Goal: Communication & Community: Answer question/provide support

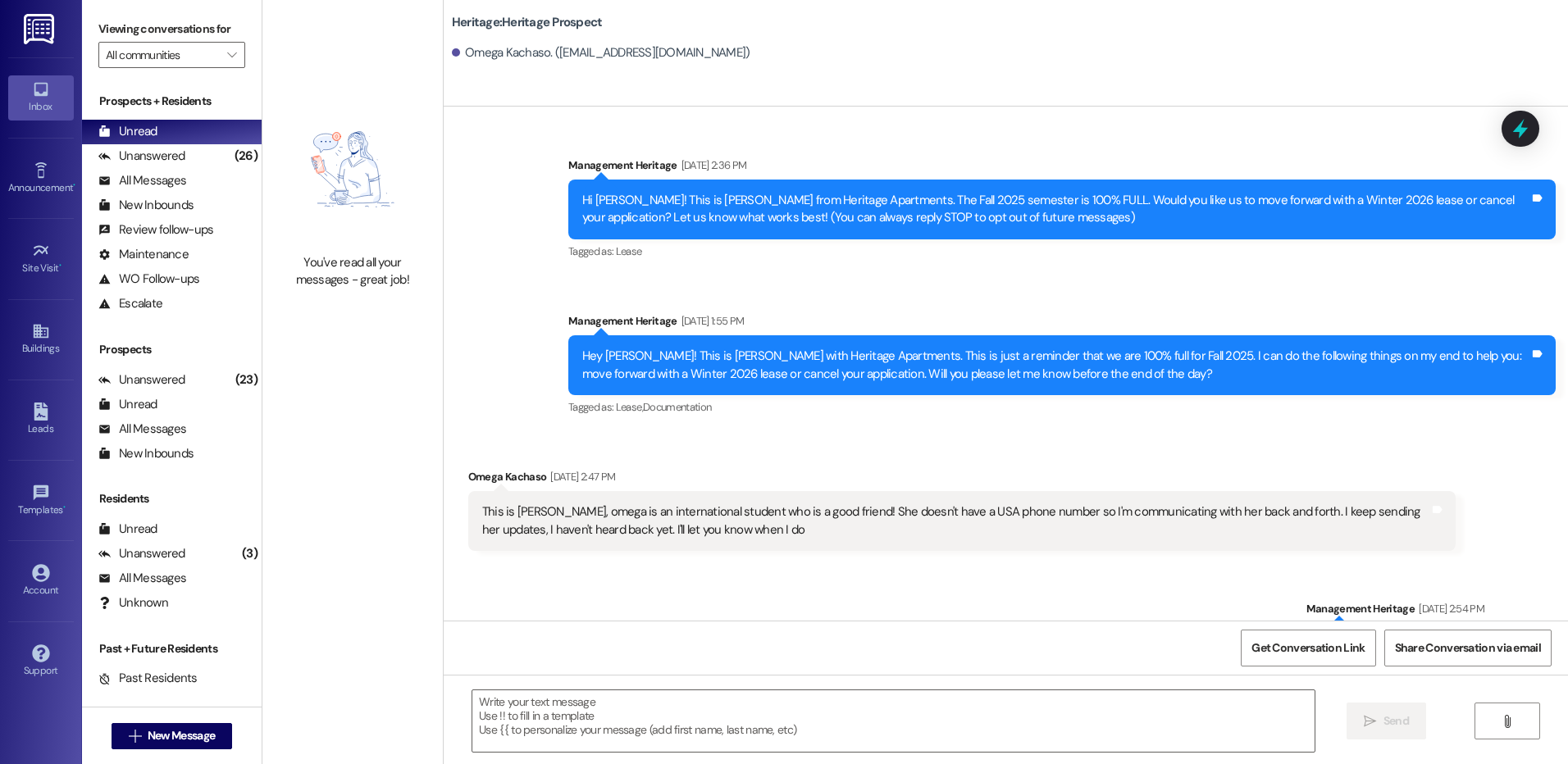
scroll to position [3847, 0]
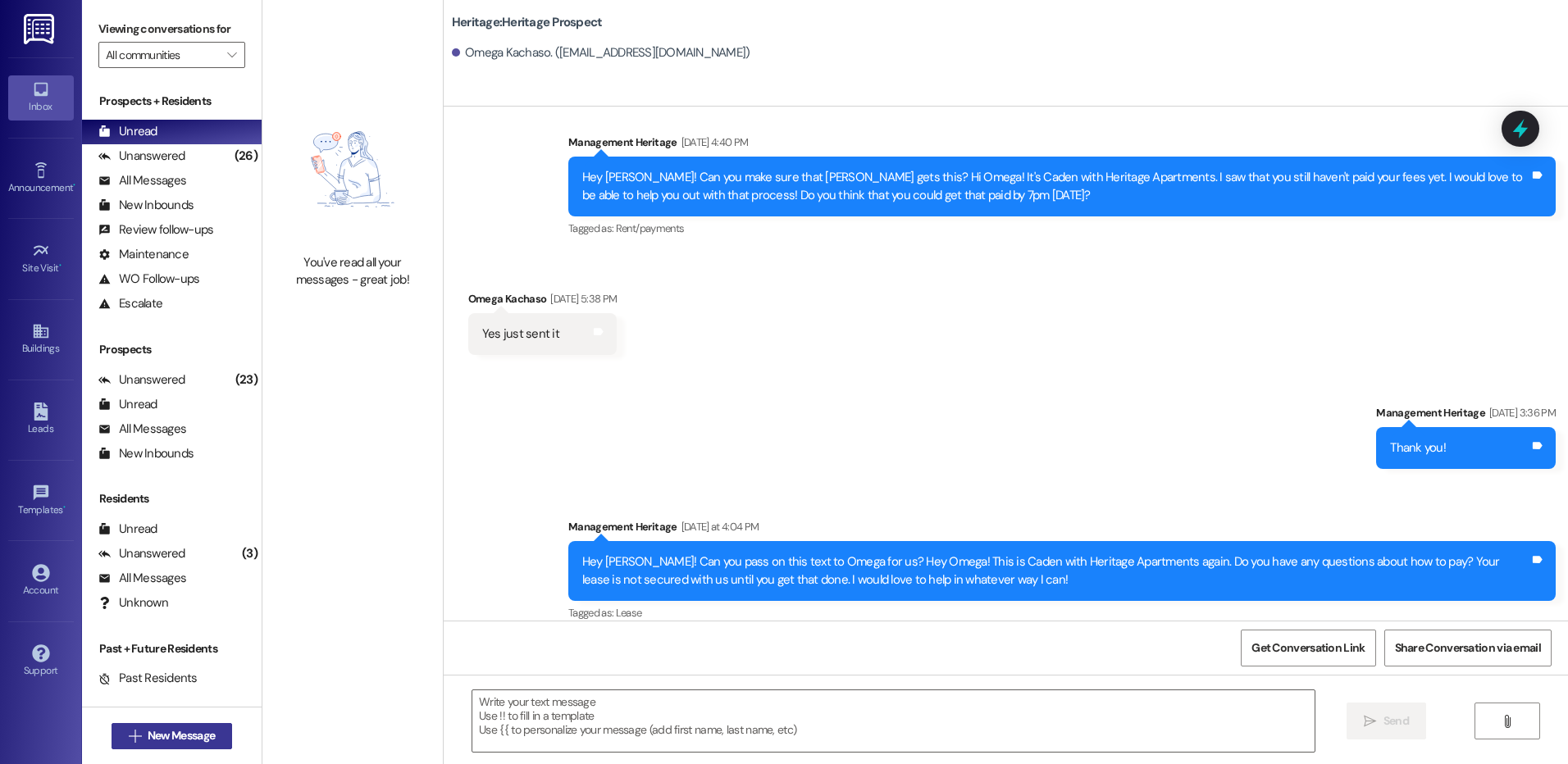
click at [129, 738] on icon "" at bounding box center [134, 736] width 13 height 13
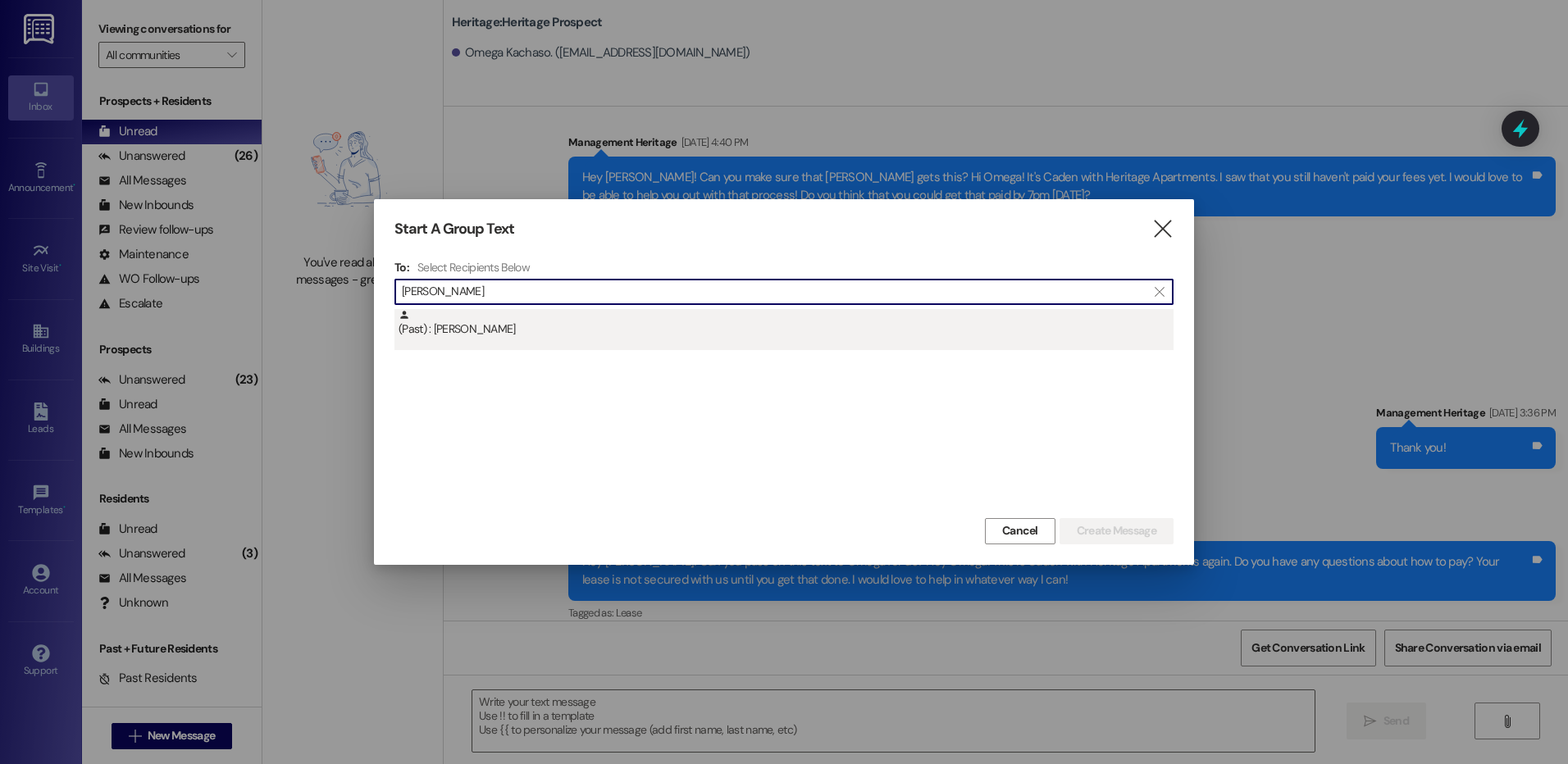
type input "nathan sch"
click at [559, 319] on div "(Past) : Nathan Schmidt" at bounding box center [786, 323] width 775 height 28
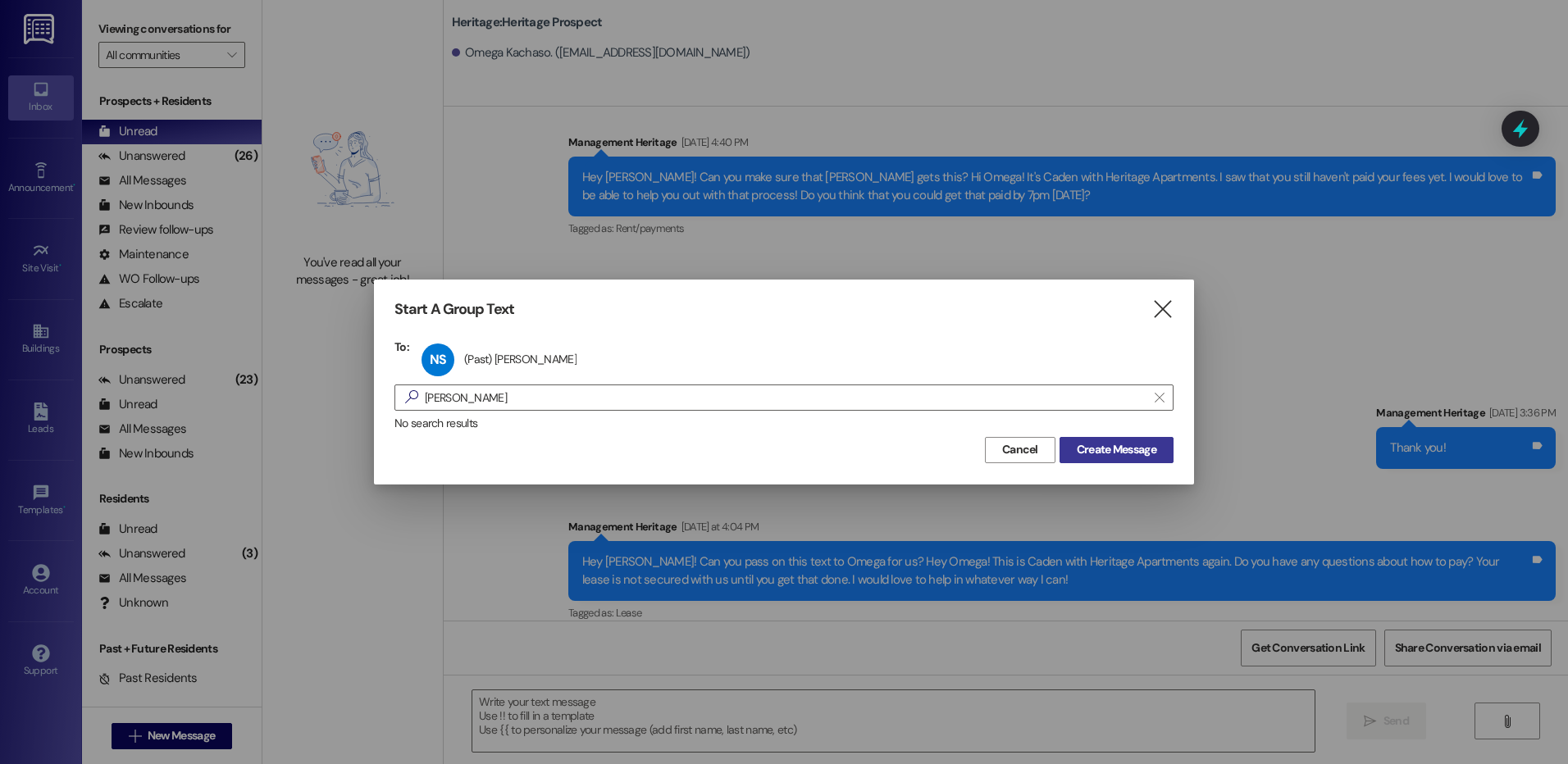
click at [1108, 448] on span "Create Message" at bounding box center [1116, 449] width 79 height 18
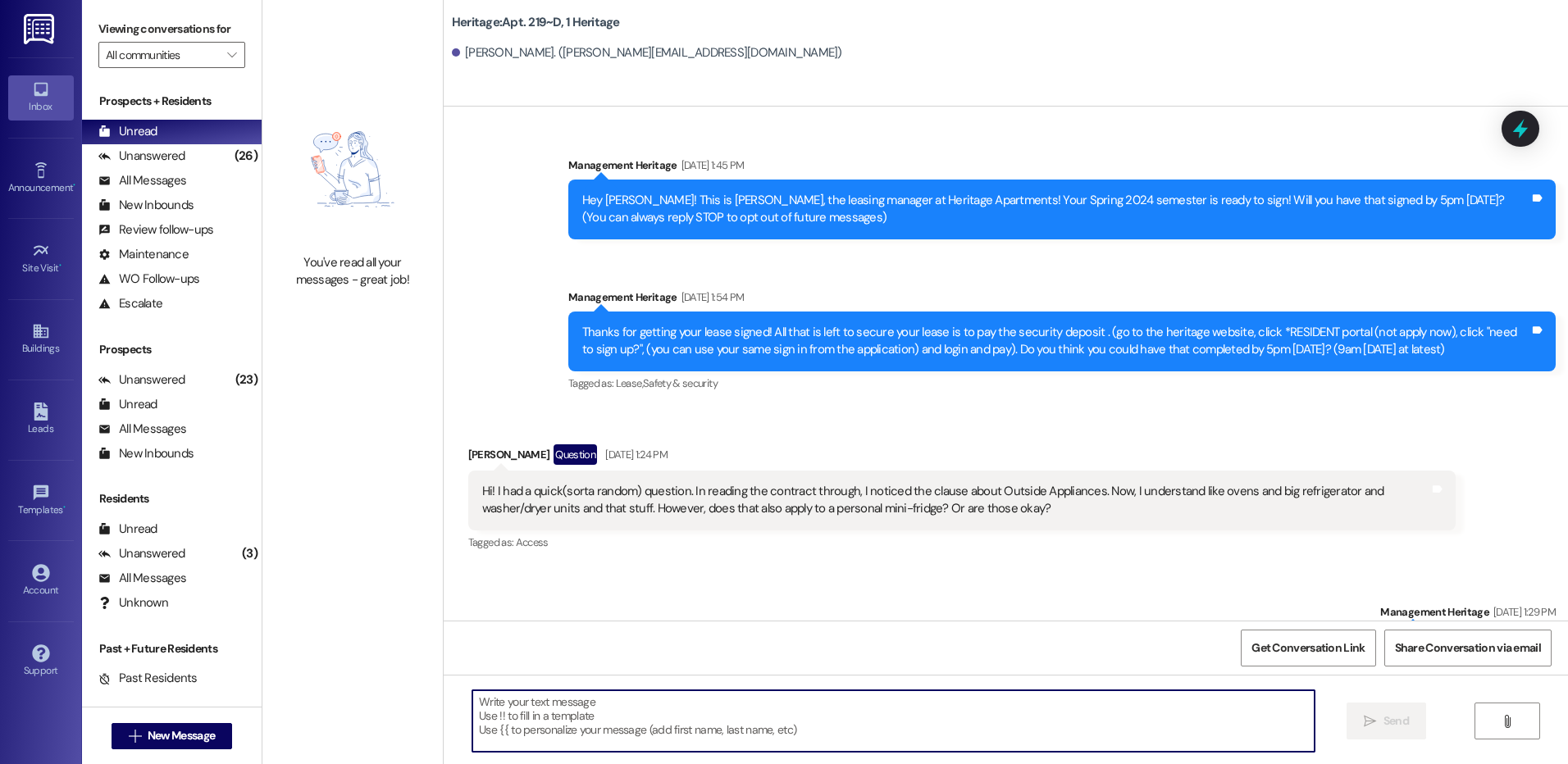
scroll to position [31538, 0]
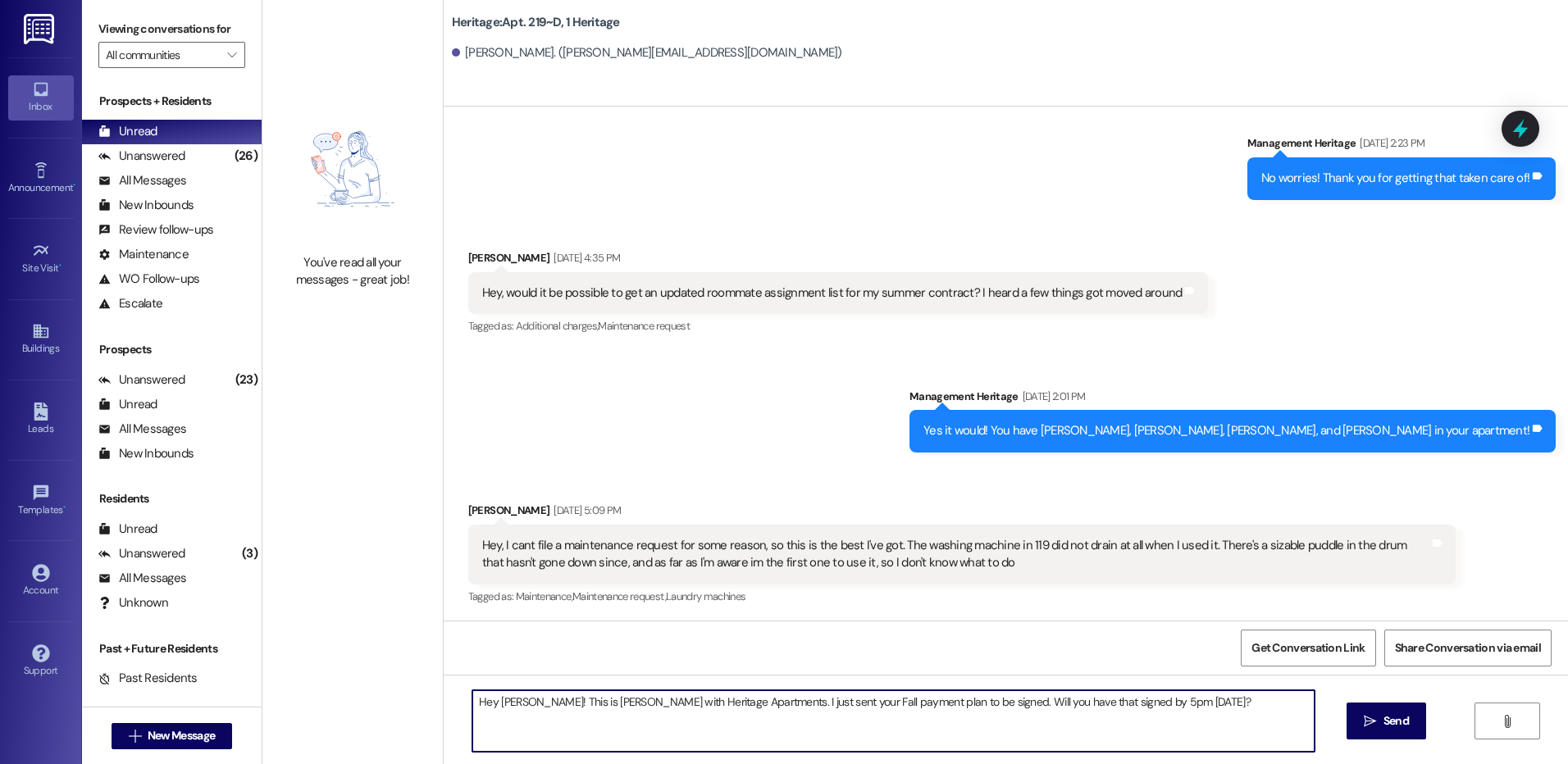
click at [564, 712] on textarea "Hey Nathan! This is Paige with Heritage Apartments. I just sent your Fall payme…" at bounding box center [893, 721] width 841 height 62
click at [564, 712] on textarea "Hey [PERSON_NAME]! This is [PERSON_NAME] with Heritage Apartments. I just sent …" at bounding box center [893, 721] width 841 height 62
type textarea "Hey [PERSON_NAME]! This is [PERSON_NAME] with Heritage Apartments. I just sent …"
click at [1411, 730] on span "Send" at bounding box center [1396, 721] width 32 height 18
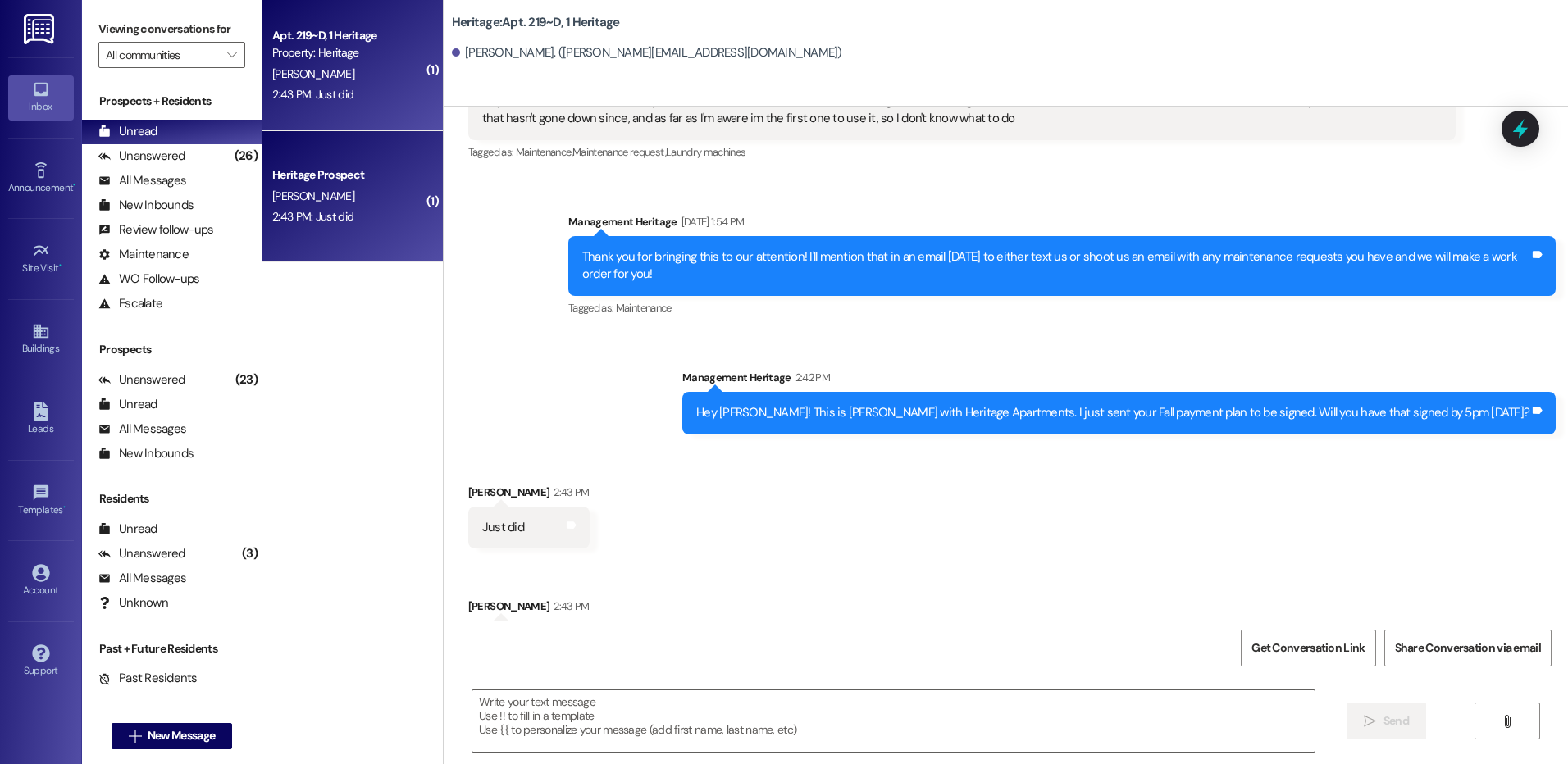
scroll to position [32037, 0]
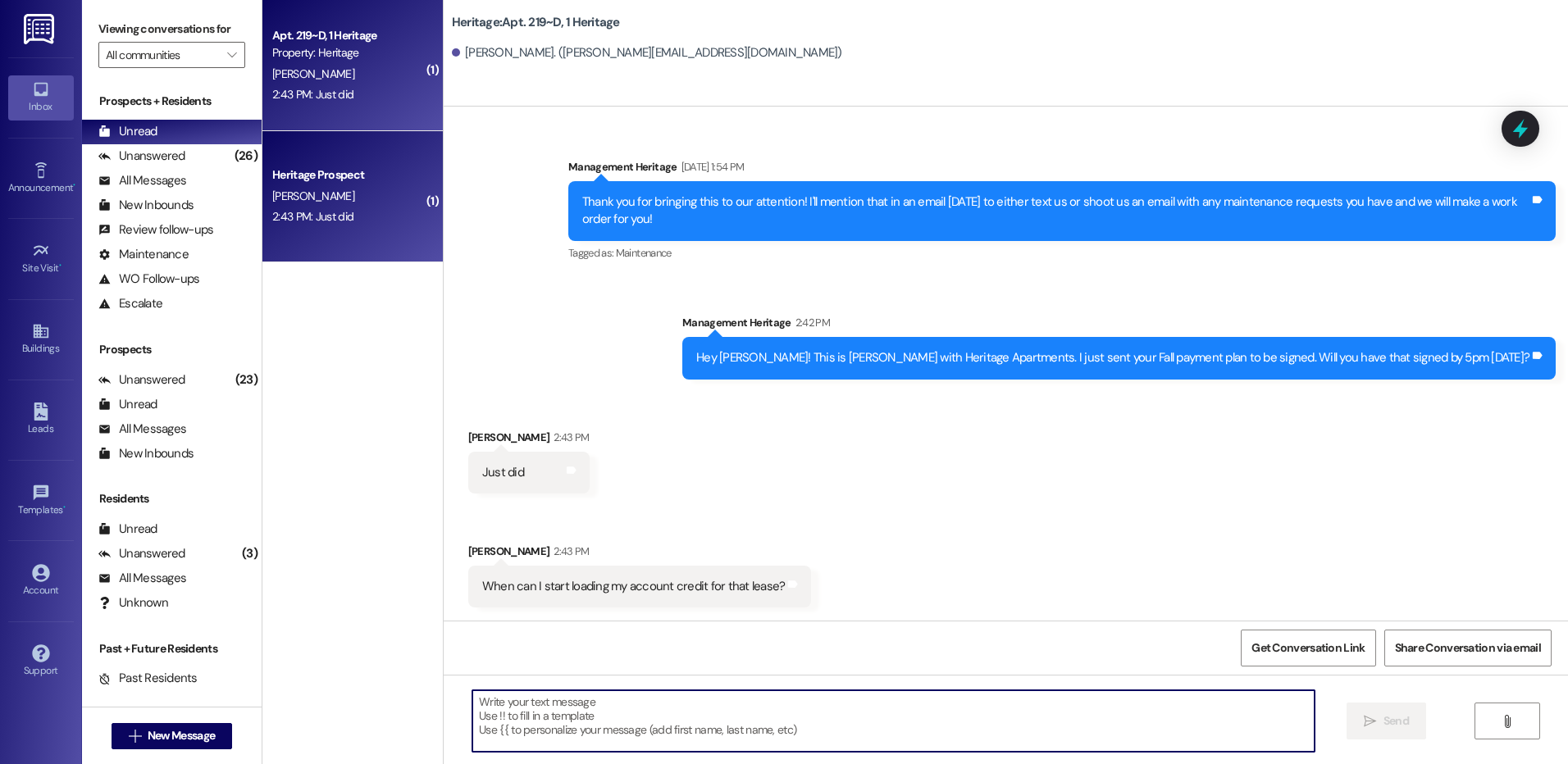
click at [572, 726] on textarea at bounding box center [893, 721] width 841 height 62
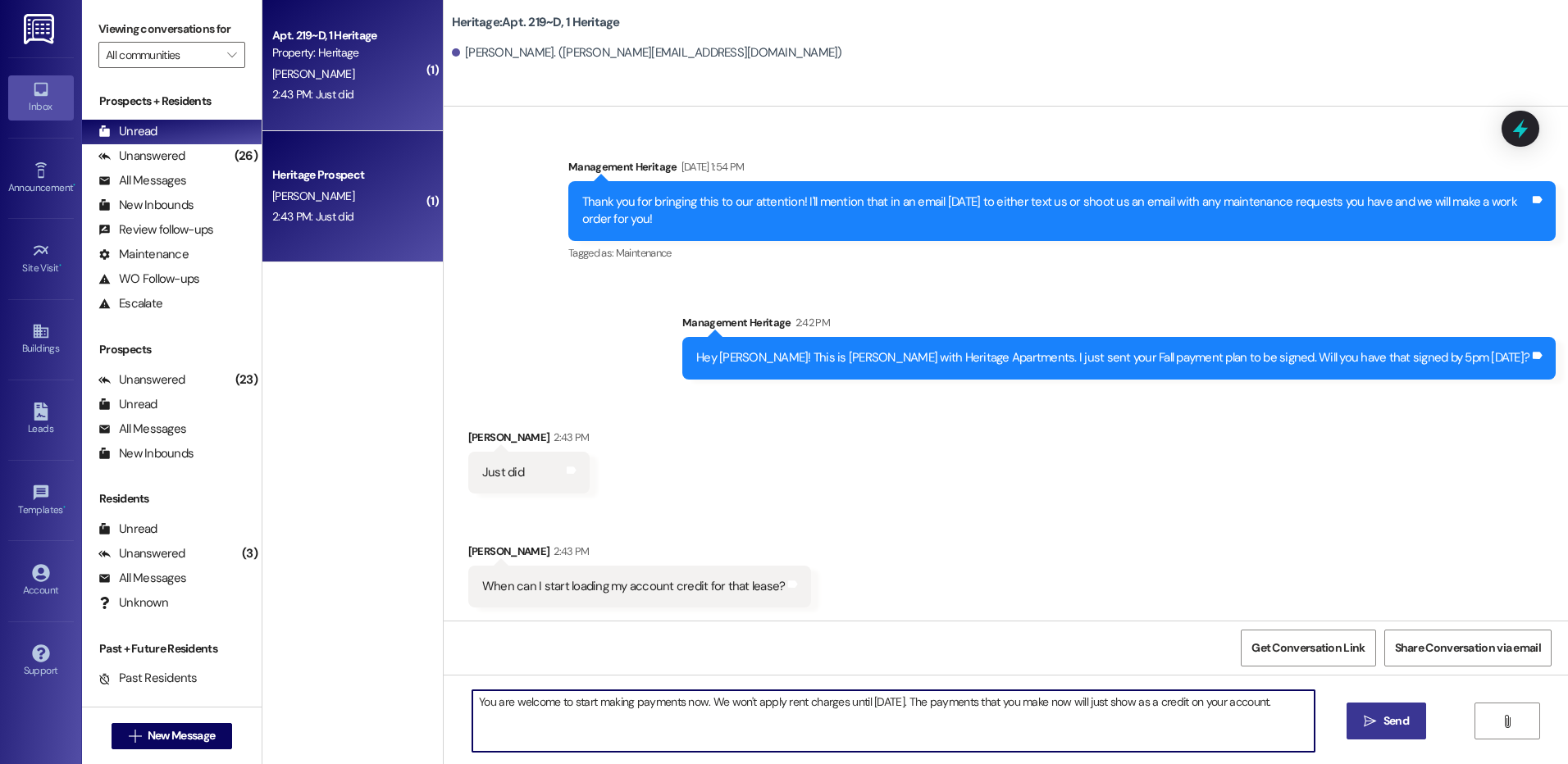
type textarea "You are welcome to start making payments now. We won't apply rent charges until…"
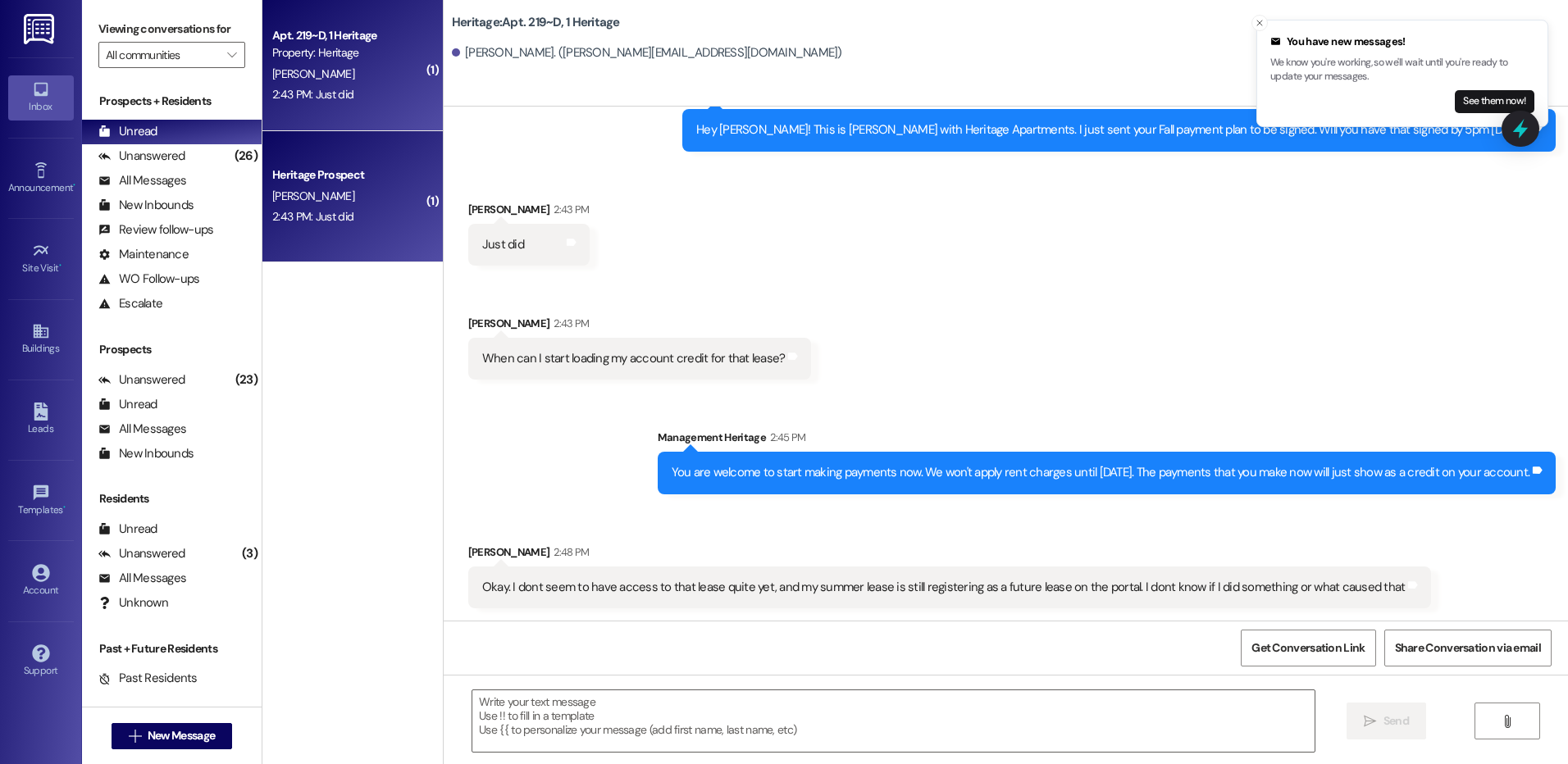
scroll to position [32266, 0]
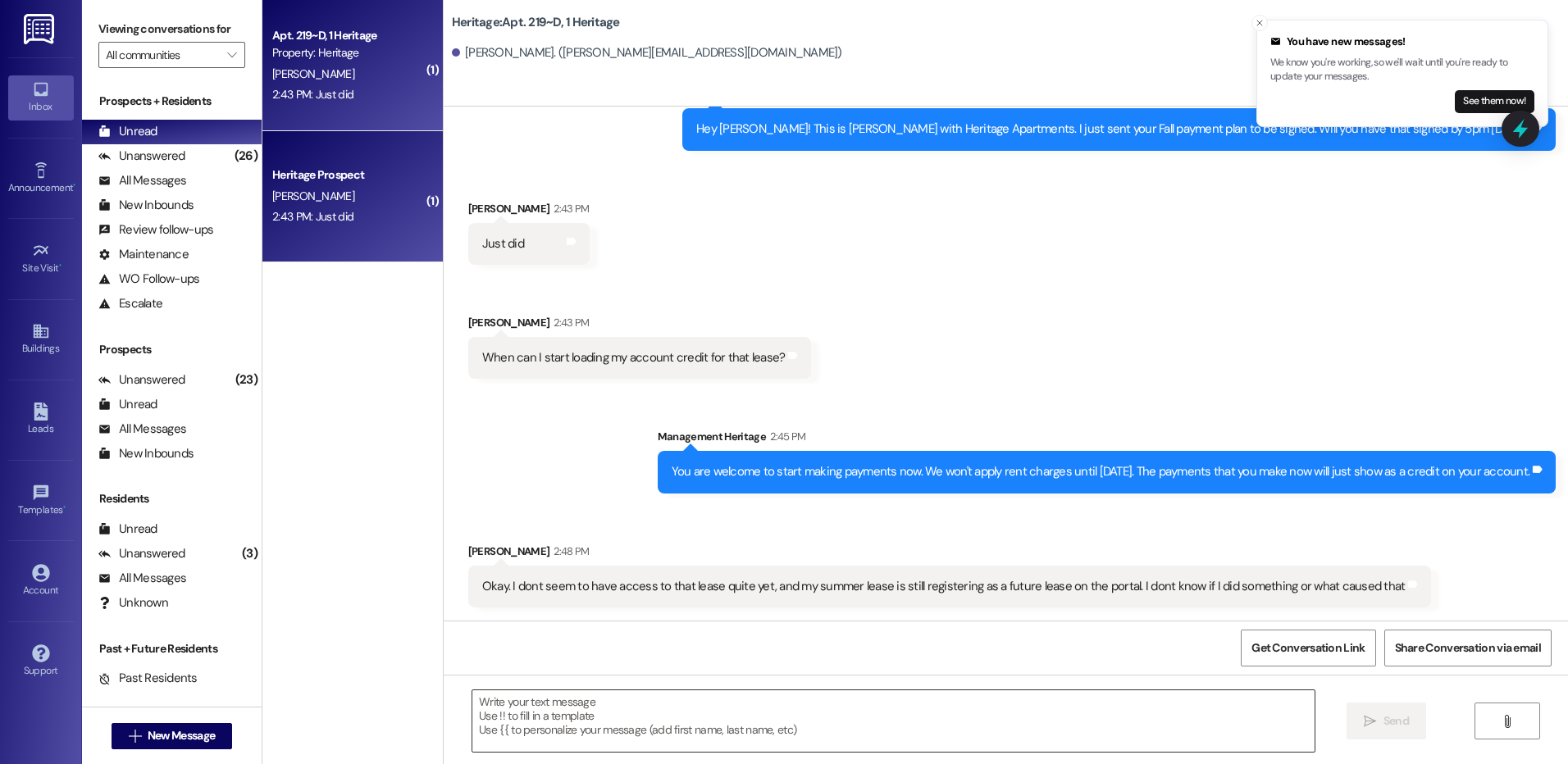
click at [536, 709] on textarea at bounding box center [893, 721] width 841 height 62
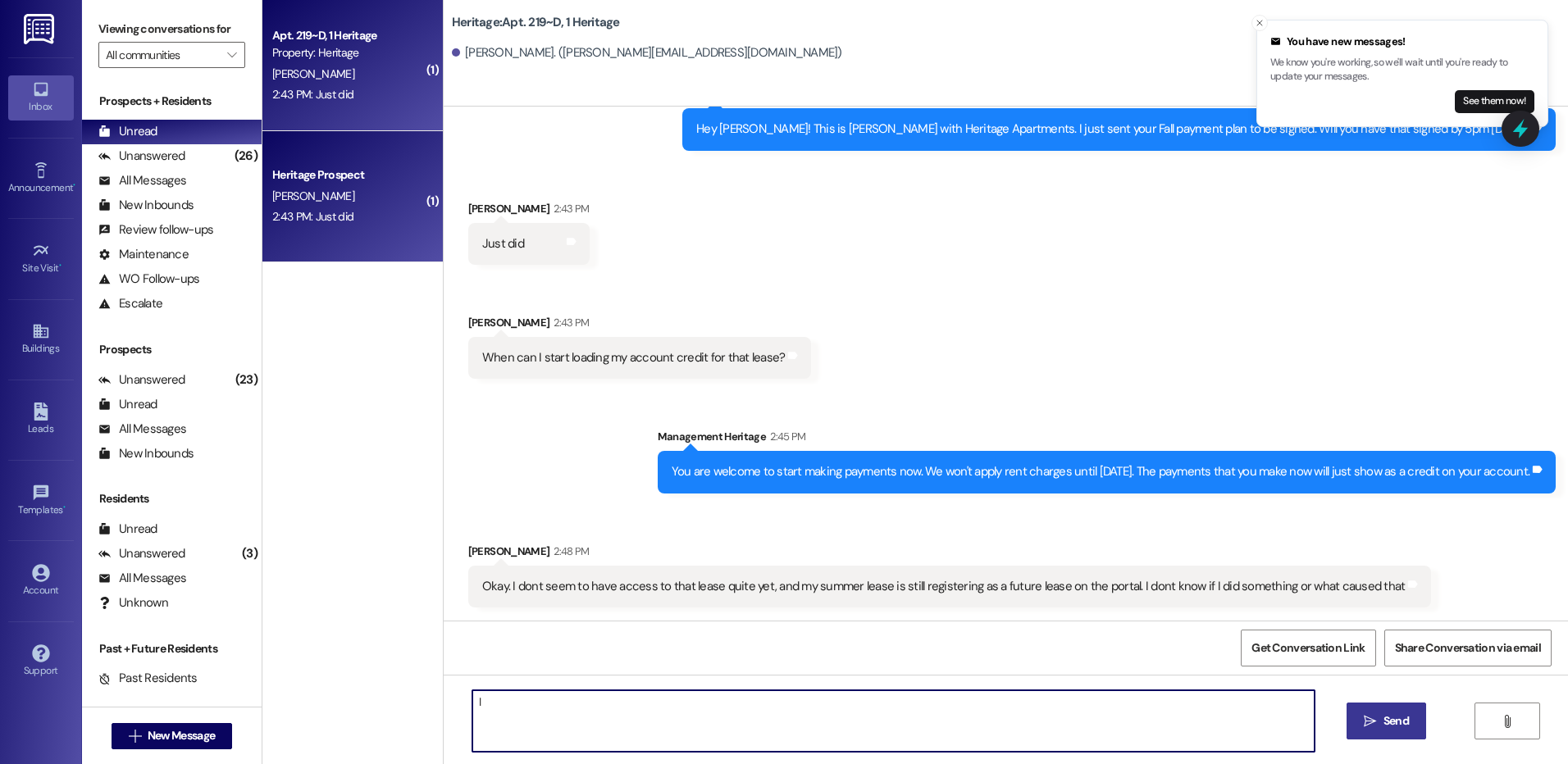
type textarea "I"
type textarea "Make sure that you on future, then try looking through all of your documents un…"
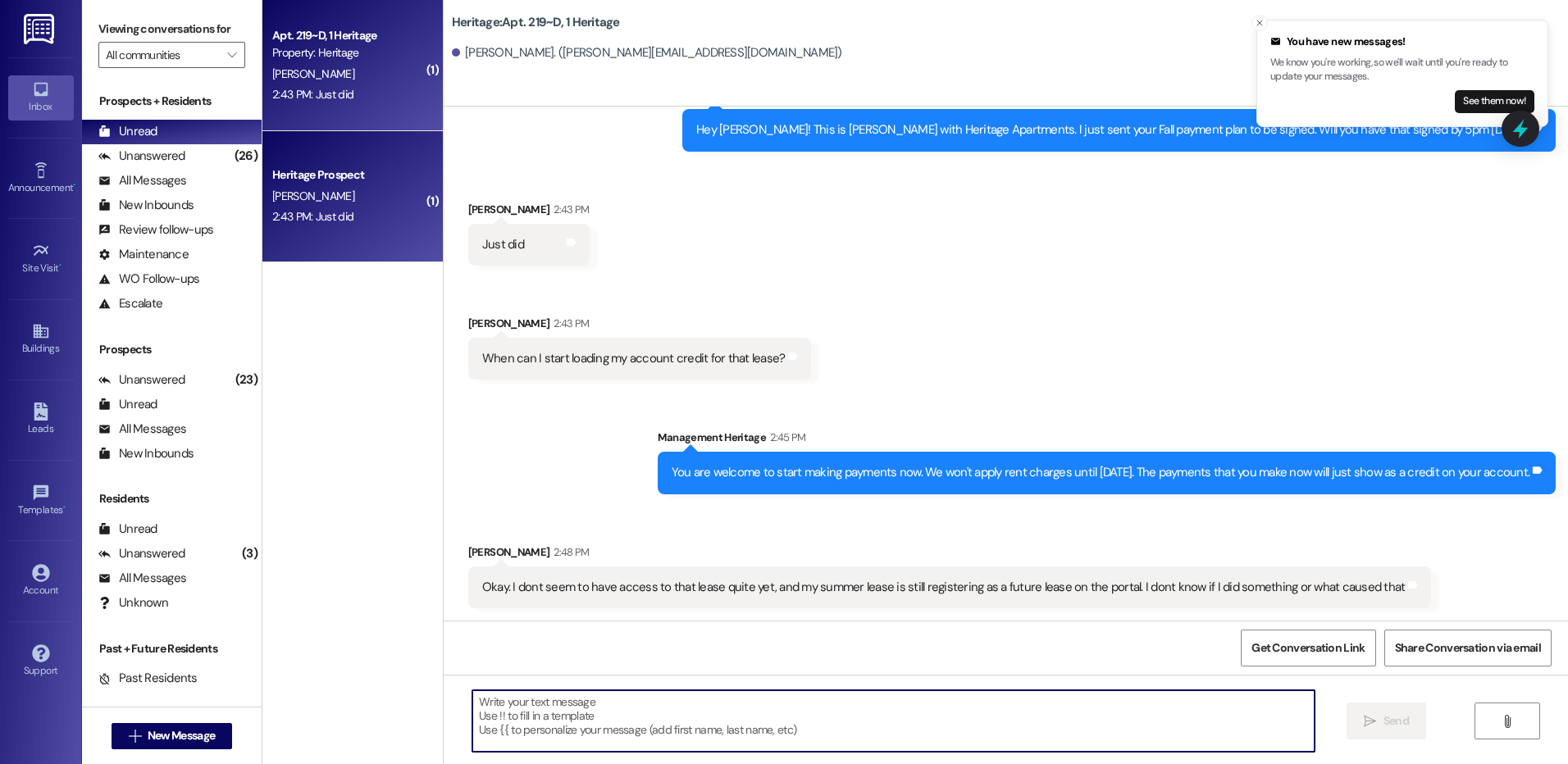
scroll to position [32380, 0]
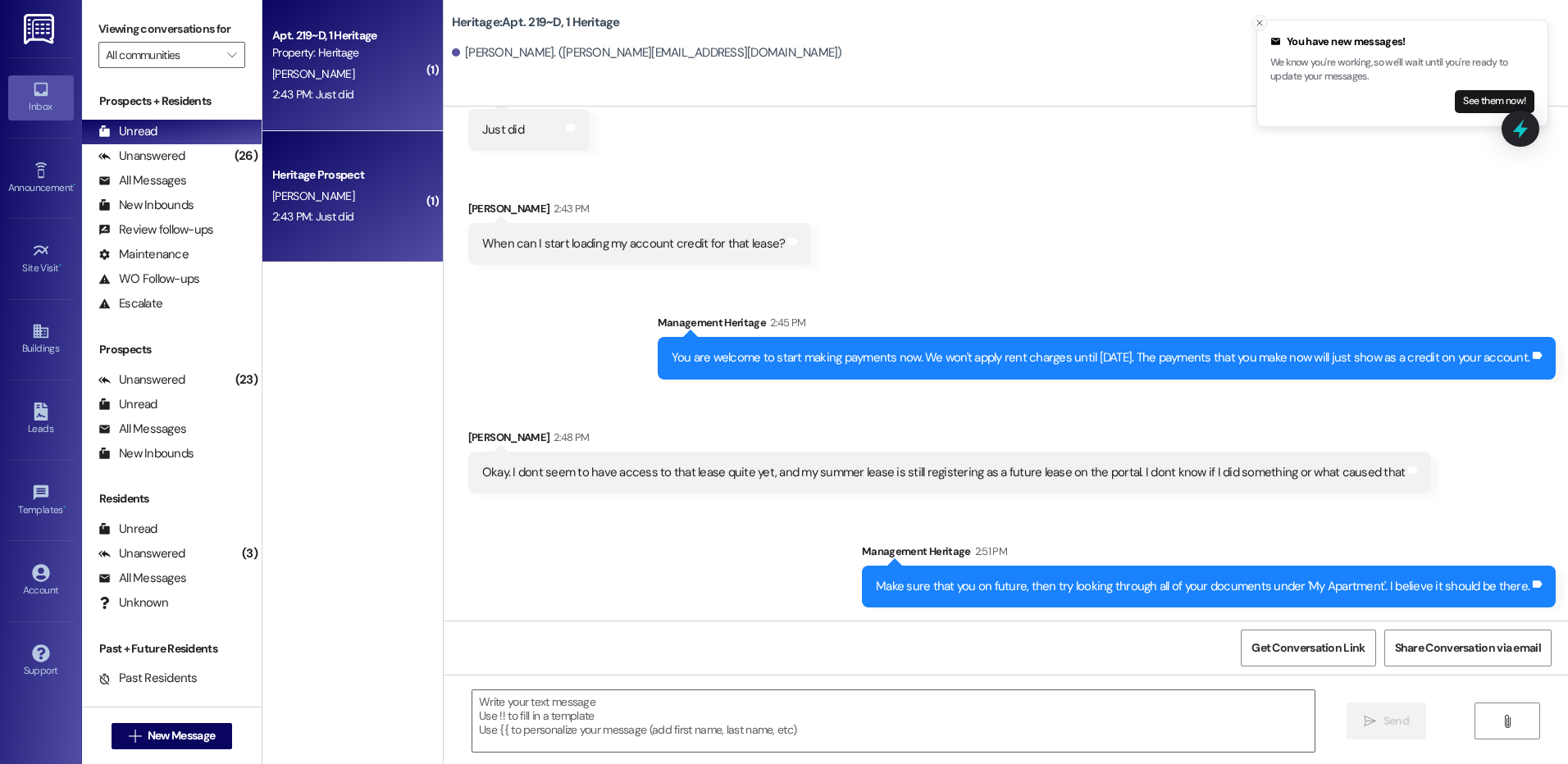
click at [1259, 26] on icon "Close toast" at bounding box center [1260, 23] width 10 height 10
click at [1053, 207] on div "Received via SMS Nathan Schmidt 2:43 PM Just did Tags and notes Received via SM…" at bounding box center [1006, 164] width 1124 height 229
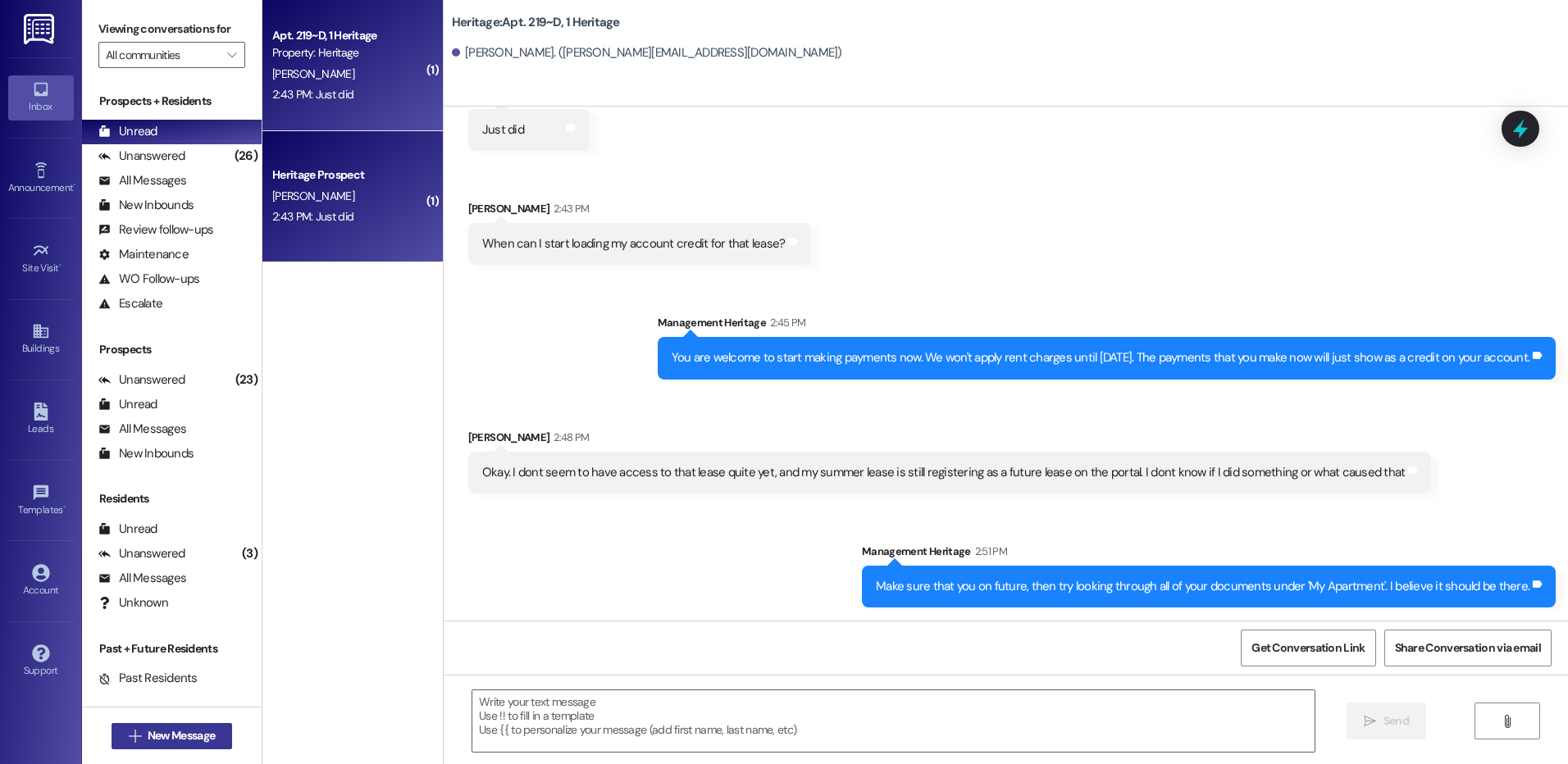
click at [148, 732] on span "New Message" at bounding box center [181, 736] width 68 height 18
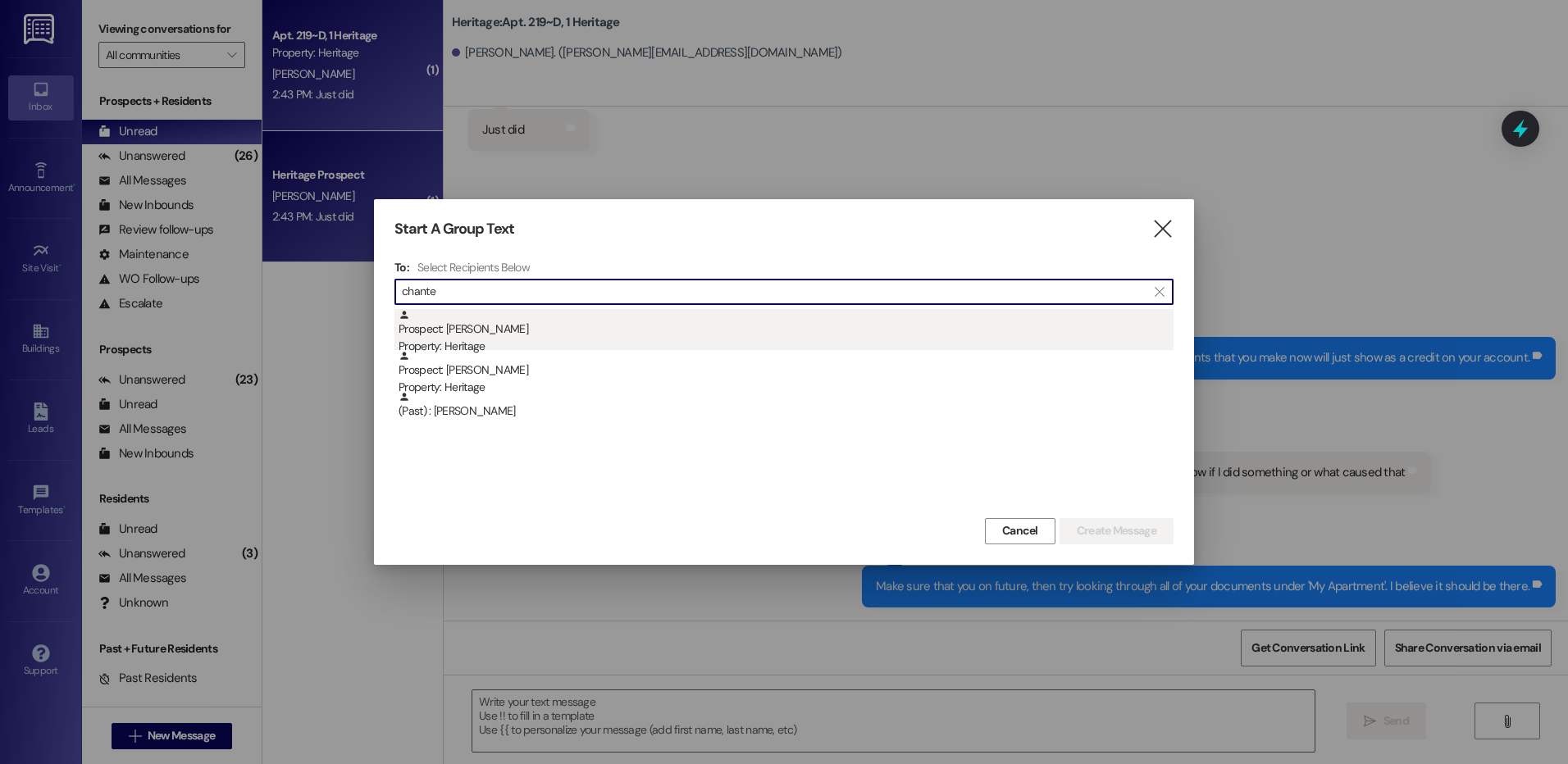
type input "chante"
click at [561, 348] on div "Property: Heritage" at bounding box center [786, 347] width 775 height 18
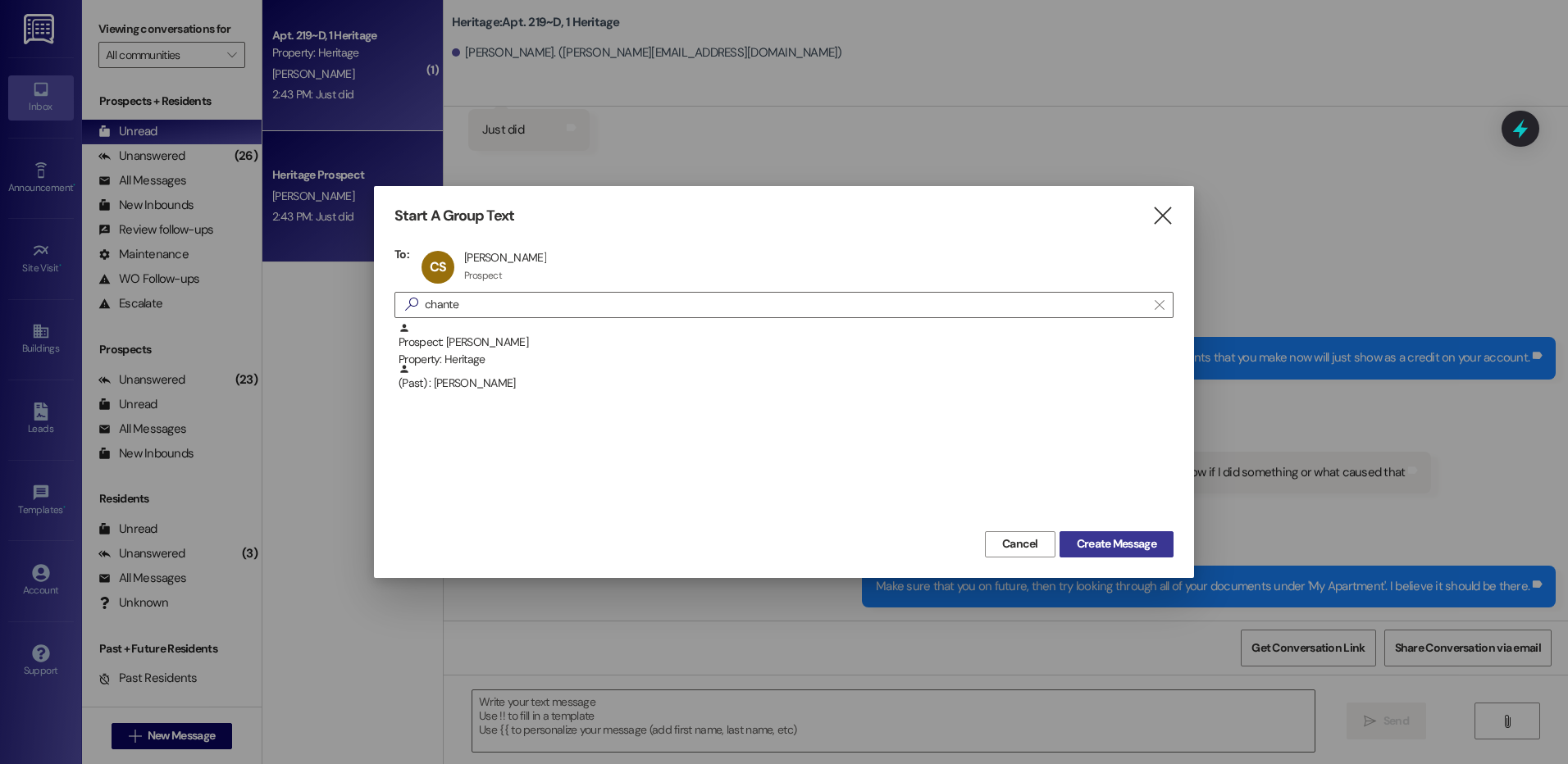
click at [1117, 554] on button "Create Message" at bounding box center [1117, 544] width 114 height 26
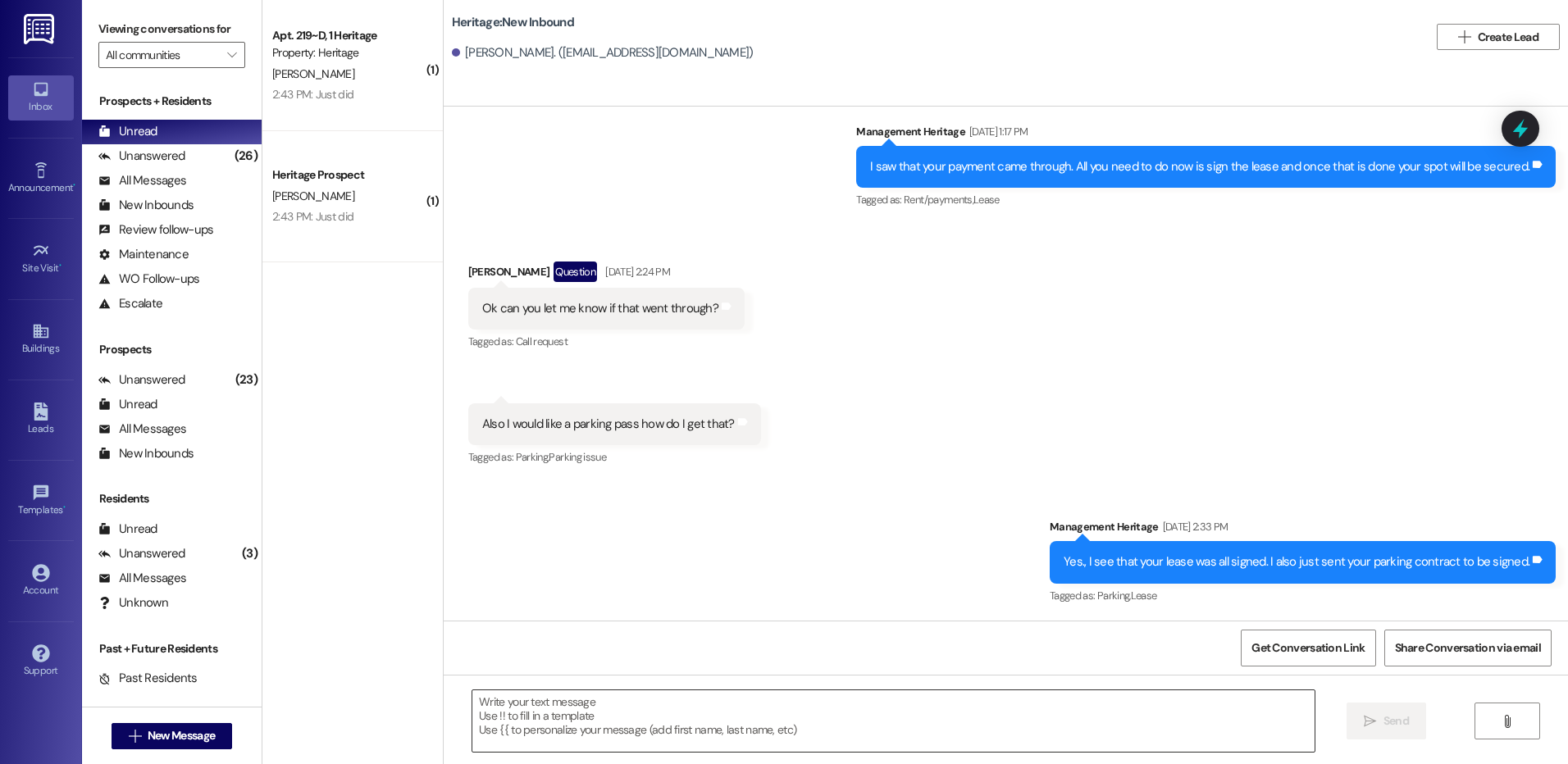
scroll to position [600, 0]
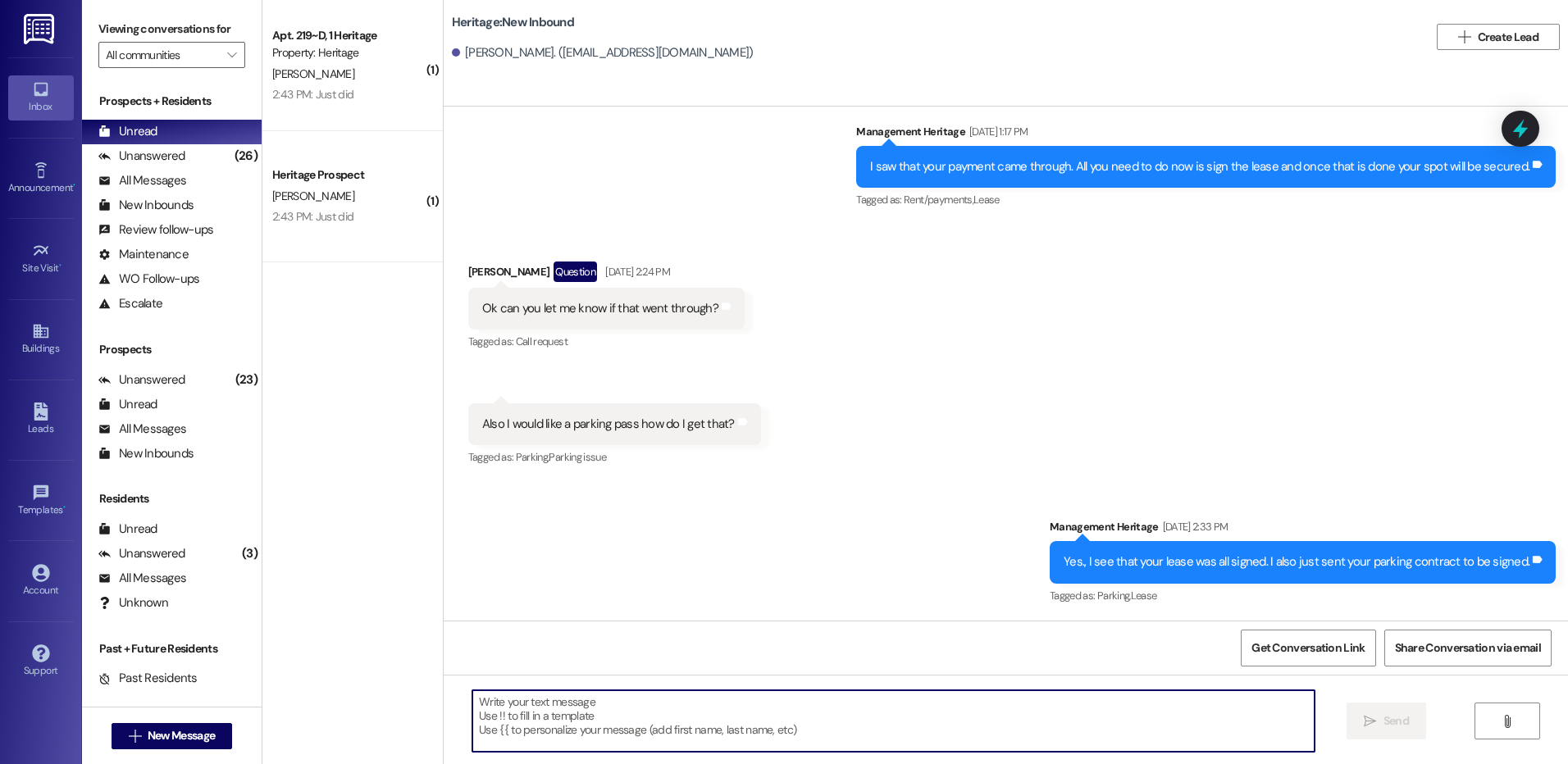
click at [498, 716] on textarea at bounding box center [893, 721] width 841 height 62
paste textarea "Hey Nathan! This is Paige with Heritage Apartments. I just sent your Fall payme…"
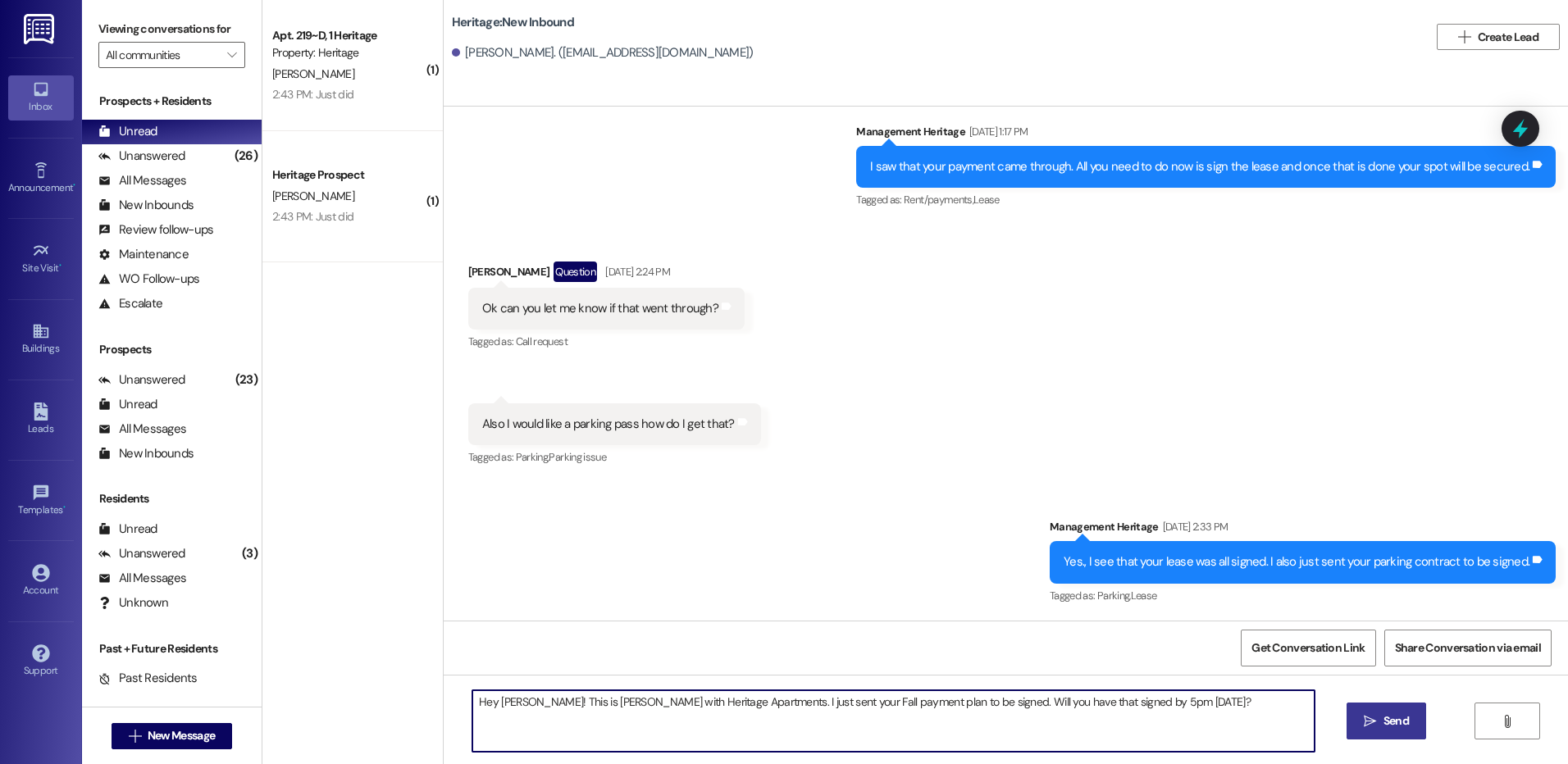
click at [505, 705] on textarea "Hey Nathan! This is Paige with Heritage Apartments. I just sent your Fall payme…" at bounding box center [893, 721] width 841 height 62
click at [558, 708] on textarea "Hey Chantelle! This is Paige with Heritage Apartments. I just sent your Fall pa…" at bounding box center [893, 721] width 841 height 62
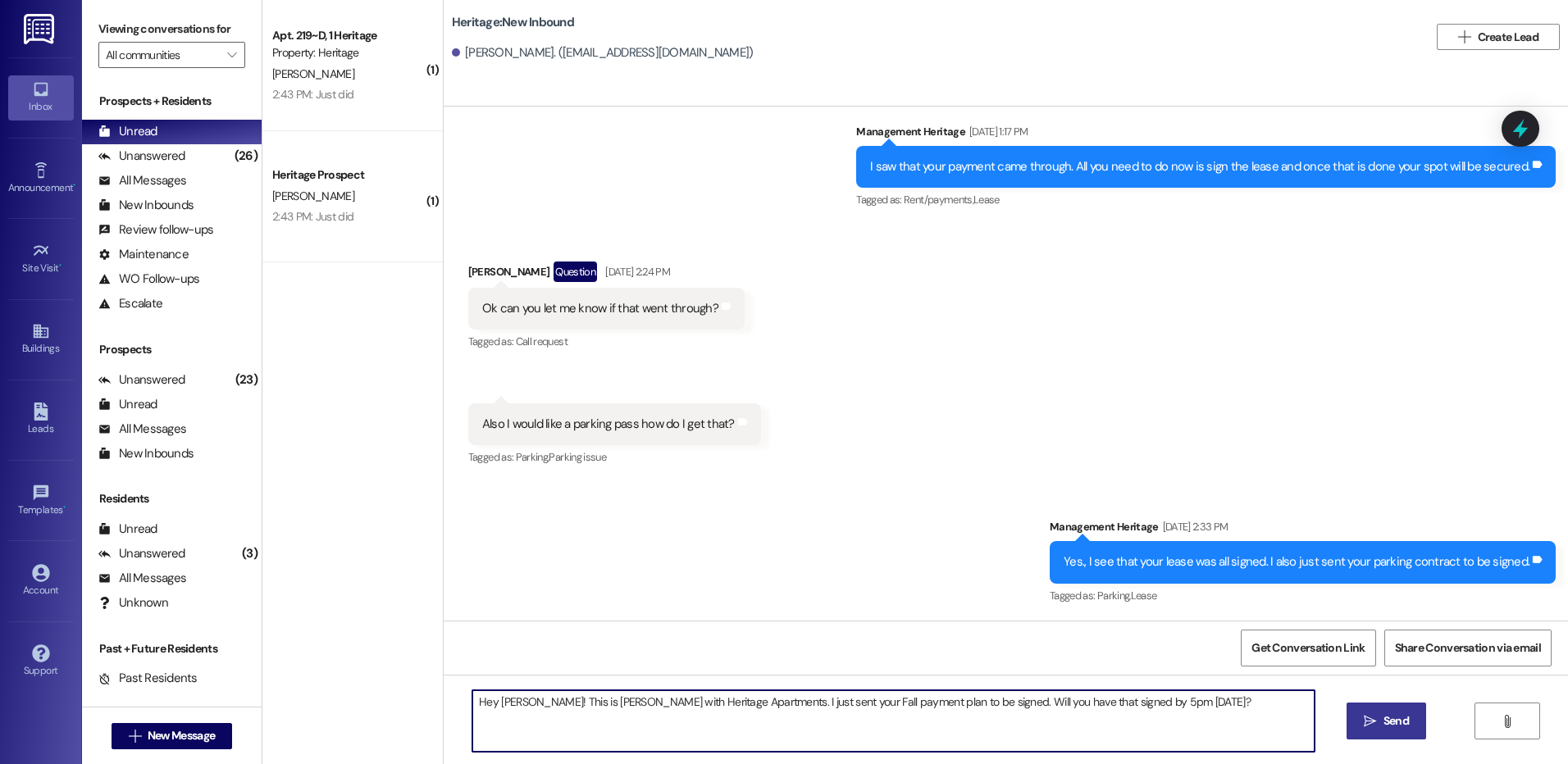
type textarea "Hey Chantelle! This is Paige with Heritage Apartments. I just sent your Fall pa…"
click at [1399, 717] on span "Send" at bounding box center [1396, 721] width 25 height 18
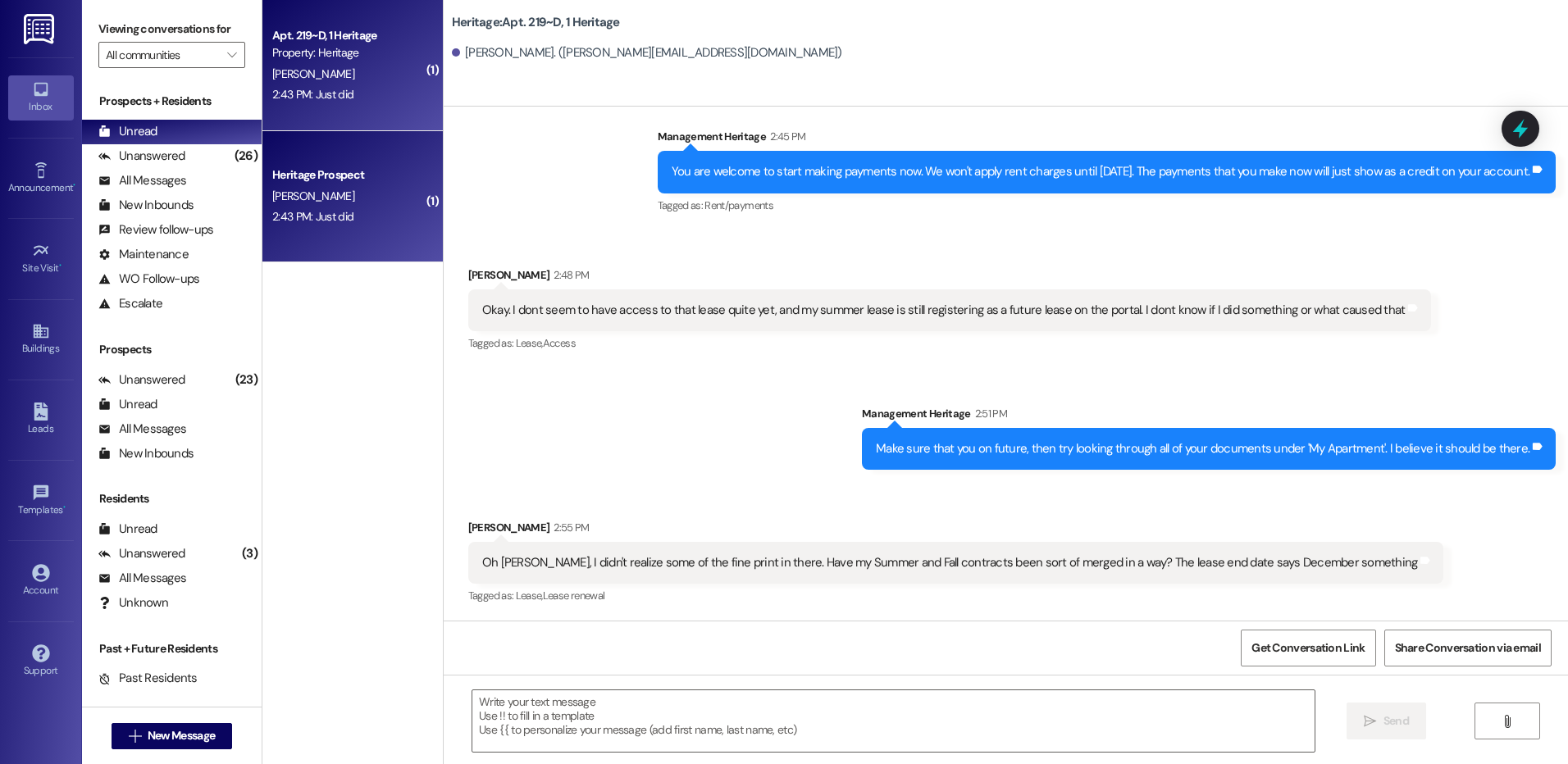
scroll to position [32592, 0]
click at [841, 716] on textarea at bounding box center [893, 721] width 841 height 62
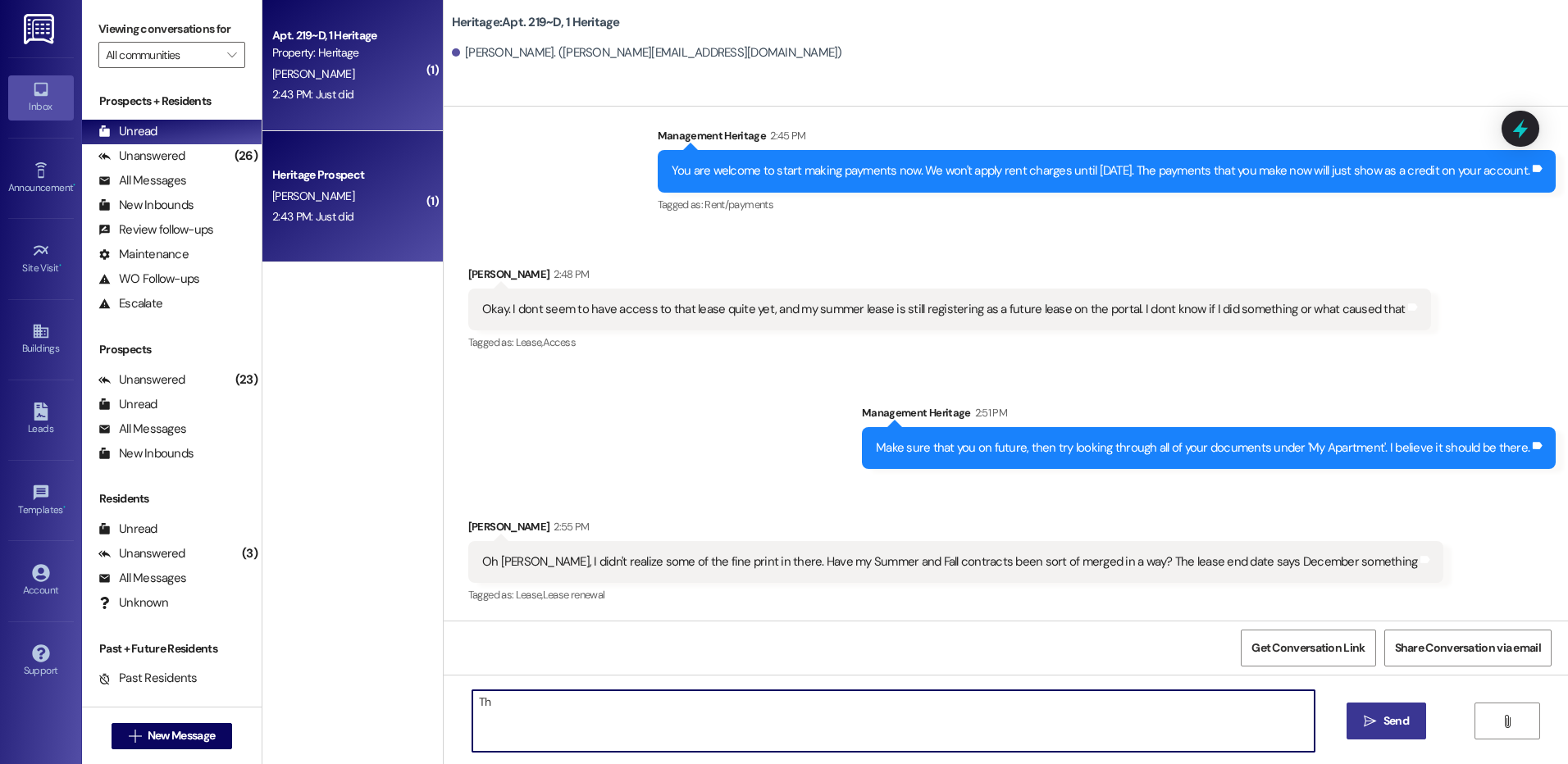
type textarea "T"
click at [1006, 715] on textarea "I show 2 different documents for a Summer and Fall lease, but the lease dates o…" at bounding box center [893, 721] width 841 height 62
type textarea "I show 2 different documents for a Summer and Fall lease, but the lease dates o…"
click at [1388, 713] on span "Send" at bounding box center [1396, 721] width 25 height 18
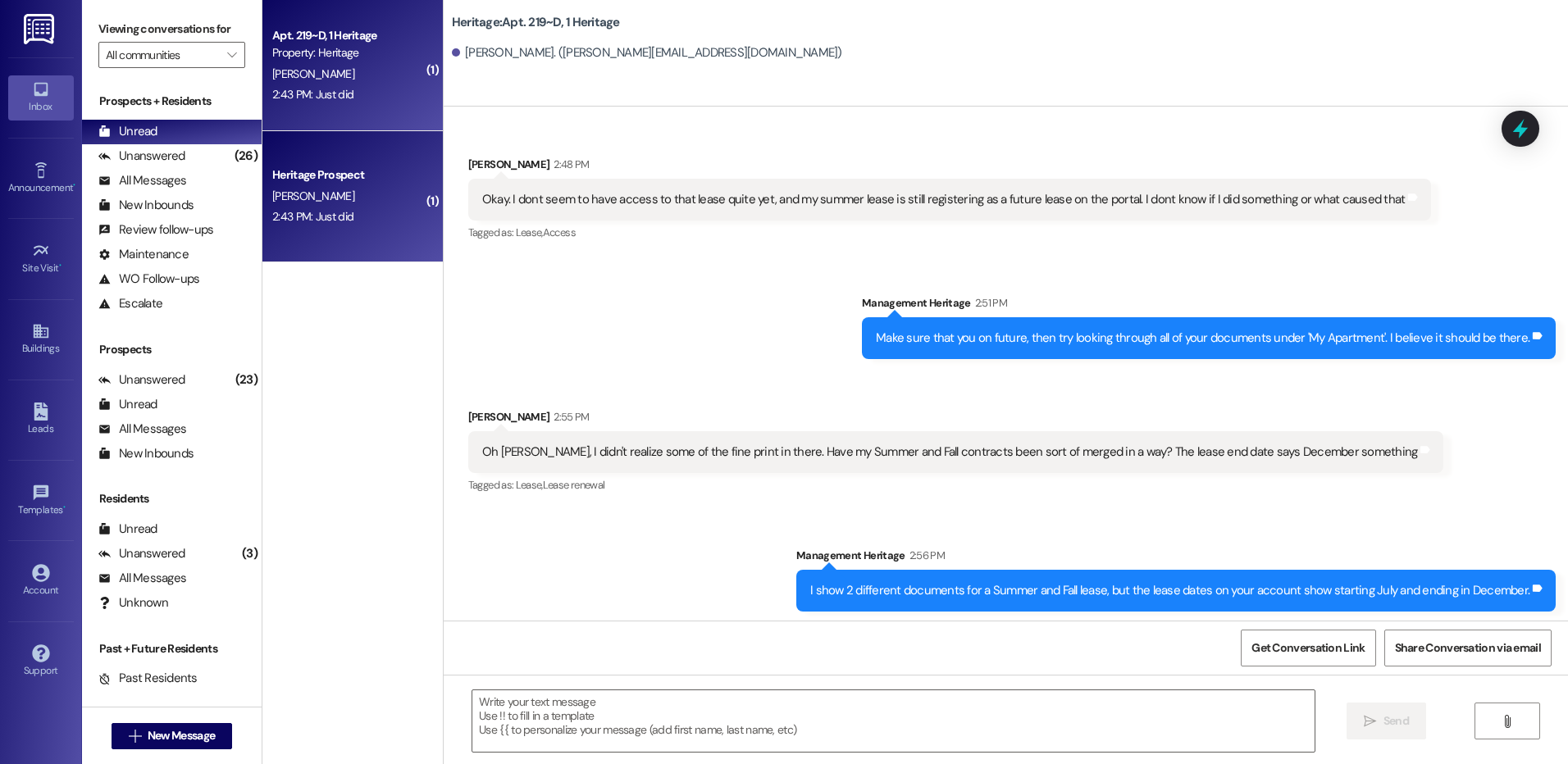
scroll to position [32706, 0]
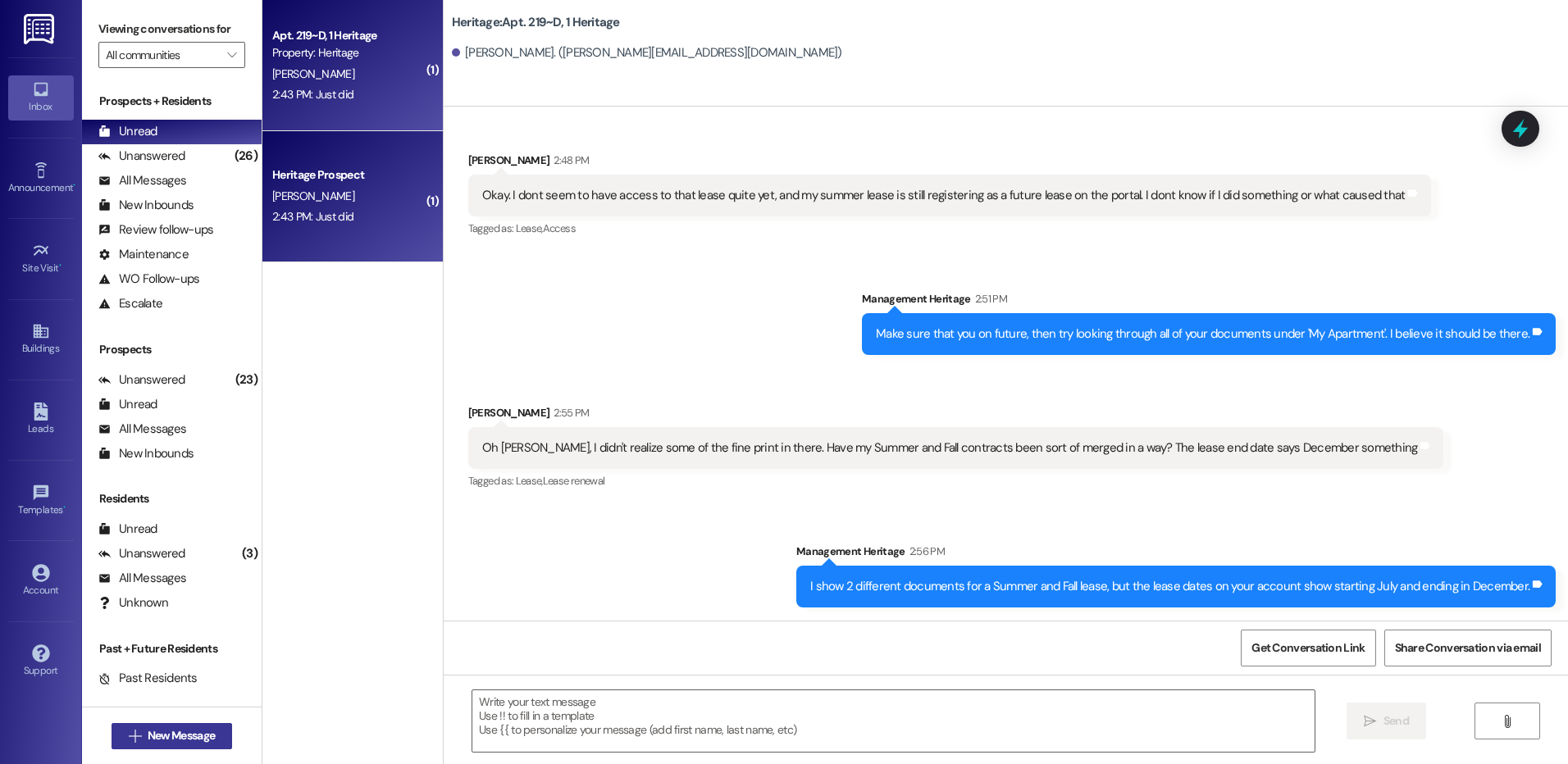
click at [162, 737] on span "New Message" at bounding box center [181, 736] width 68 height 18
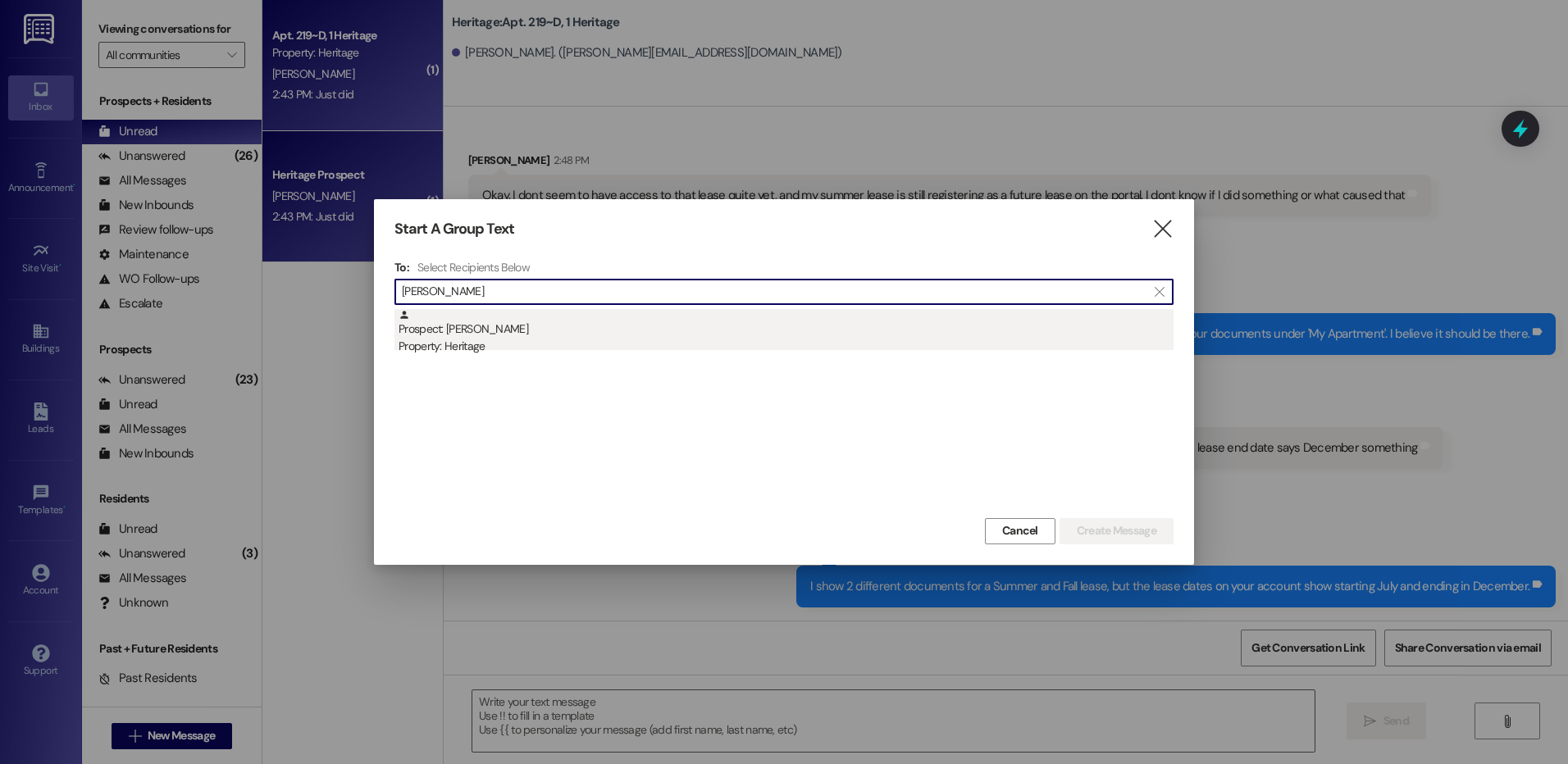
type input "joanne"
click at [688, 347] on div "Property: Heritage" at bounding box center [786, 347] width 775 height 18
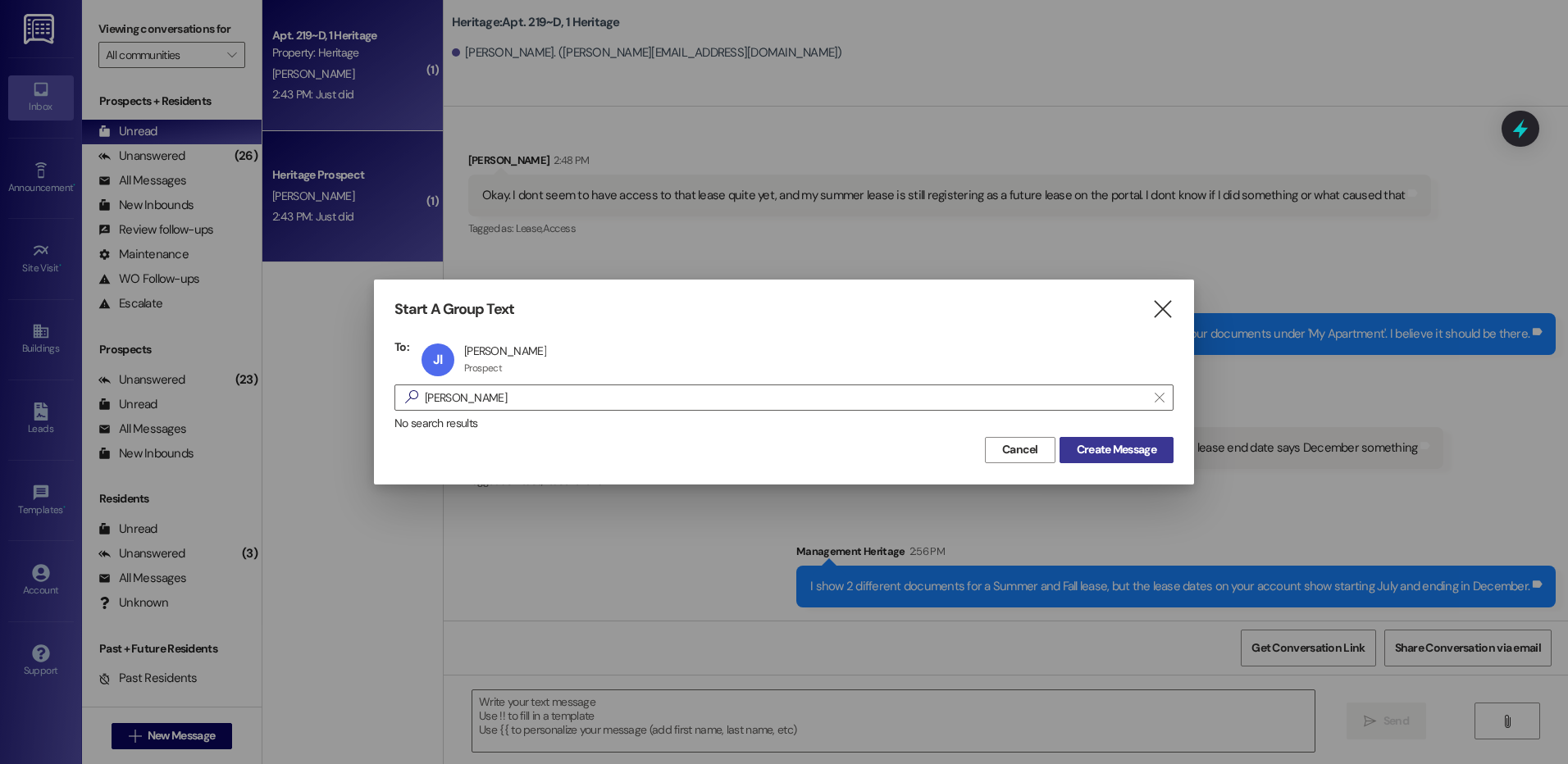
click at [1079, 447] on span "Create Message" at bounding box center [1116, 449] width 79 height 18
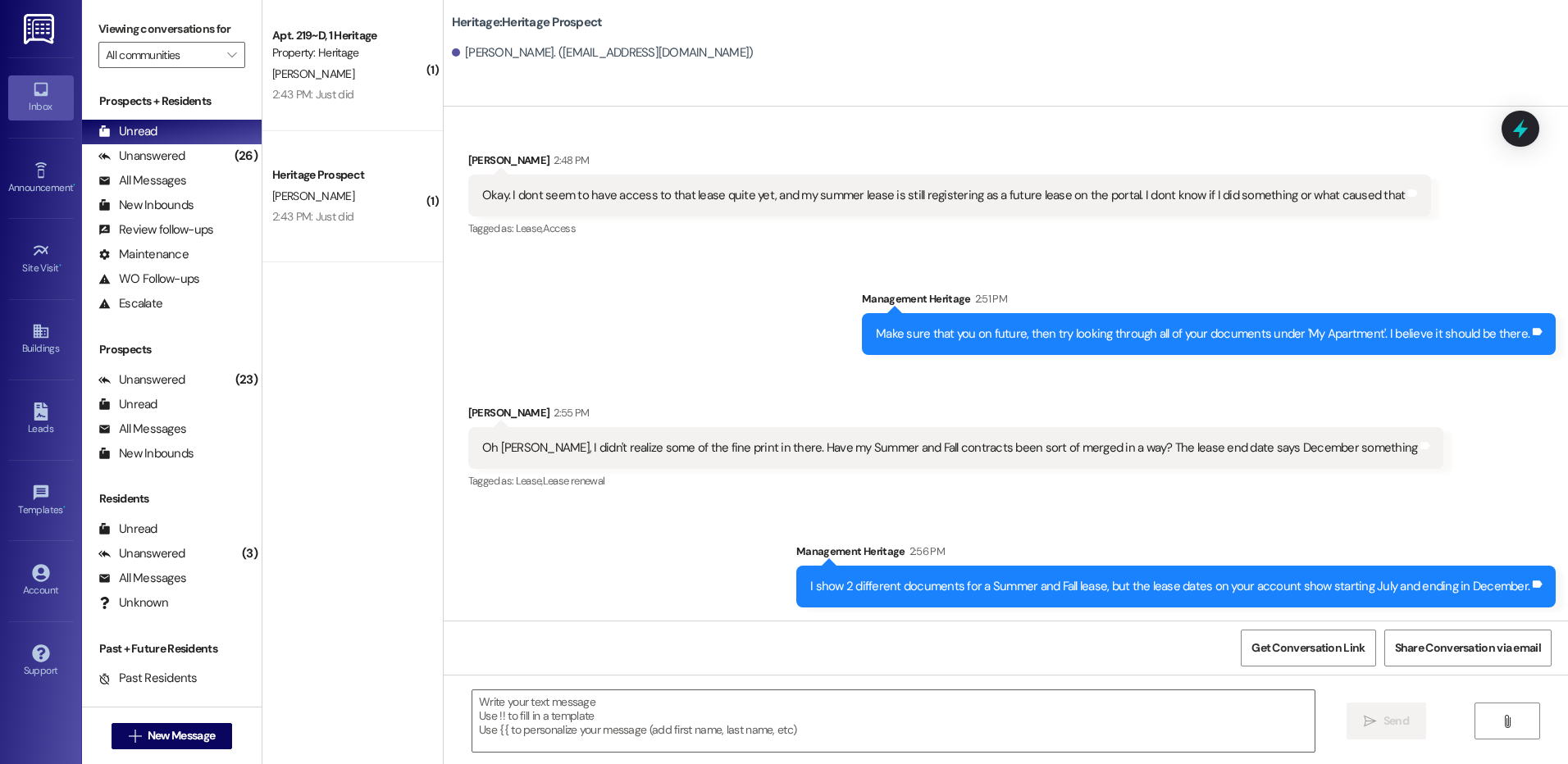
scroll to position [2092, 0]
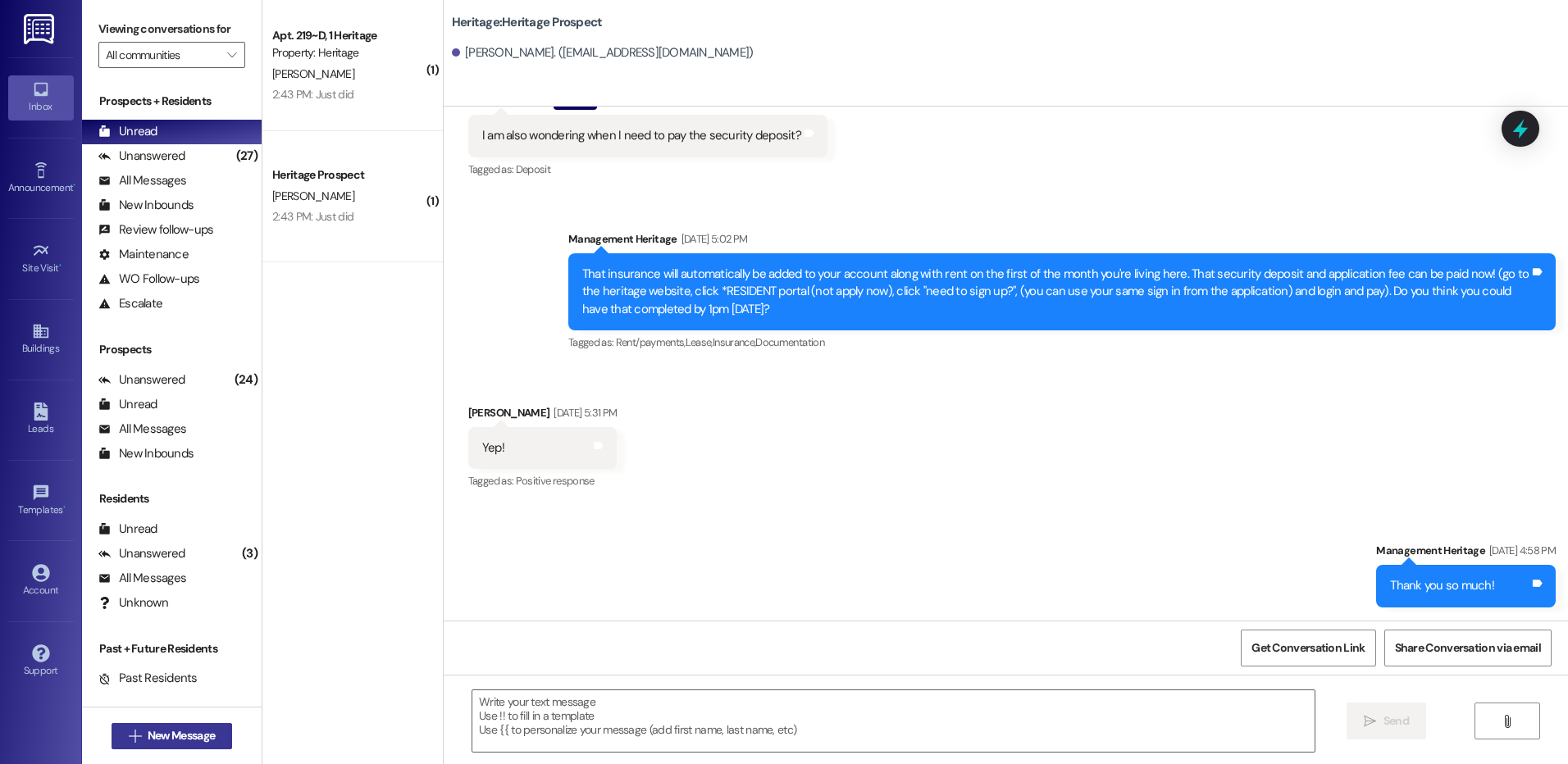
click at [210, 727] on span "New Message" at bounding box center [181, 736] width 74 height 18
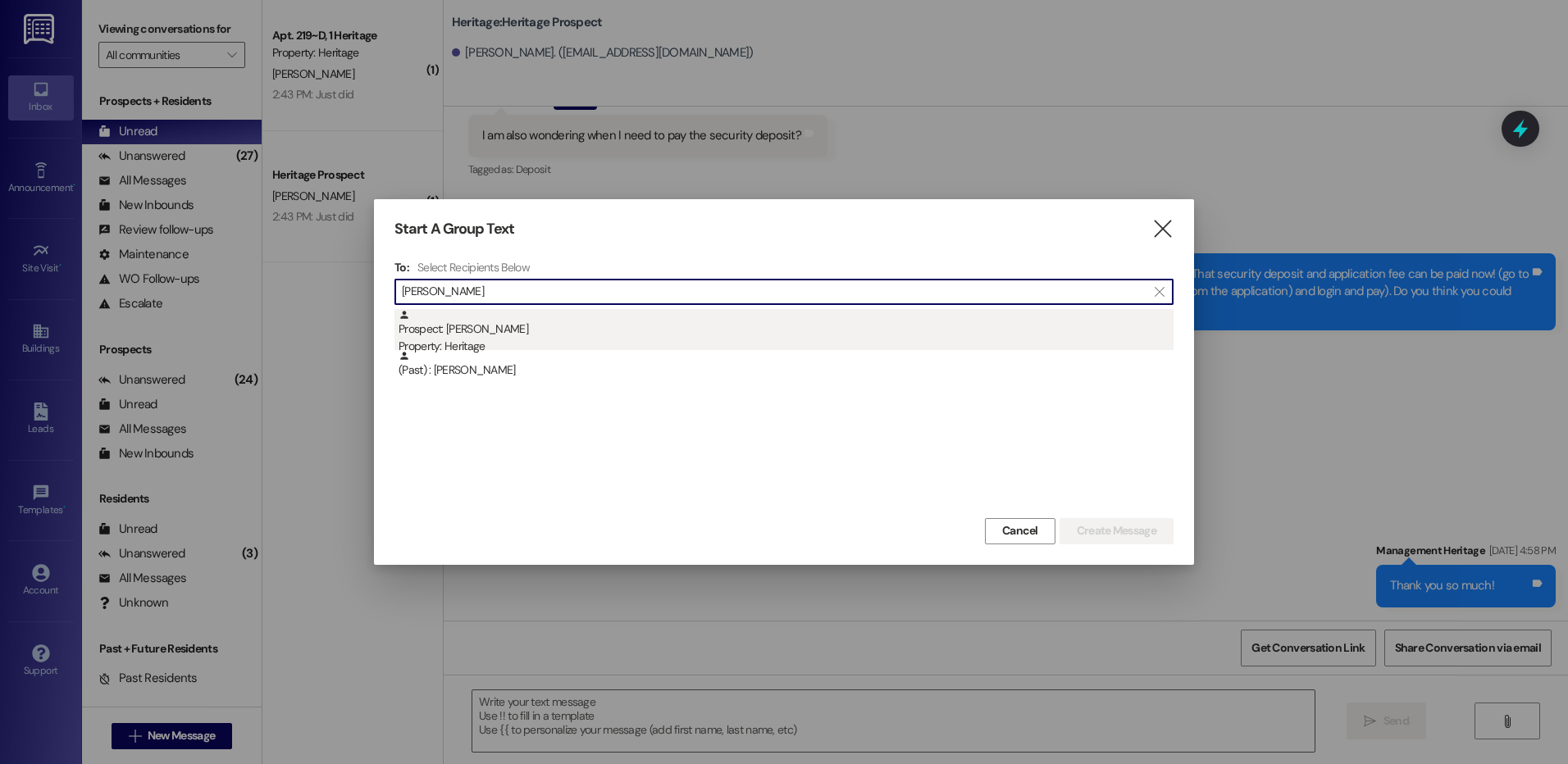
type input "jenna ash"
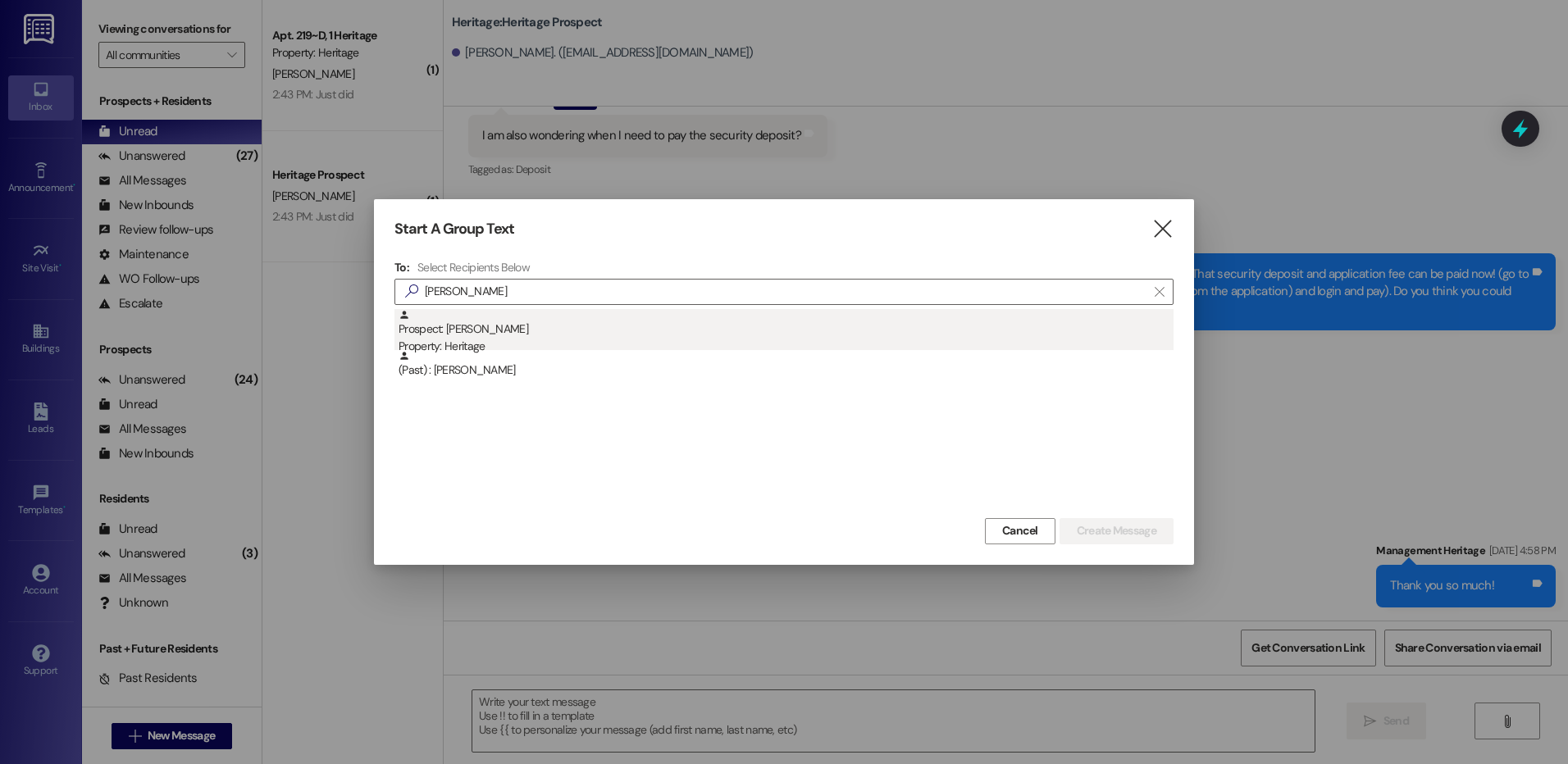
click at [653, 332] on div "Prospect: Jenna Asher Property: Heritage" at bounding box center [786, 332] width 775 height 47
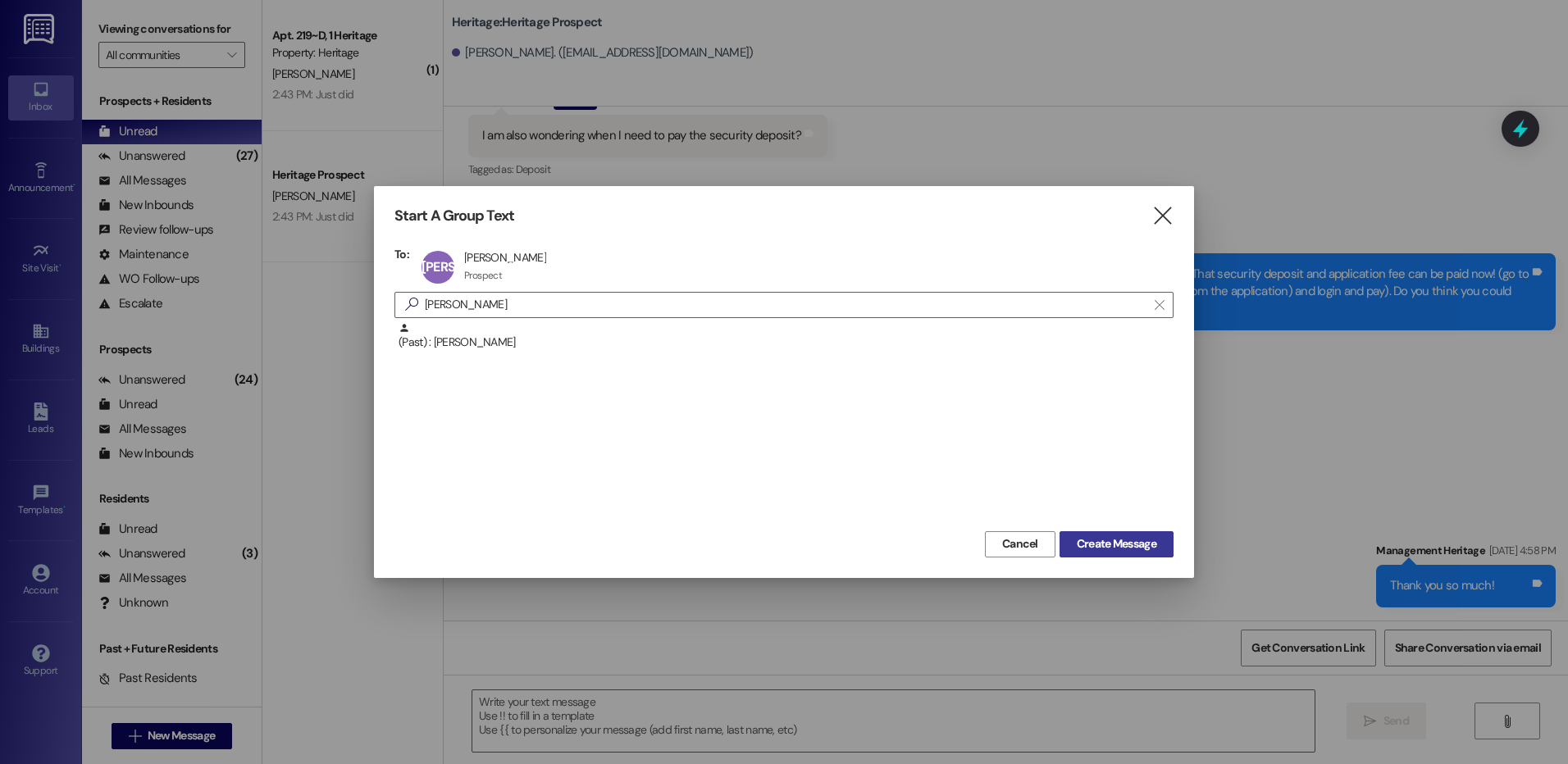
click at [1093, 543] on span "Create Message" at bounding box center [1116, 544] width 79 height 18
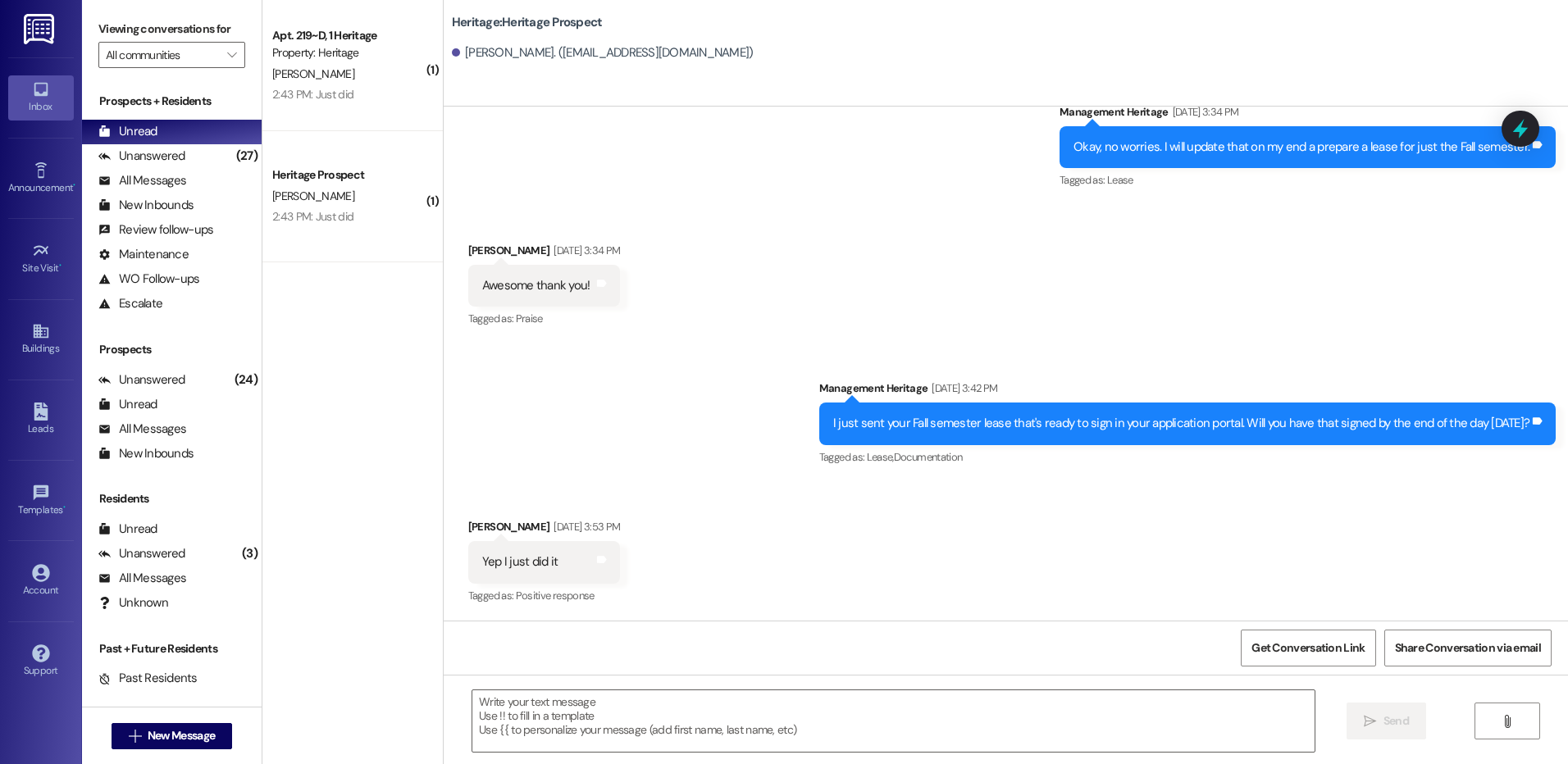
scroll to position [1089, 0]
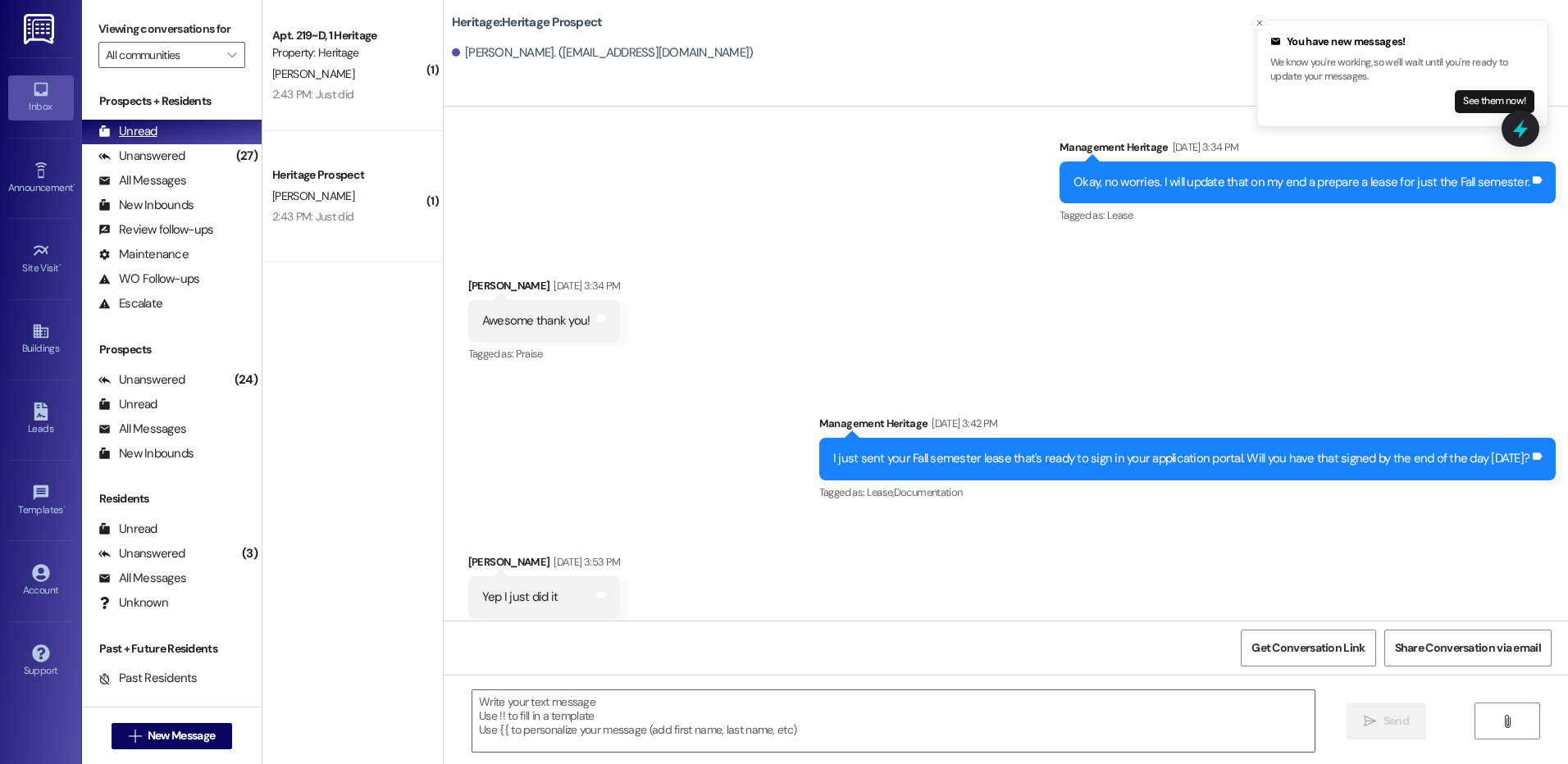
click at [133, 129] on div "Unread" at bounding box center [128, 131] width 59 height 18
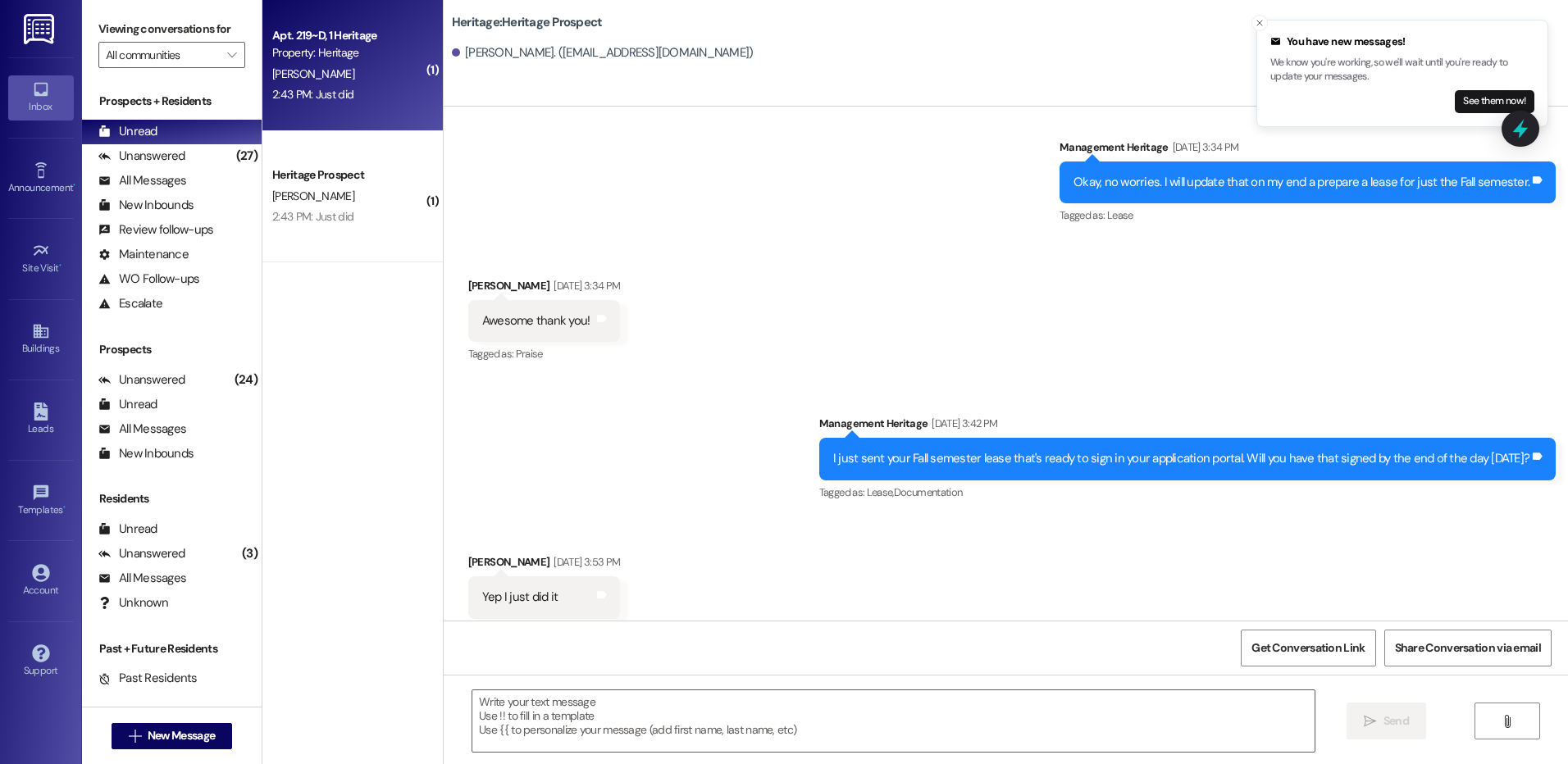
click at [309, 103] on div "2:43 PM: Just did 2:43 PM: Just did" at bounding box center [348, 94] width 155 height 21
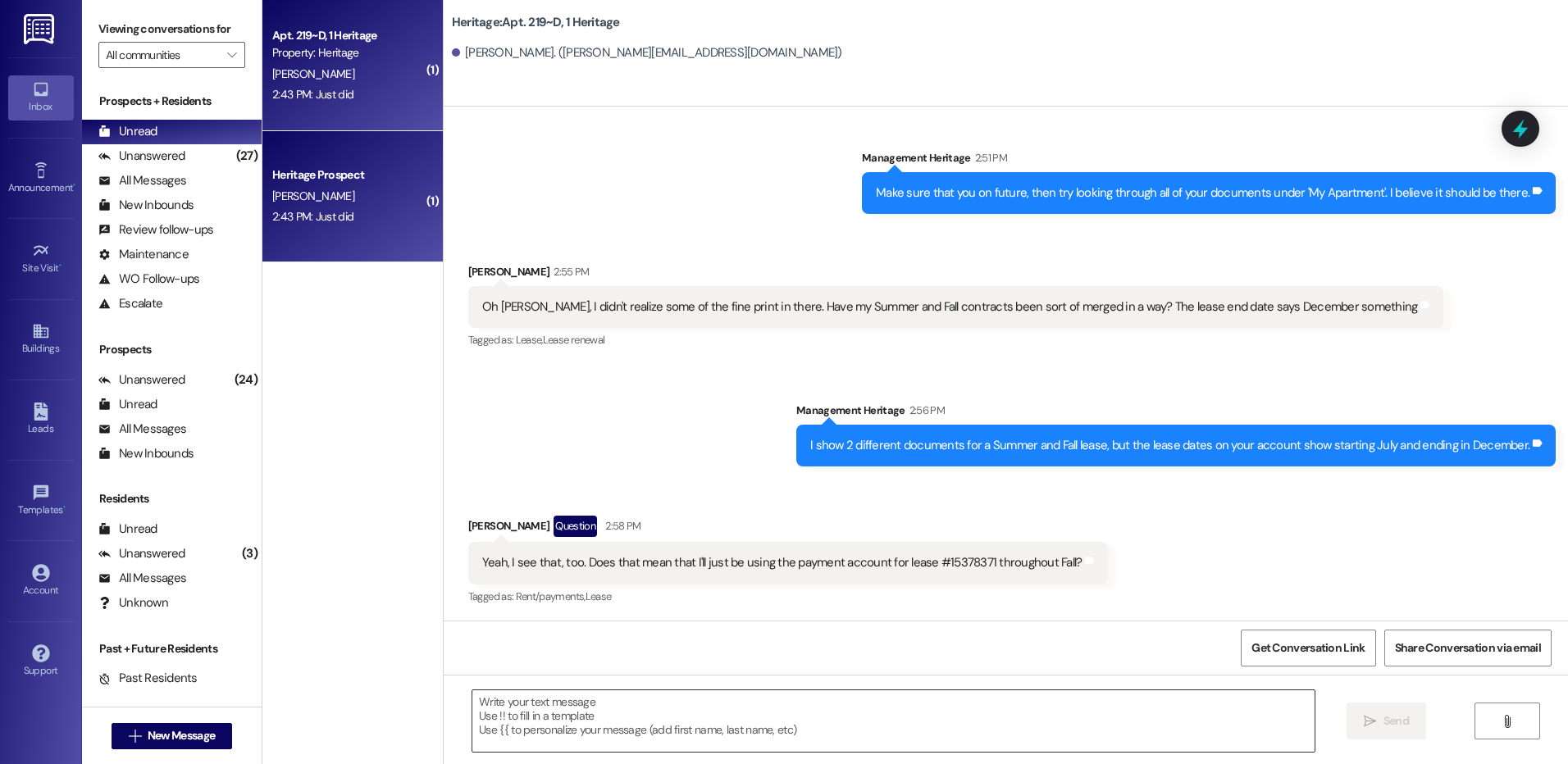
scroll to position [32848, 0]
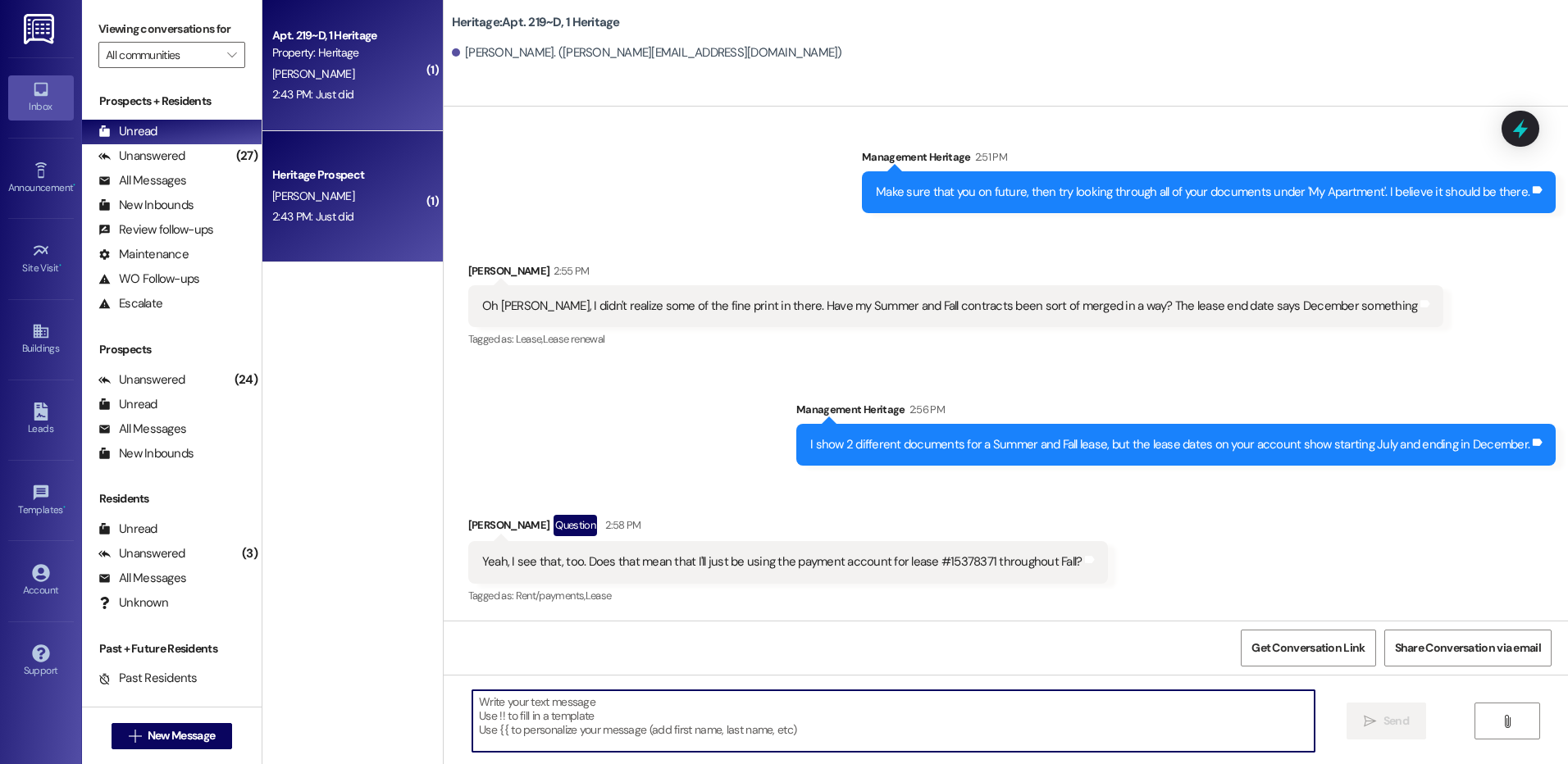
click at [513, 739] on textarea at bounding box center [893, 721] width 841 height 62
type textarea "Yes, that is correct"
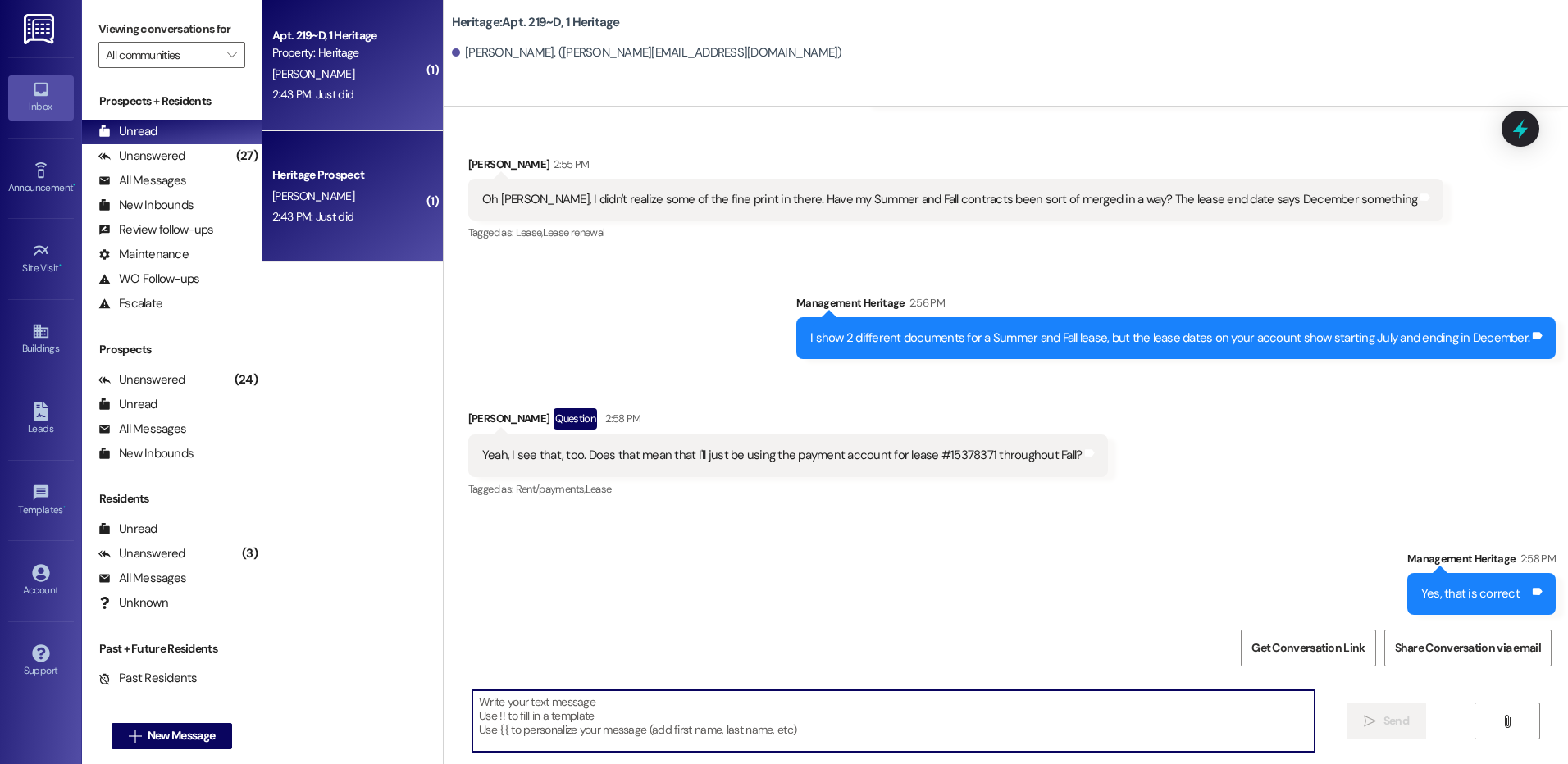
scroll to position [32962, 0]
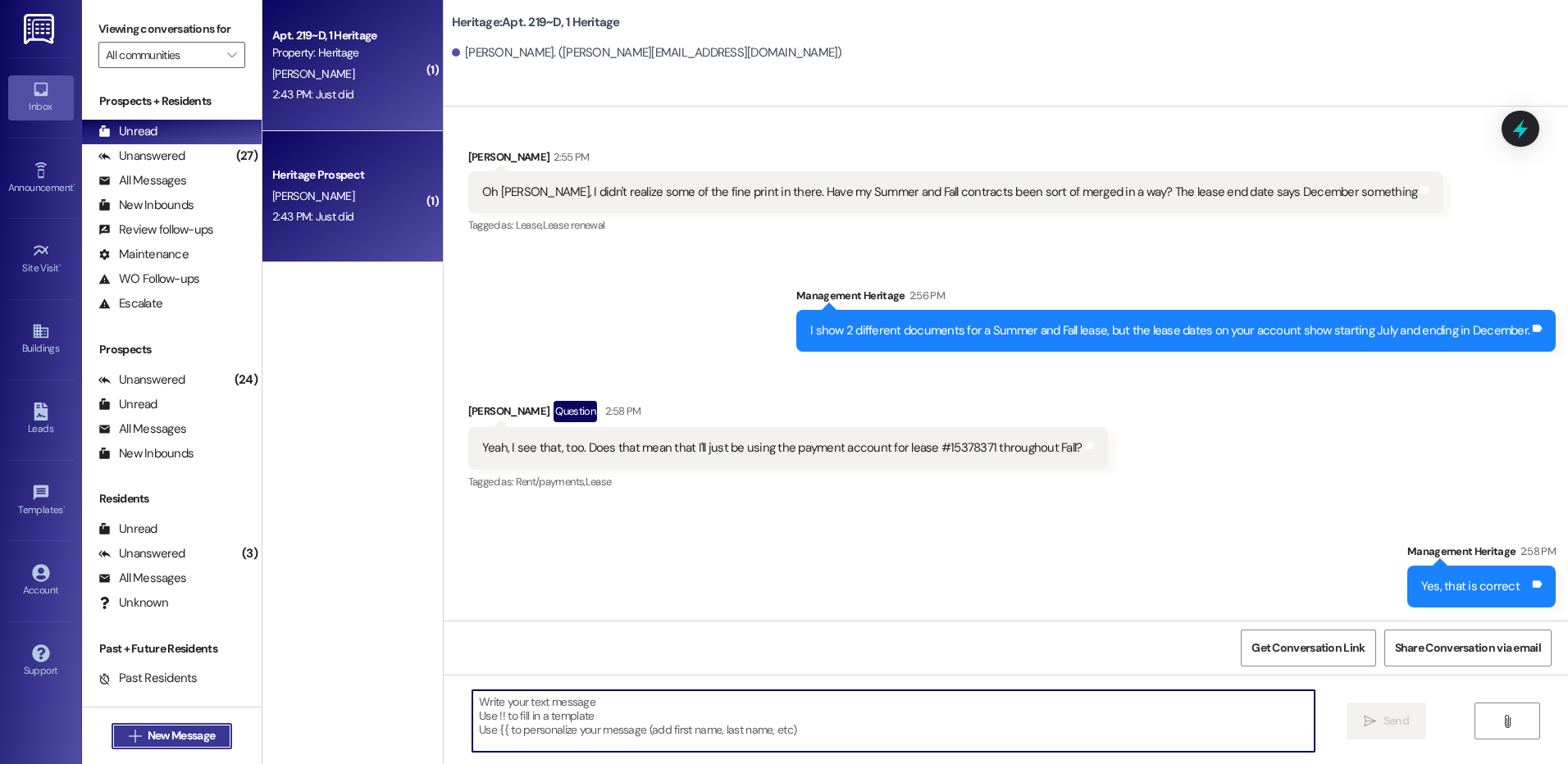
click at [160, 742] on span "New Message" at bounding box center [181, 736] width 68 height 18
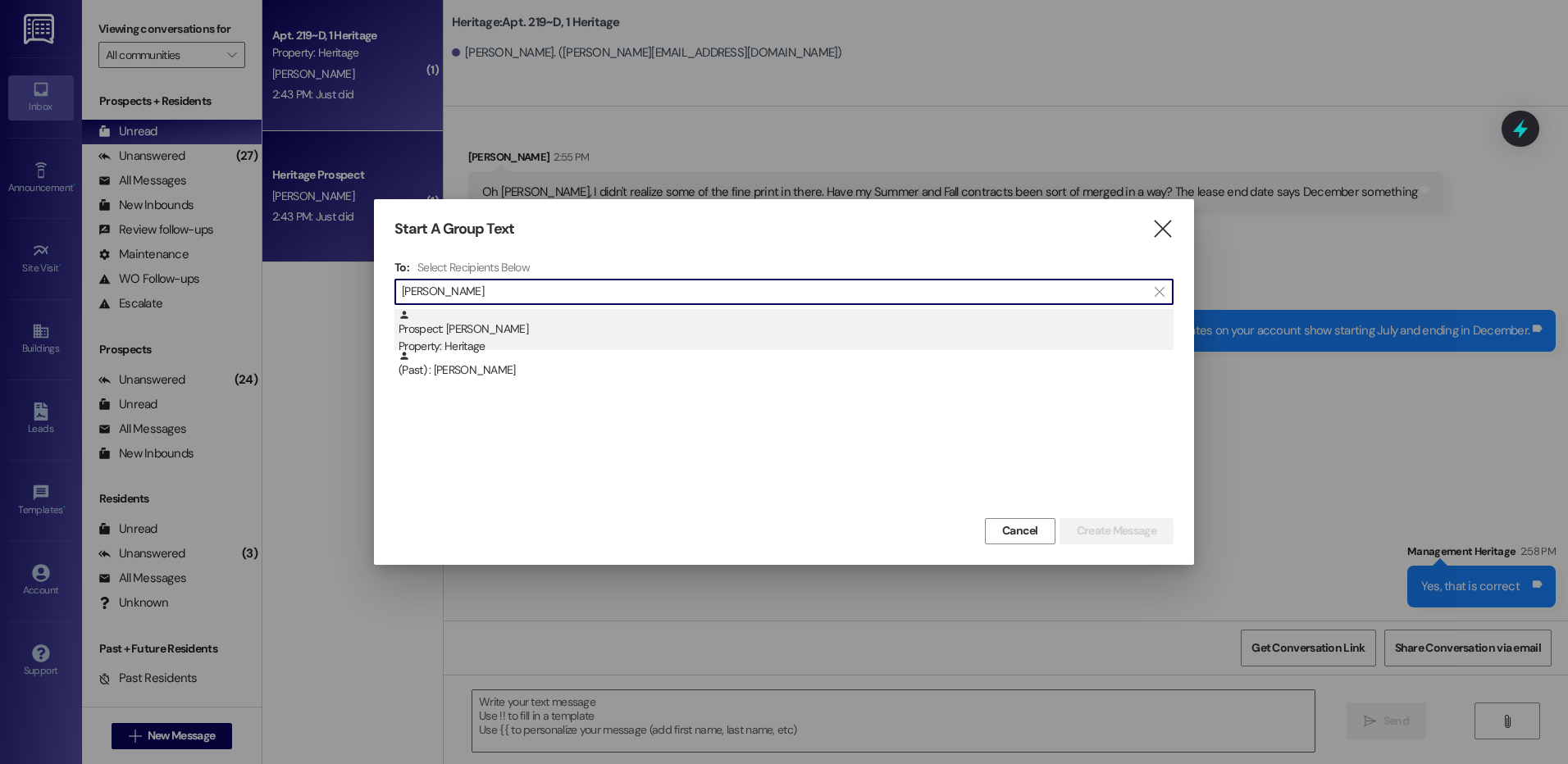
type input "jenna ash"
click at [598, 344] on div "Property: Heritage" at bounding box center [786, 347] width 775 height 18
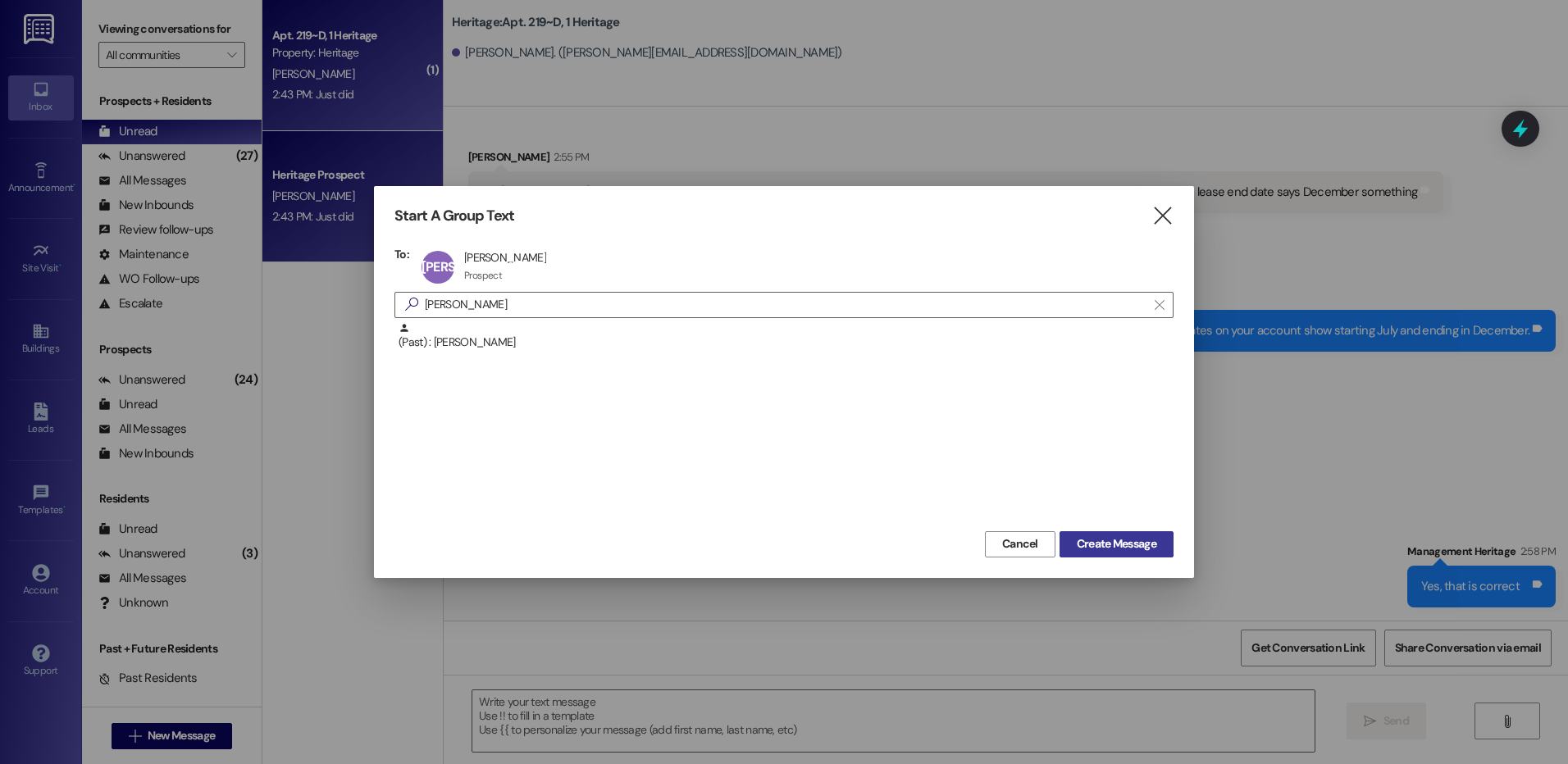
click at [1103, 543] on span "Create Message" at bounding box center [1116, 544] width 79 height 18
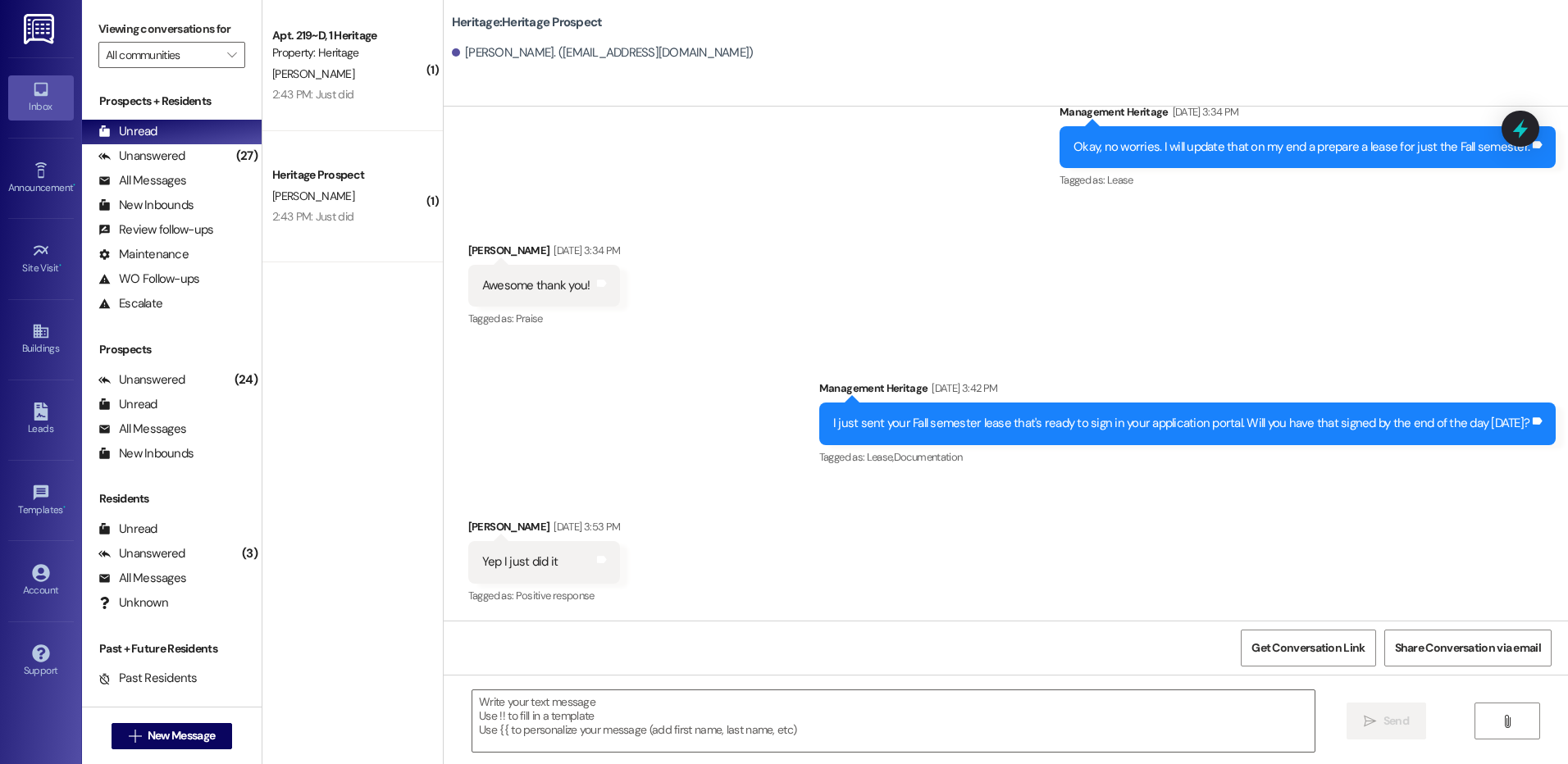
scroll to position [1089, 0]
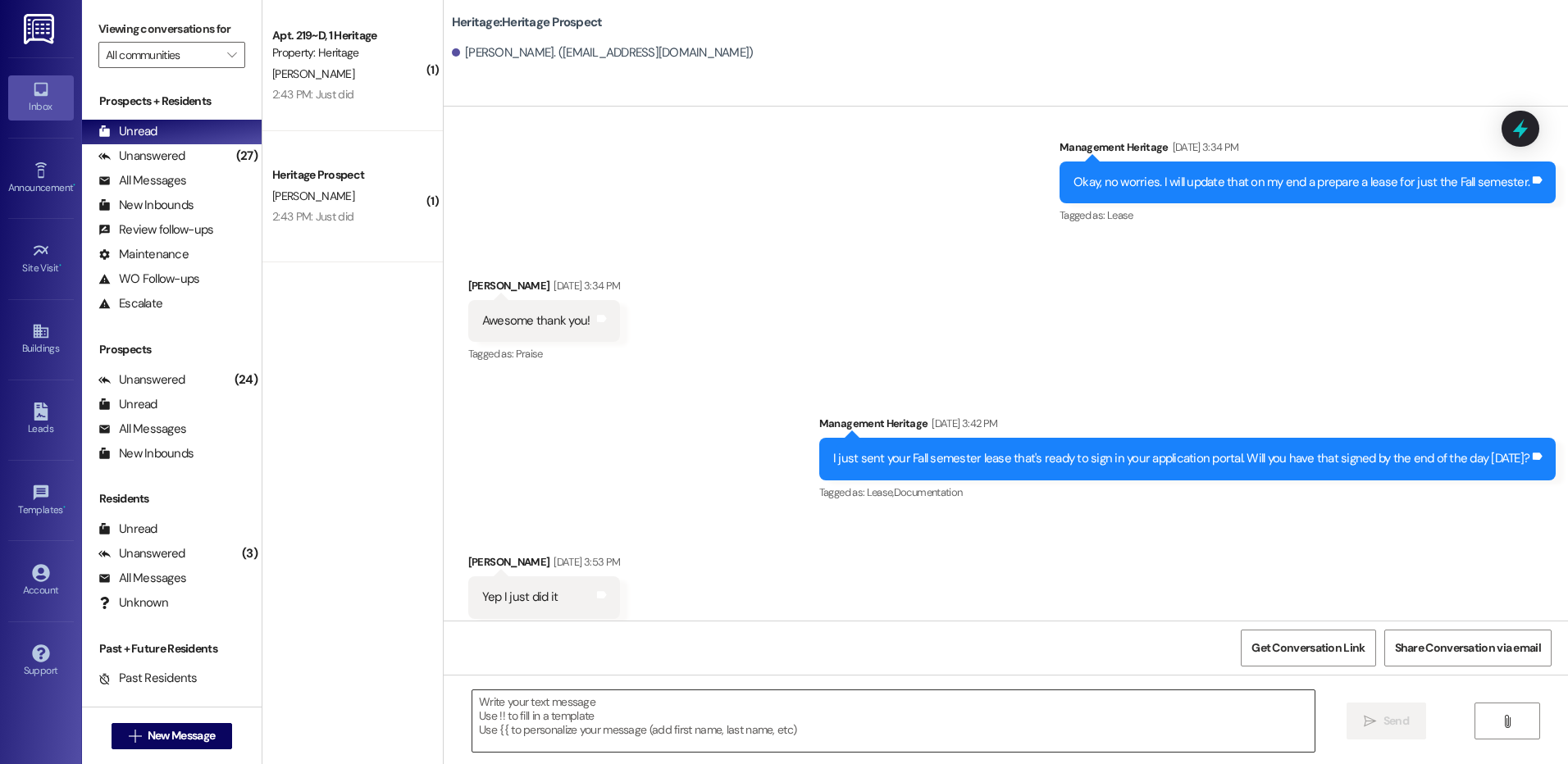
click at [515, 703] on textarea at bounding box center [893, 721] width 841 height 62
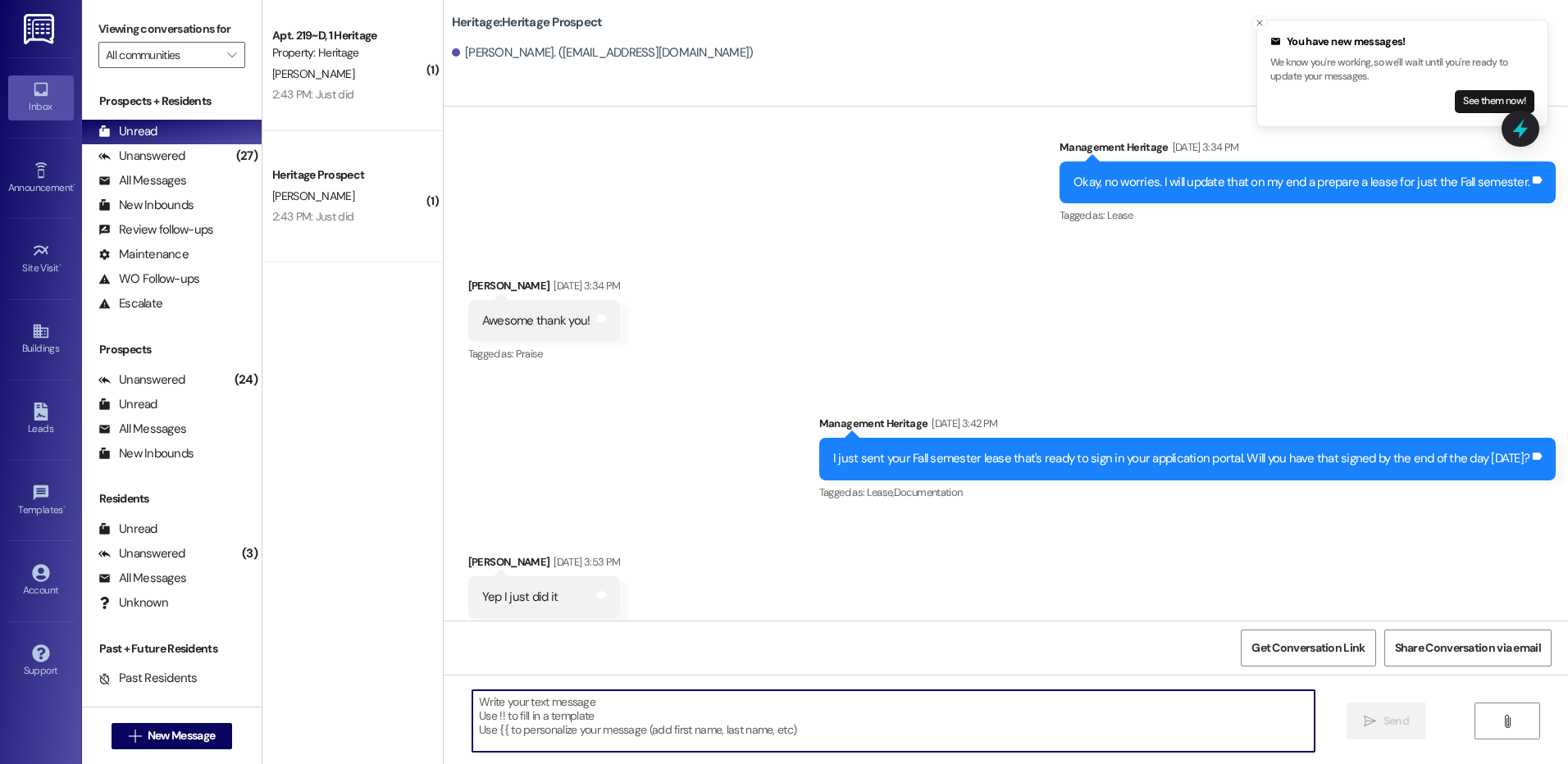
paste textarea "Hey Chantelle! This is Paige with Heritage Apartments. I just sent your Fall pa…"
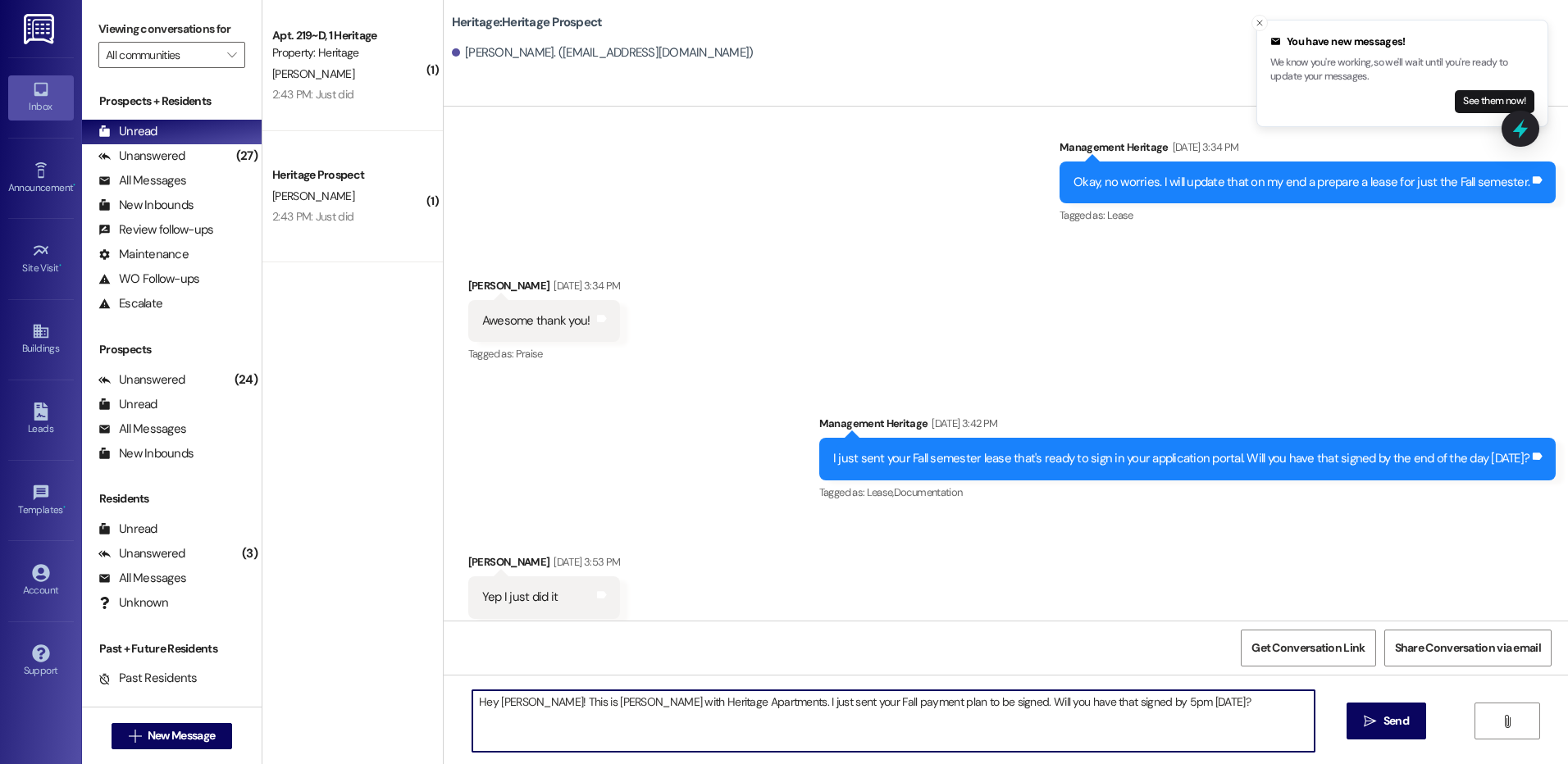
click at [520, 701] on textarea "Hey Chantelle! This is Paige with Heritage Apartments. I just sent your Fall pa…" at bounding box center [893, 721] width 841 height 62
click at [521, 701] on textarea "Hey Jenna! This is Paige with Heritage Apartments. I just sent your Fall paymen…" at bounding box center [893, 721] width 841 height 62
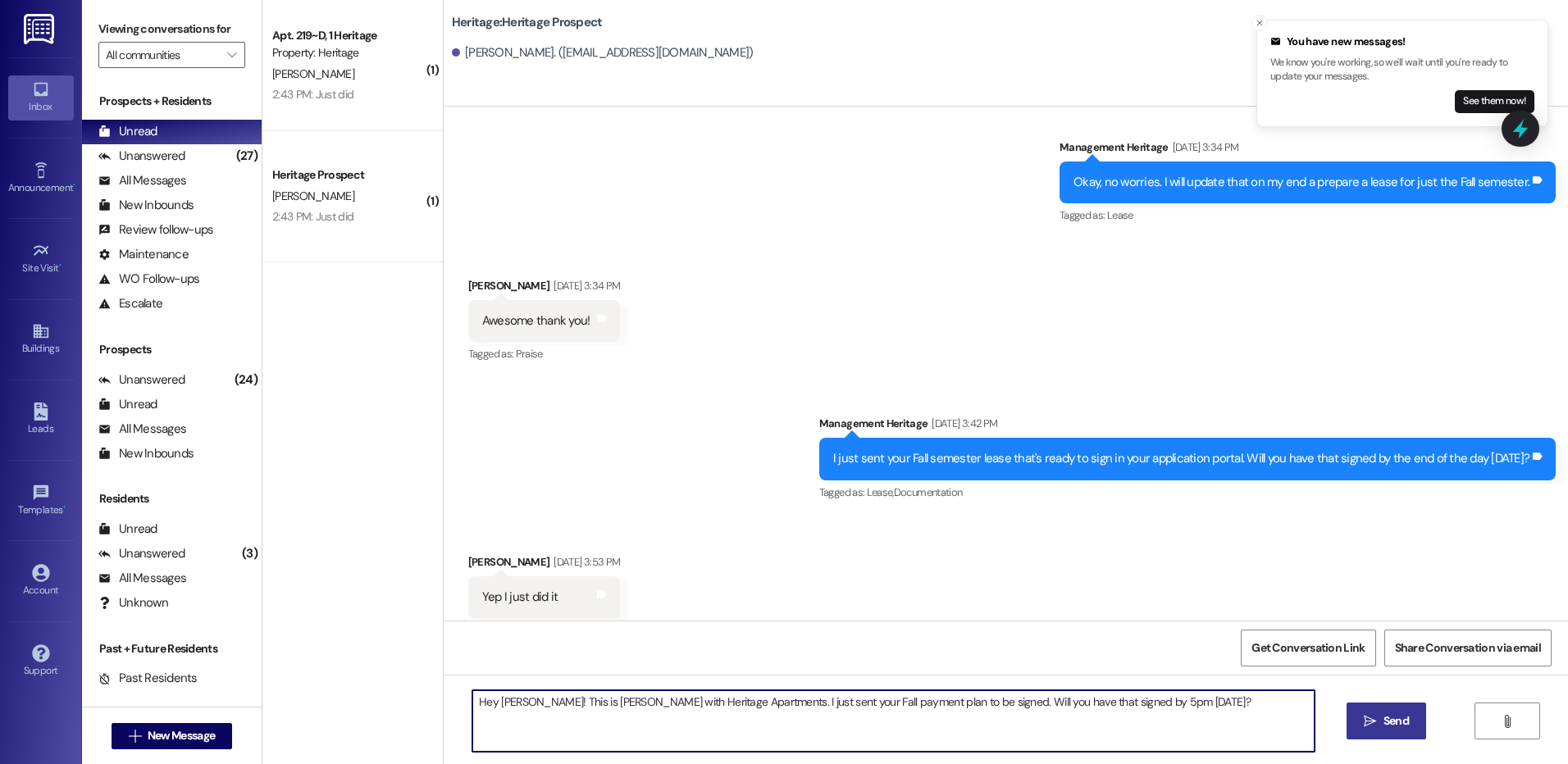
type textarea "Hey Jenna! This is Paige with Heritage Apartments. I just sent your Fall paymen…"
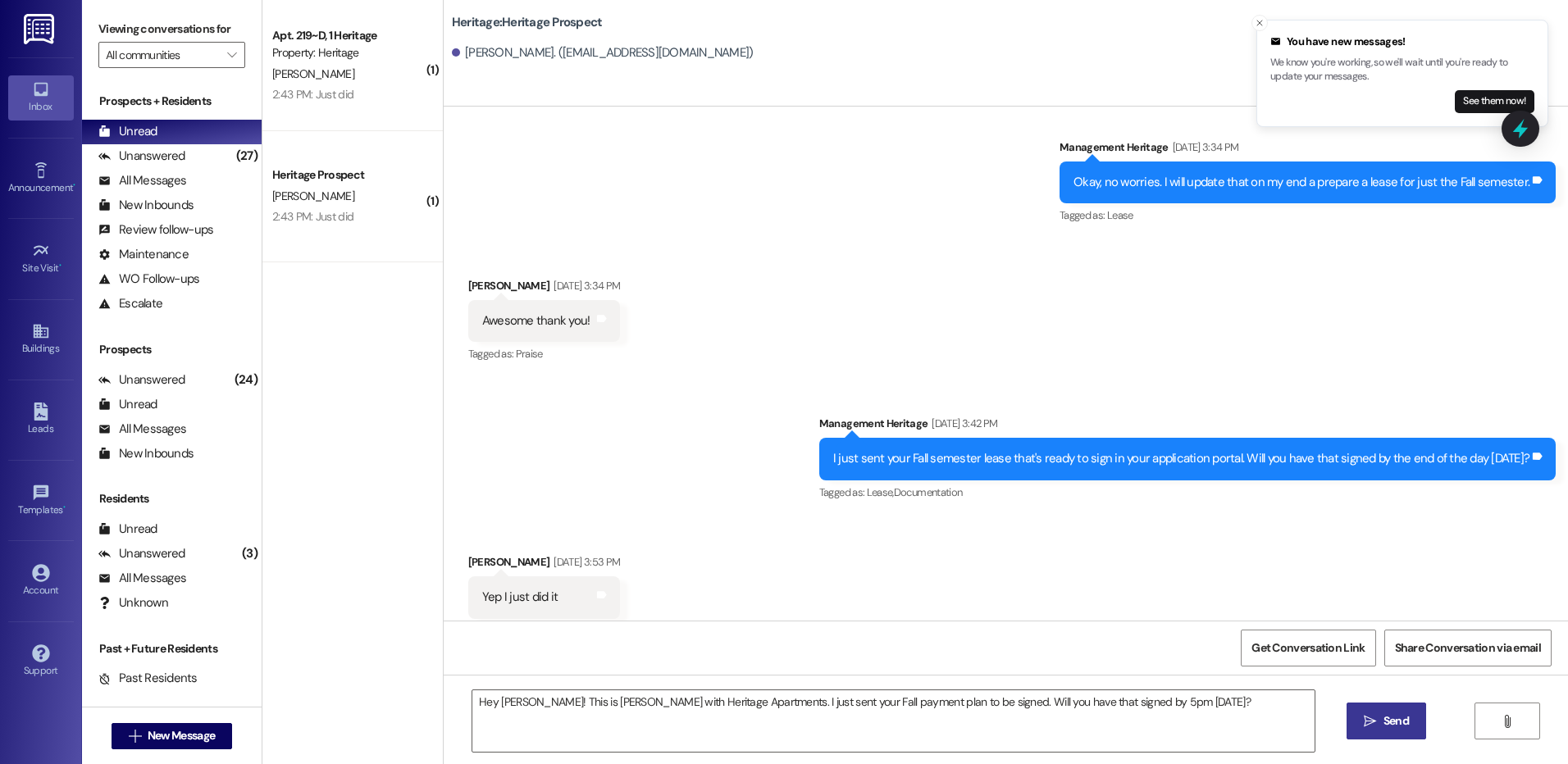
click at [1403, 731] on button " Send" at bounding box center [1386, 721] width 79 height 37
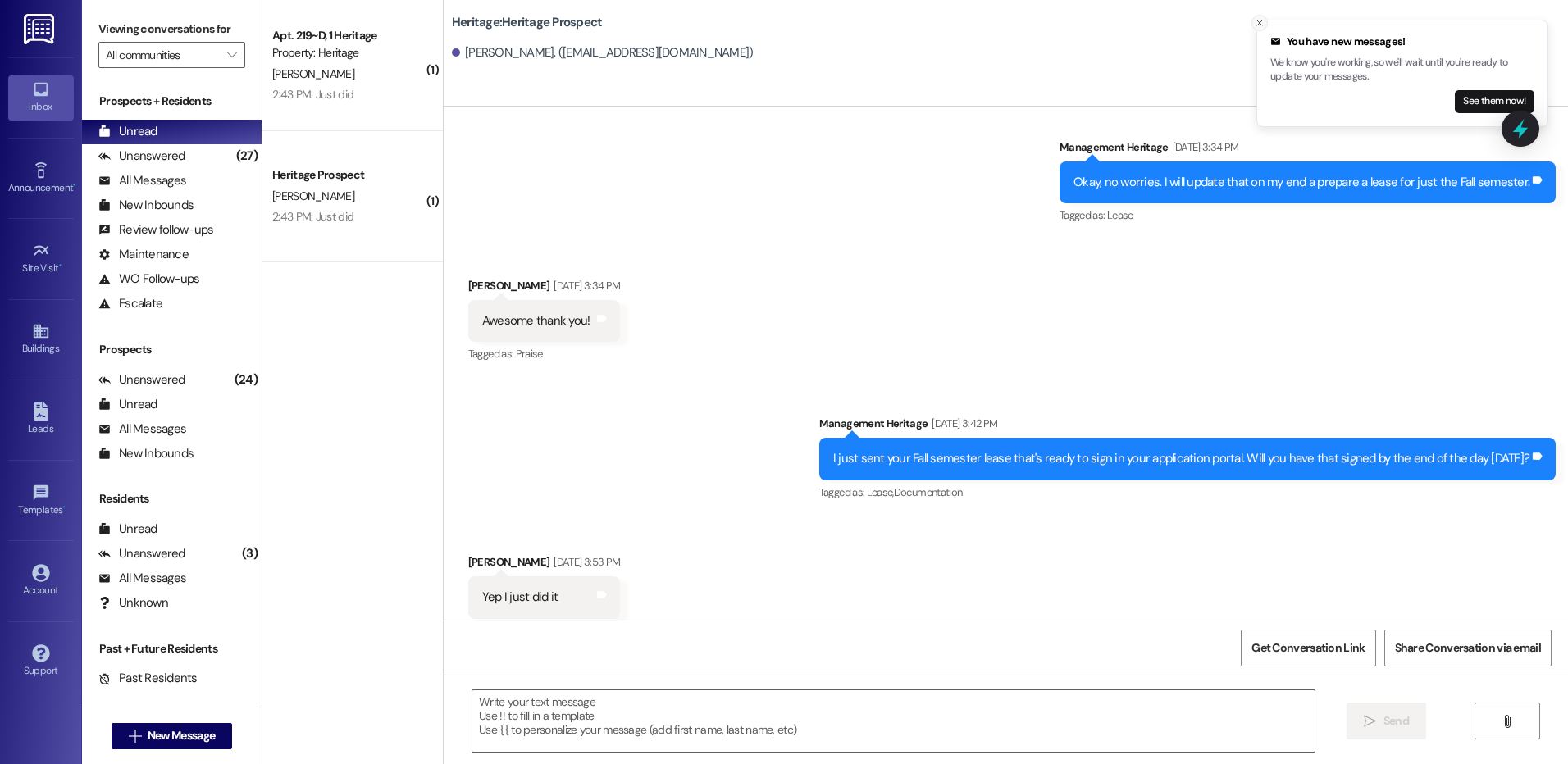
click at [1262, 24] on icon "Close toast" at bounding box center [1260, 23] width 10 height 10
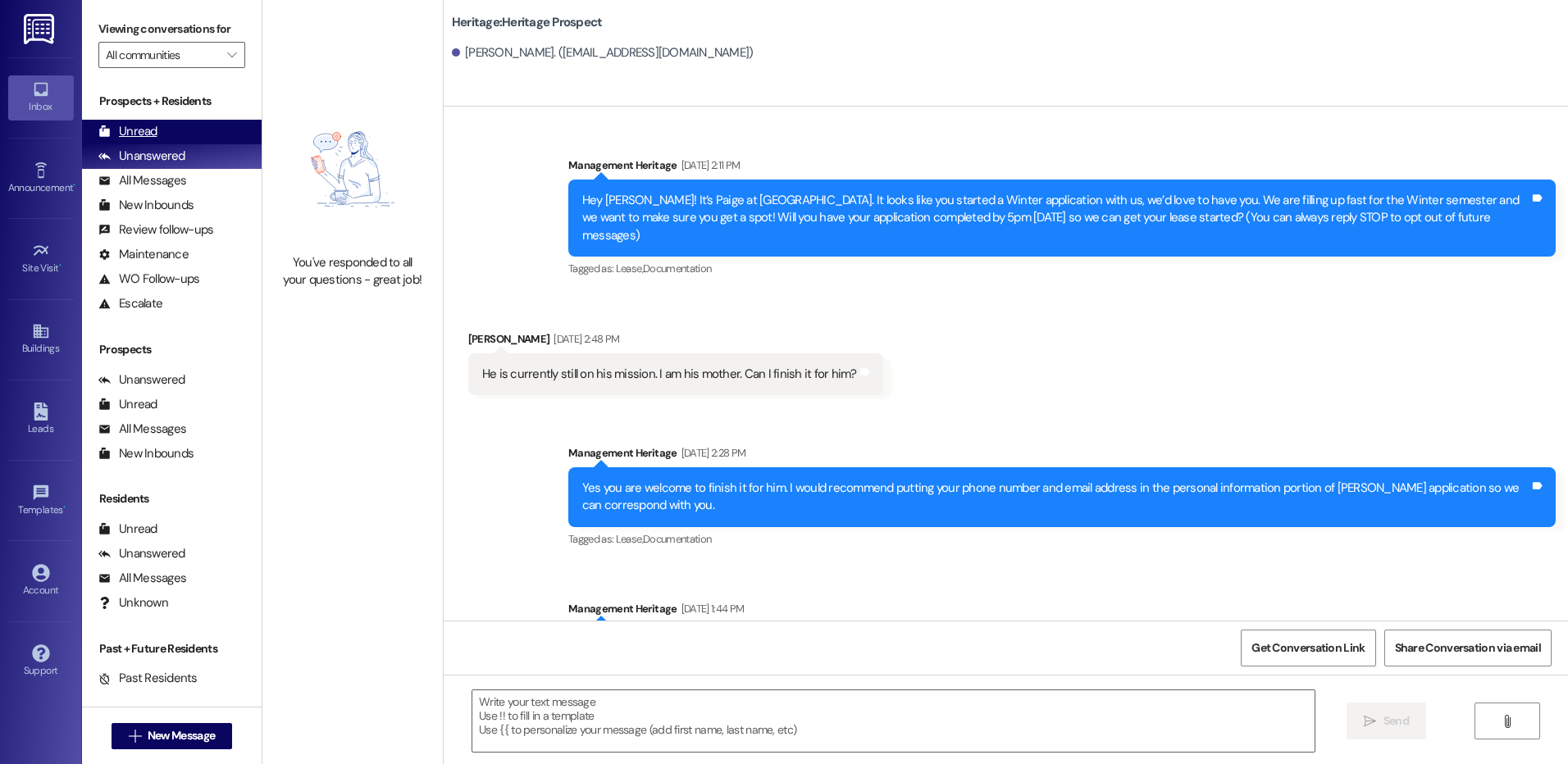
click at [152, 134] on div "Unread" at bounding box center [128, 131] width 59 height 18
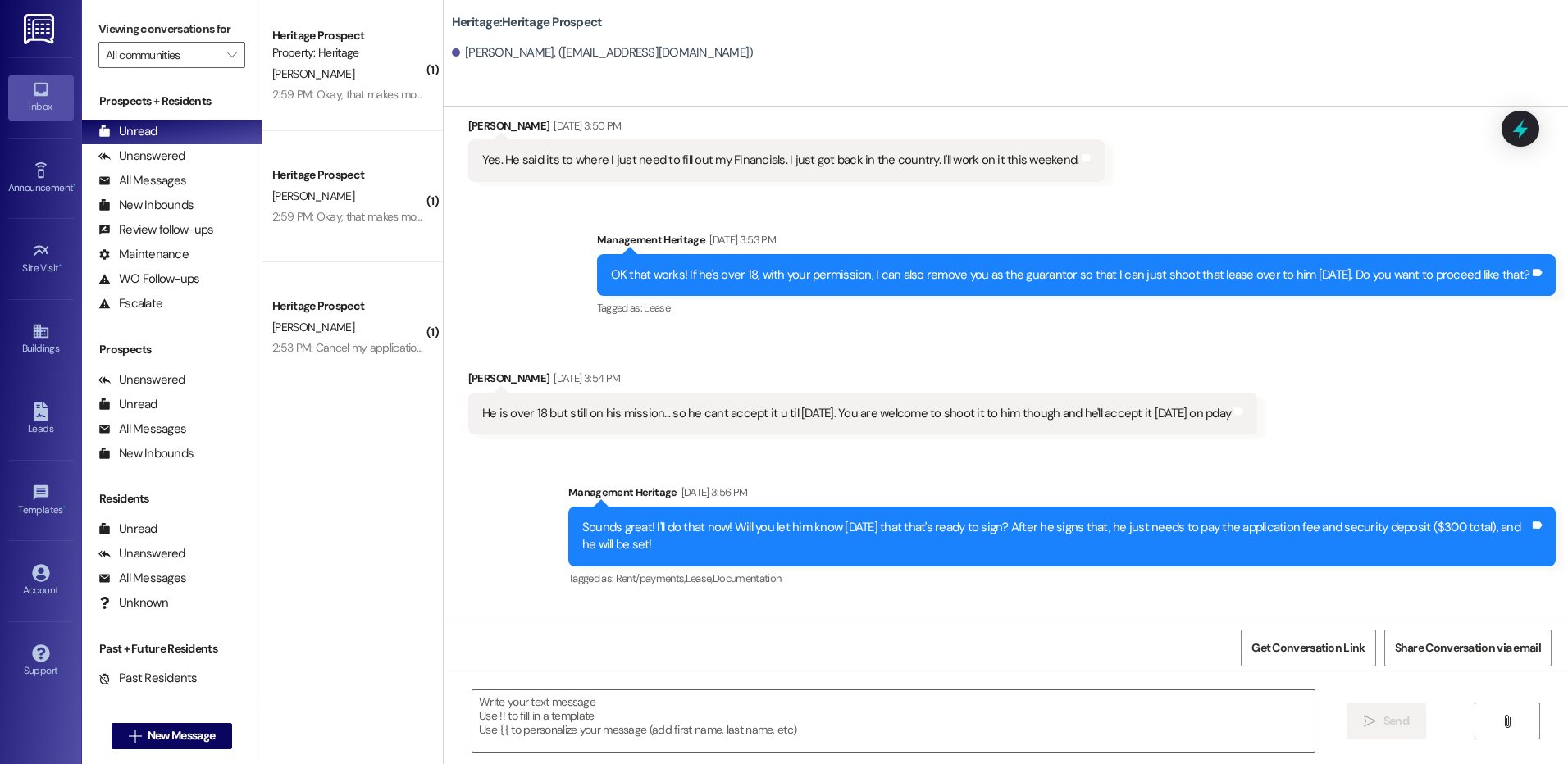
scroll to position [1324, 0]
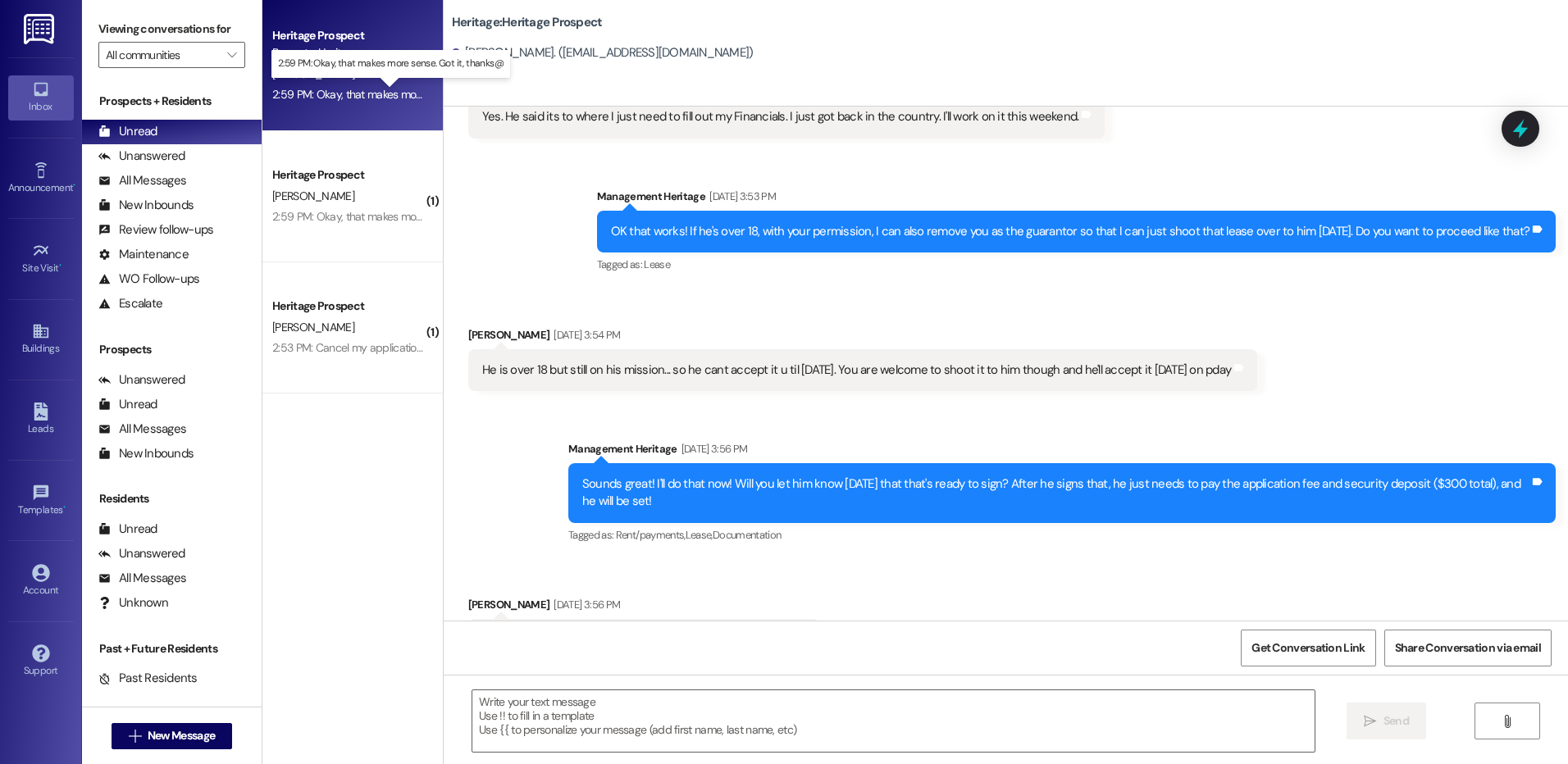
click at [338, 88] on div "2:59 PM: Okay, that makes more sense. Got it, thanks@ 2:59 PM: Okay, that makes…" at bounding box center [403, 94] width 263 height 15
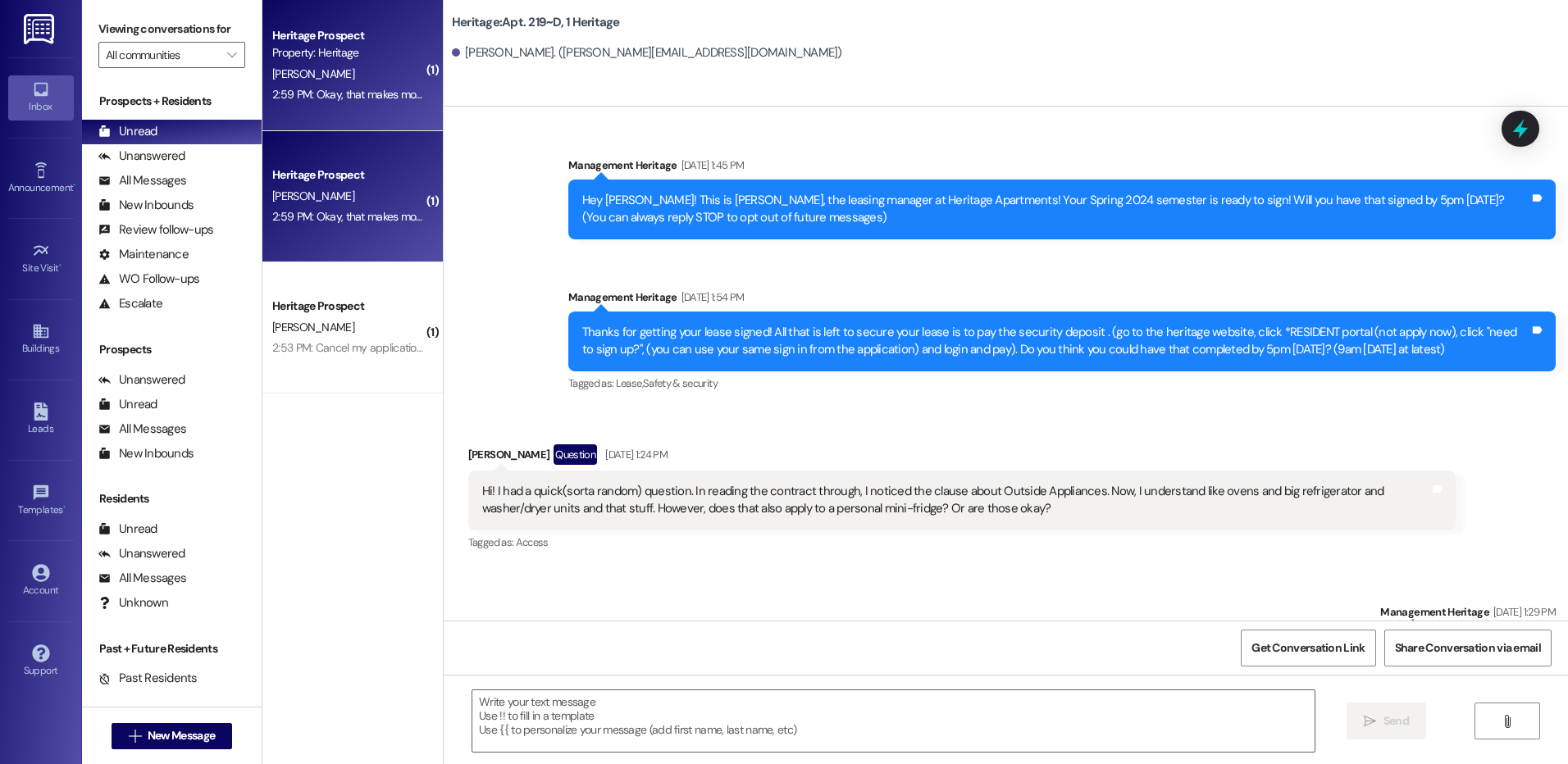
click at [525, 716] on textarea at bounding box center [893, 721] width 841 height 62
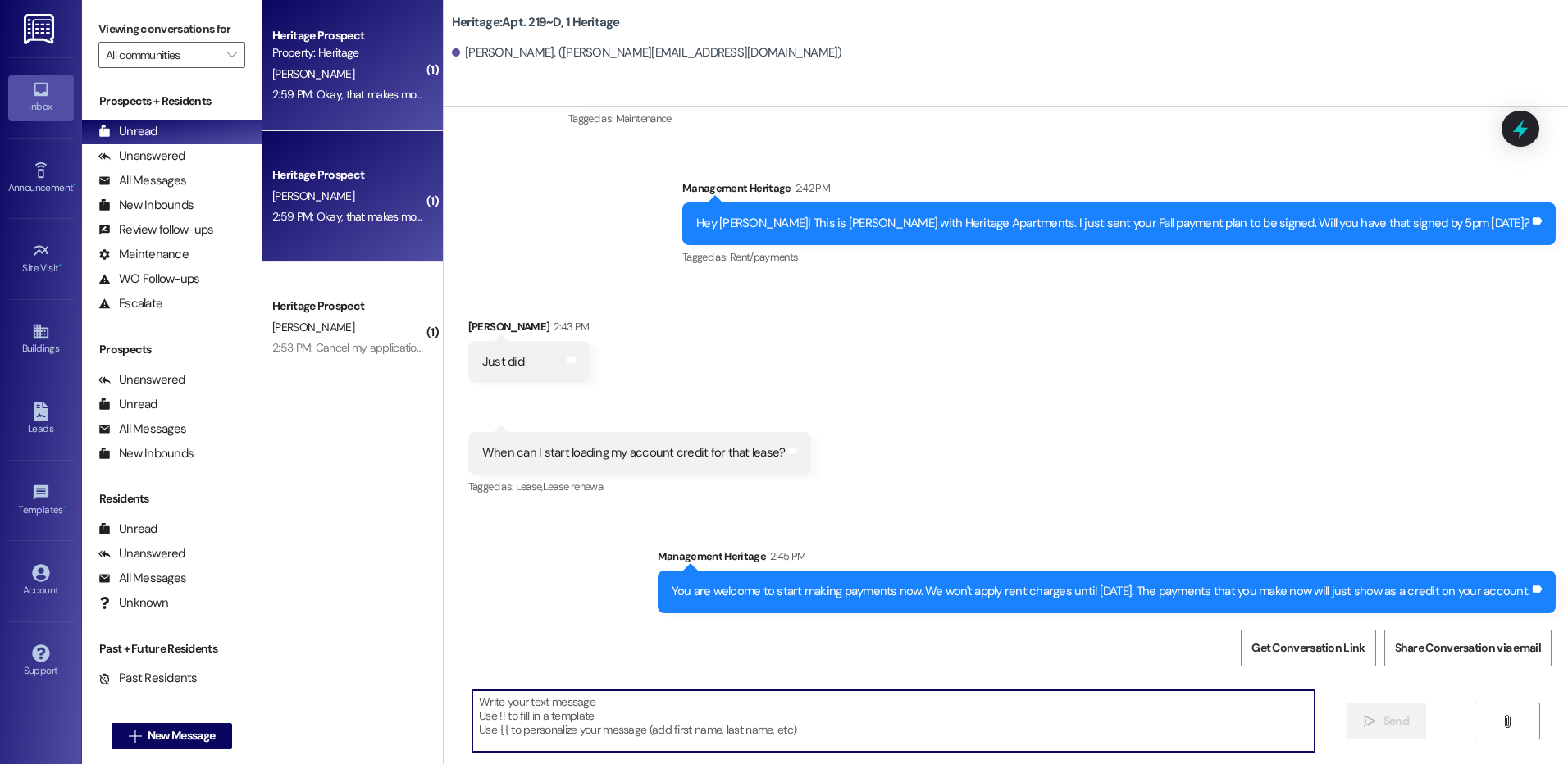
scroll to position [33100, 0]
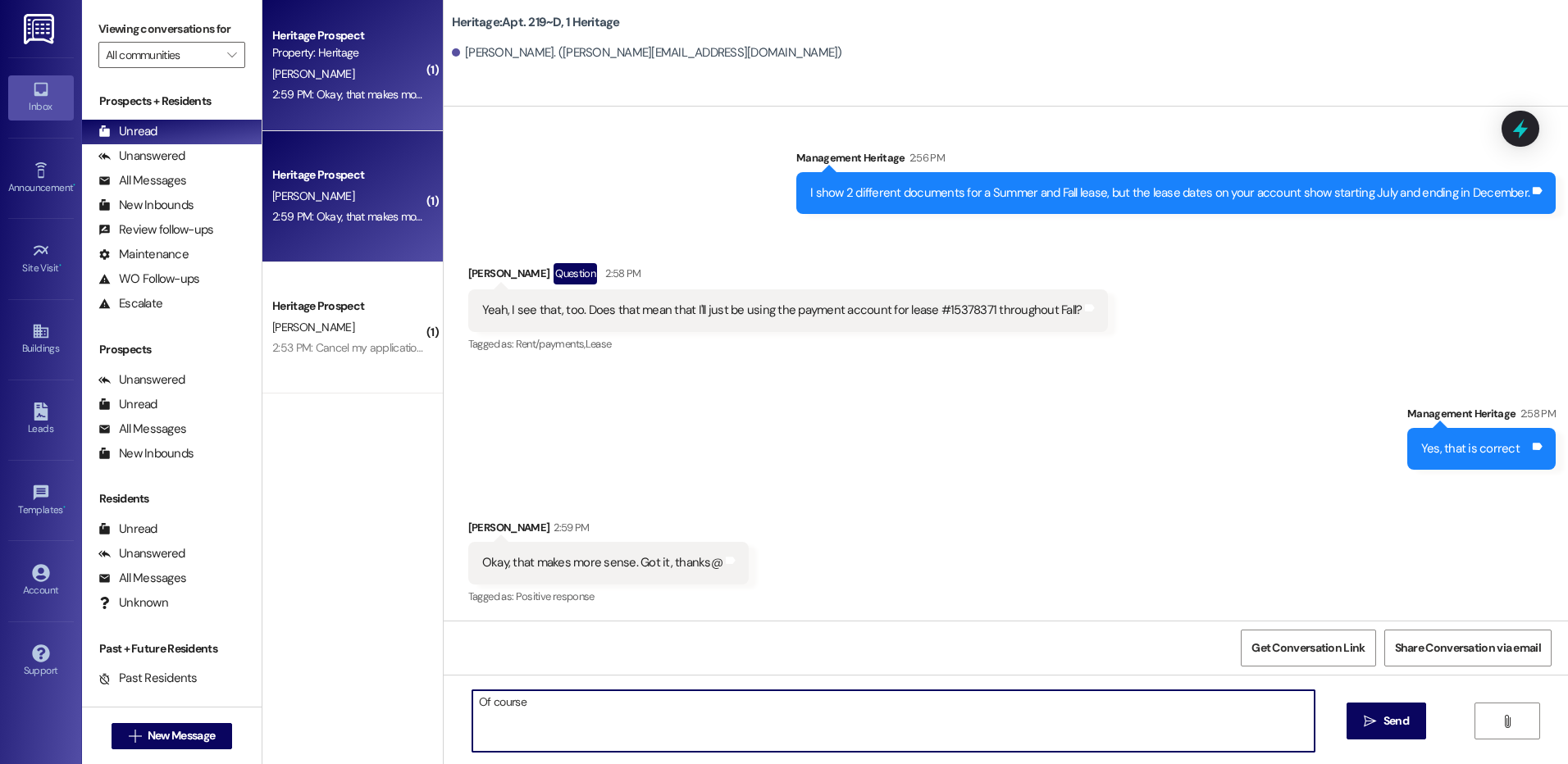
type textarea "Of course!"
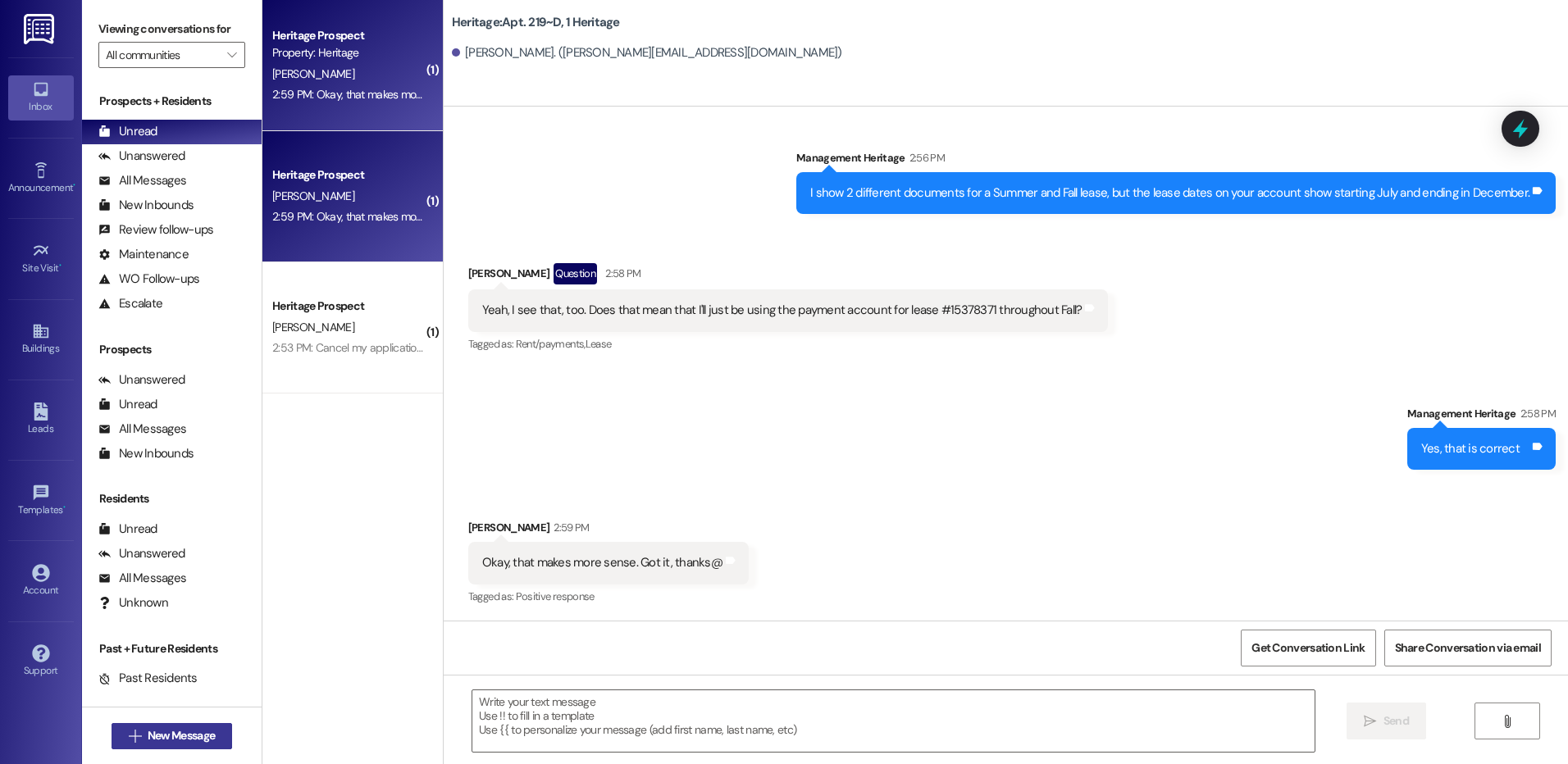
click at [156, 726] on button " New Message" at bounding box center [172, 736] width 121 height 26
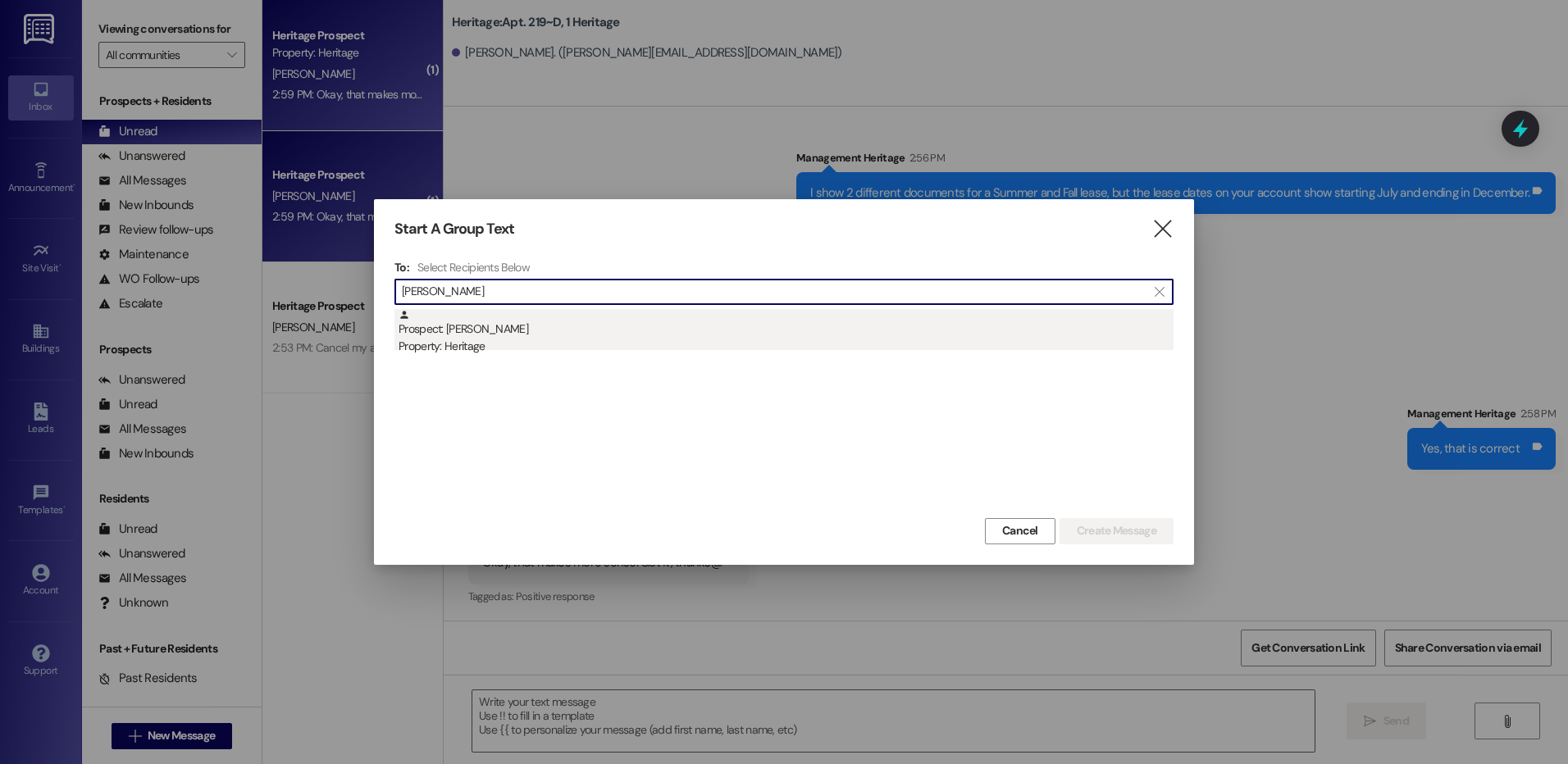
type input "emma turner"
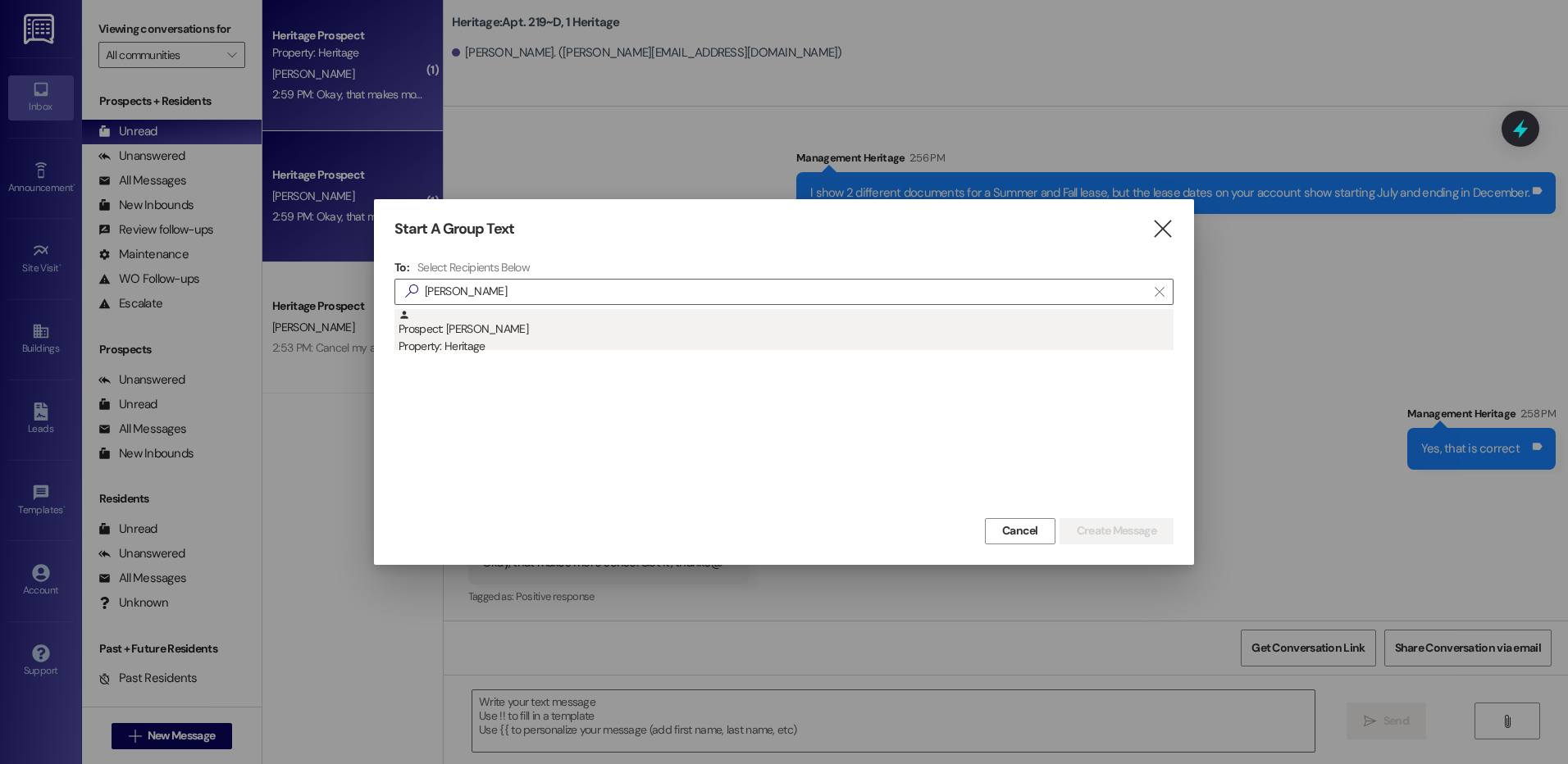
click at [644, 345] on div "Property: Heritage" at bounding box center [786, 347] width 775 height 18
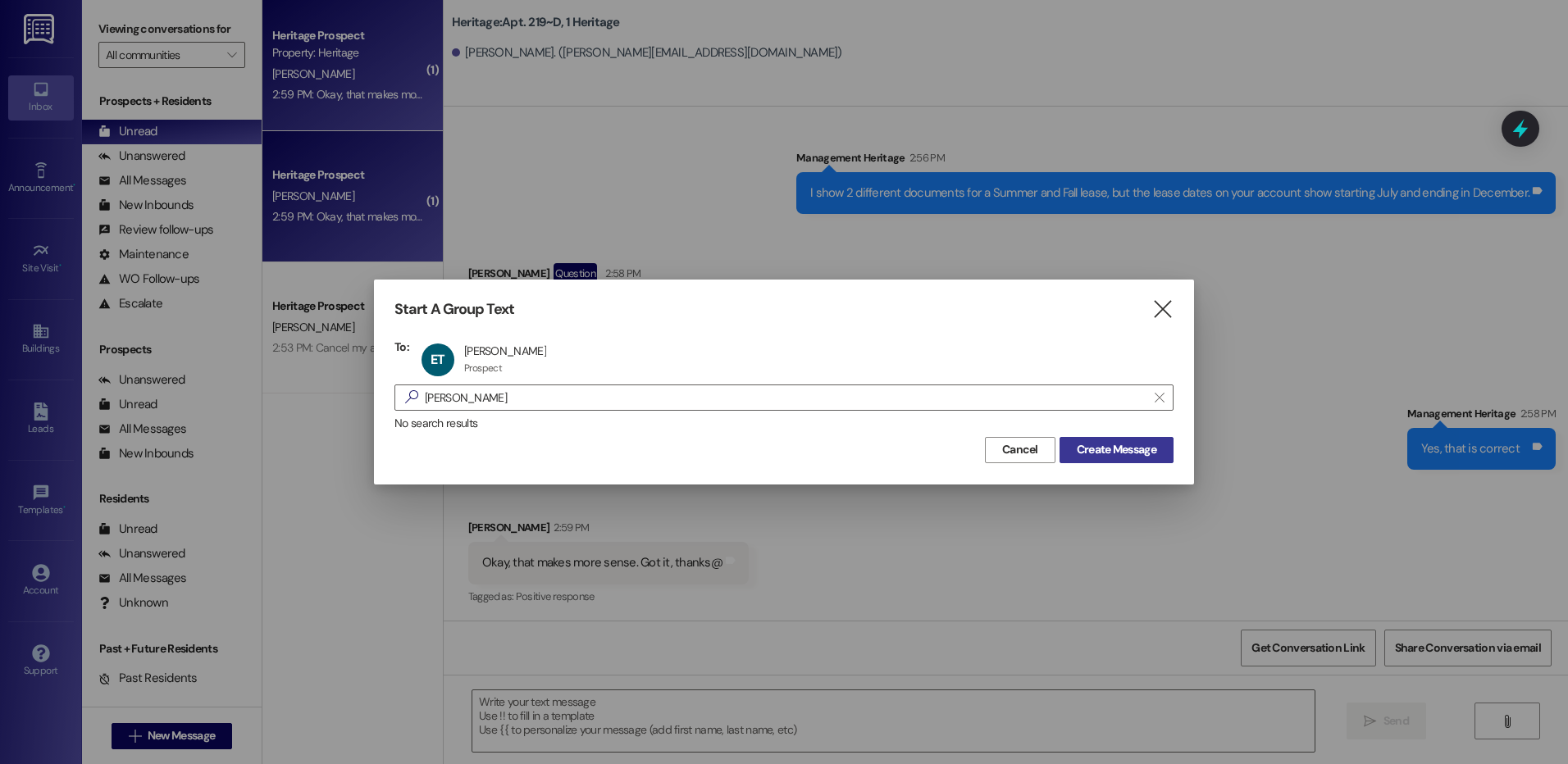
click at [1077, 457] on span "Create Message" at bounding box center [1116, 449] width 79 height 18
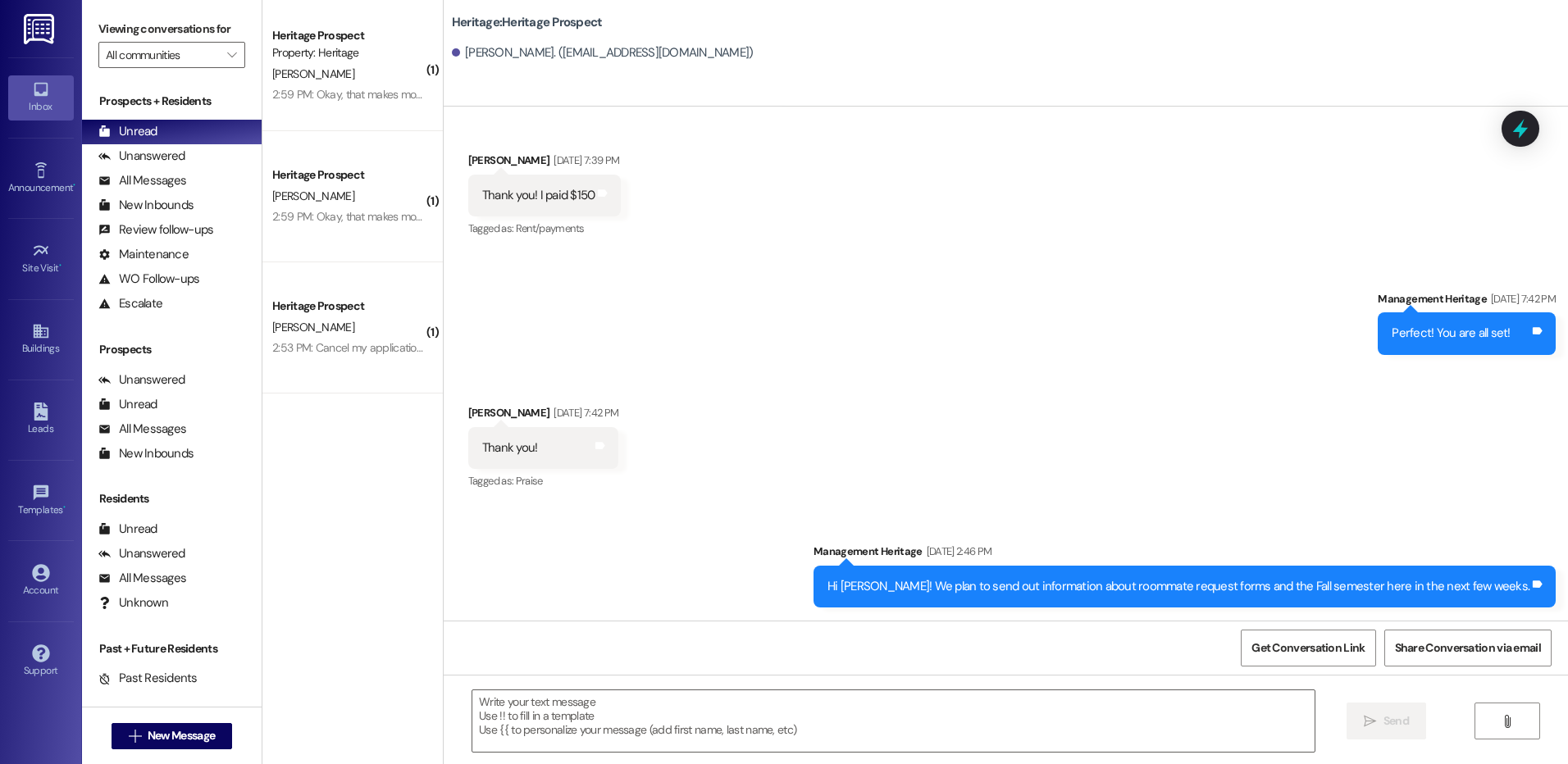
scroll to position [964, 0]
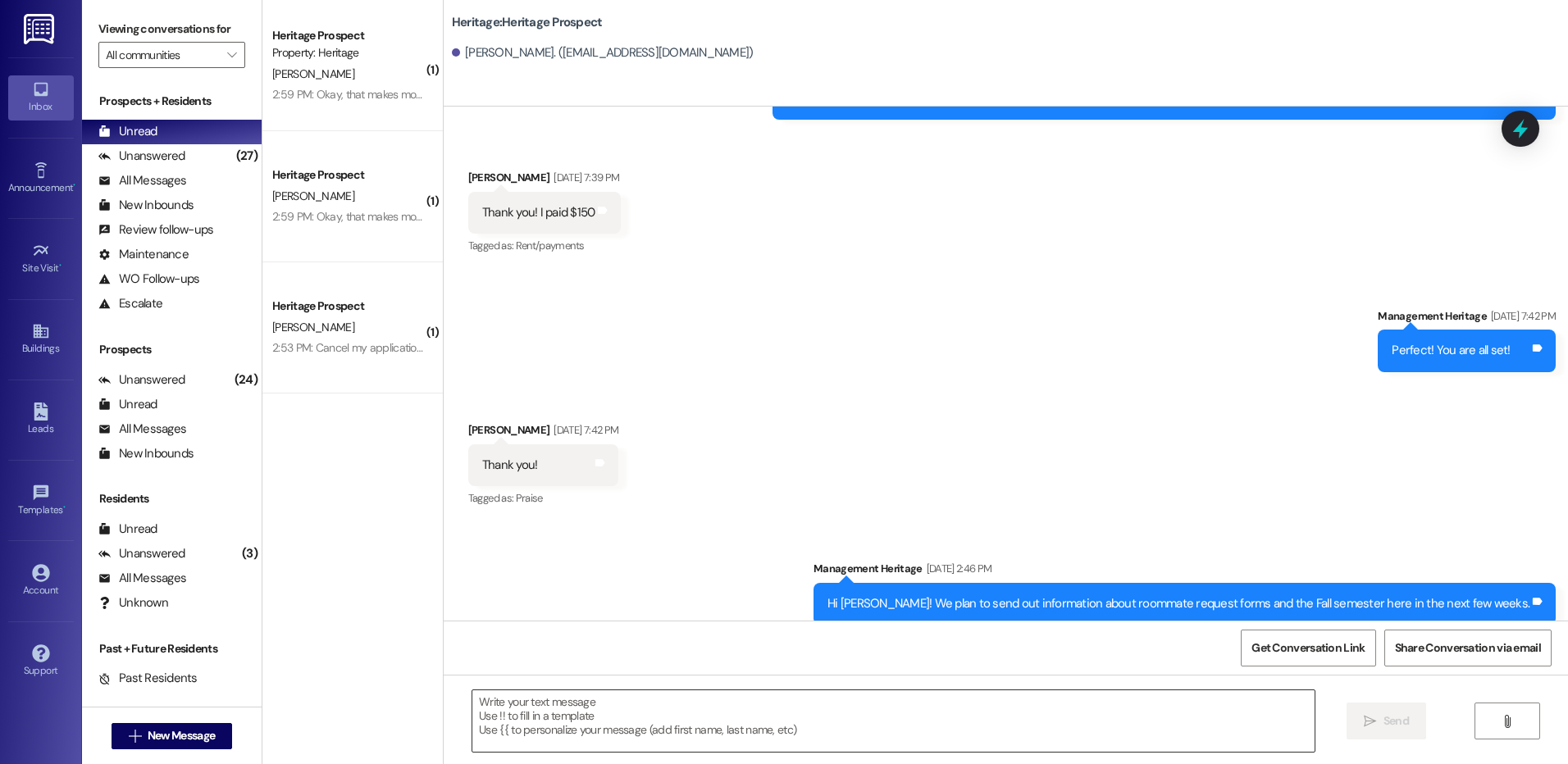
click at [510, 692] on textarea at bounding box center [893, 721] width 841 height 62
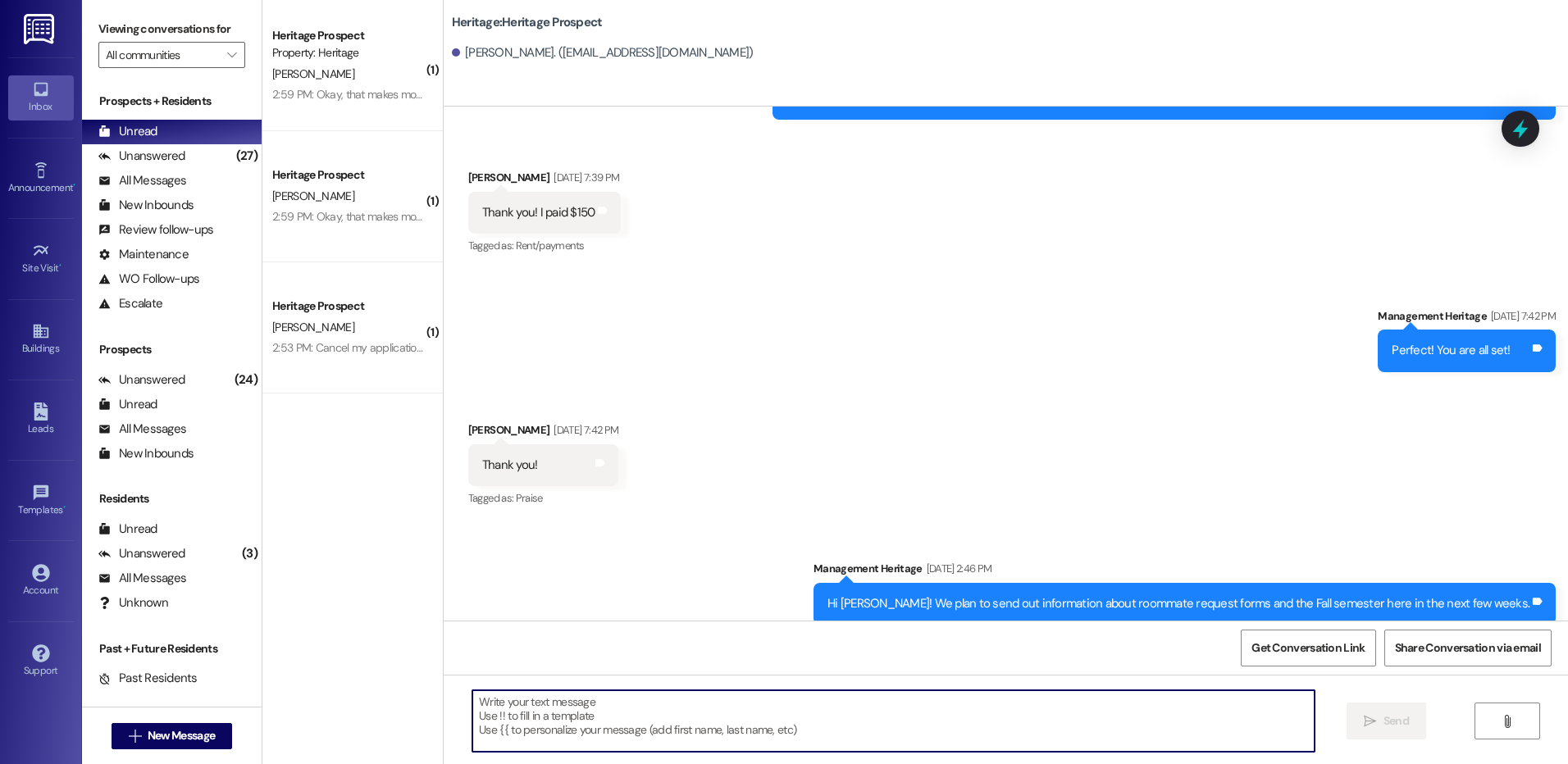
paste textarea "Hey Jenna! This is Paige with Heritage Apartments. I just sent your Fall paymen…"
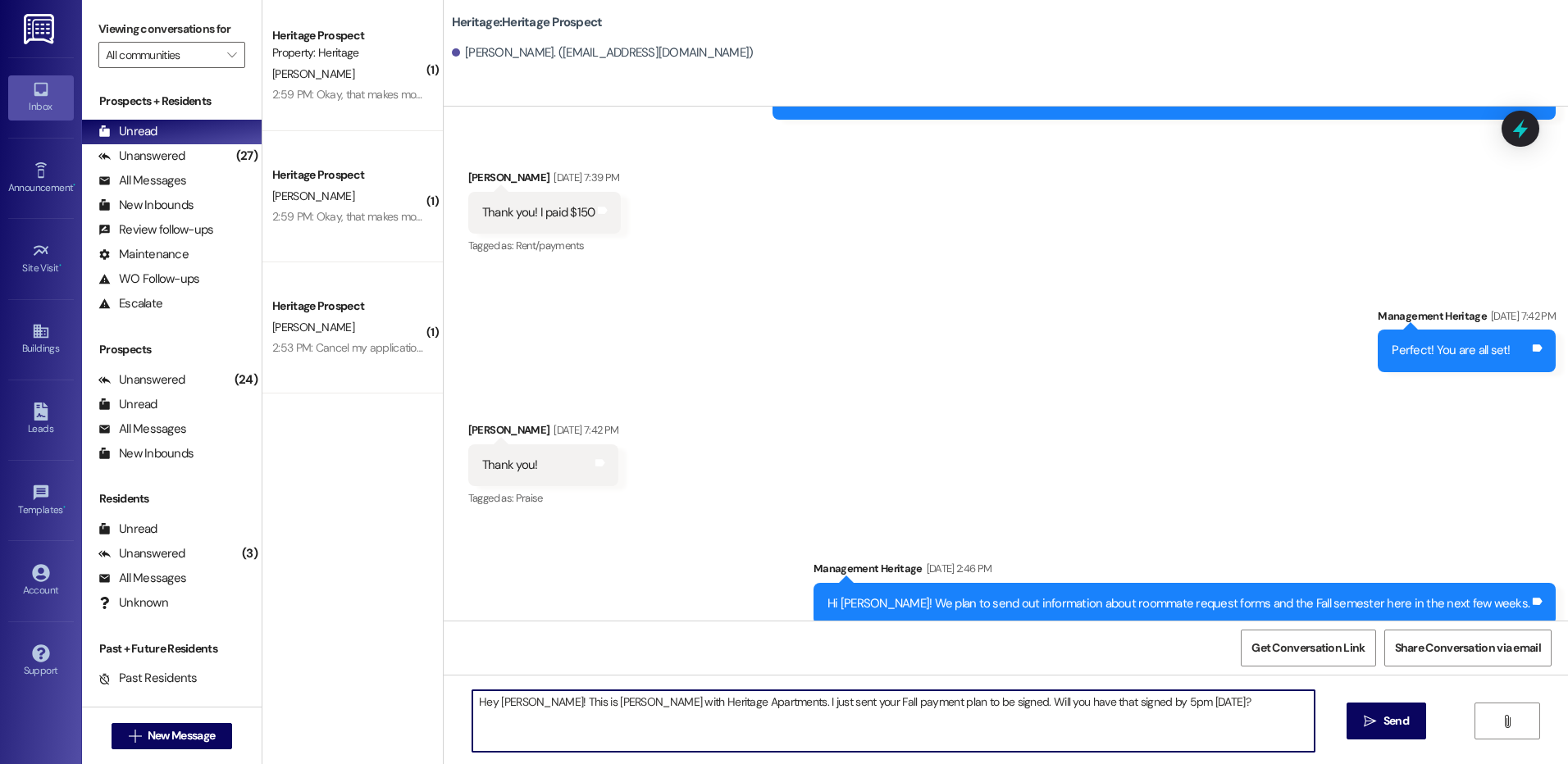
click at [518, 709] on textarea "Hey Jenna! This is Paige with Heritage Apartments. I just sent your Fall paymen…" at bounding box center [893, 721] width 841 height 62
click at [512, 709] on textarea "Hey Jenna! This is Paige with Heritage Apartments. I just sent your Fall paymen…" at bounding box center [893, 721] width 841 height 62
click at [510, 709] on textarea "Hey Emma! This is Paige with Heritage Apartments. I just sent your Fall payment…" at bounding box center [893, 721] width 841 height 62
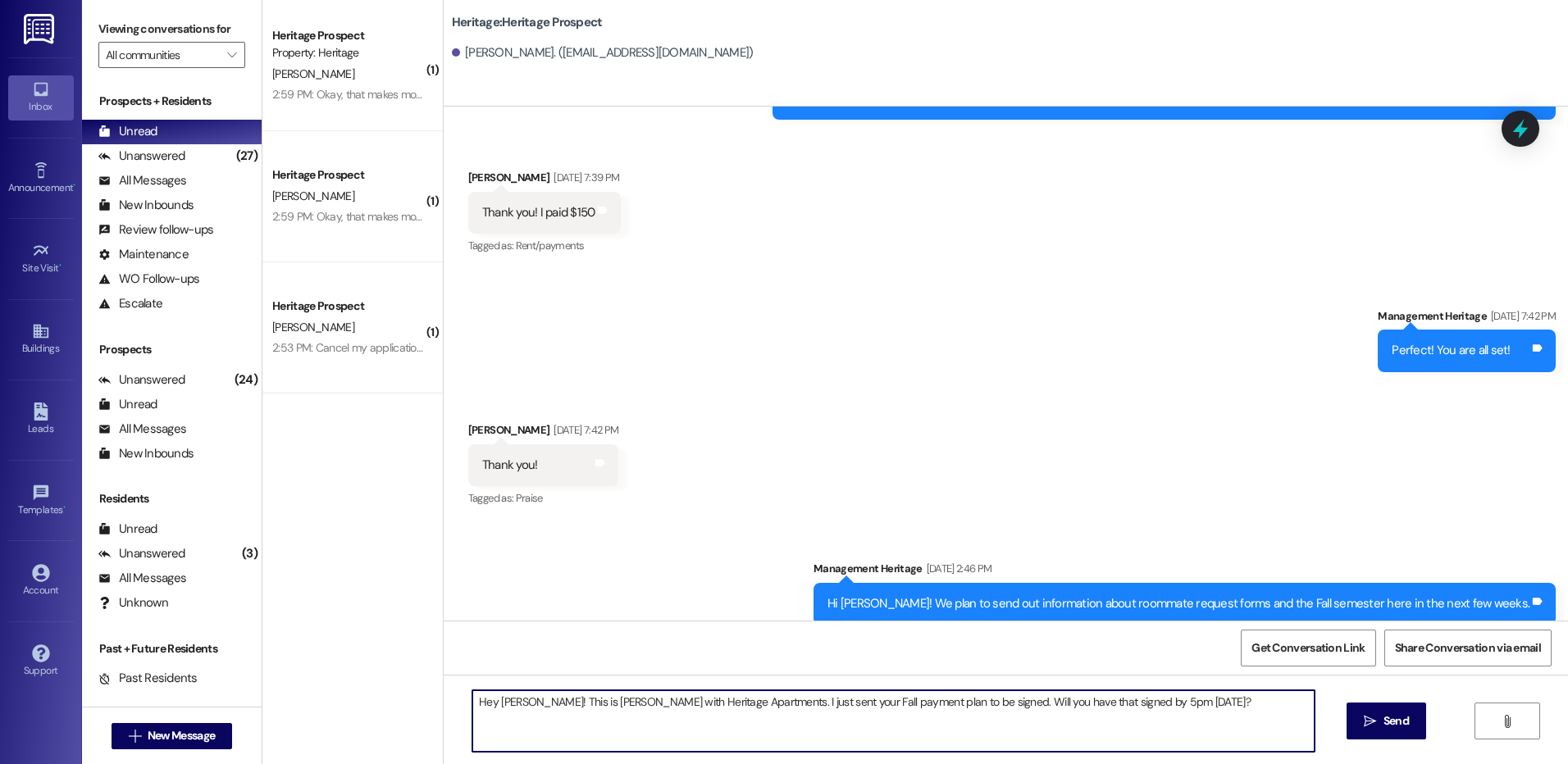
click at [510, 709] on textarea "Hey Emma! This is Paige with Heritage Apartments. I just sent your Fall payment…" at bounding box center [893, 721] width 841 height 62
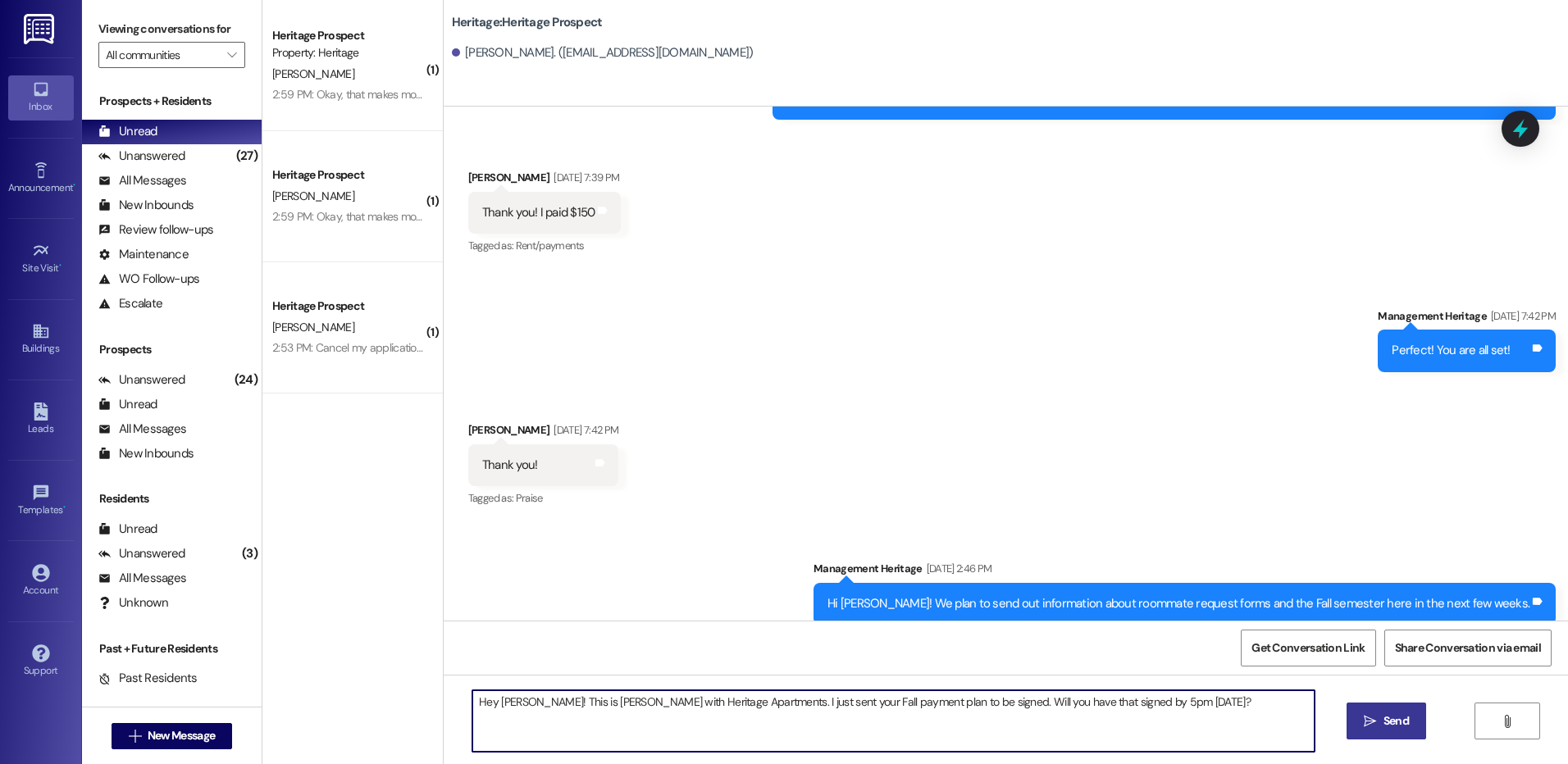
type textarea "Hey Emma! This is Paige with Heritage Apartments. I just sent your Fall payment…"
click at [1398, 719] on span "Send" at bounding box center [1396, 721] width 25 height 18
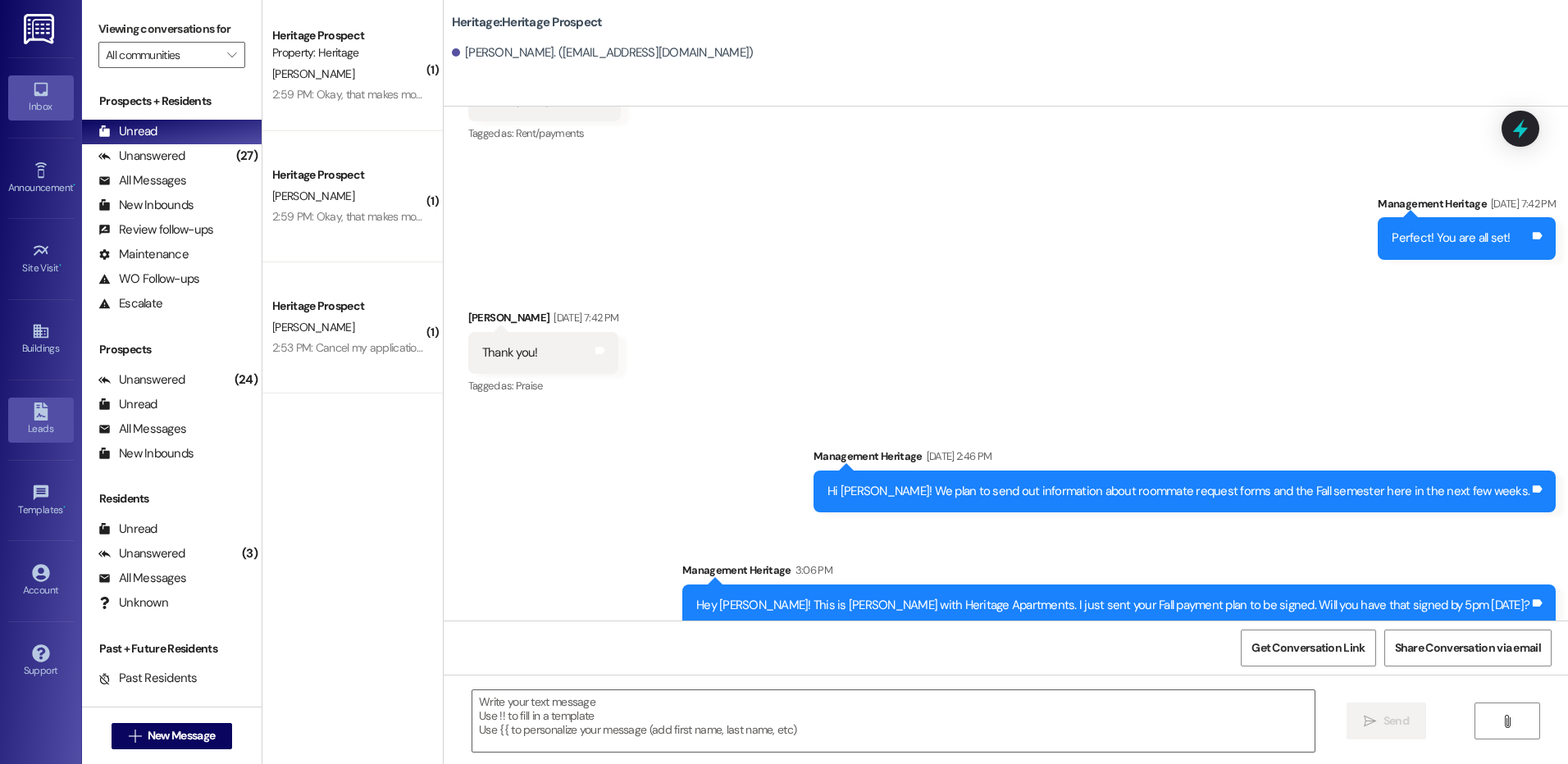
scroll to position [1077, 0]
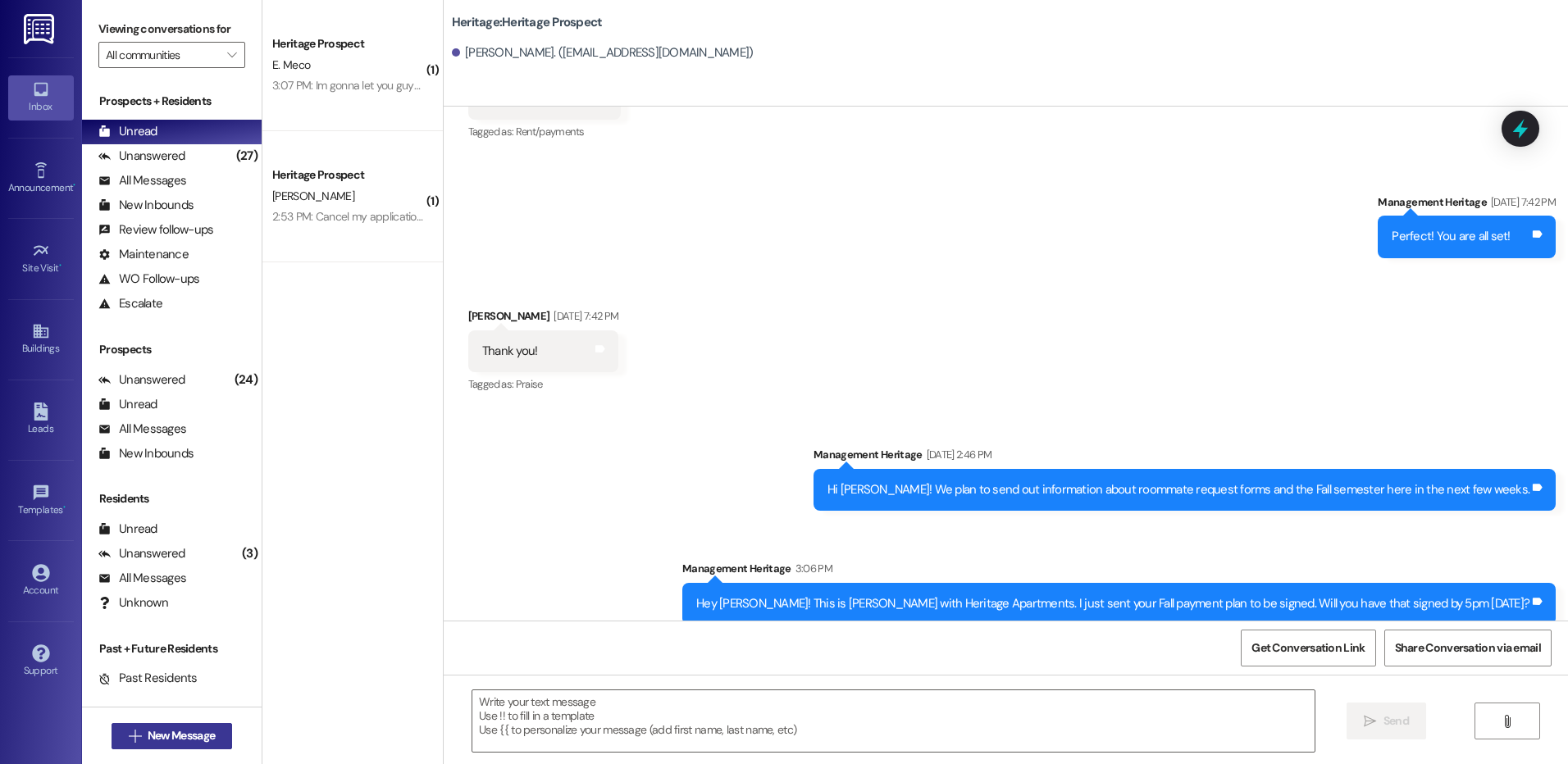
click at [225, 737] on button " New Message" at bounding box center [172, 736] width 121 height 26
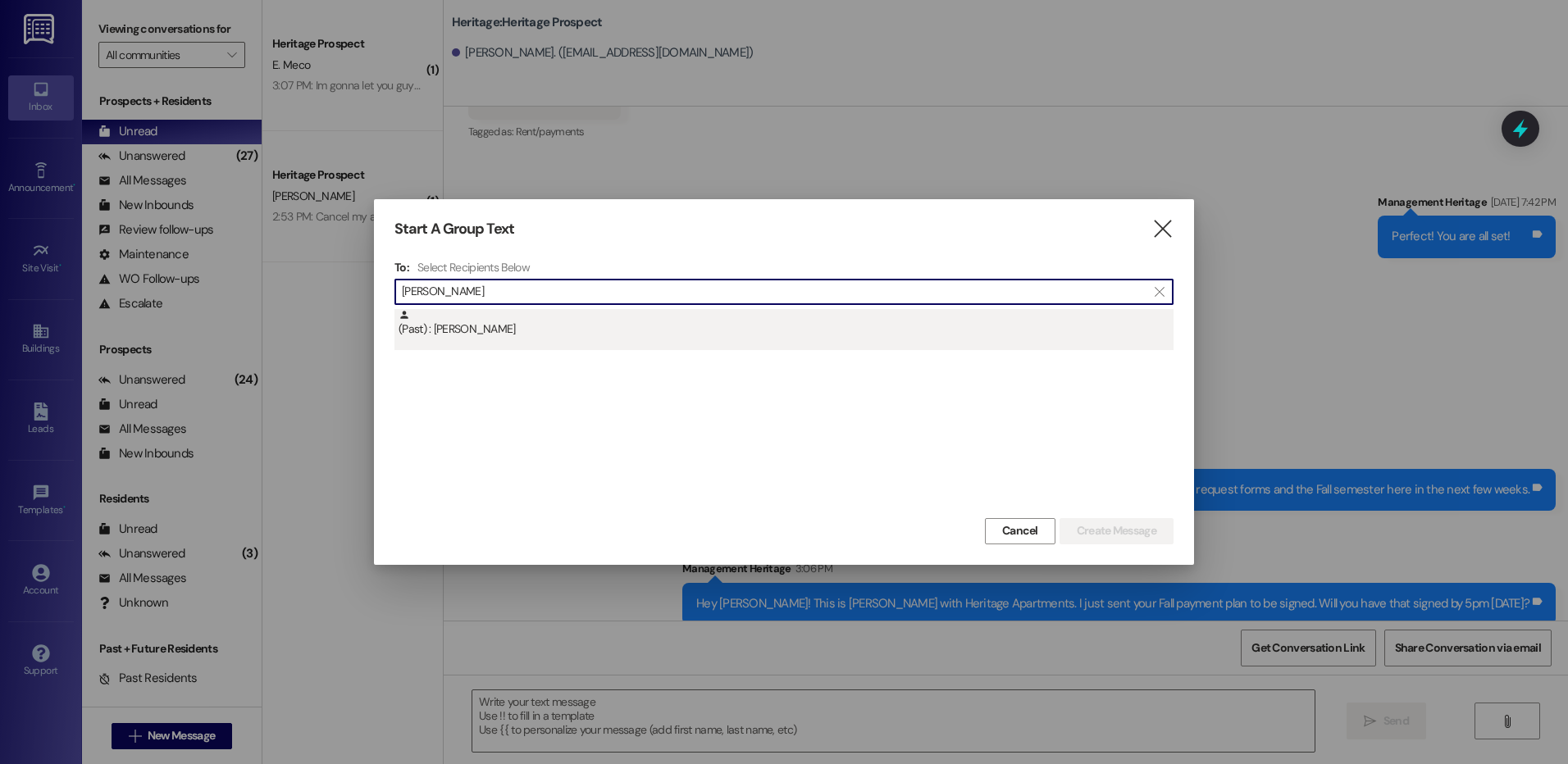
type input "hayden ash"
click at [551, 327] on div "(Past) : Hayden Ashton" at bounding box center [786, 323] width 775 height 28
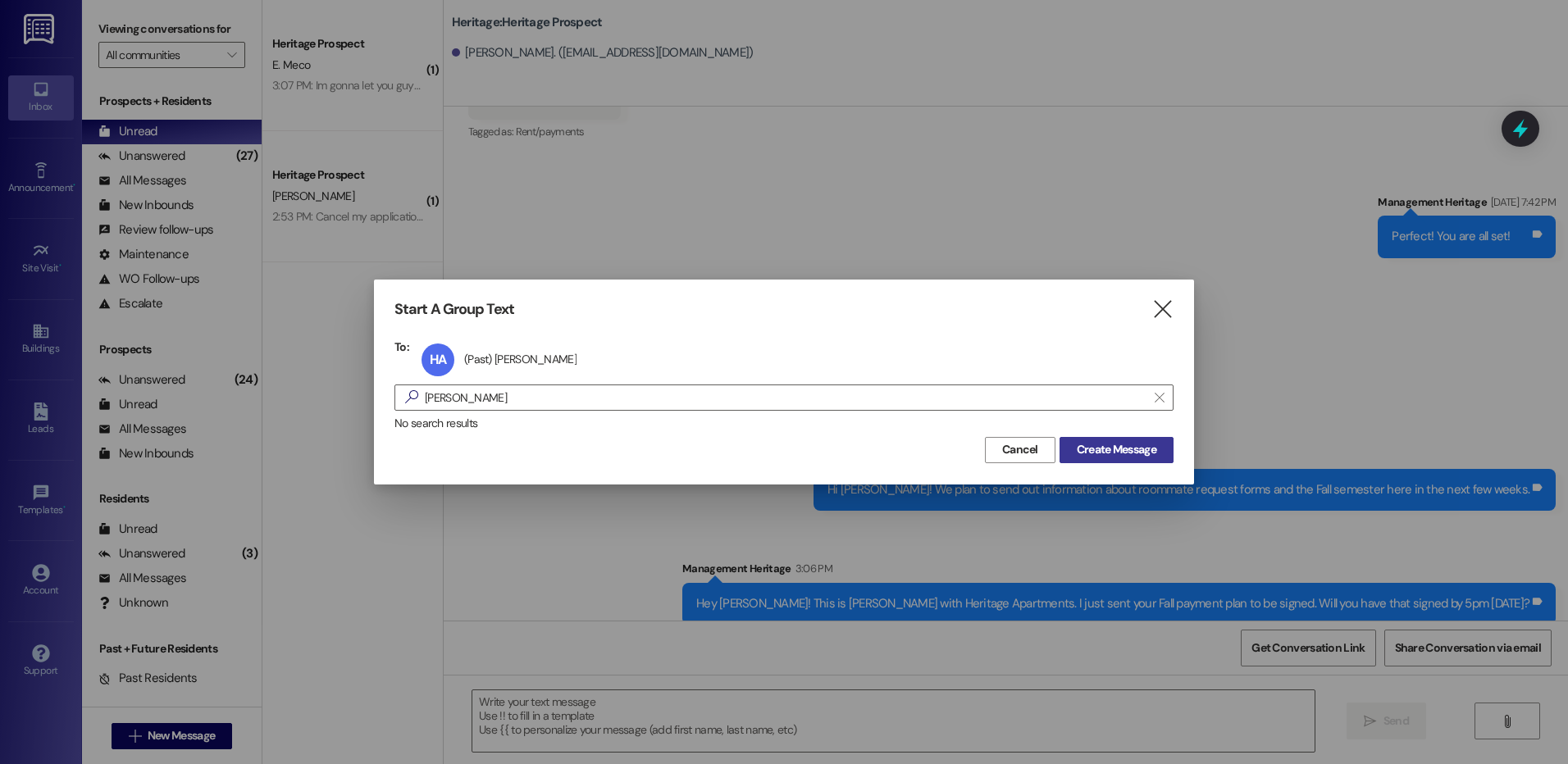
click at [1113, 438] on button "Create Message" at bounding box center [1117, 449] width 114 height 26
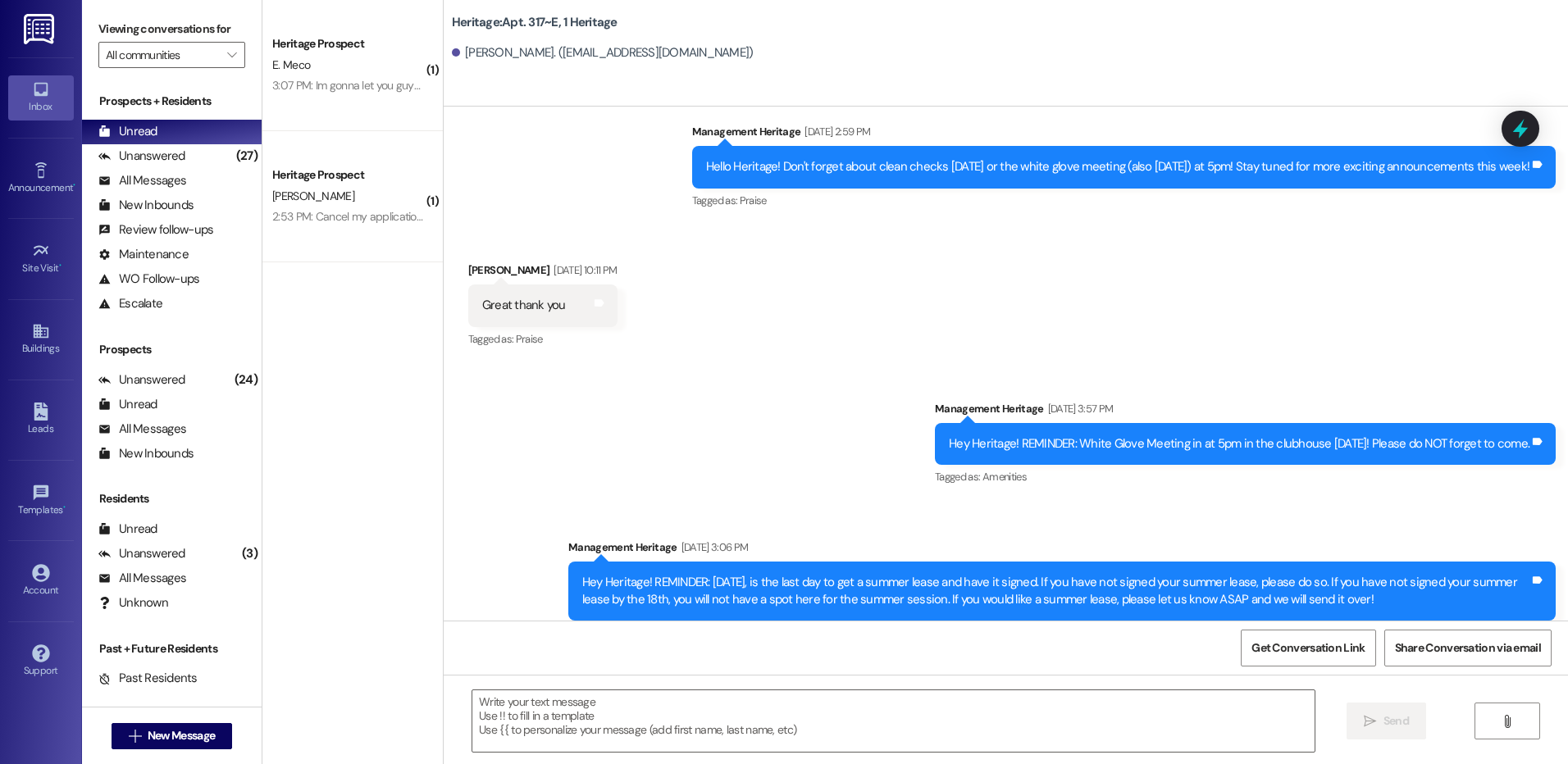
scroll to position [18326, 0]
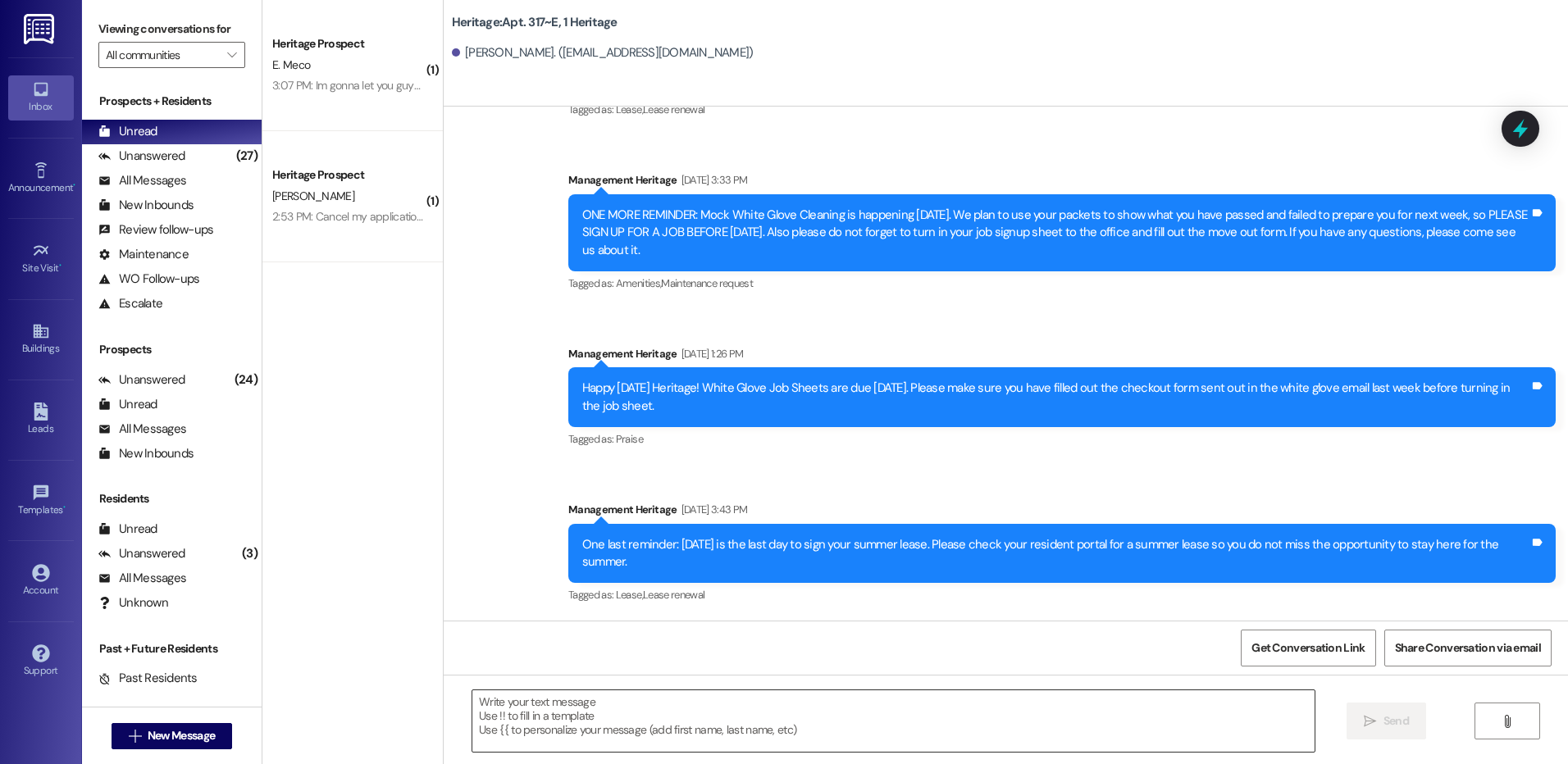
click at [585, 706] on textarea at bounding box center [893, 721] width 841 height 62
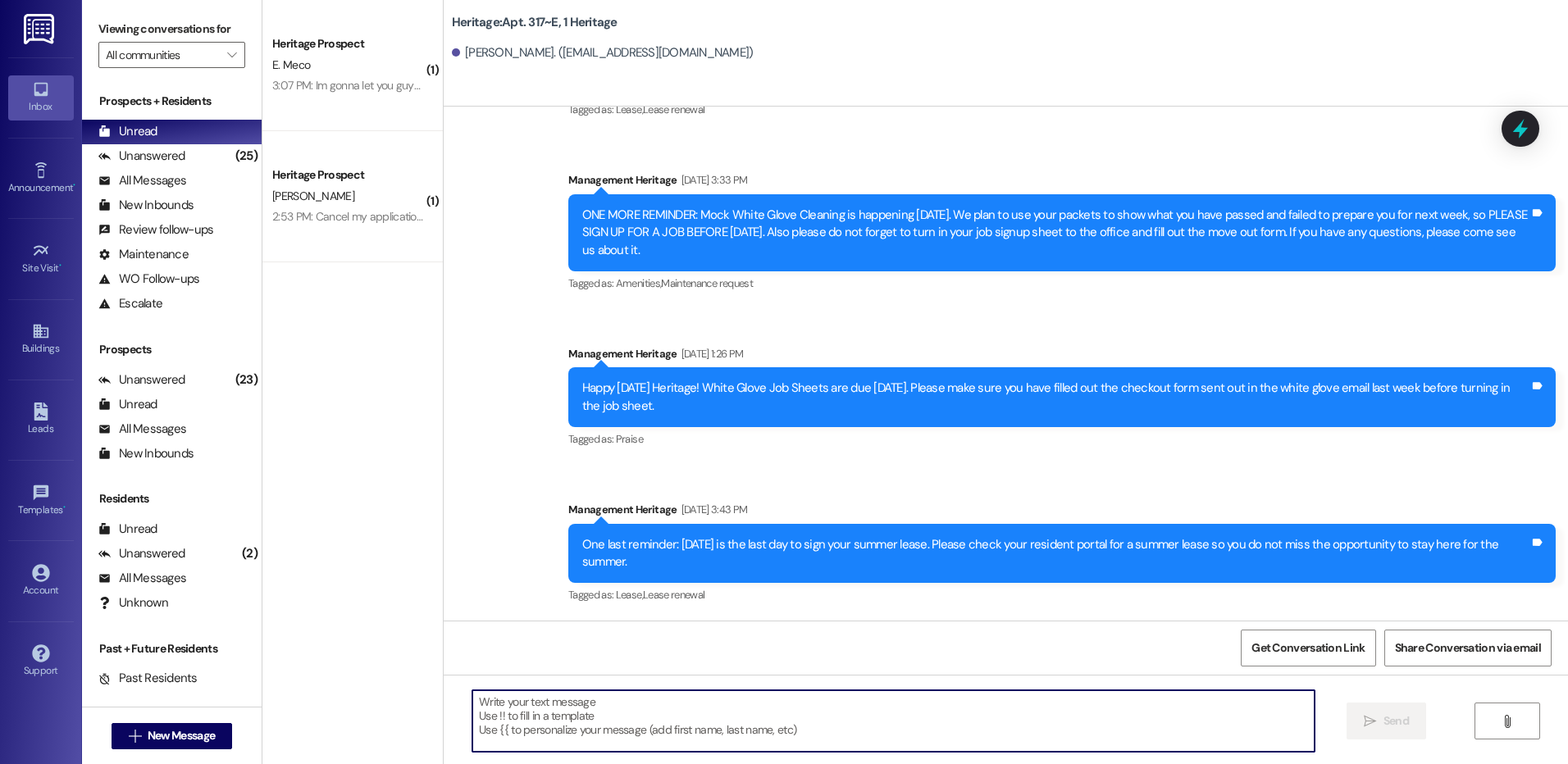
click at [573, 722] on textarea at bounding box center [893, 721] width 841 height 62
paste textarea "Hey Emma! This is Paige with Heritage Apartments. I just sent your Fall payment…"
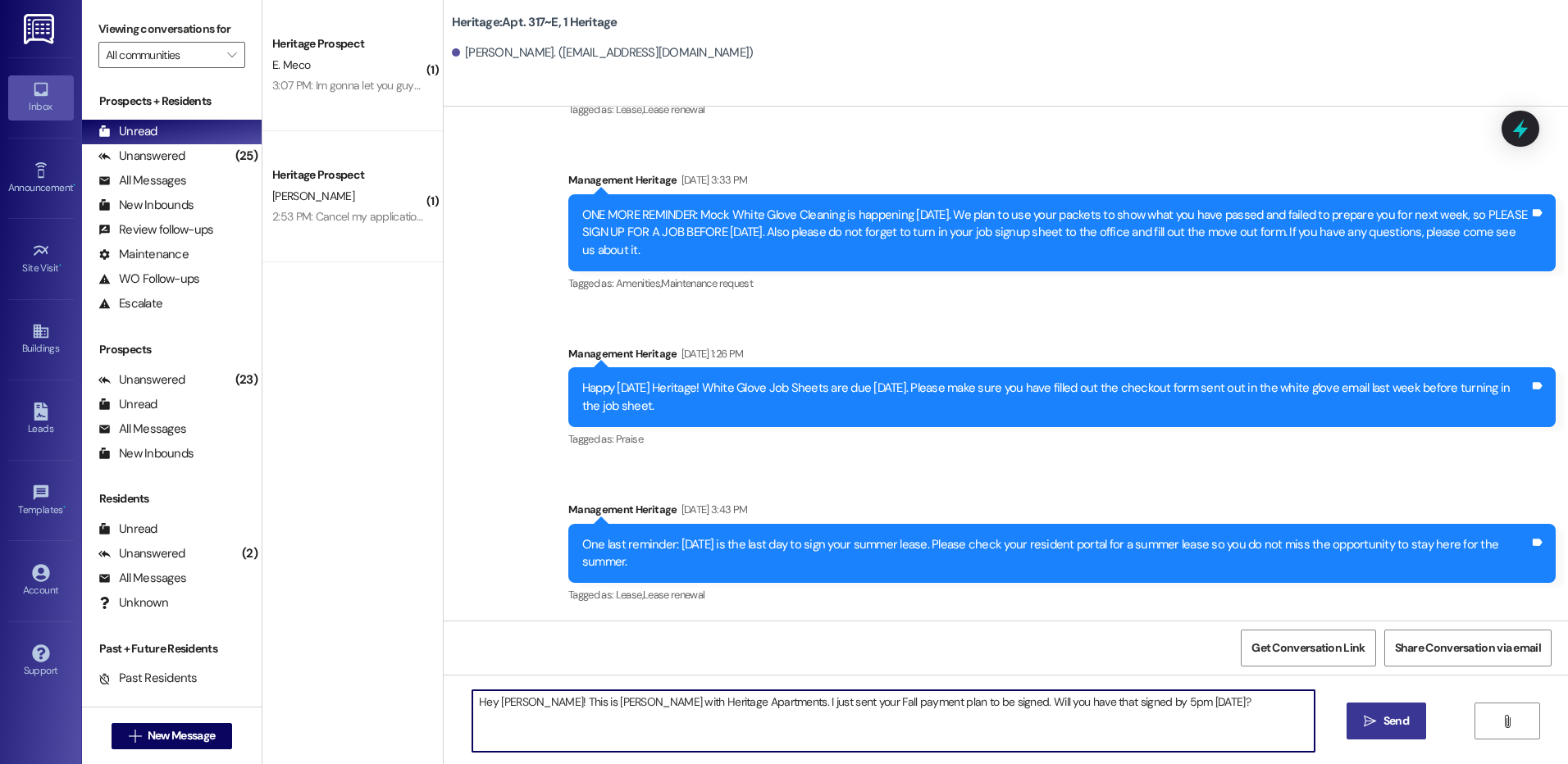
click at [506, 699] on textarea "Hey Emma! This is Paige with Heritage Apartments. I just sent your Fall payment…" at bounding box center [893, 721] width 841 height 62
click at [506, 699] on textarea "Hey Hayden! This is Paige with Heritage Apartments. I just sent your Fall payme…" at bounding box center [893, 721] width 841 height 62
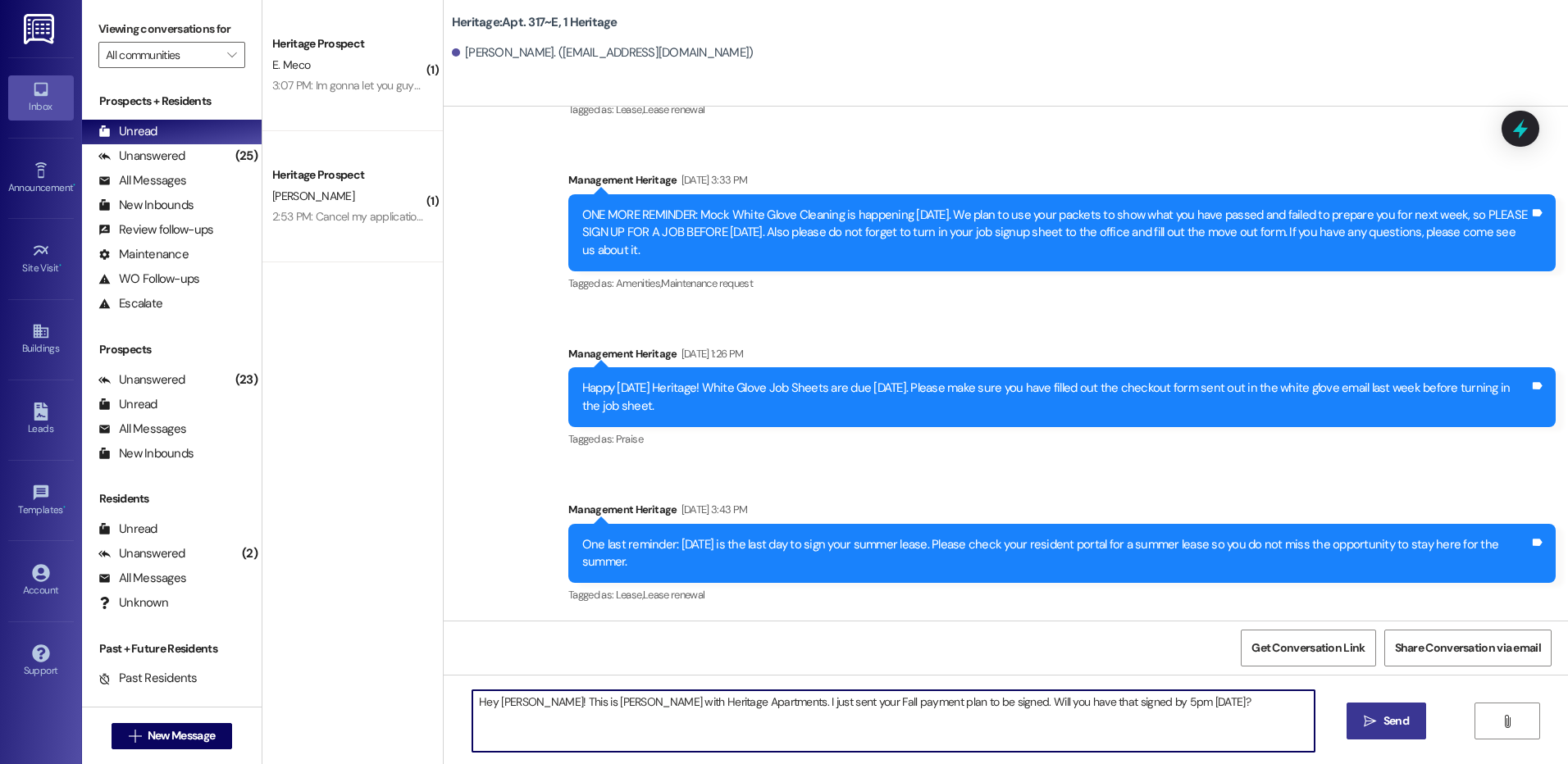
type textarea "Hey Hayden! This is Paige with Heritage Apartments. I just sent your Fall payme…"
click at [1400, 720] on span "Send" at bounding box center [1396, 721] width 25 height 18
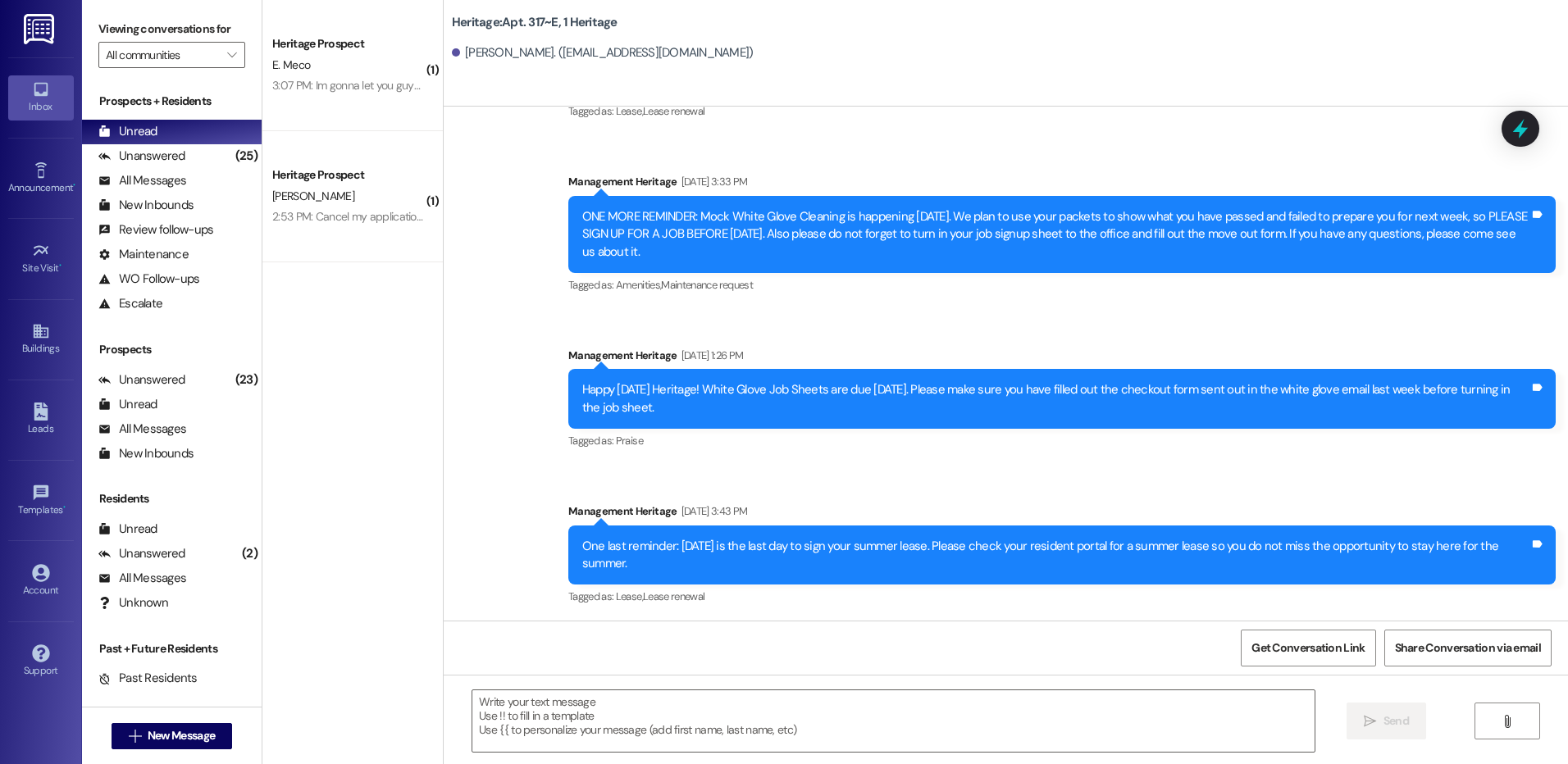
scroll to position [18441, 0]
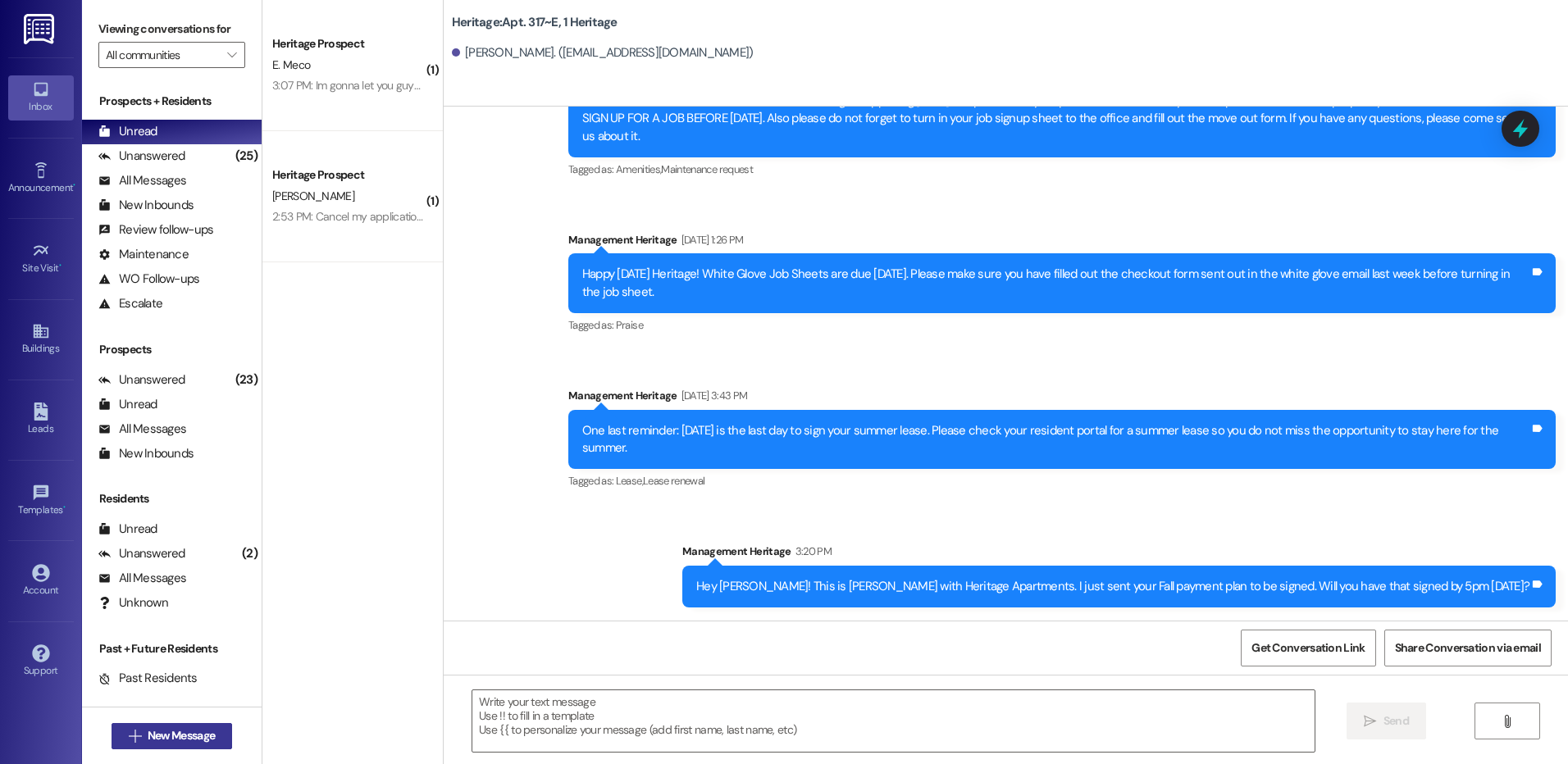
click at [150, 745] on button " New Message" at bounding box center [172, 736] width 121 height 26
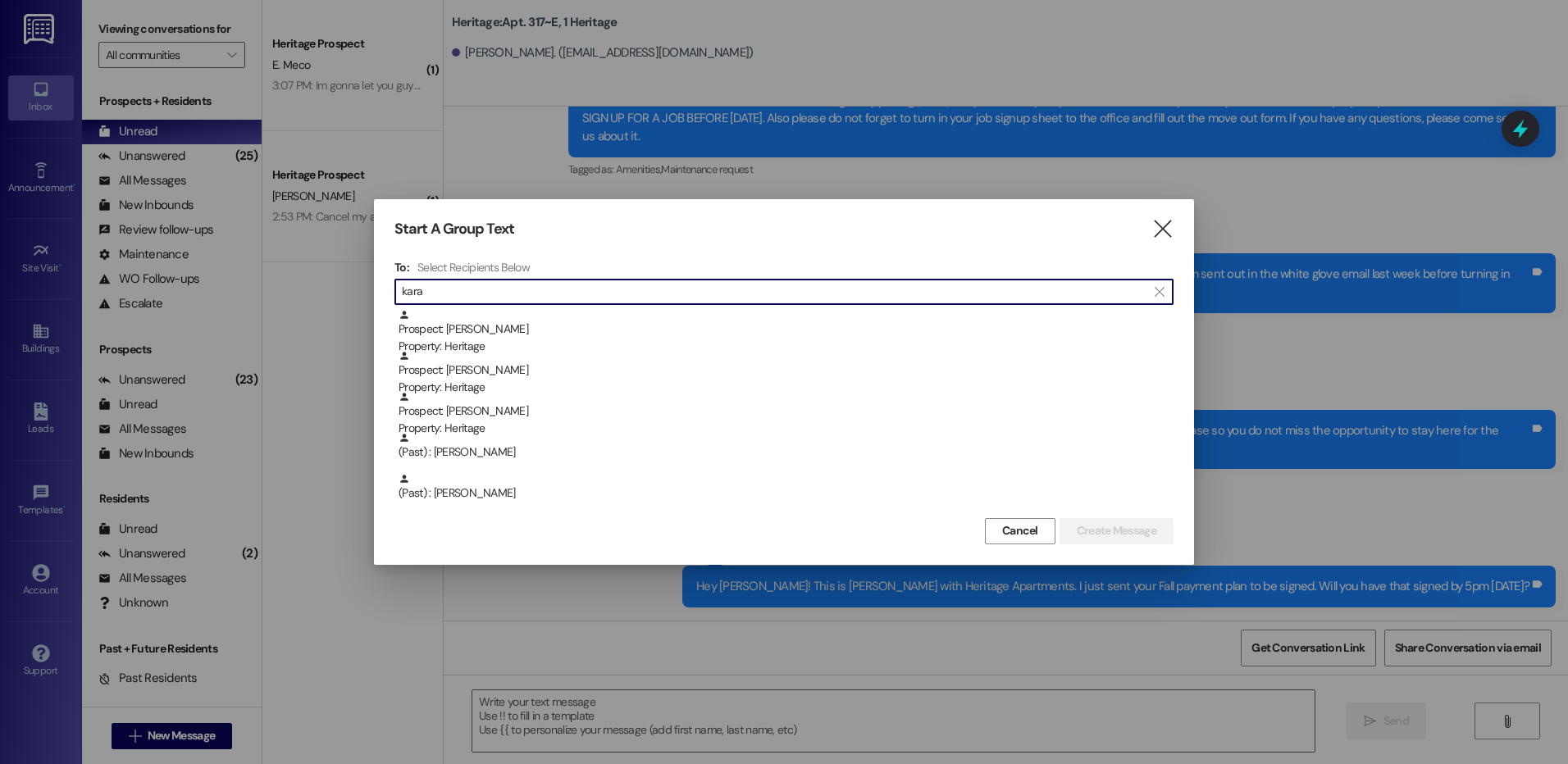
type input "kara"
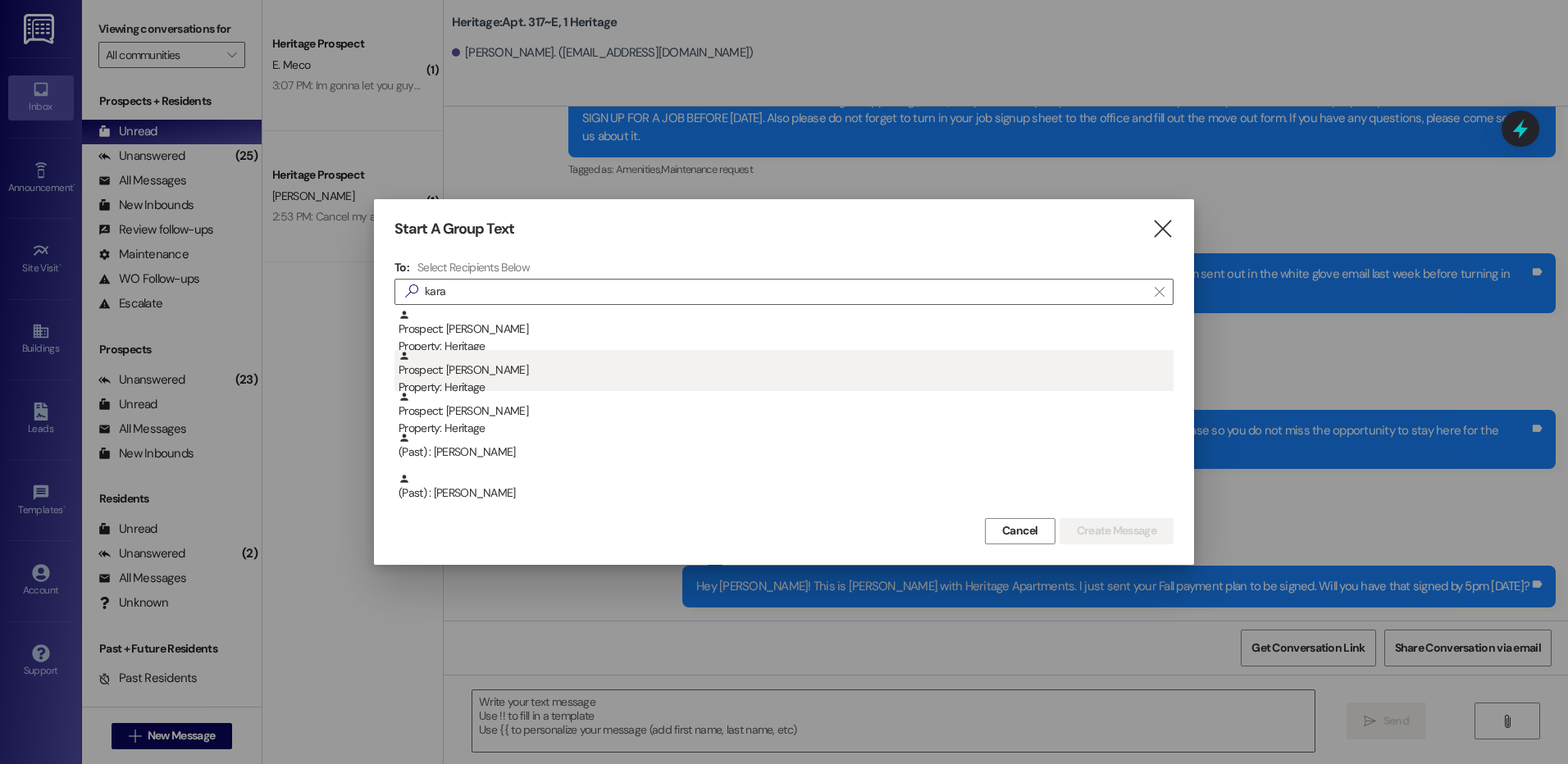
click at [495, 356] on div "Prospect: Kara Waite Property: Heritage" at bounding box center [786, 373] width 775 height 47
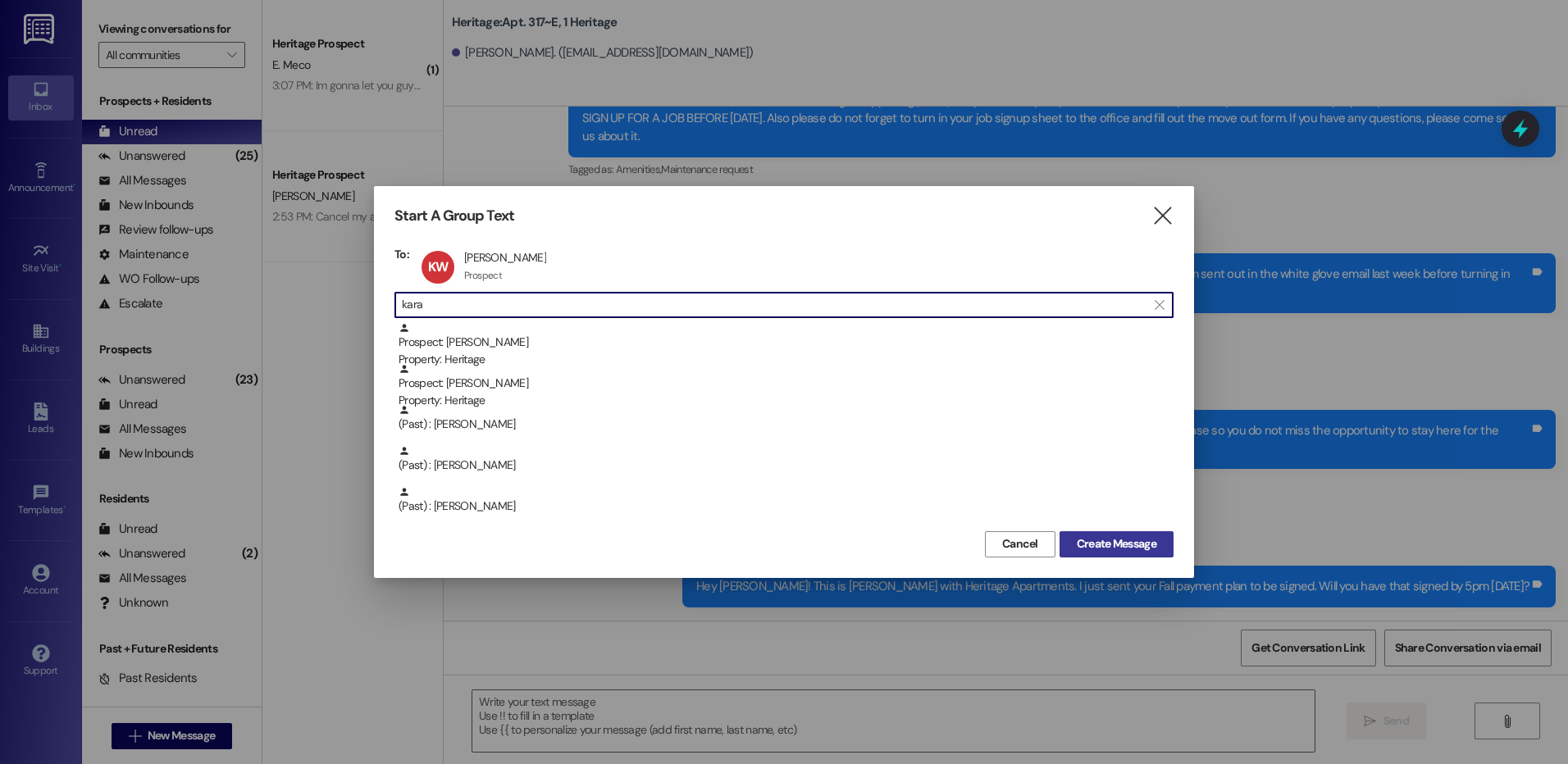
click at [1105, 543] on span "Create Message" at bounding box center [1116, 544] width 79 height 18
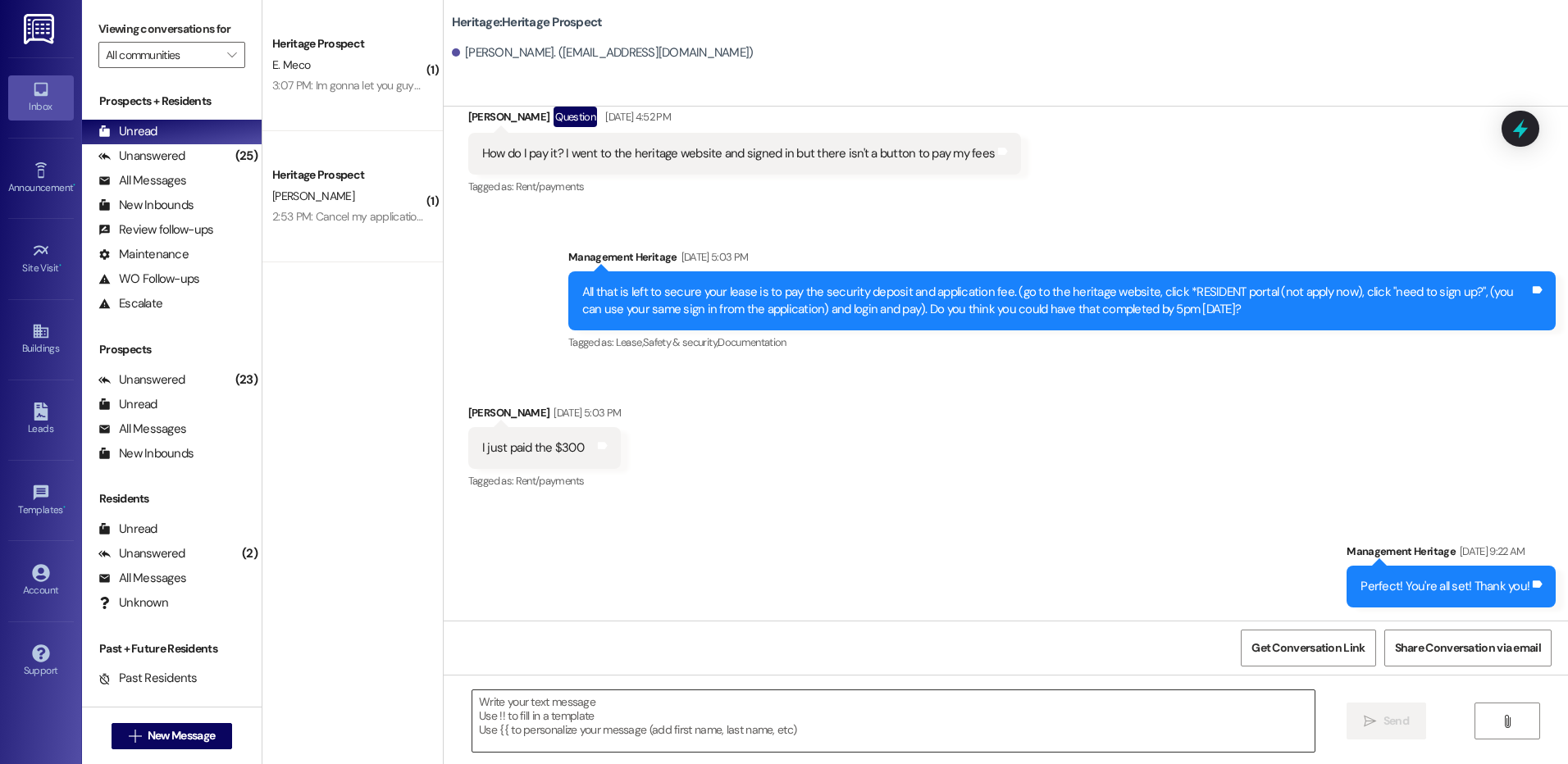
scroll to position [1782, 0]
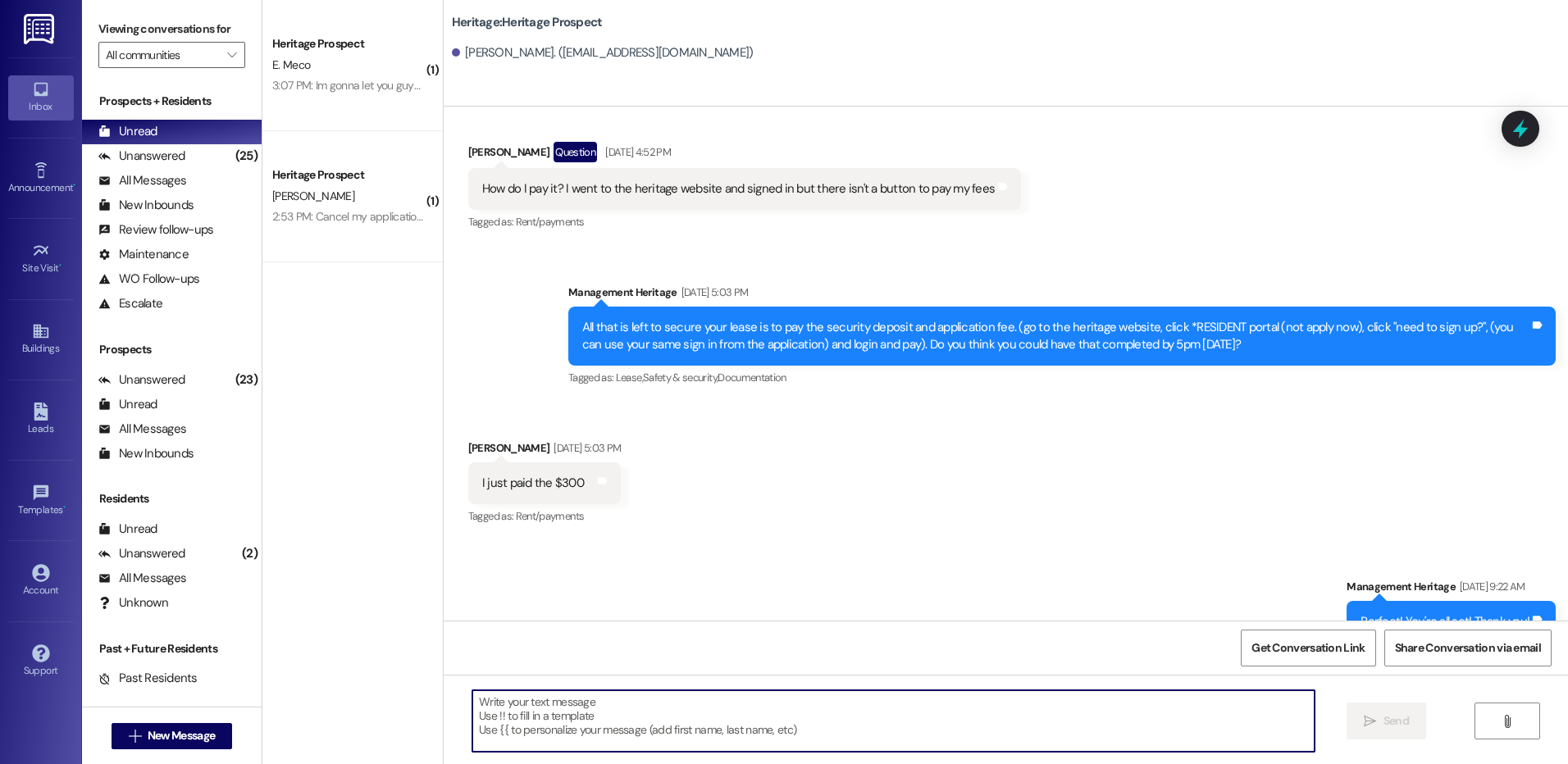
click at [582, 736] on textarea at bounding box center [893, 721] width 841 height 62
paste textarea "Hey Hayden! This is Paige with Heritage Apartments. I just sent your Fall payme…"
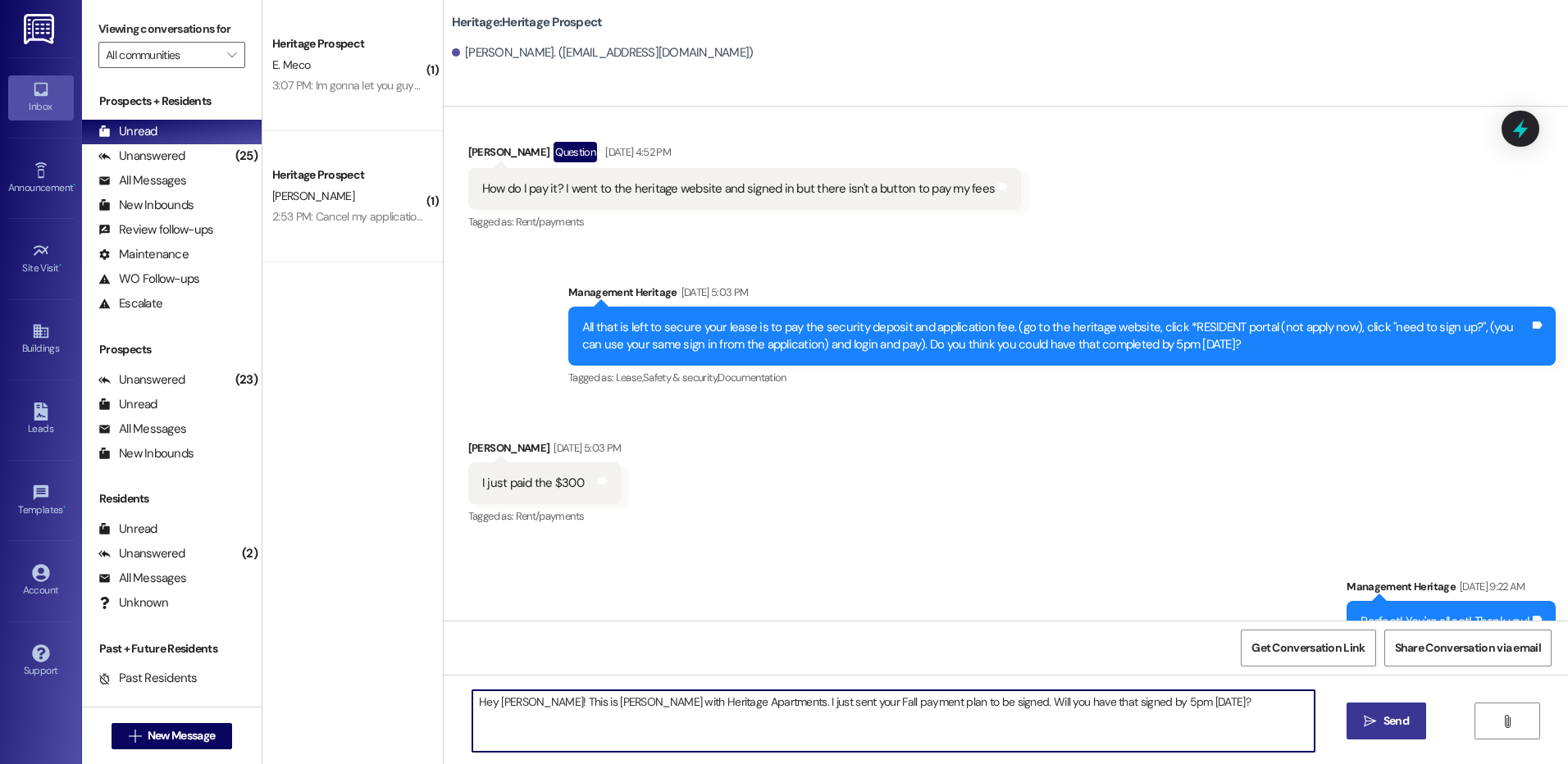
click at [493, 699] on textarea "Hey Hayden! This is Paige with Heritage Apartments. I just sent your Fall payme…" at bounding box center [893, 721] width 841 height 62
click at [494, 699] on textarea "Hey Hayden! This is Paige with Heritage Apartments. I just sent your Fall payme…" at bounding box center [893, 721] width 841 height 62
click at [494, 699] on textarea "Hey Kara! This is Paige with Heritage Apartments. I just sent your Fall payment…" at bounding box center [893, 721] width 841 height 62
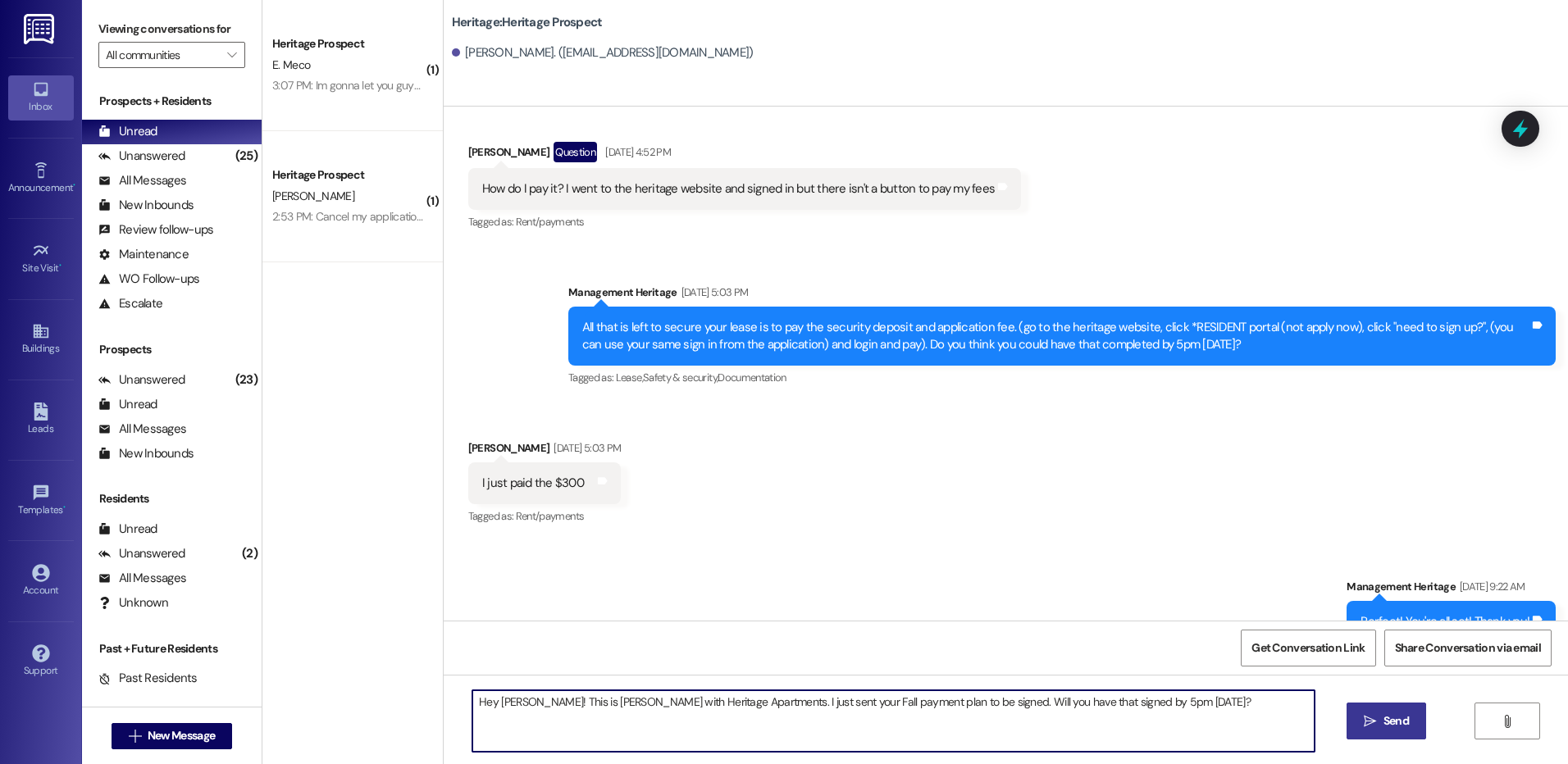
type textarea "Hey Kara! This is Paige with Heritage Apartments. I just sent your Fall payment…"
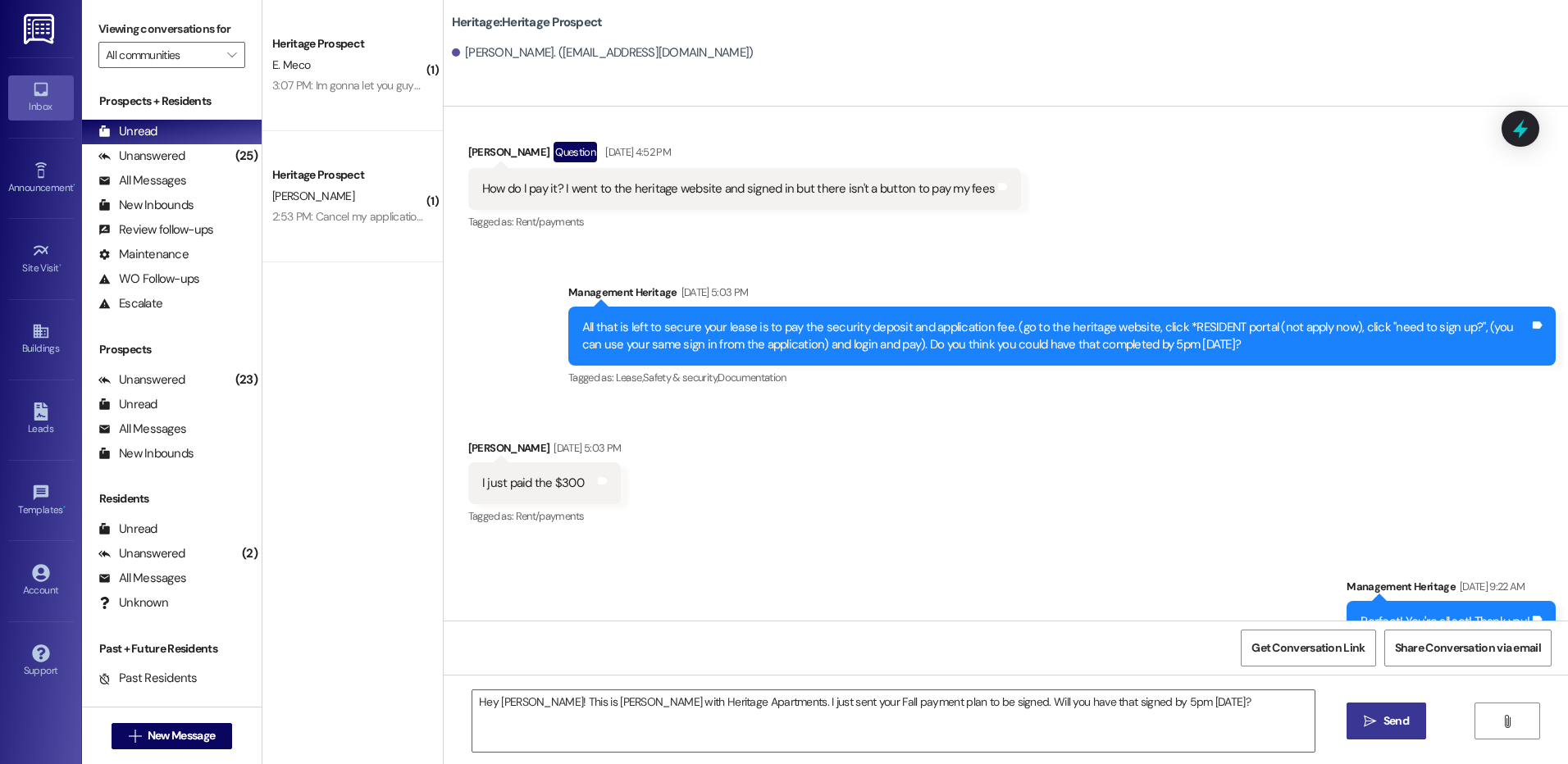
click at [1413, 721] on button " Send" at bounding box center [1386, 721] width 79 height 37
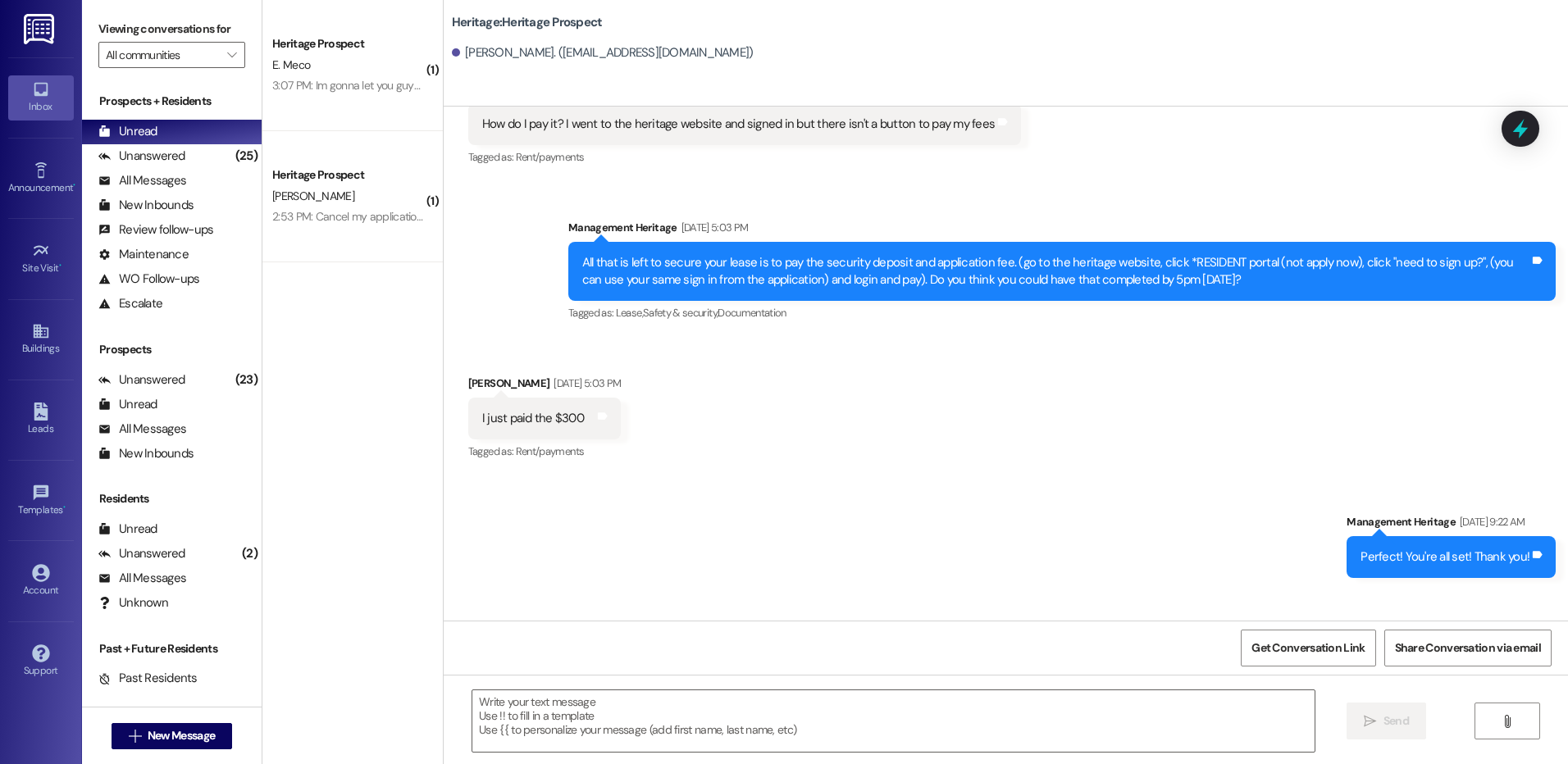
scroll to position [1896, 0]
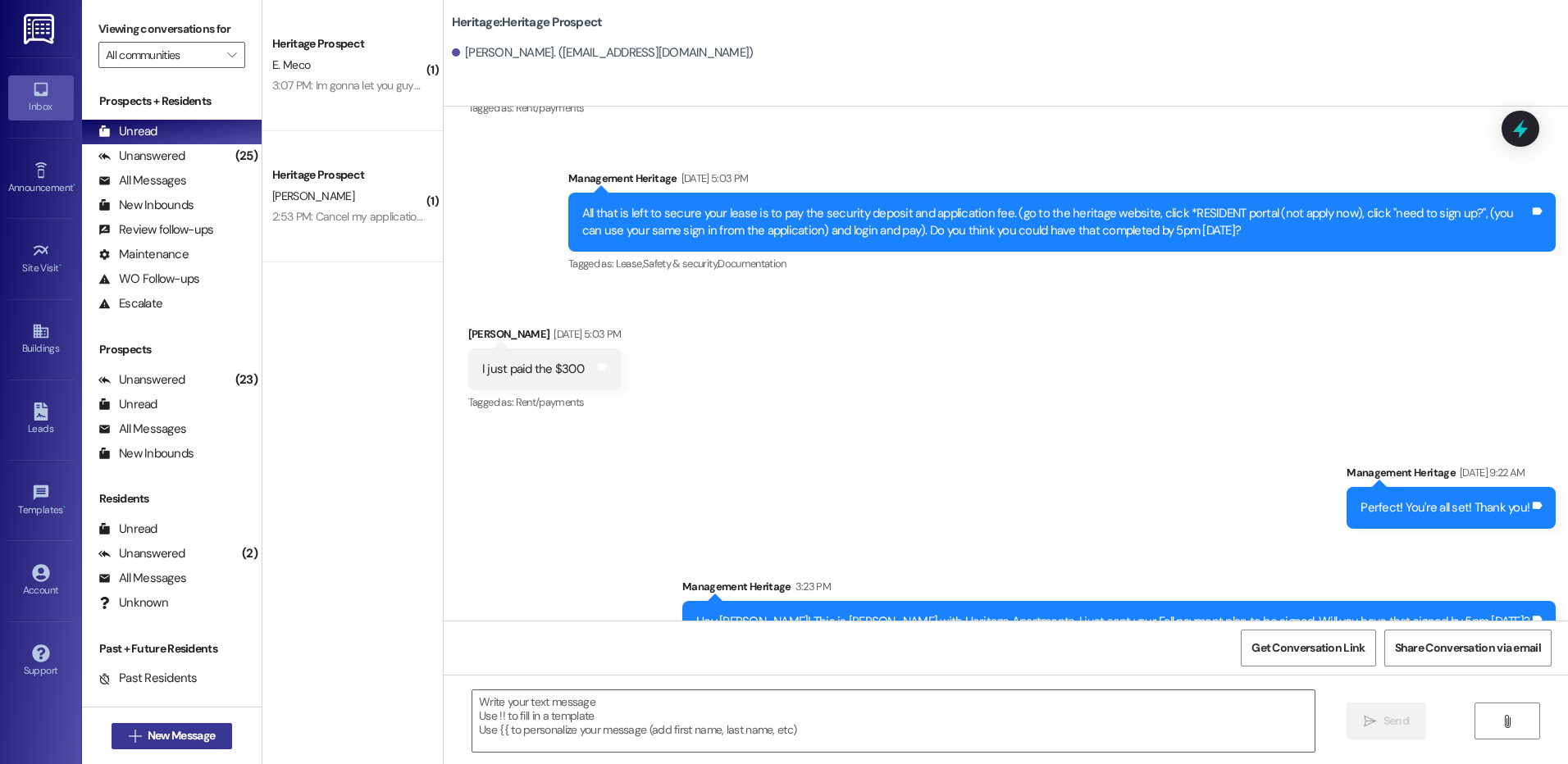
click at [134, 726] on button " New Message" at bounding box center [172, 736] width 121 height 26
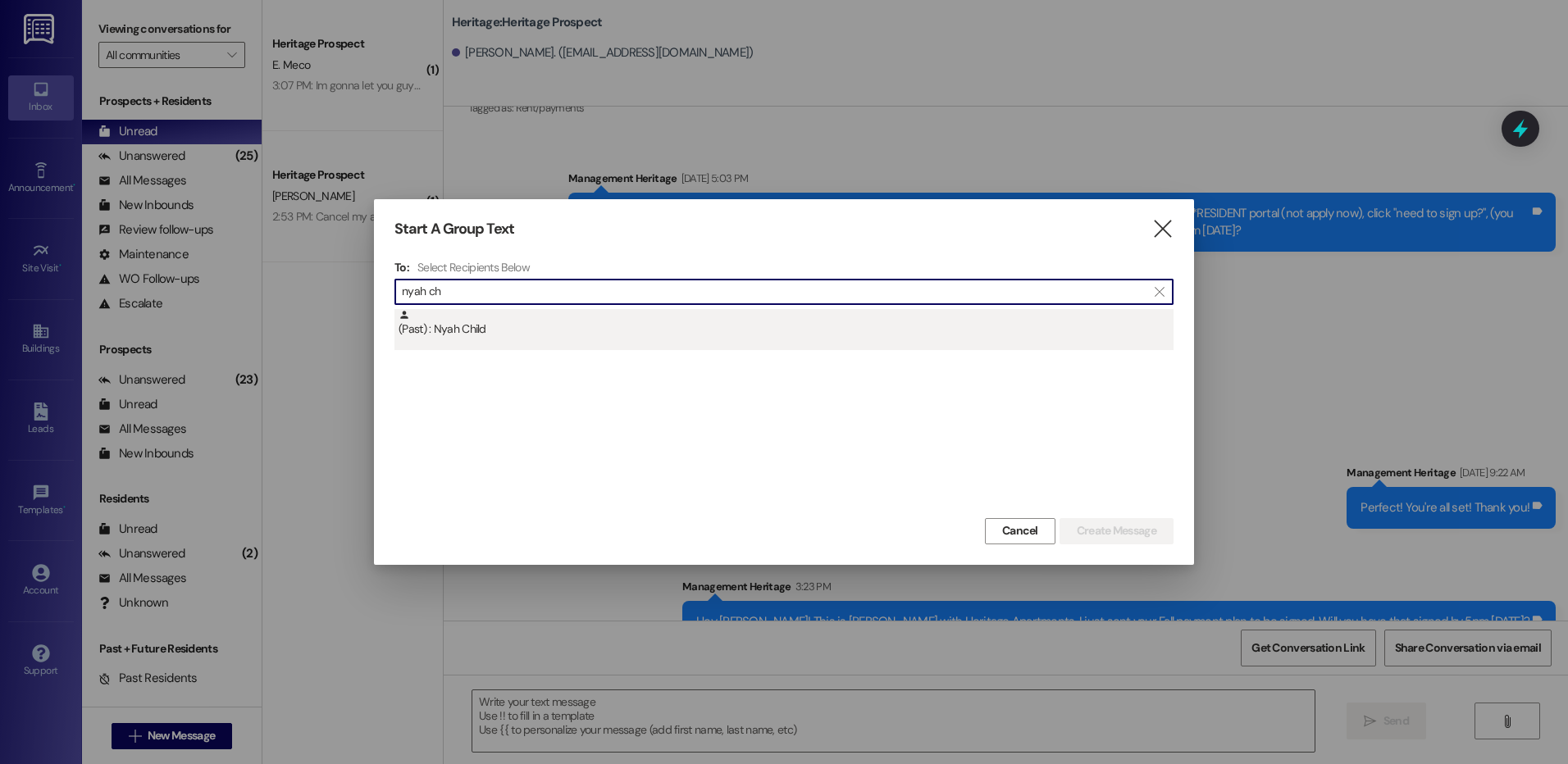
type input "nyah ch"
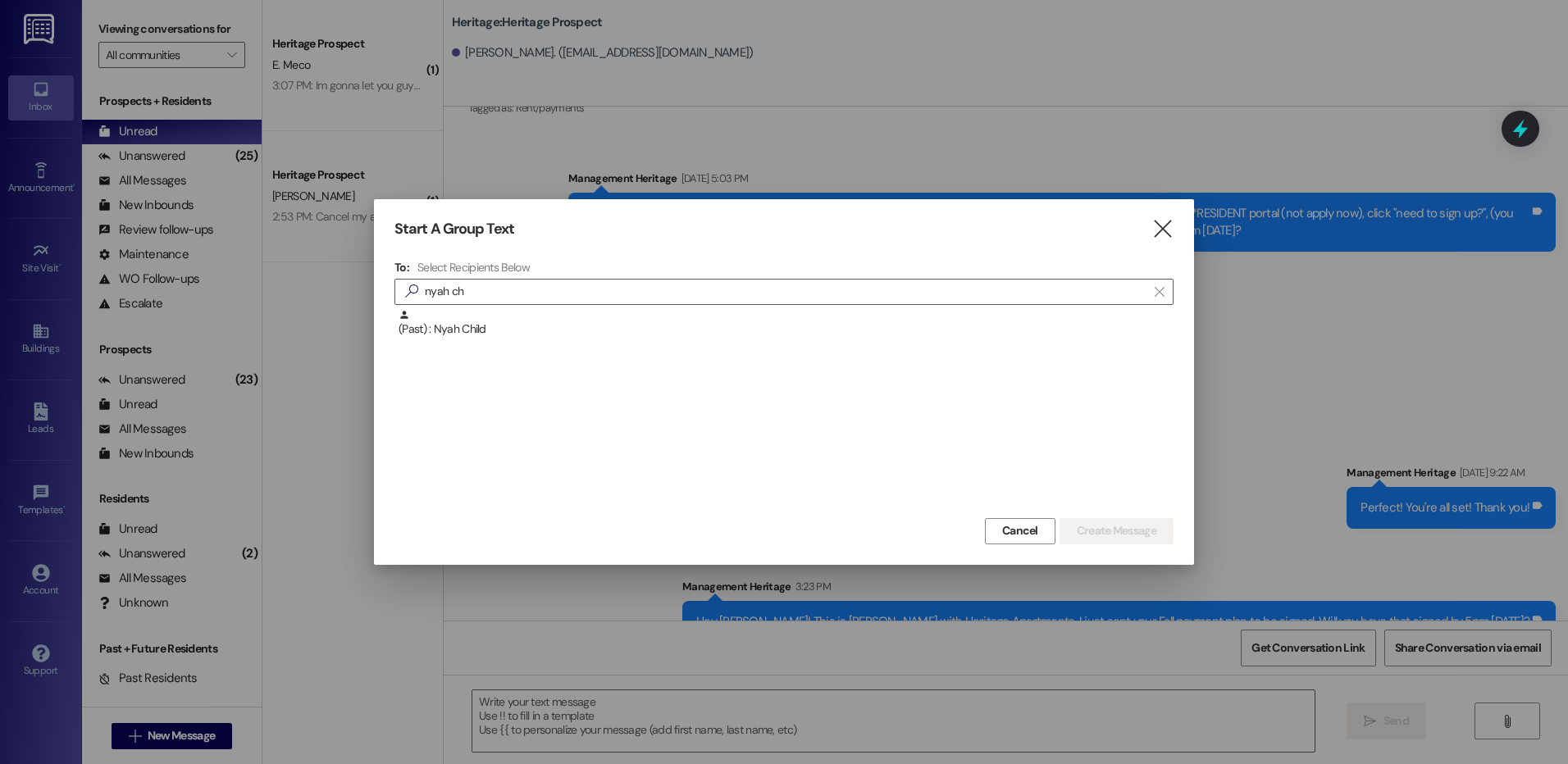
drag, startPoint x: 596, startPoint y: 333, endPoint x: 808, endPoint y: 383, distance: 217.8
click at [596, 332] on div "(Past) : Nyah Child" at bounding box center [786, 323] width 775 height 28
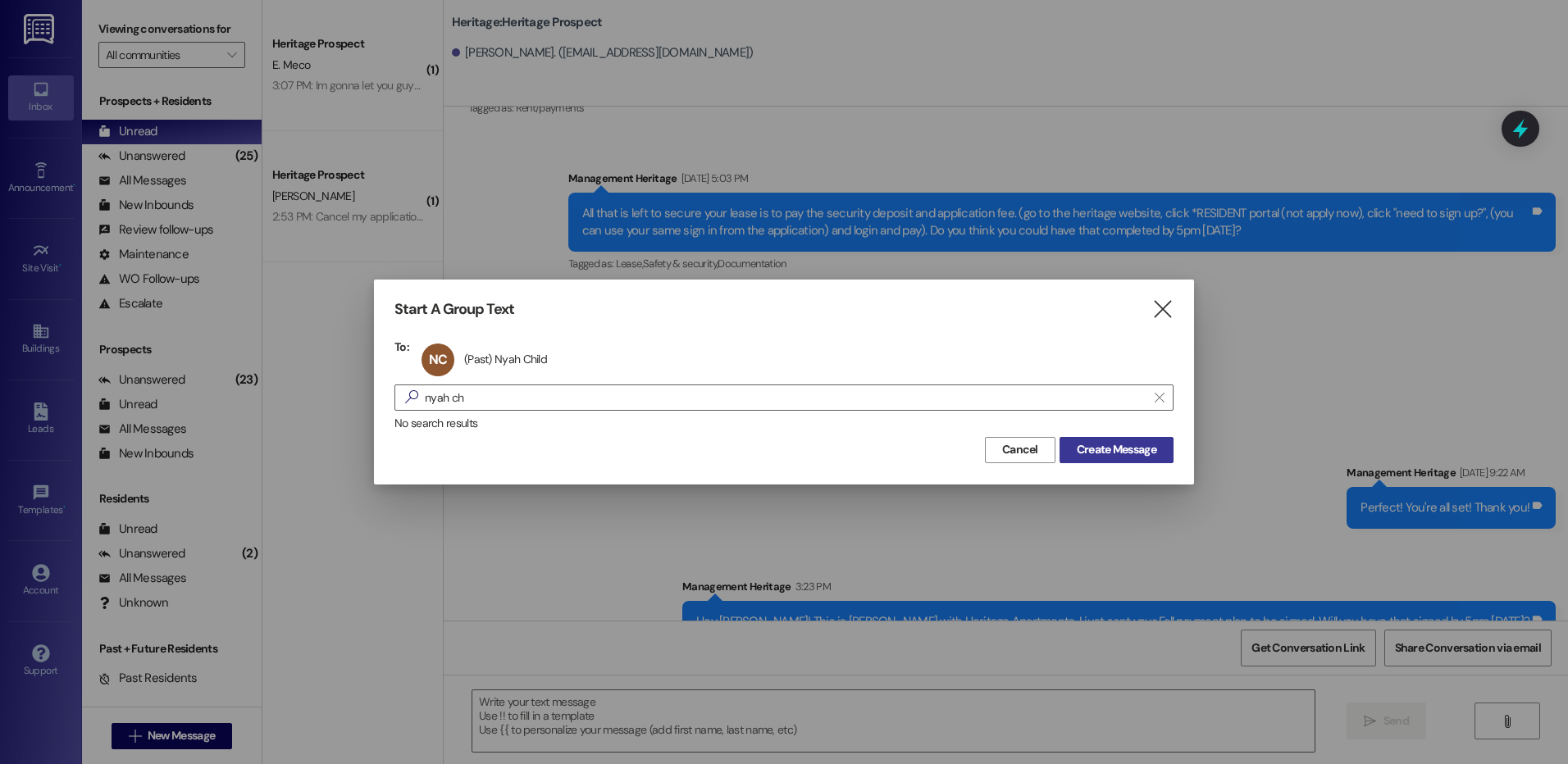
click at [1092, 447] on span "Create Message" at bounding box center [1116, 449] width 79 height 18
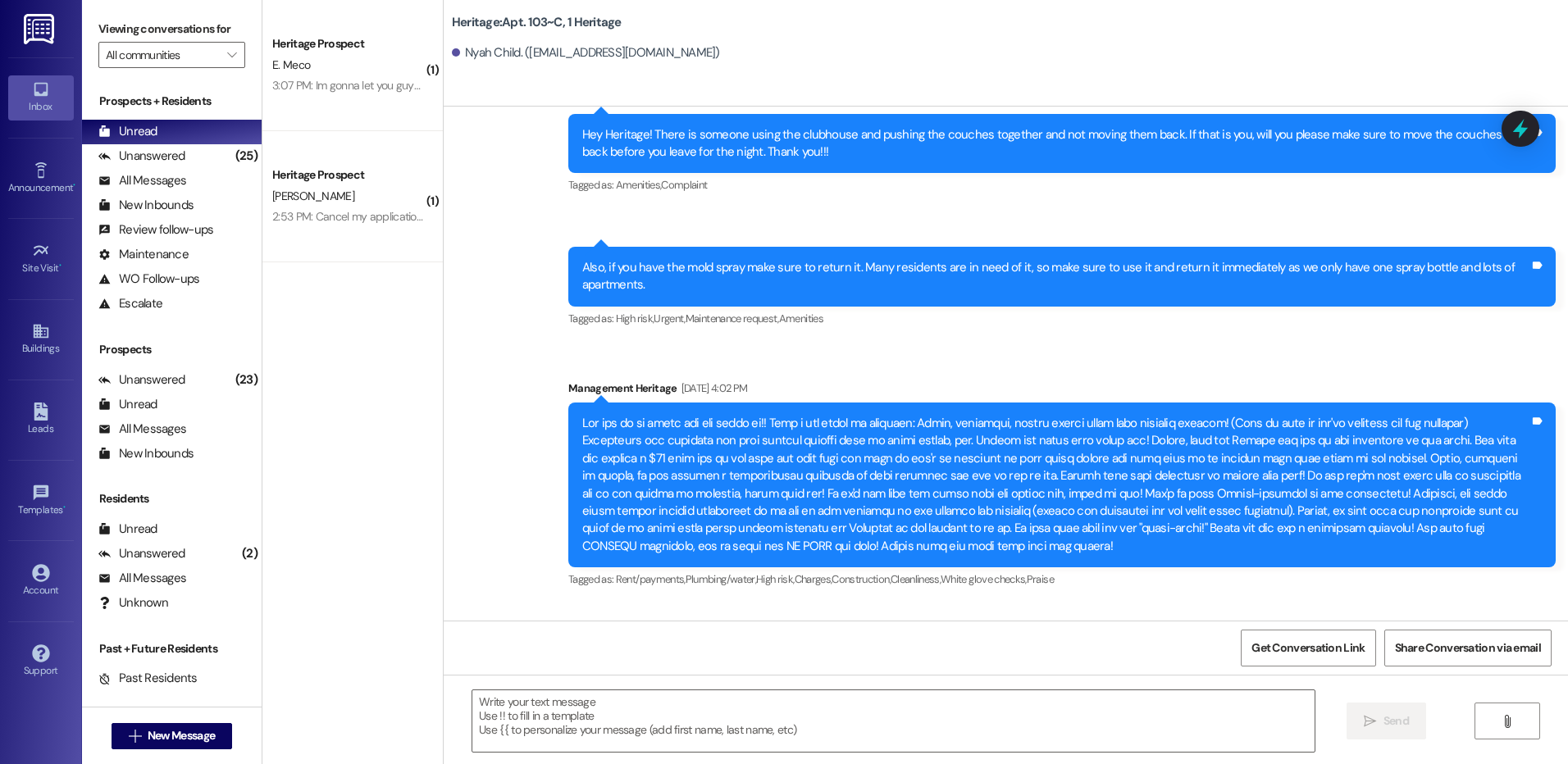
scroll to position [22198, 0]
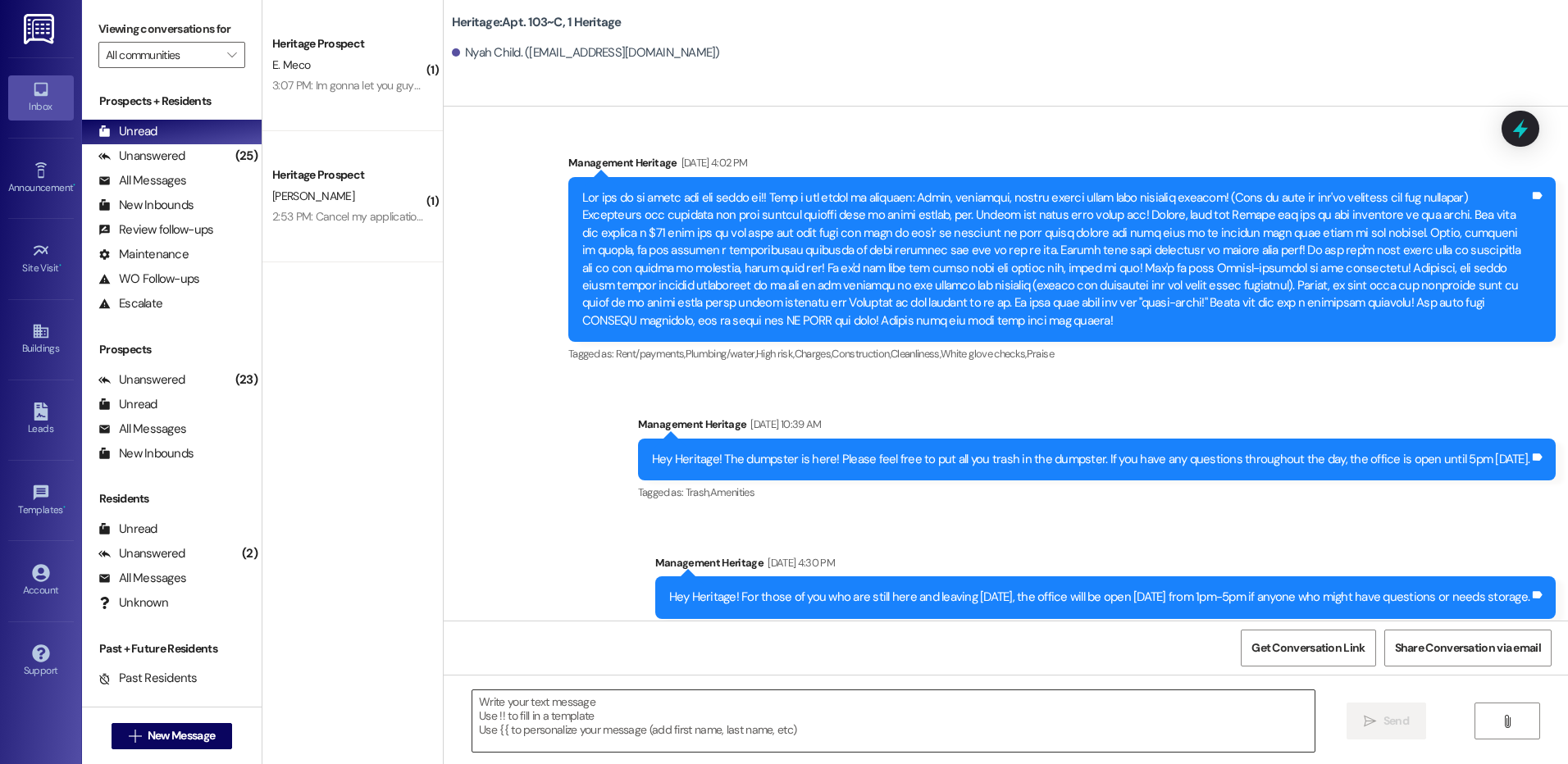
click at [520, 717] on textarea at bounding box center [893, 721] width 841 height 62
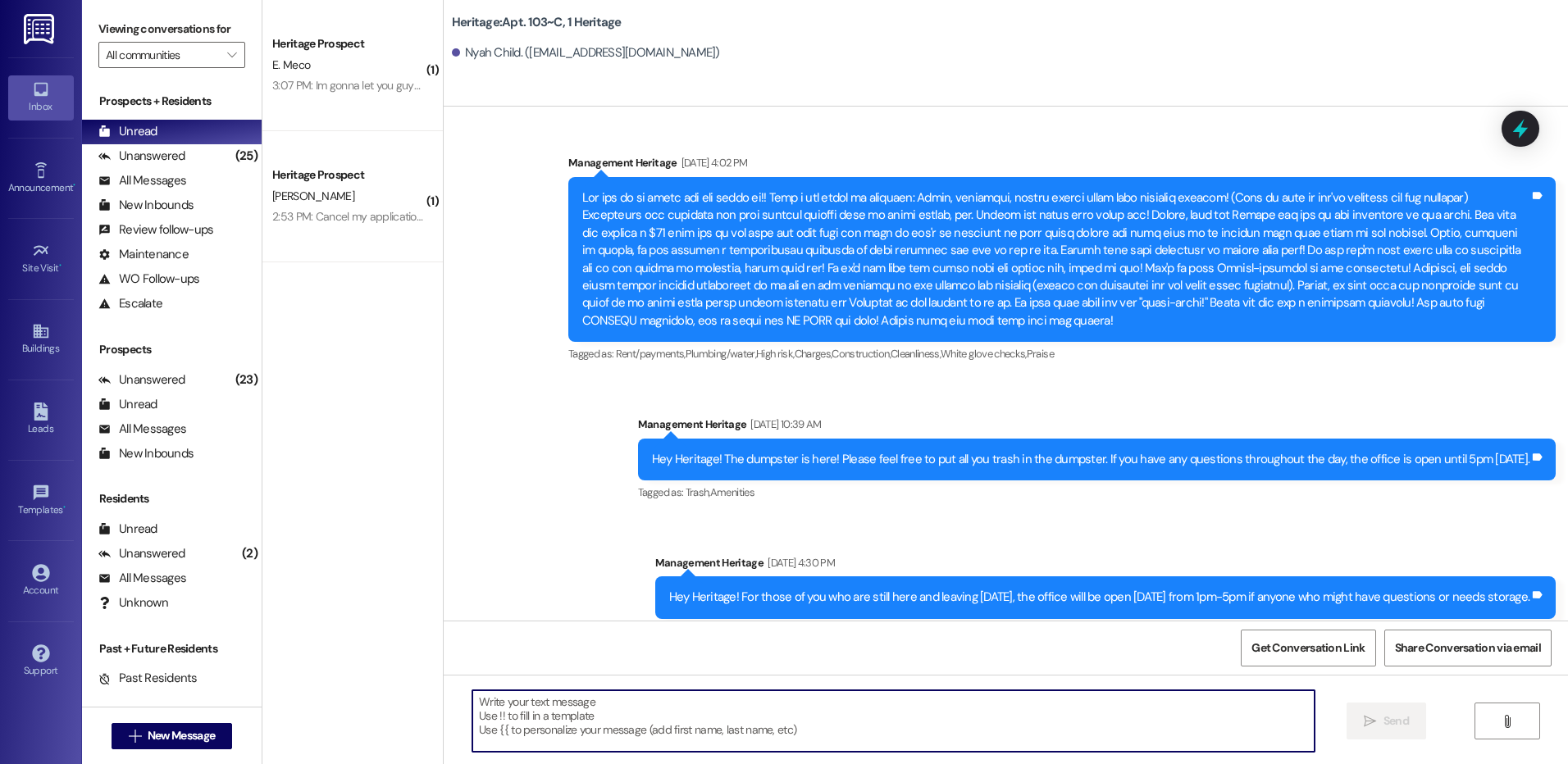
paste textarea "Hey Kara! This is Paige with Heritage Apartments. I just sent your Fall payment…"
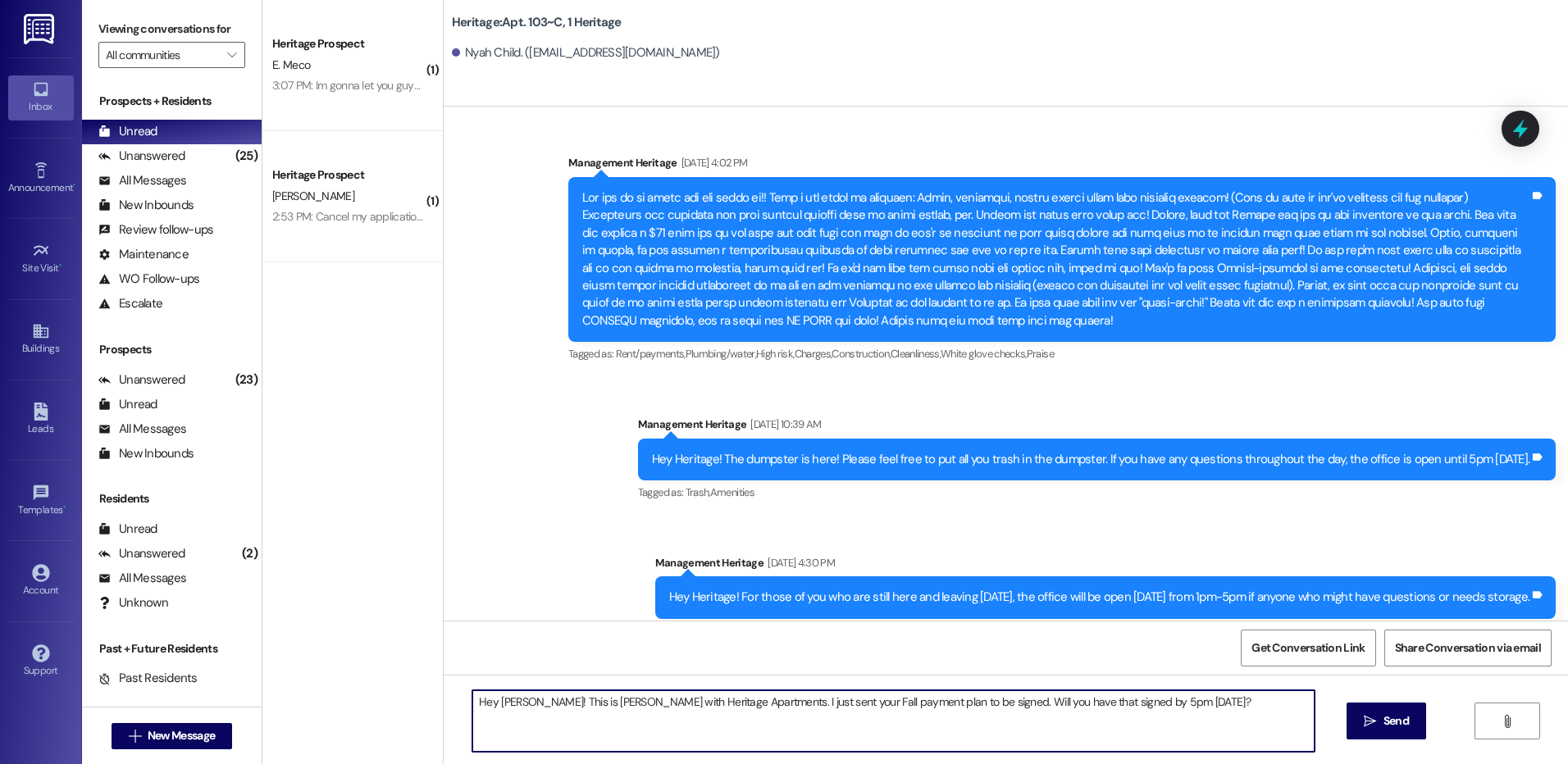
click at [486, 698] on textarea "Hey Kara! This is Paige with Heritage Apartments. I just sent your Fall payment…" at bounding box center [893, 721] width 841 height 62
click at [496, 700] on textarea "Hey Kara! This is Paige with Heritage Apartments. I just sent your Fall payment…" at bounding box center [893, 721] width 841 height 62
type textarea "Hey Nyah! This is Paige with Heritage Apartments. I just sent your Fall payment…"
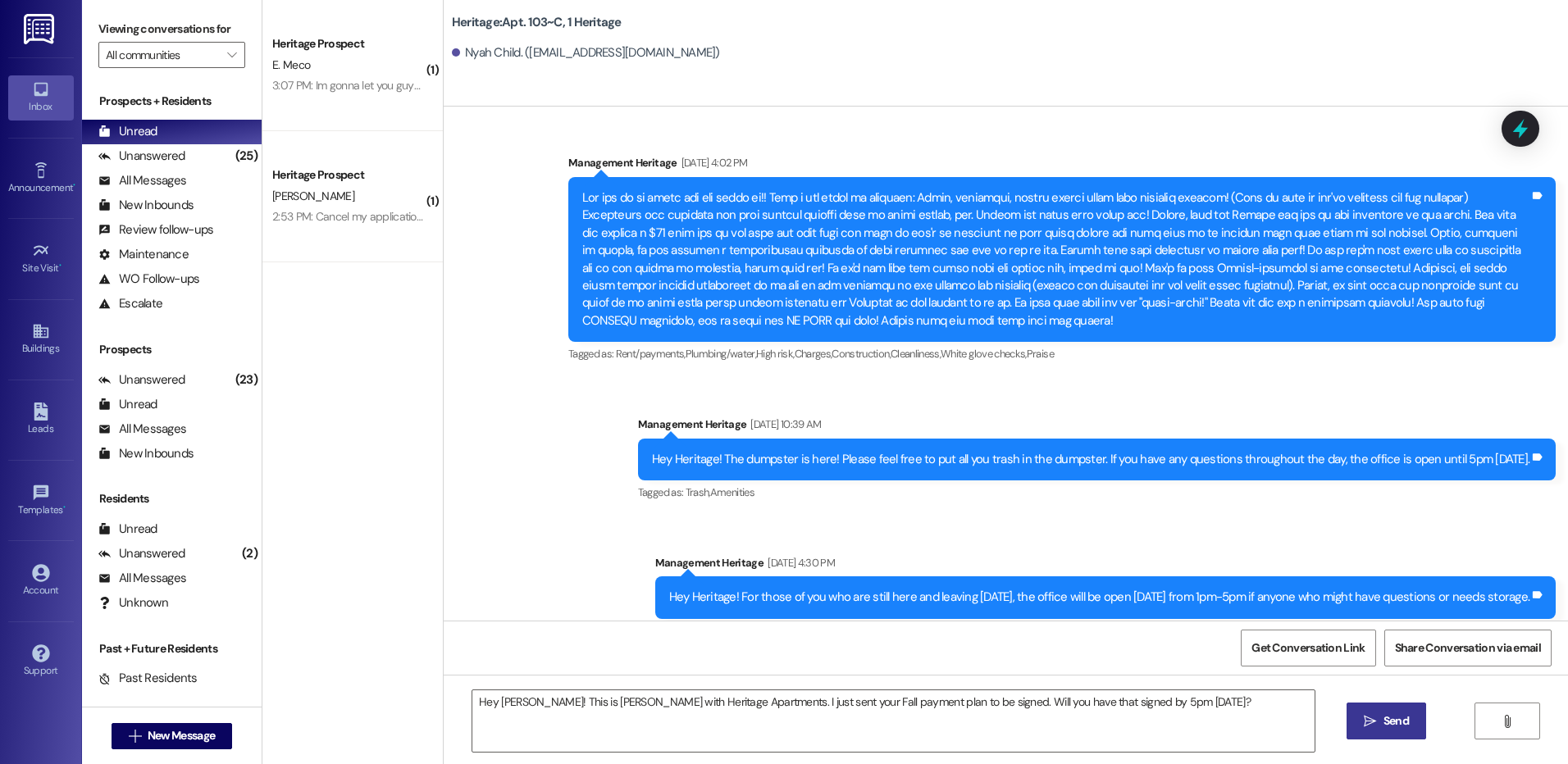
click at [1395, 731] on button " Send" at bounding box center [1386, 721] width 79 height 37
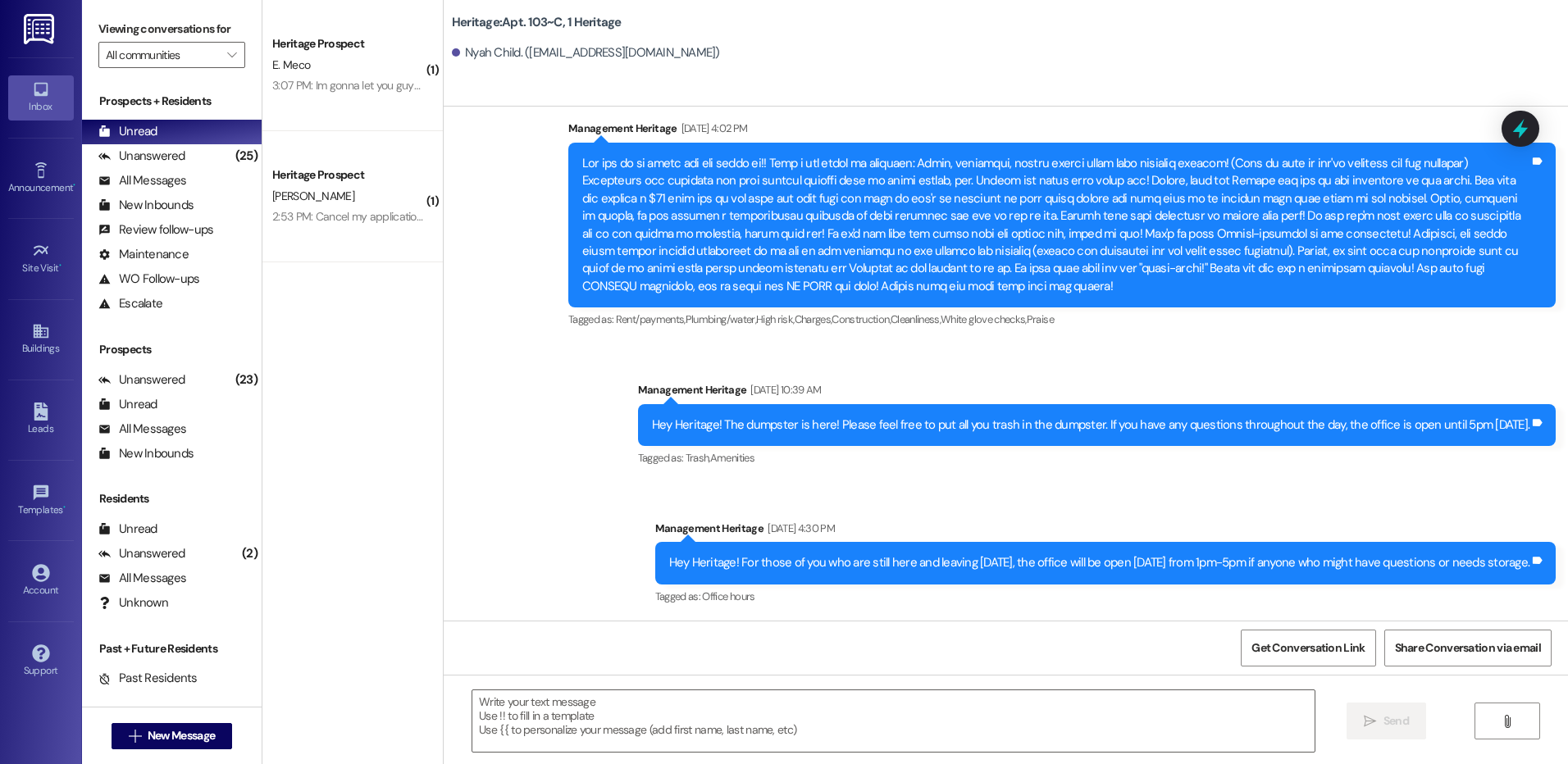
scroll to position [22312, 0]
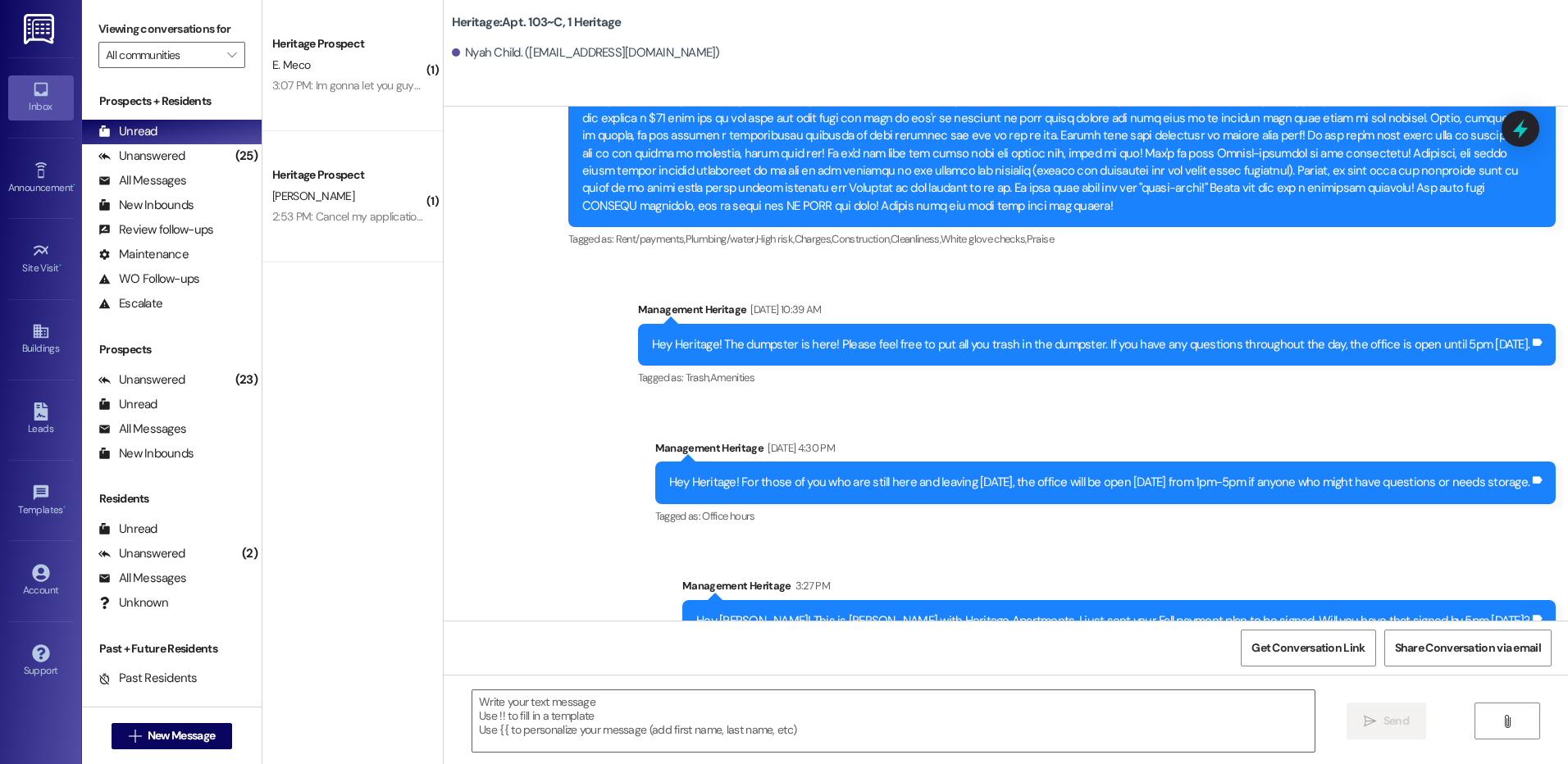
click at [918, 600] on div "Hey Nyah! This is Paige with Heritage Apartments. I just sent your Fall payment…" at bounding box center [1119, 621] width 874 height 42
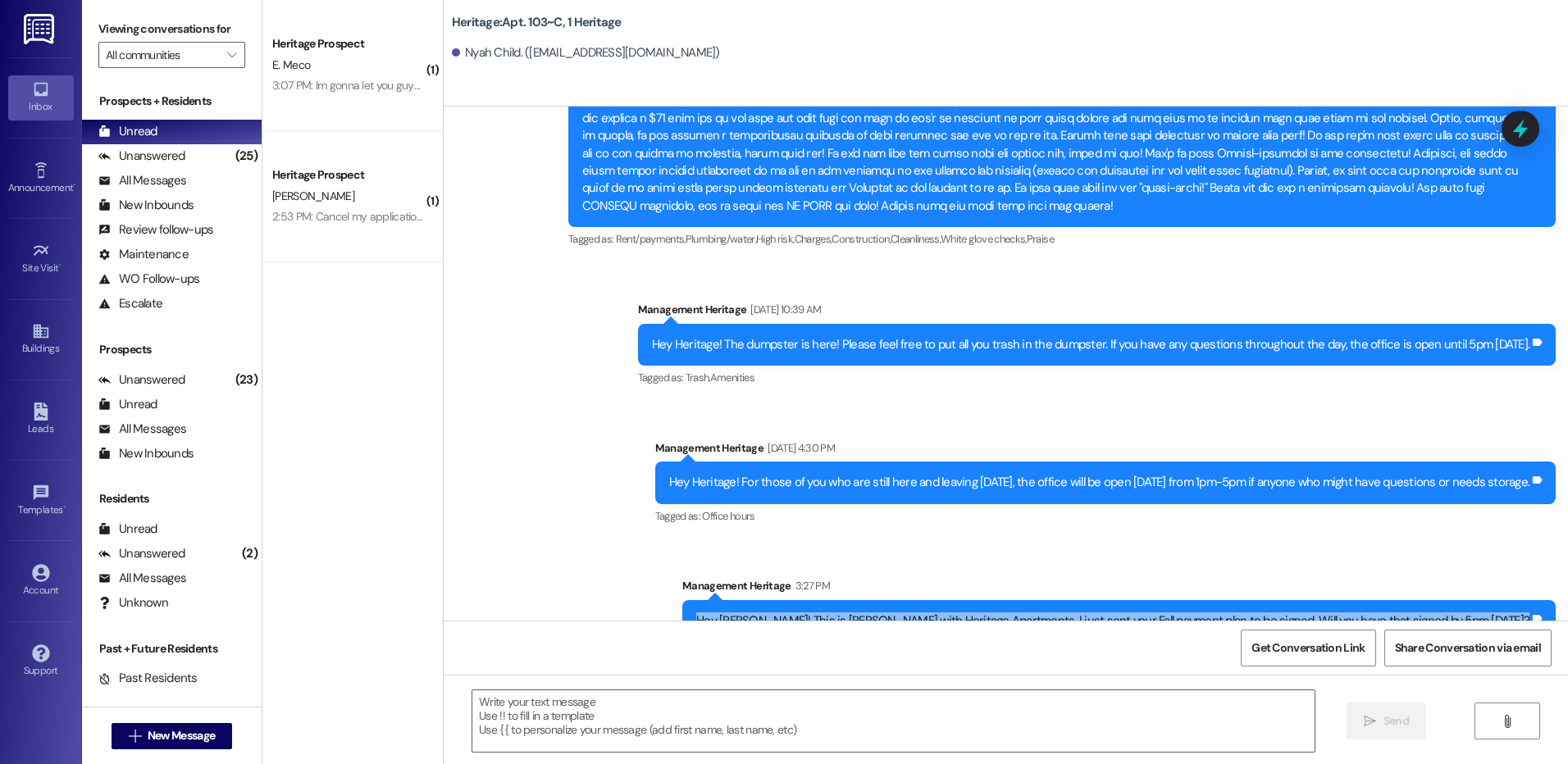
click at [918, 600] on div "Hey Nyah! This is Paige with Heritage Apartments. I just sent your Fall payment…" at bounding box center [1119, 621] width 874 height 42
copy div "Hey Nyah! This is Paige with Heritage Apartments. I just sent your Fall payment…"
click at [208, 736] on span "New Message" at bounding box center [181, 736] width 68 height 18
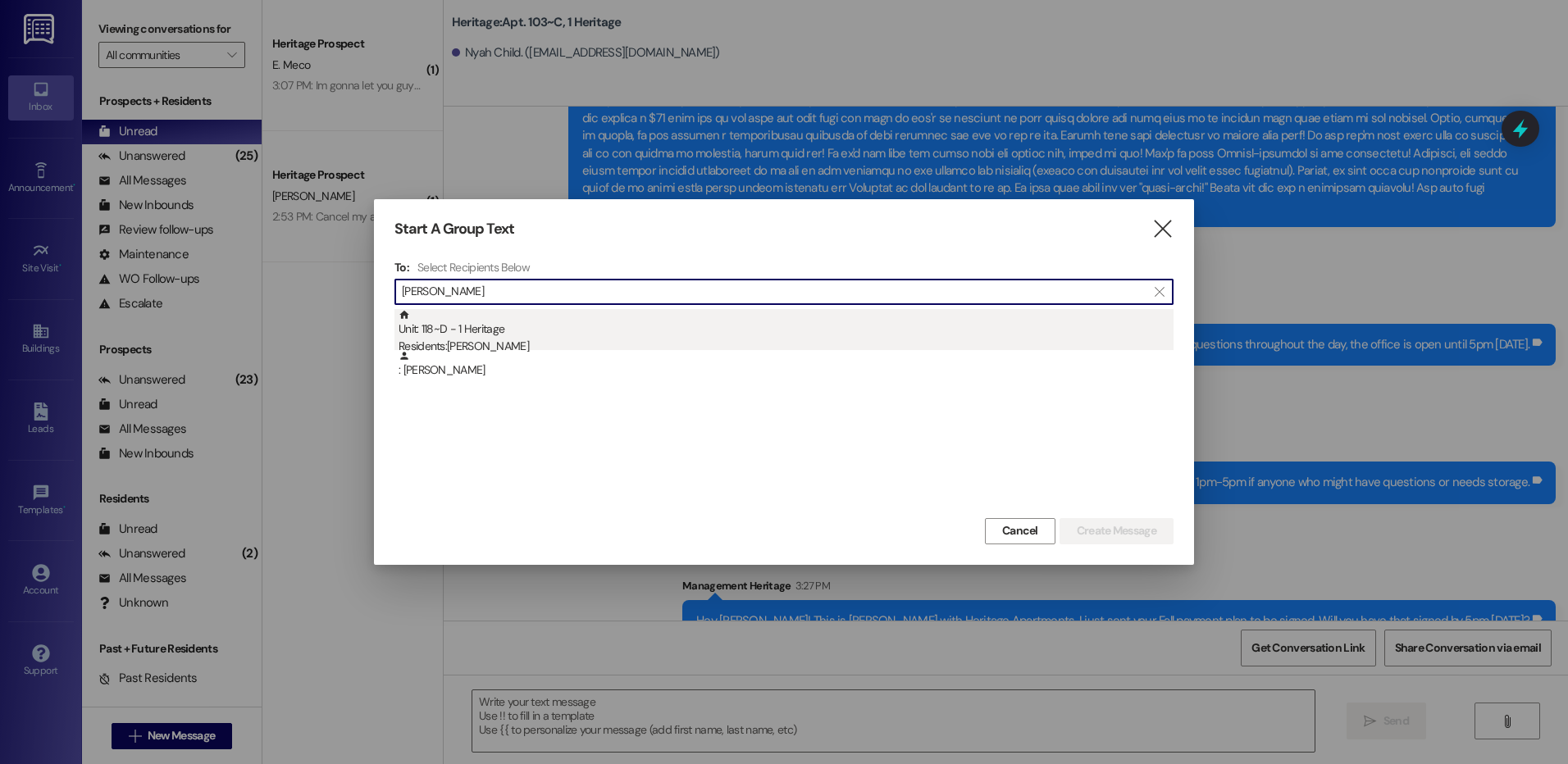
type input "jacob farn"
click at [662, 321] on div "Unit: 118~D - 1 Heritage Residents: Jacob Farnbach" at bounding box center [786, 332] width 775 height 47
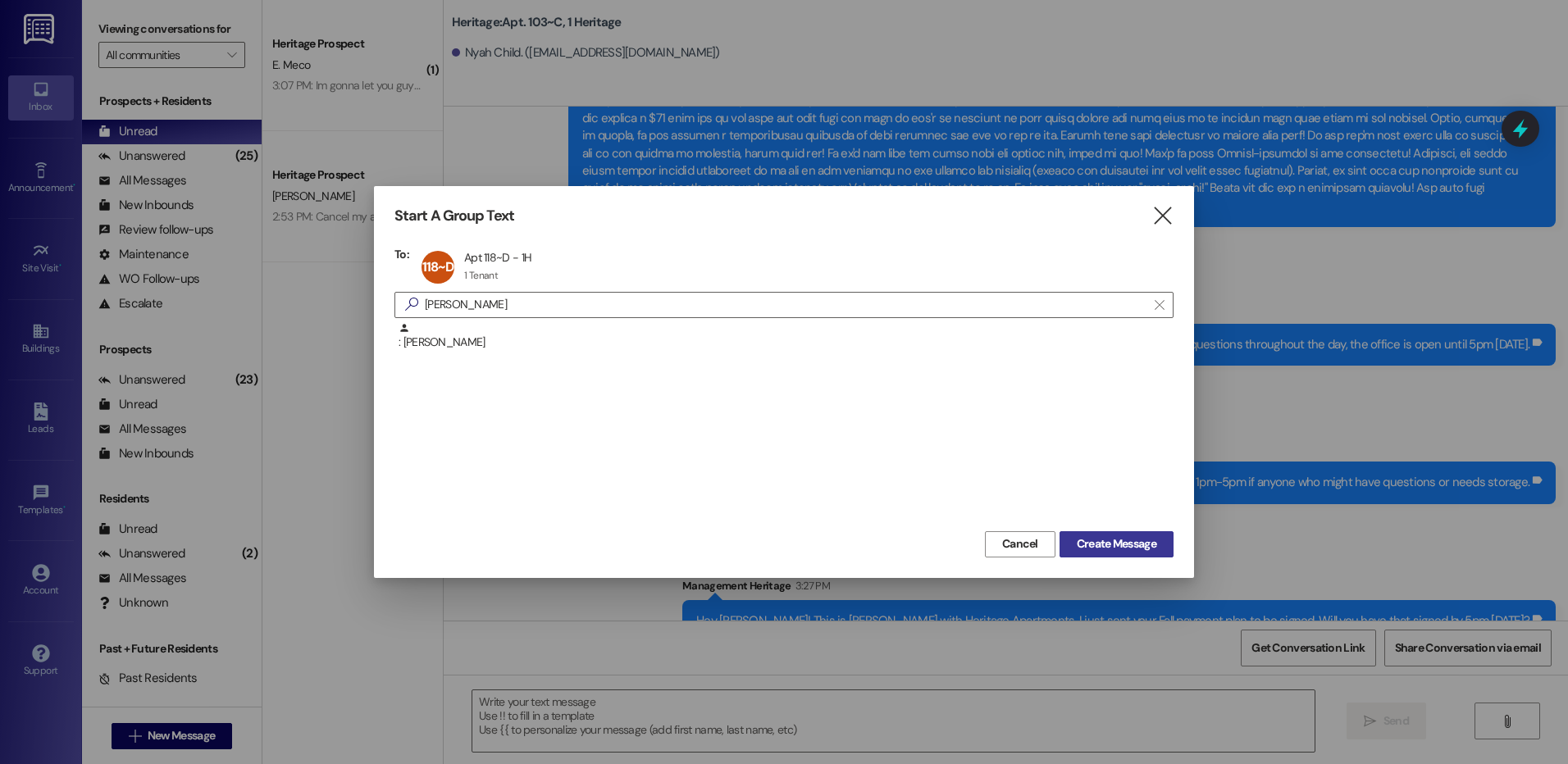
click at [1135, 554] on button "Create Message" at bounding box center [1117, 544] width 114 height 26
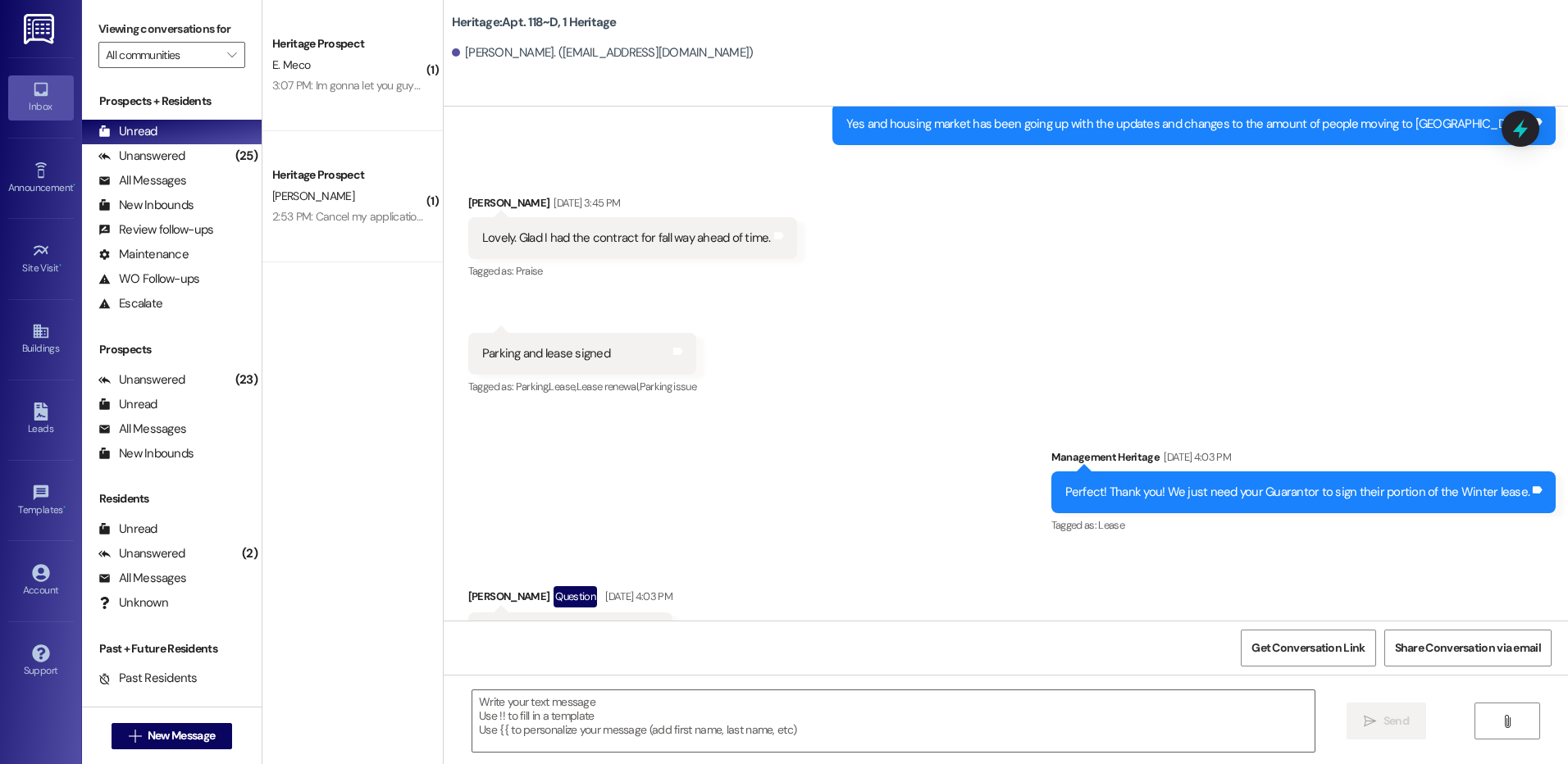
scroll to position [33243, 0]
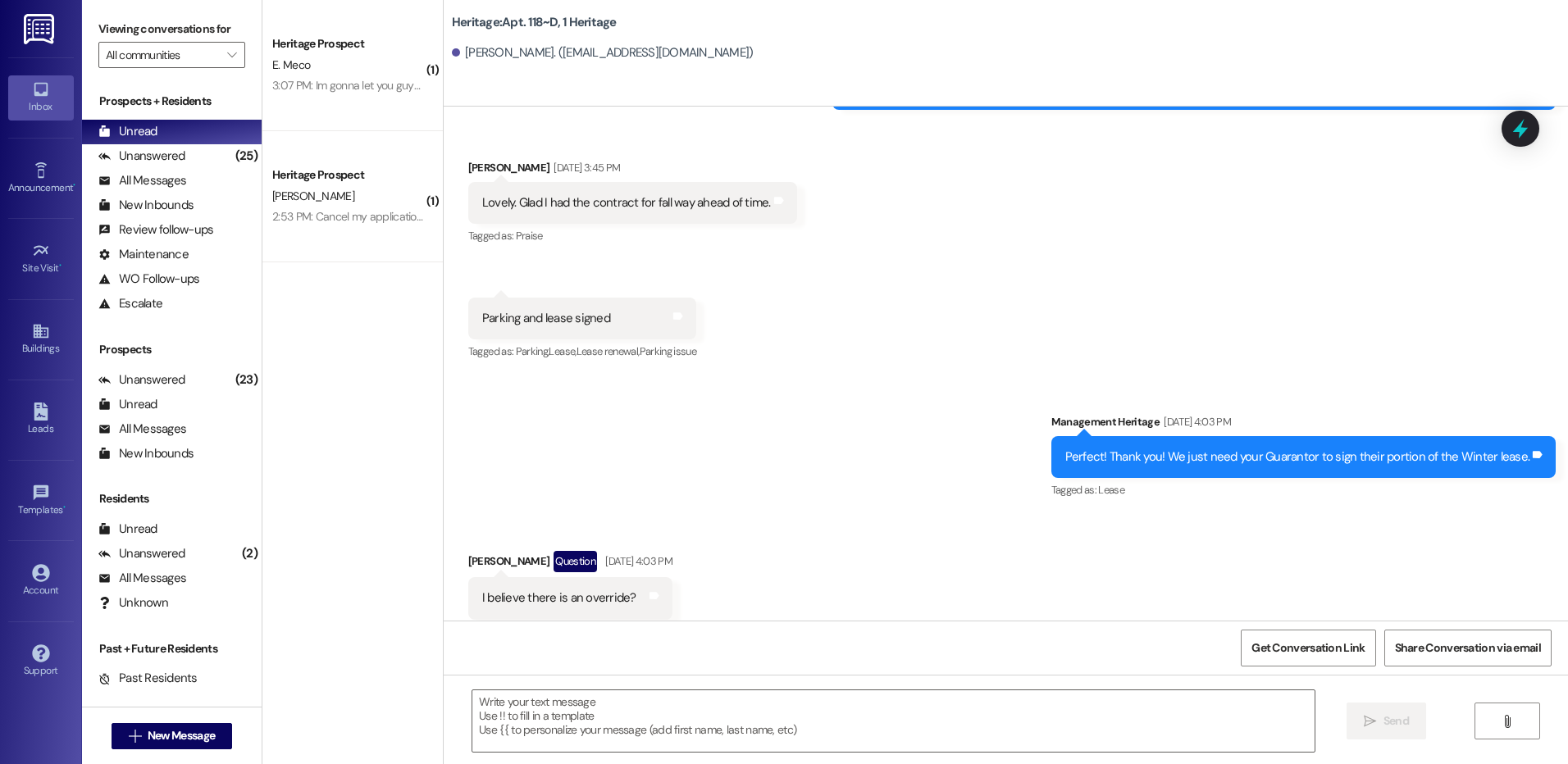
click at [624, 699] on textarea at bounding box center [893, 721] width 841 height 62
paste textarea "Hey Nyah! This is Paige with Heritage Apartments. I just sent your Fall payment…"
click at [489, 706] on textarea "Hey Nyah! This is Paige with Heritage Apartments. I just sent your Fall payment…" at bounding box center [893, 721] width 841 height 62
click at [490, 706] on textarea "Hey Jacob! This is Paige with Heritage Apartments. I just sent your Fall paymen…" at bounding box center [893, 721] width 841 height 62
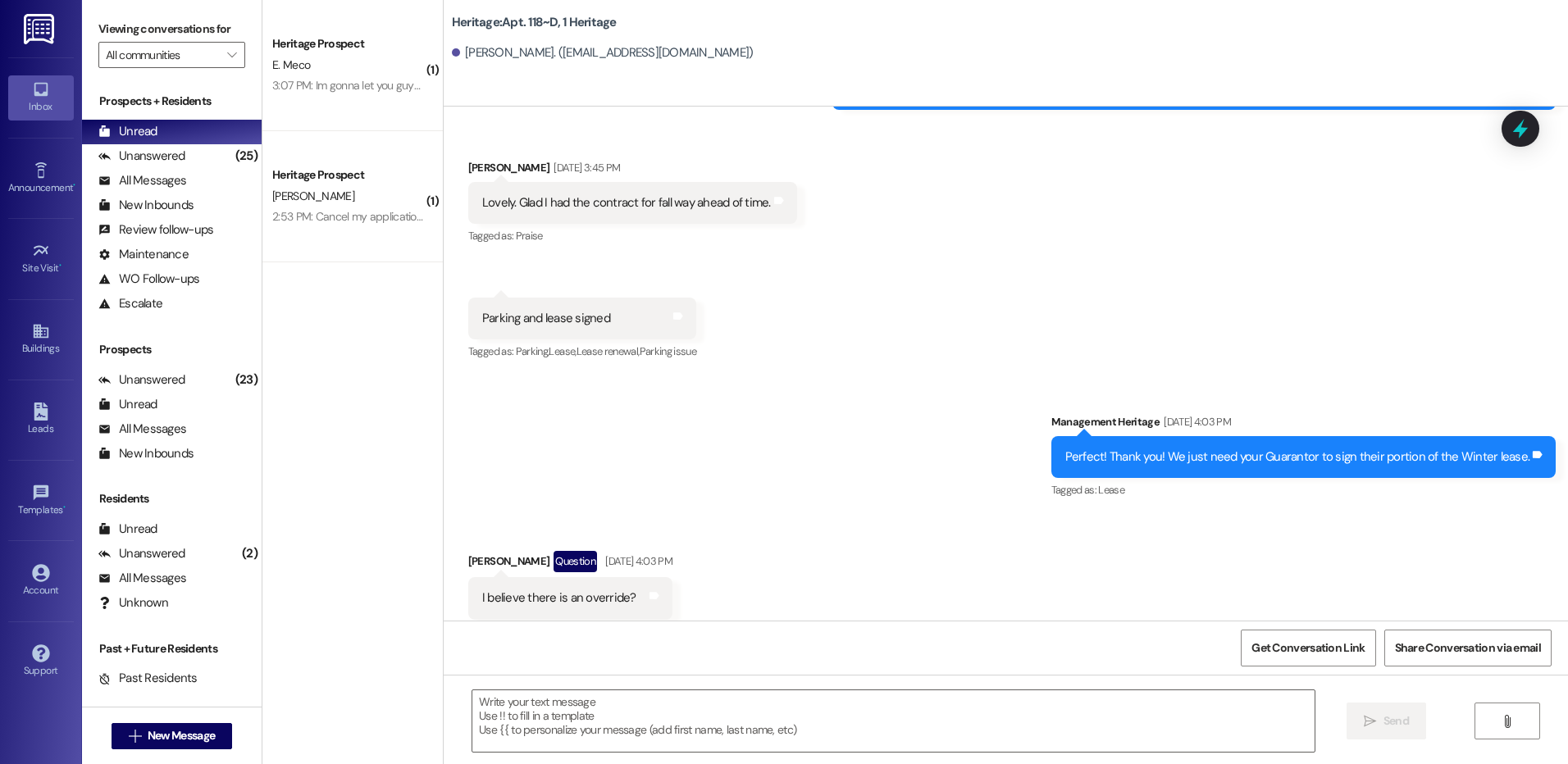
click at [490, 706] on textarea "Hey Jacob! This is Paige with Heritage Apartments. I just sent your Fall paymen…" at bounding box center [893, 721] width 841 height 62
click at [800, 699] on textarea "Hey Jacob! This is Paige with Heritage Apartments. I just sent your Fall paymen…" at bounding box center [893, 721] width 841 height 62
click at [798, 706] on textarea "Hey Jacob! This is Paige with Heritage Apartments. I just sent your Fall paymen…" at bounding box center [893, 721] width 841 height 62
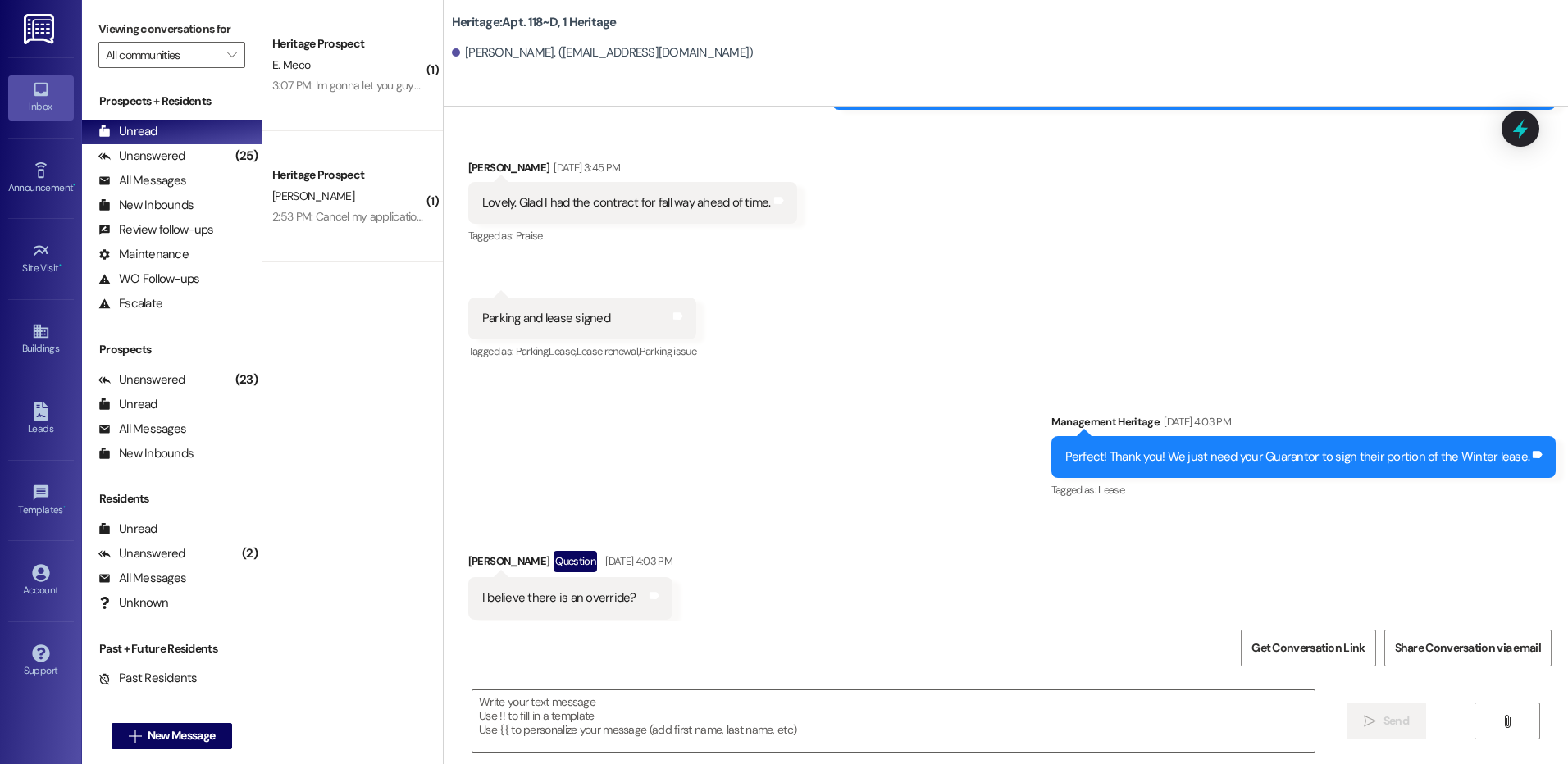
click at [860, 719] on textarea "Hey Jacob! This is Paige with Heritage Apartments. I just sent your Fall/Winter…" at bounding box center [893, 721] width 841 height 62
type textarea "Hey Jacob! This is Paige with Heritage Apartments. I just sent your Fall/Winter…"
click at [1373, 723] on icon "" at bounding box center [1370, 721] width 13 height 13
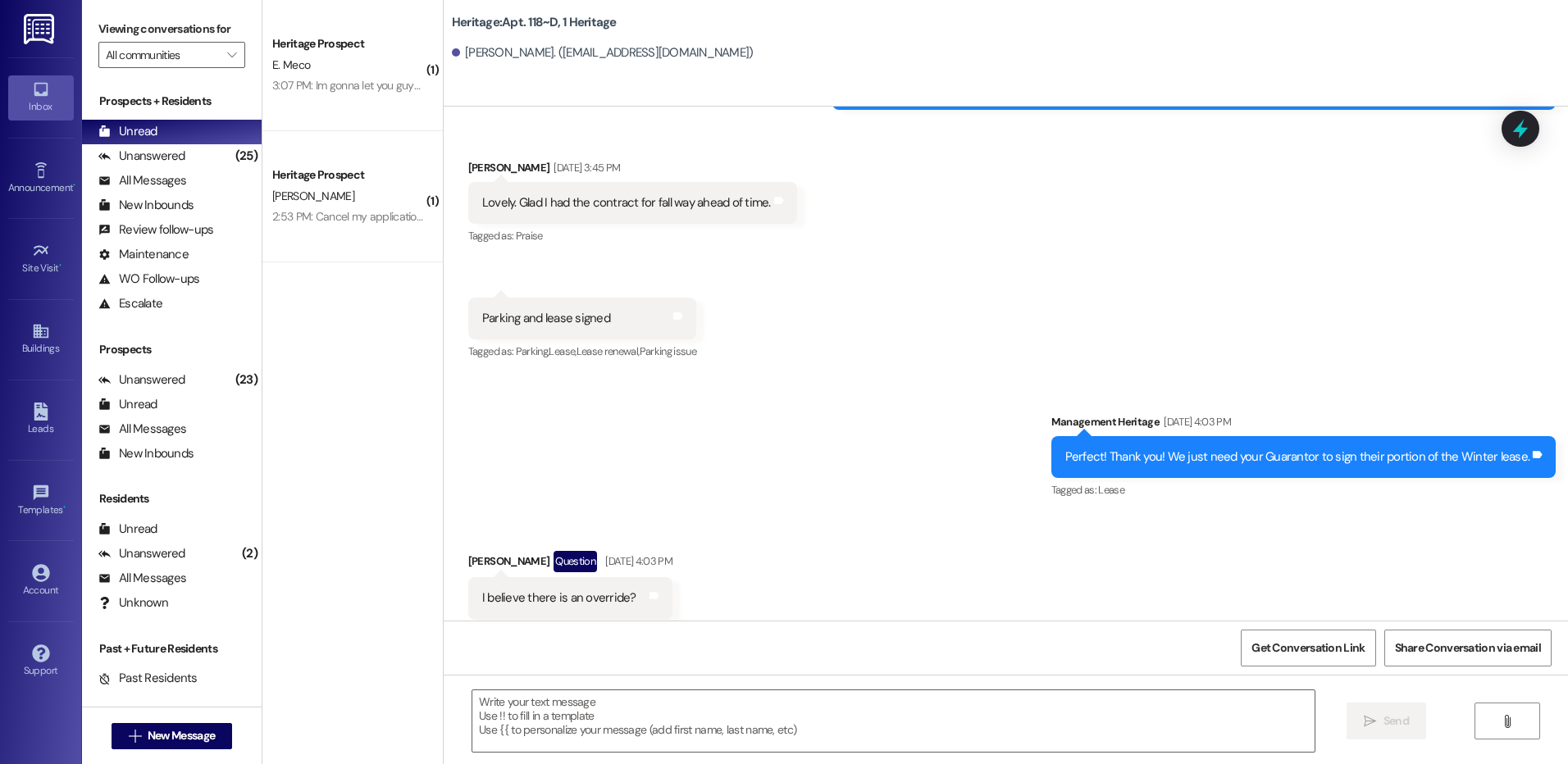
scroll to position [33627, 0]
click at [183, 738] on span "New Message" at bounding box center [181, 736] width 68 height 18
type input "ellie nap"
click div "(Past) : Ellie Napoli"
click div "Start A Group Text  To: EN (Past) Ellie Napoli (Past) Ellie Napoli click to re…"
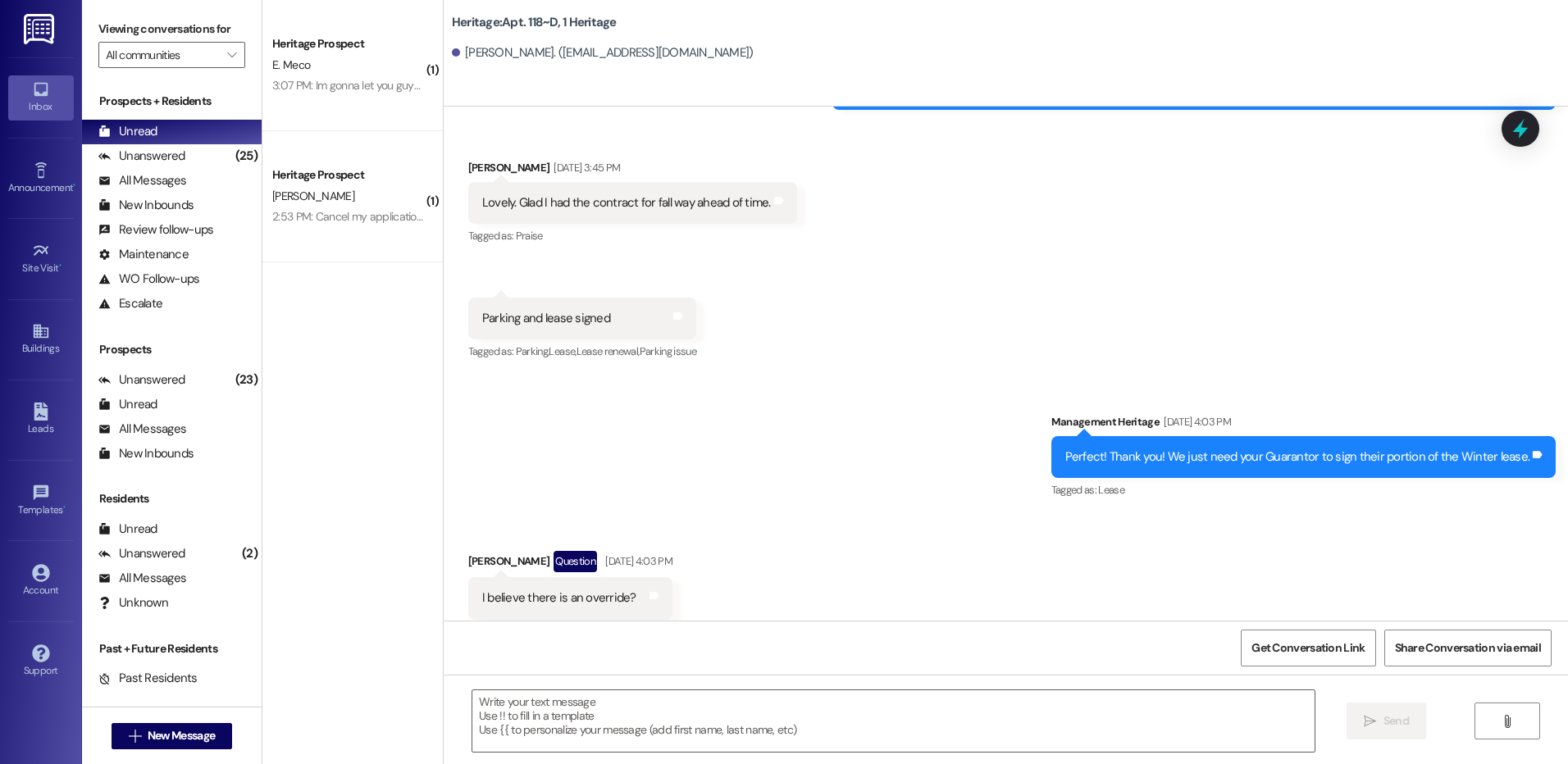
click span "Create Message"
click textarea
paste textarea "Hey Jacob! This is Paige with Heritage Apartments. I just sent your Fall/Winter…"
click textarea "Hey Jacob! This is Paige with Heritage Apartments. I just sent your Fall/Winter…"
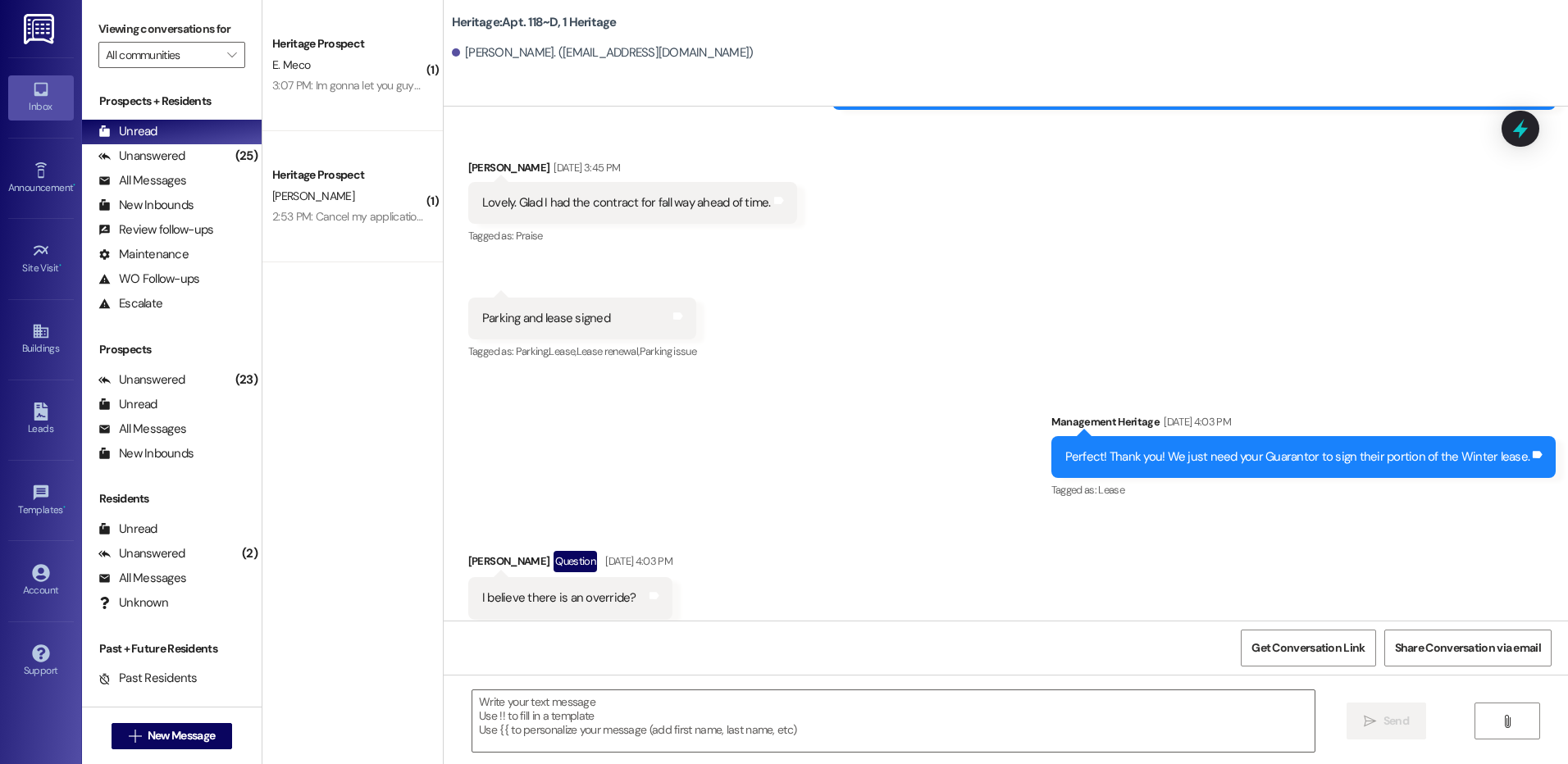
click textarea "Hey Ellie! This is Paige with Heritage Apartments. I just sent your Fall/Winter…"
click textarea "Hey Ellie! This is Paige with Heritage Apartments. I just sent your Fall paymen…"
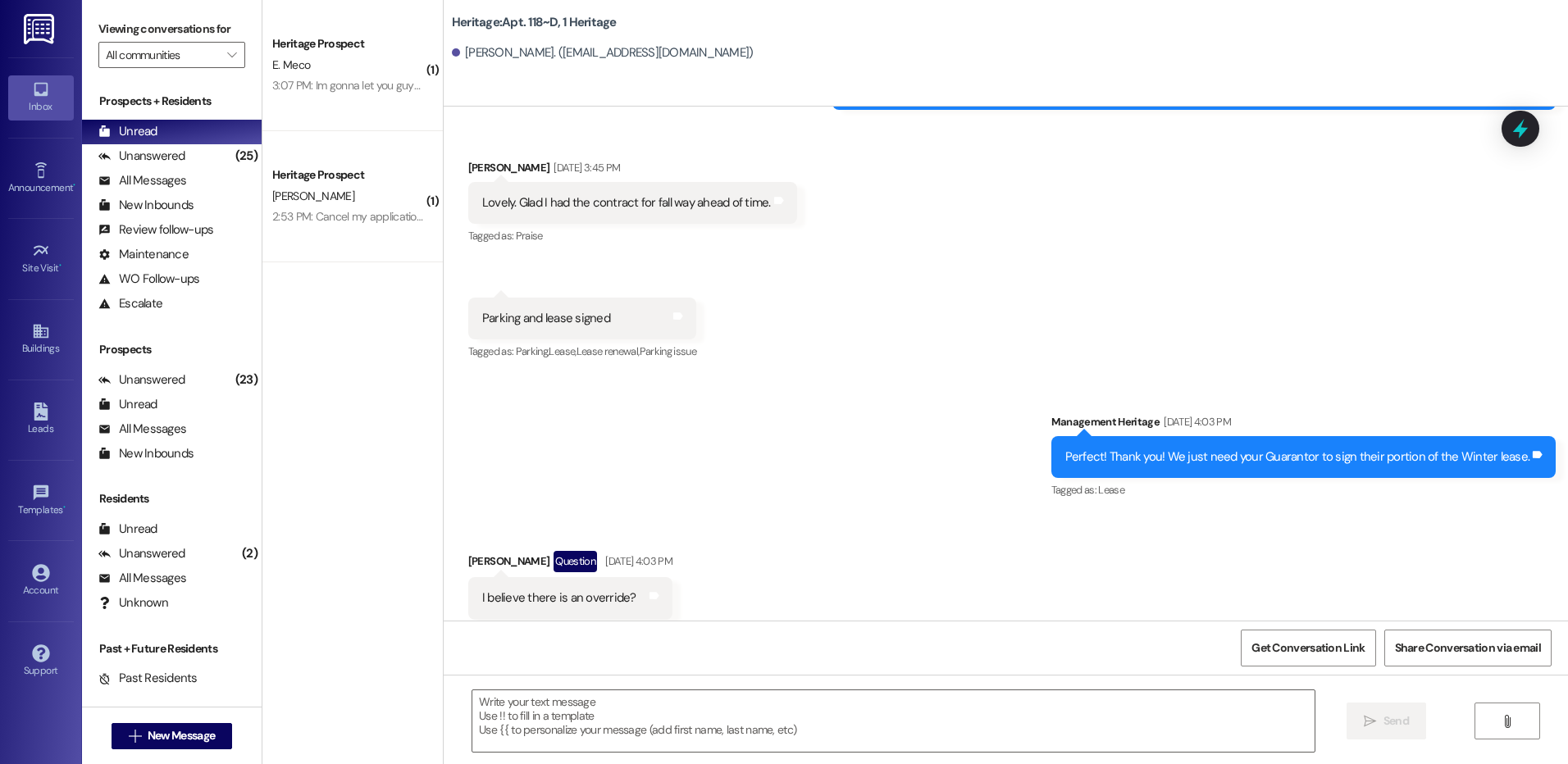
type textarea "Hey Ellie! This is Paige with Heritage Apartments. I just sent your Fall paymen…"
click button " Send"
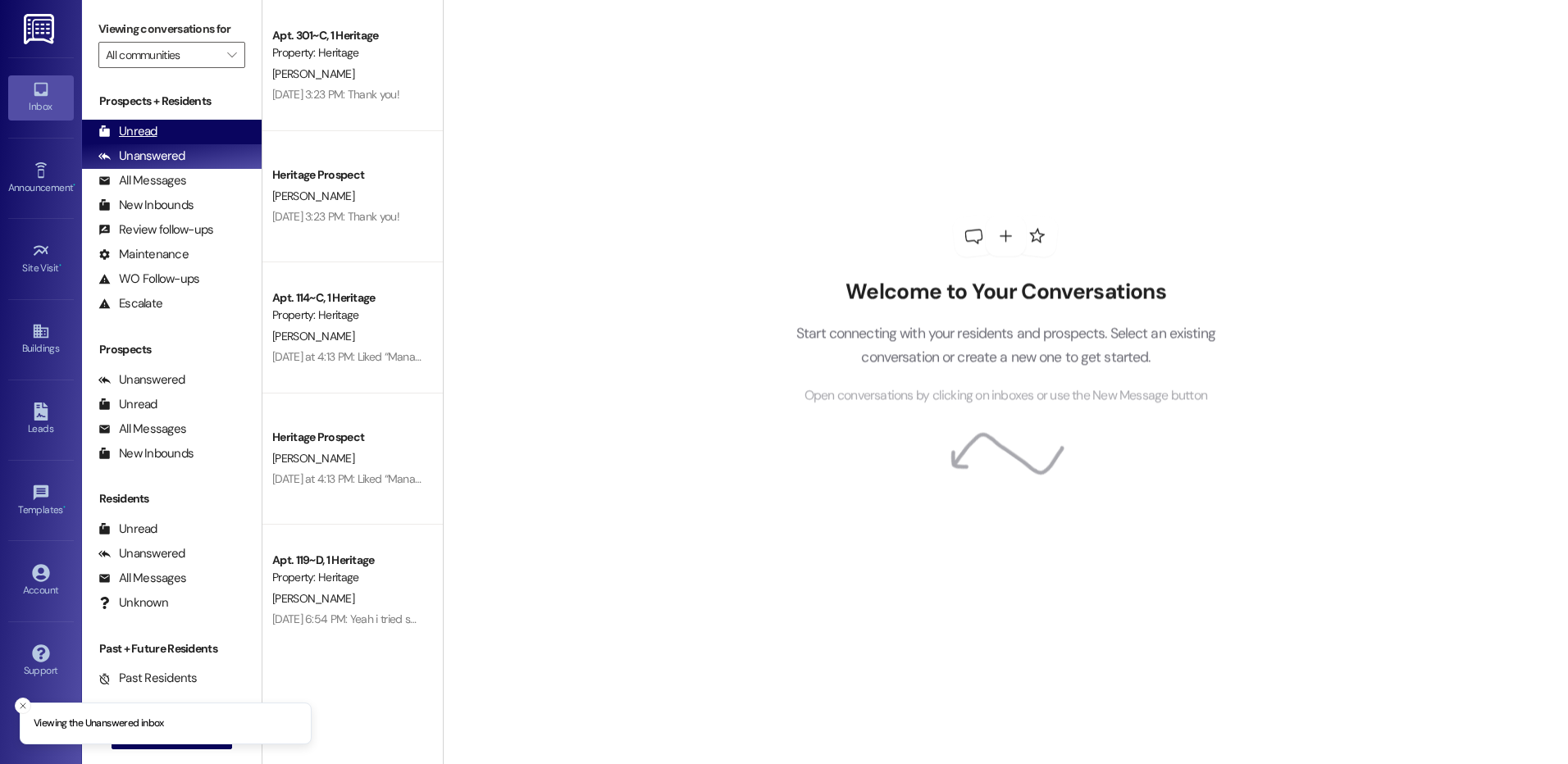
click at [131, 132] on div "Unread" at bounding box center [128, 131] width 59 height 18
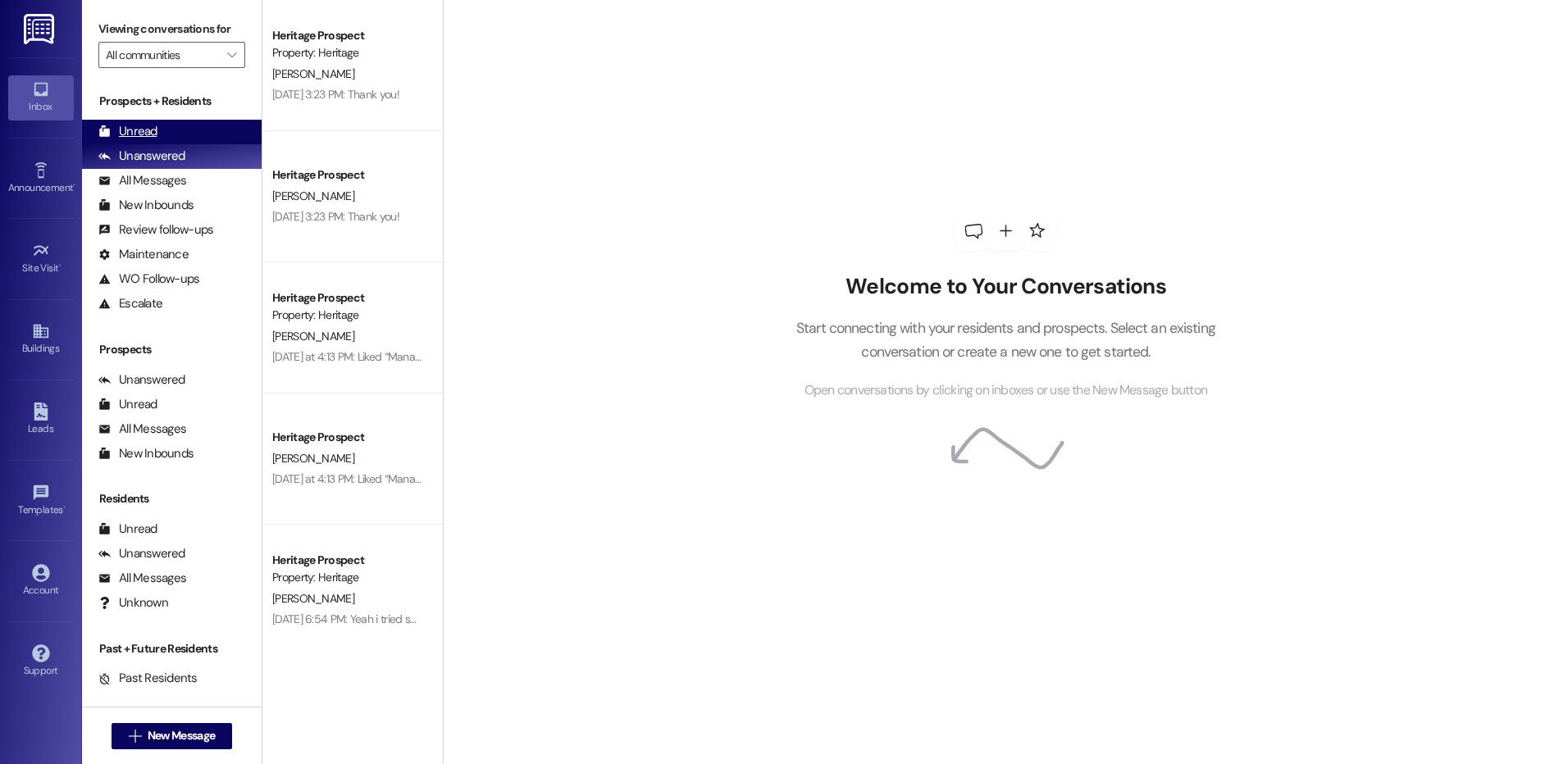
click at [136, 132] on div "Unread" at bounding box center [128, 131] width 59 height 18
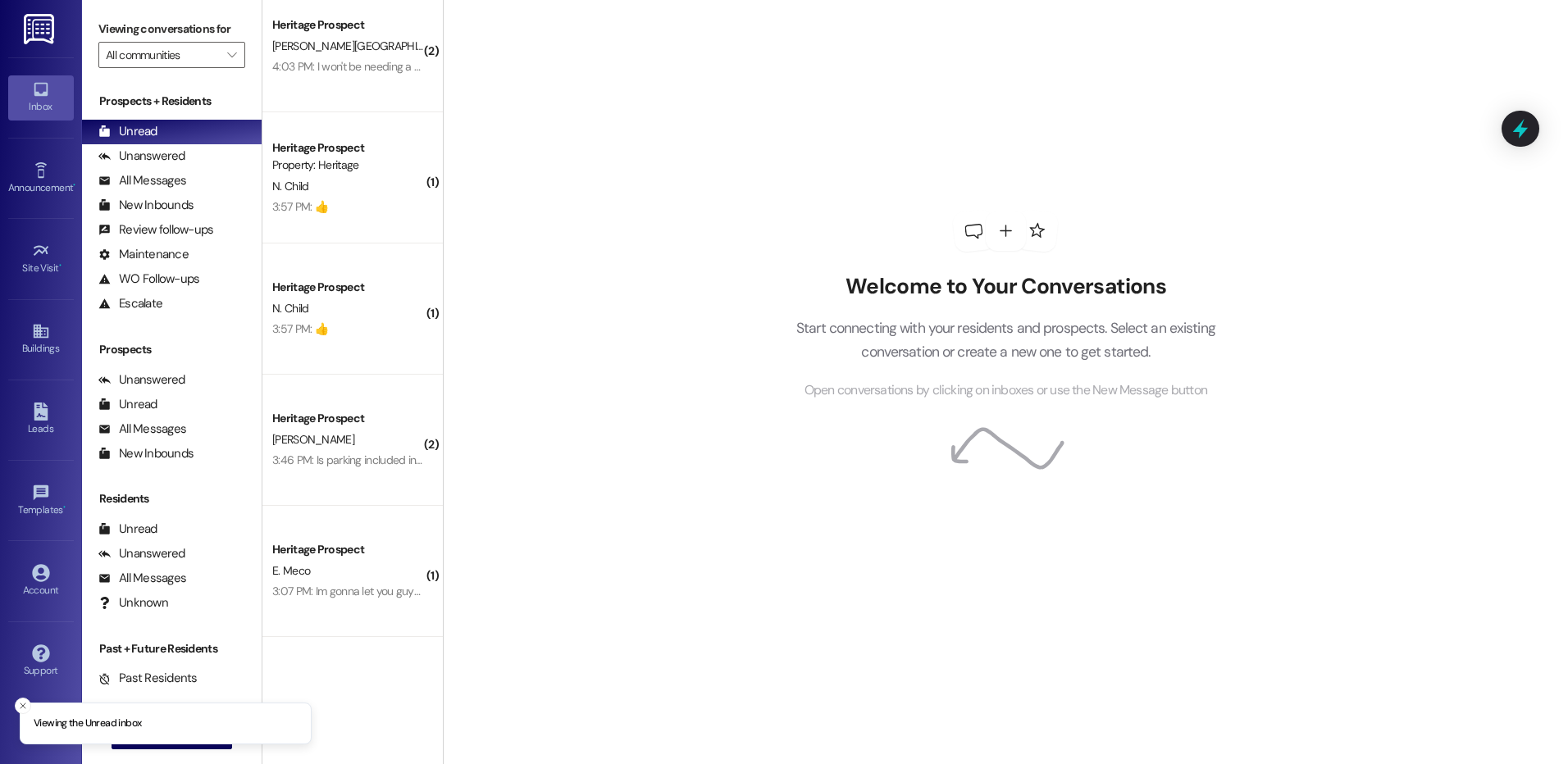
scroll to position [271, 0]
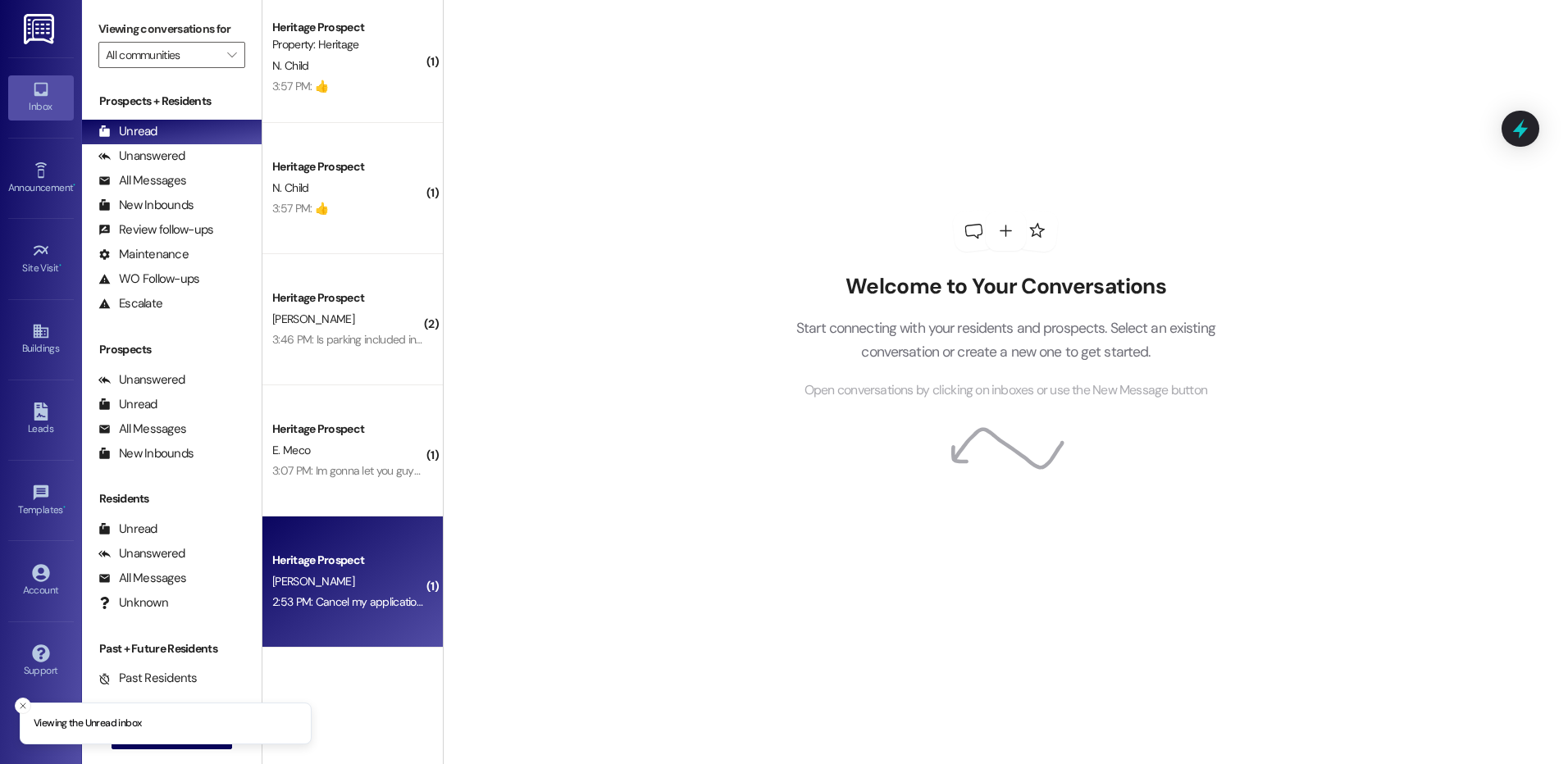
click at [357, 596] on div "2:53 PM: Cancel my application please 2:53 PM: Cancel my application please" at bounding box center [364, 602] width 185 height 15
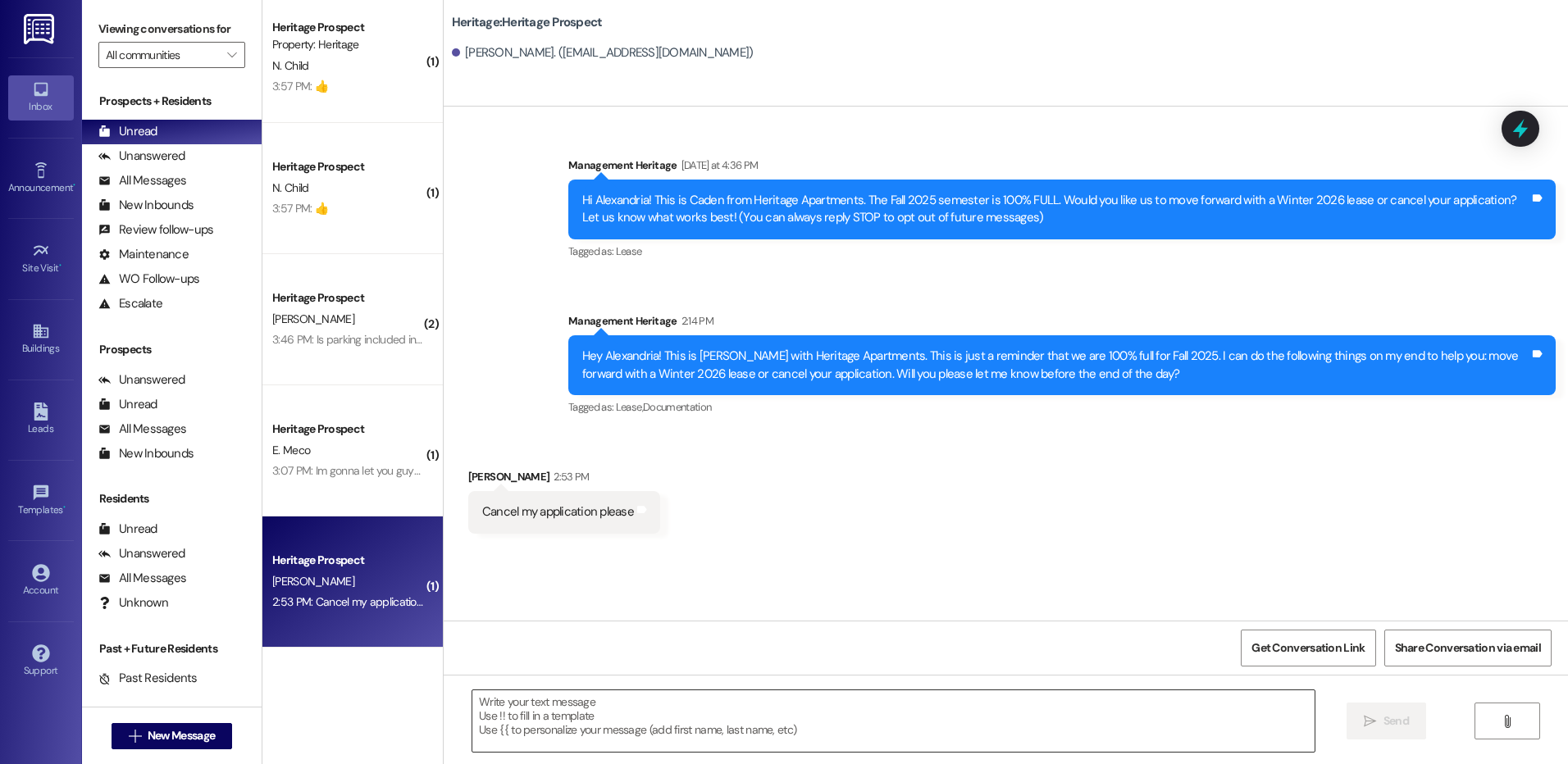
click at [532, 712] on textarea at bounding box center [893, 721] width 841 height 62
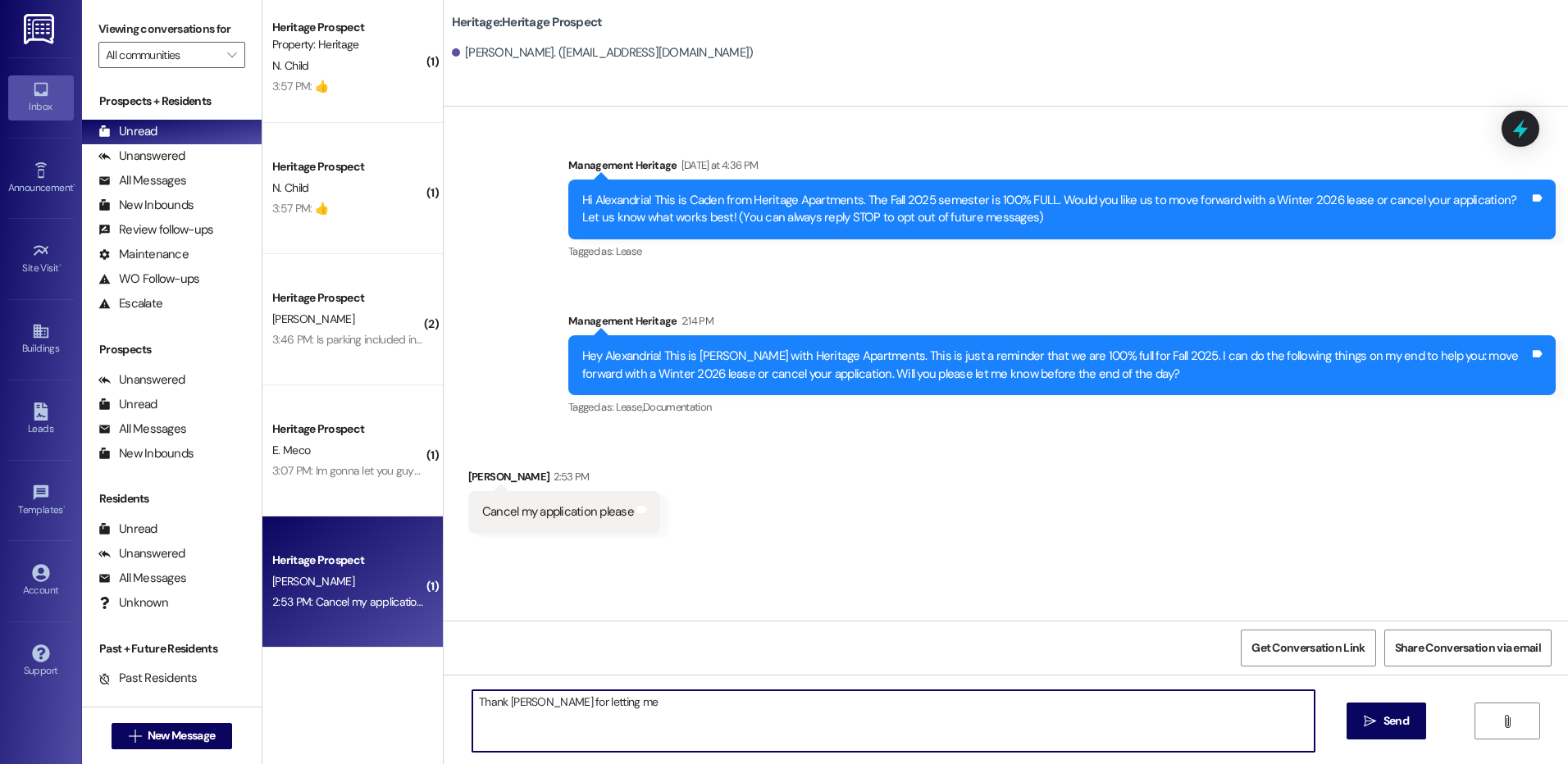
type textarea "Thank yoyu for letting me know"
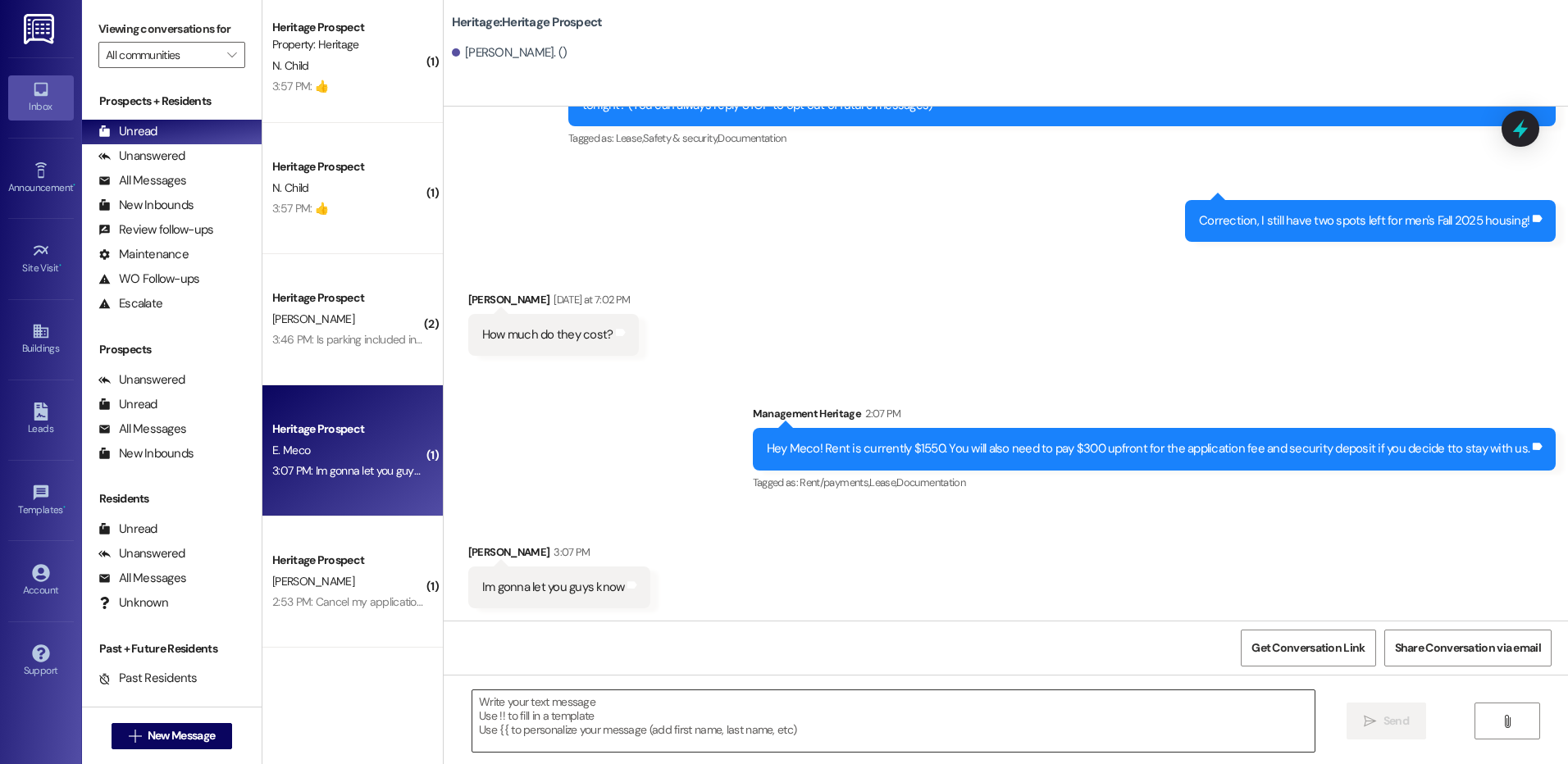
scroll to position [131, 0]
click at [571, 717] on textarea at bounding box center [893, 721] width 841 height 62
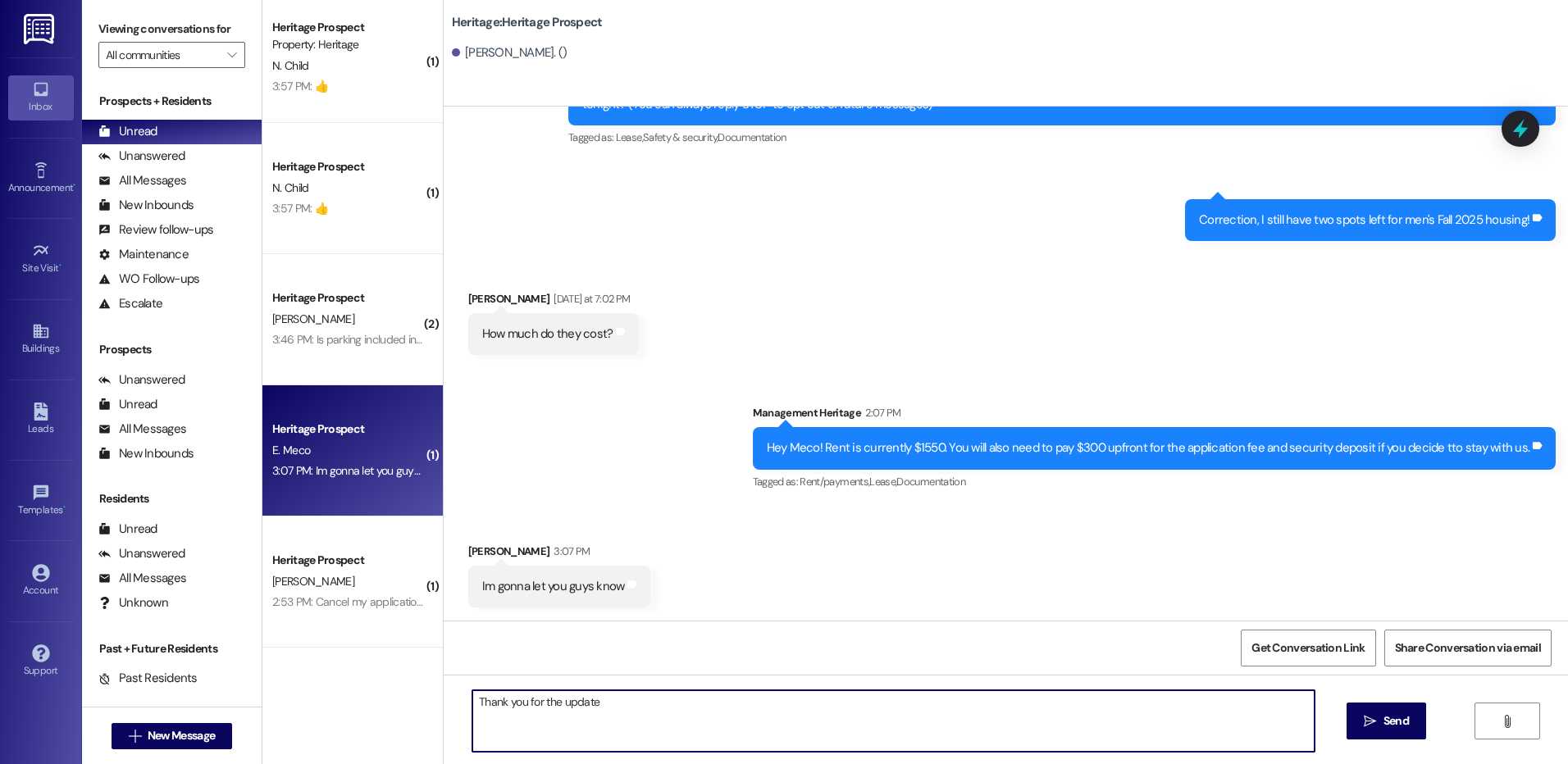
type textarea "Thank you for the update."
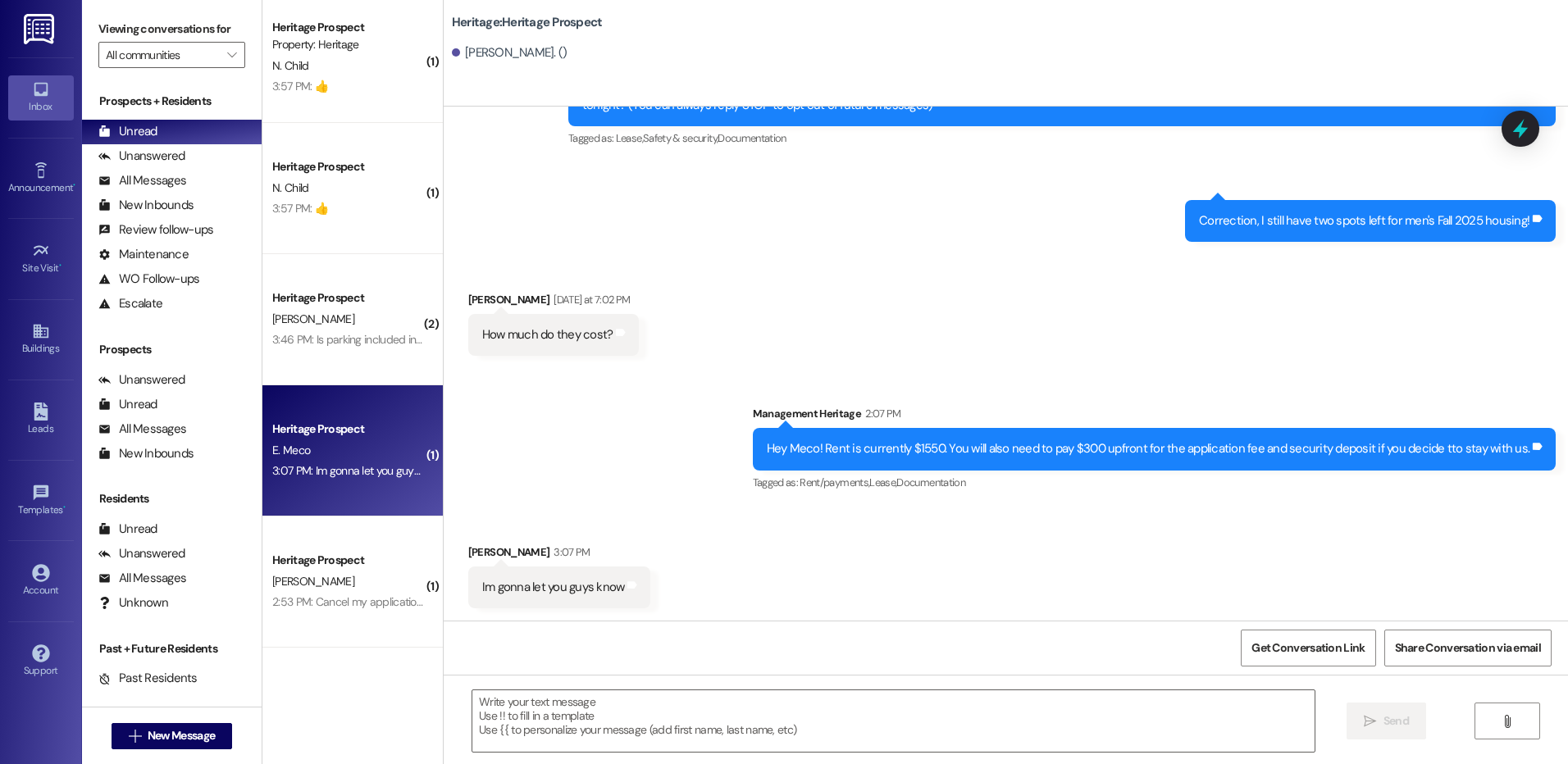
click at [317, 354] on div "Heritage Prospect K. Rosenlund 3:46 PM: Is parking included in rent? 3:46 PM: I…" at bounding box center [353, 319] width 180 height 131
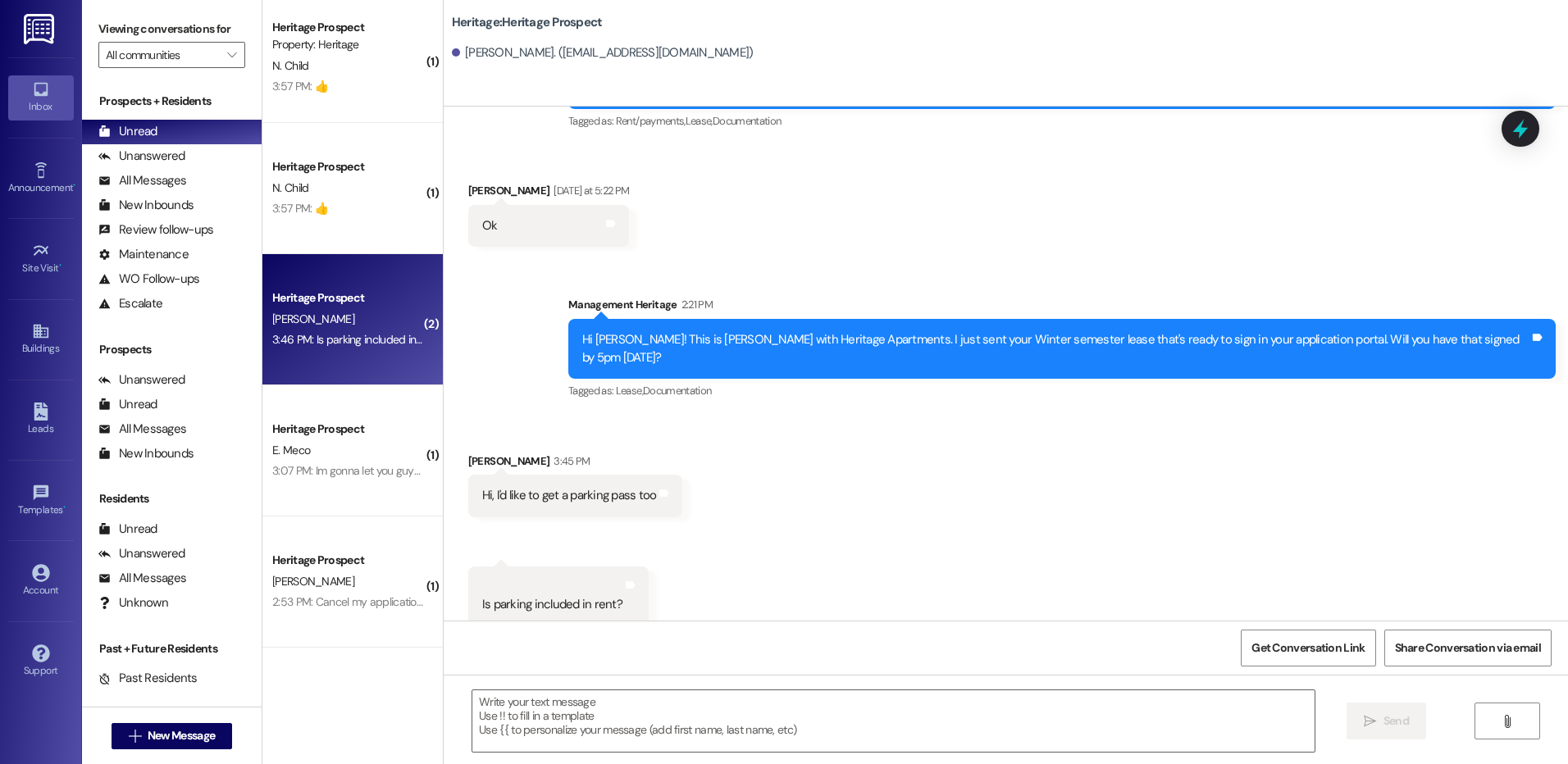
scroll to position [799, 0]
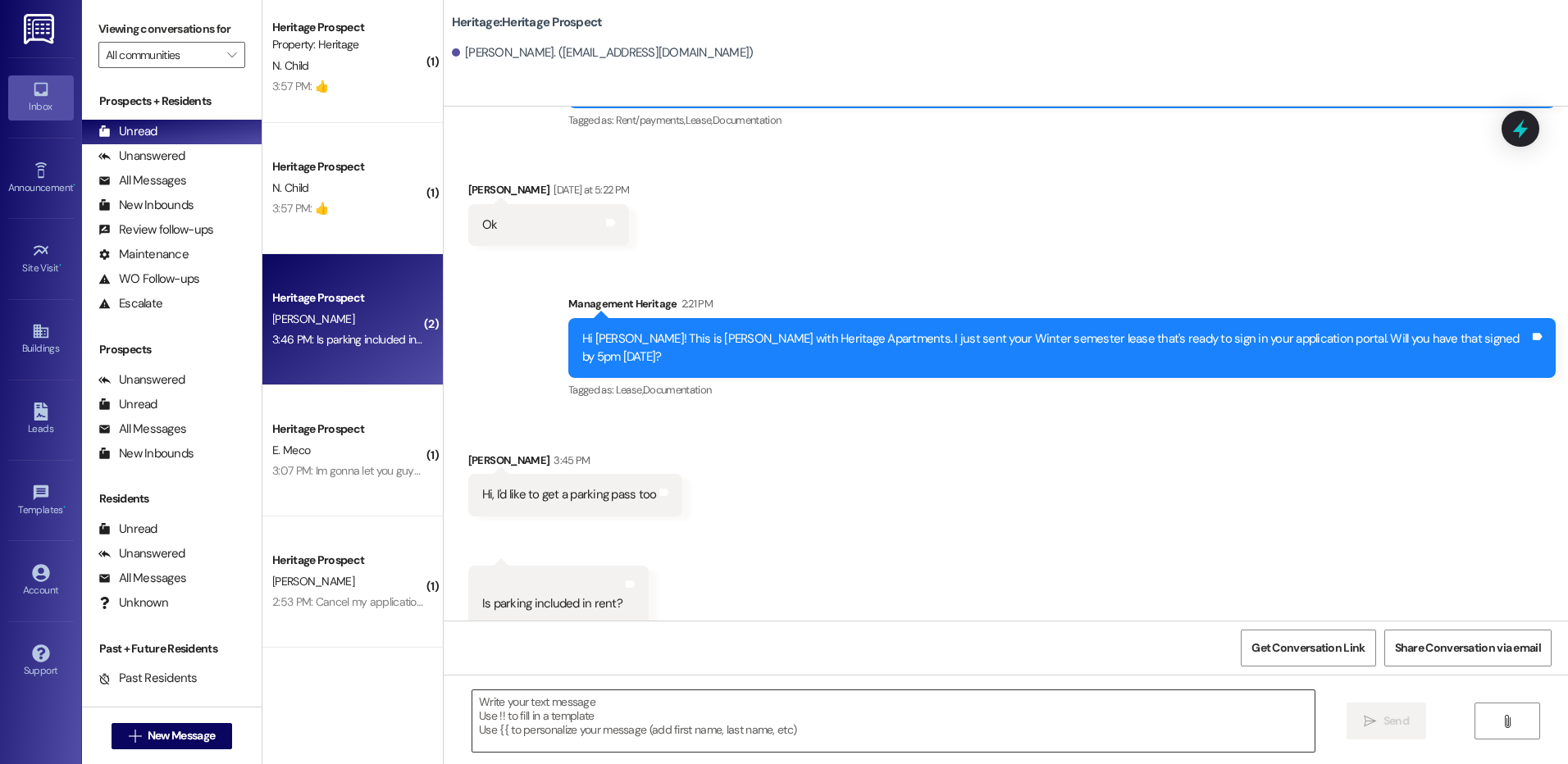
click at [596, 691] on textarea at bounding box center [893, 721] width 841 height 62
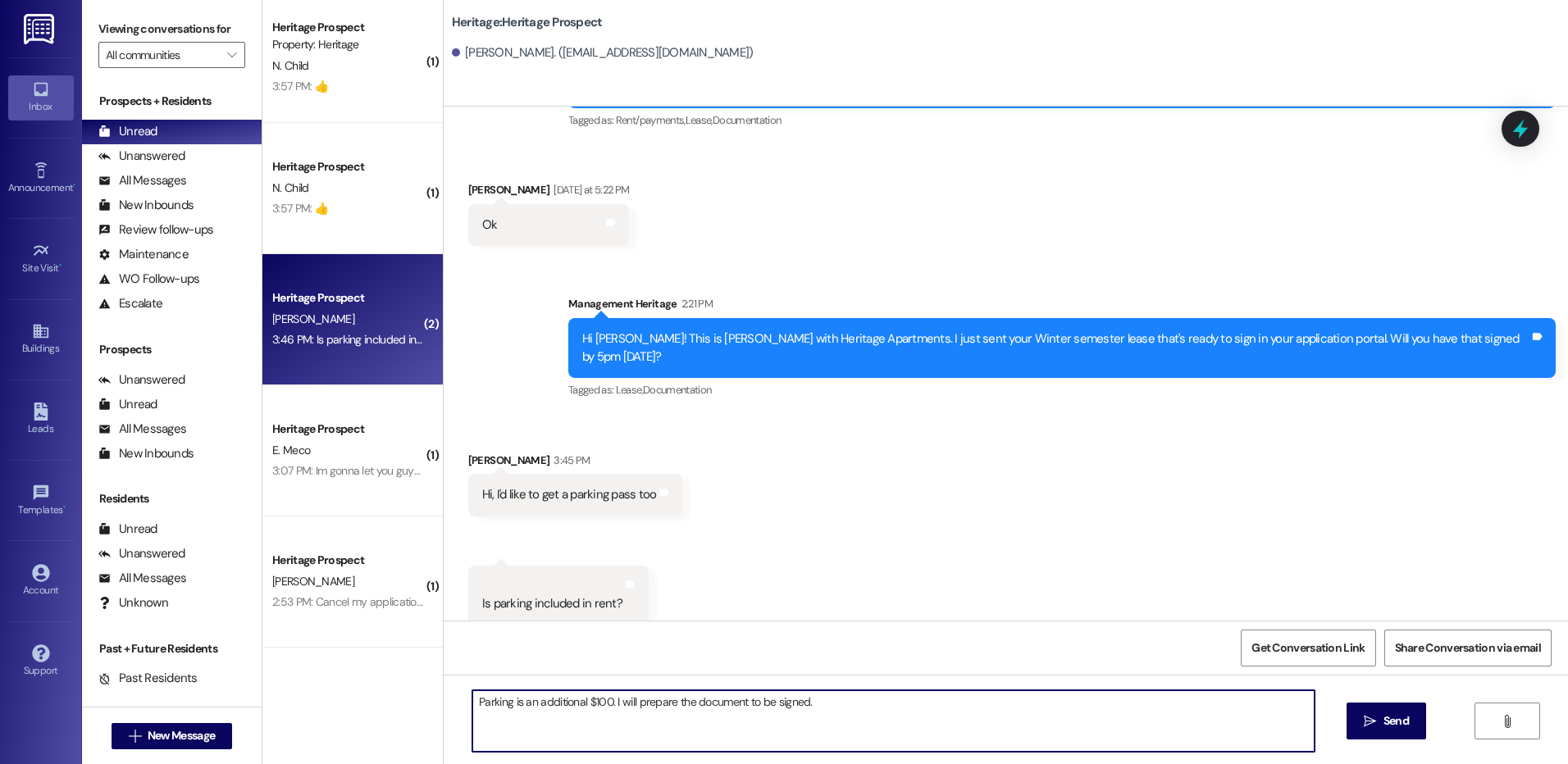
type textarea "Parking is an additional $100. I will prepare the document to be signed."
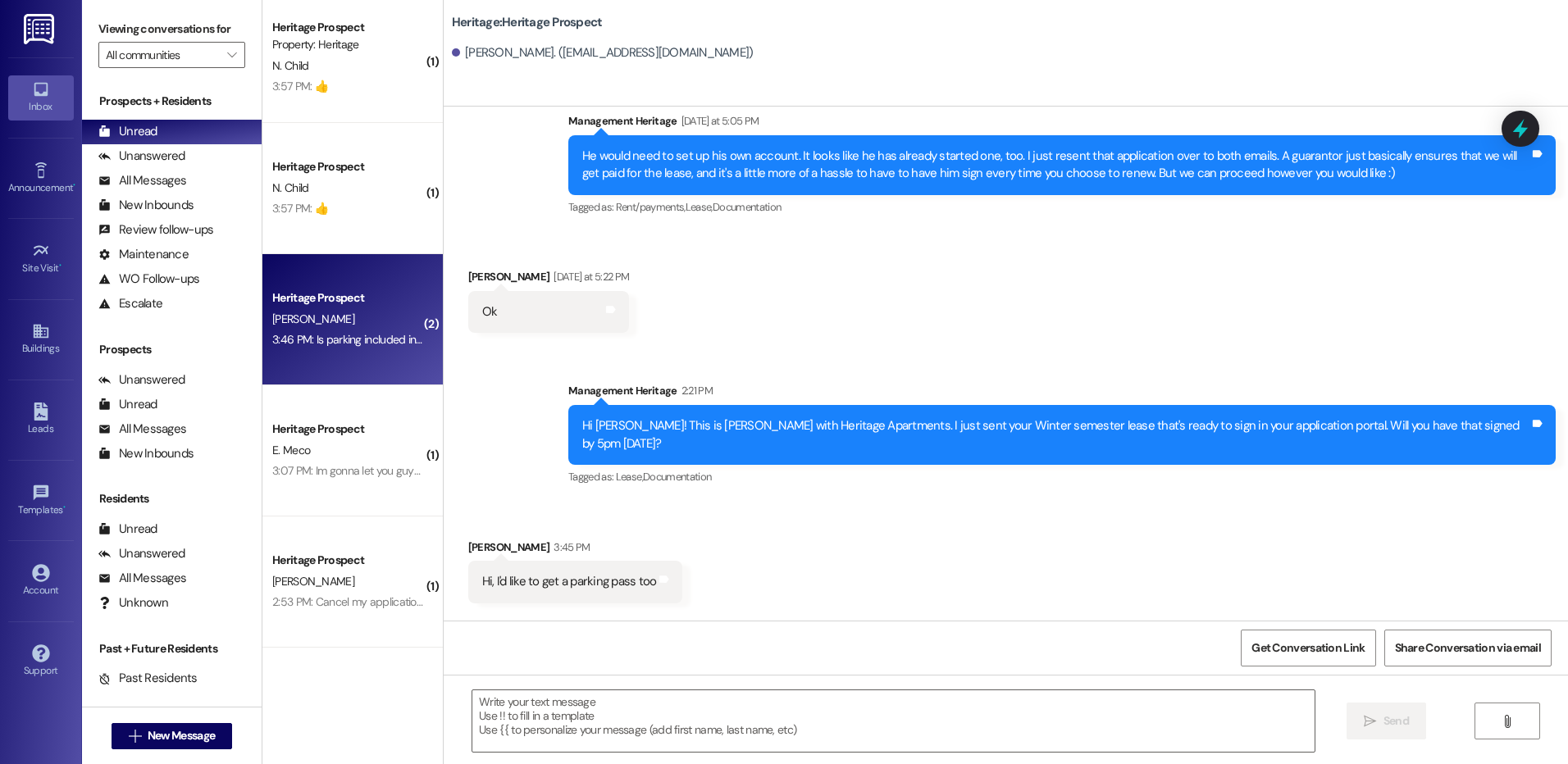
scroll to position [914, 0]
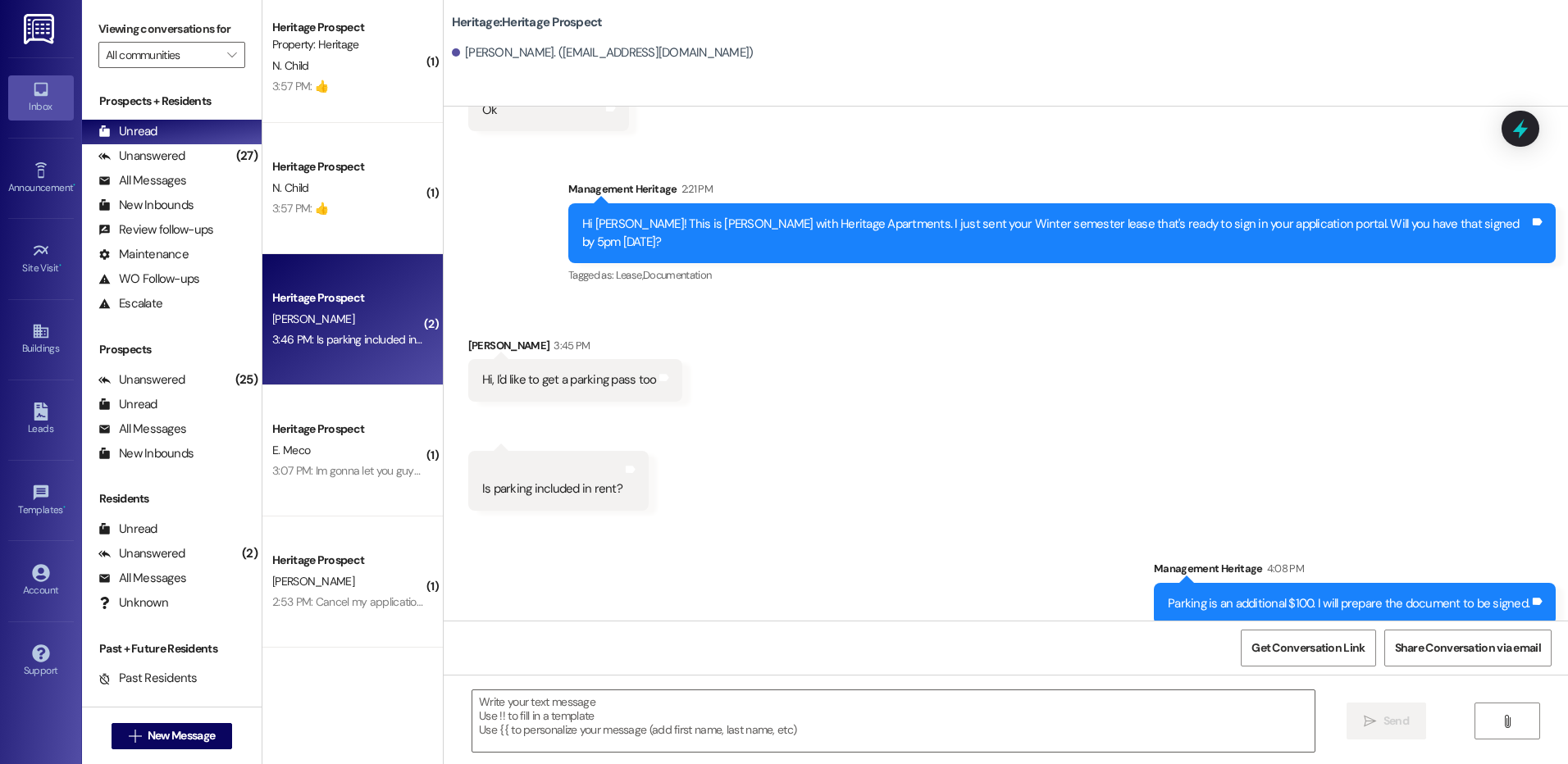
click at [155, 751] on div " New Message" at bounding box center [172, 736] width 121 height 41
click at [167, 745] on button " New Message" at bounding box center [172, 736] width 121 height 26
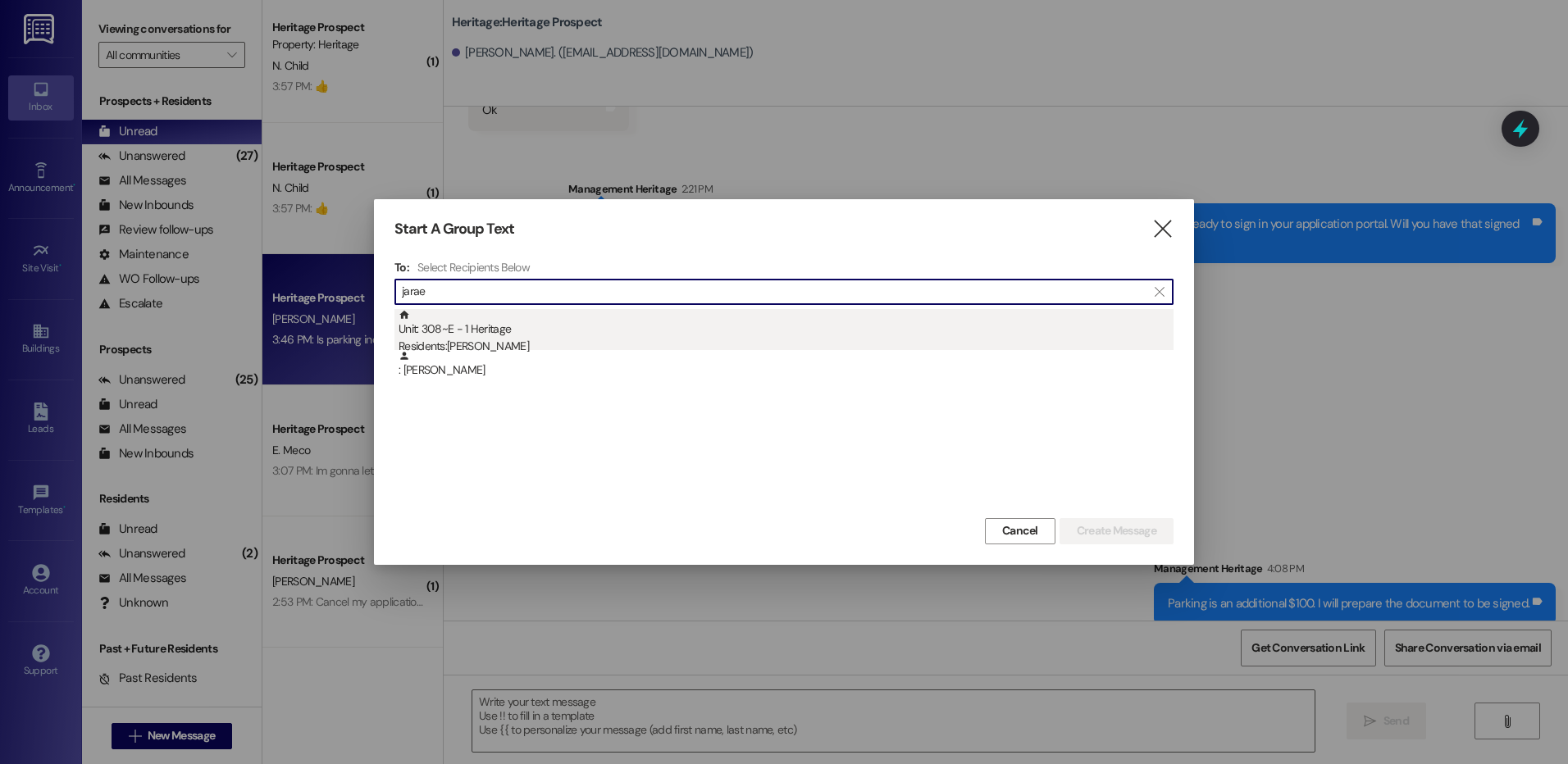
type input "jarae"
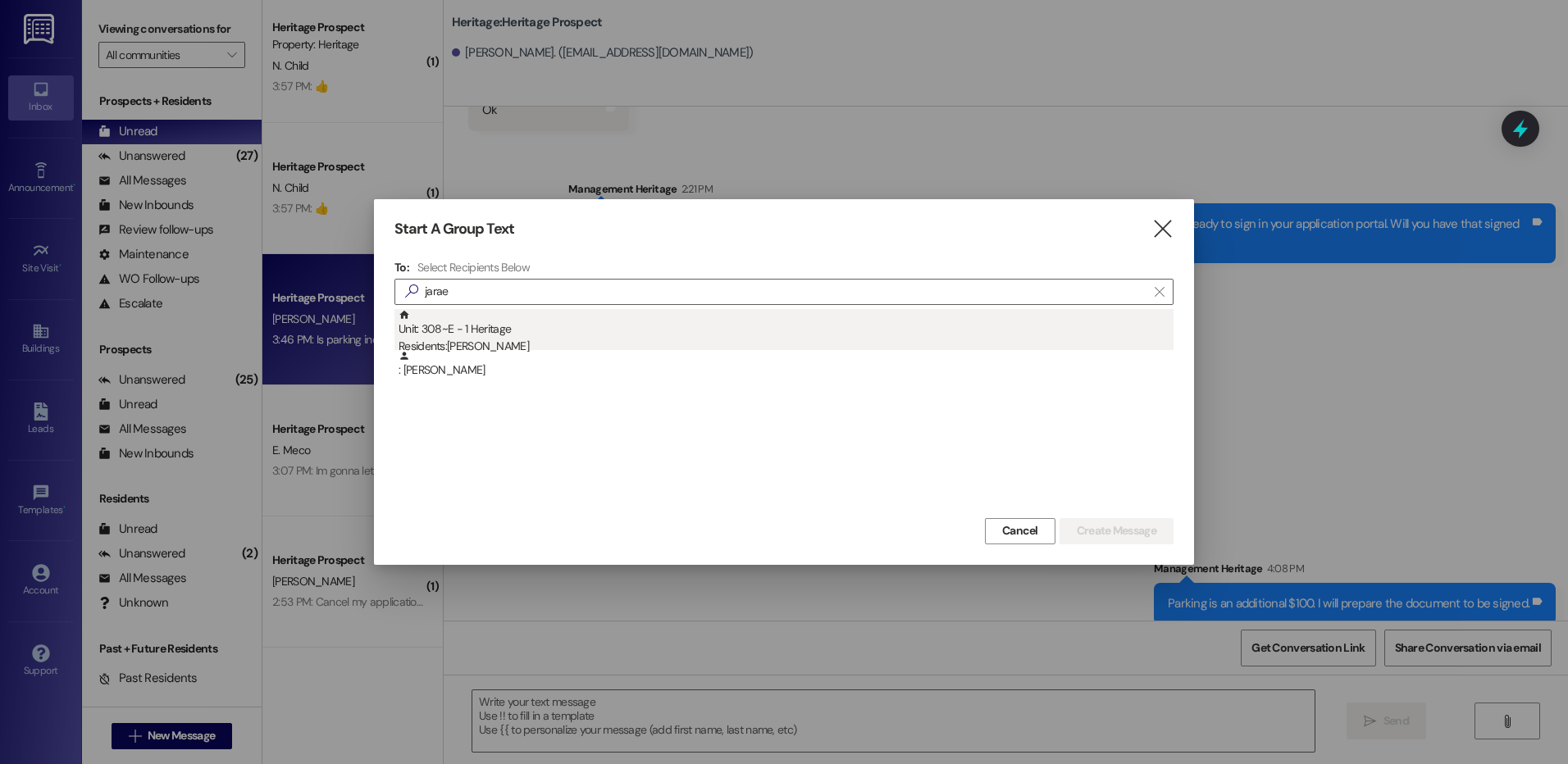
click at [561, 347] on div "Residents: JaRae Yates" at bounding box center [786, 347] width 775 height 18
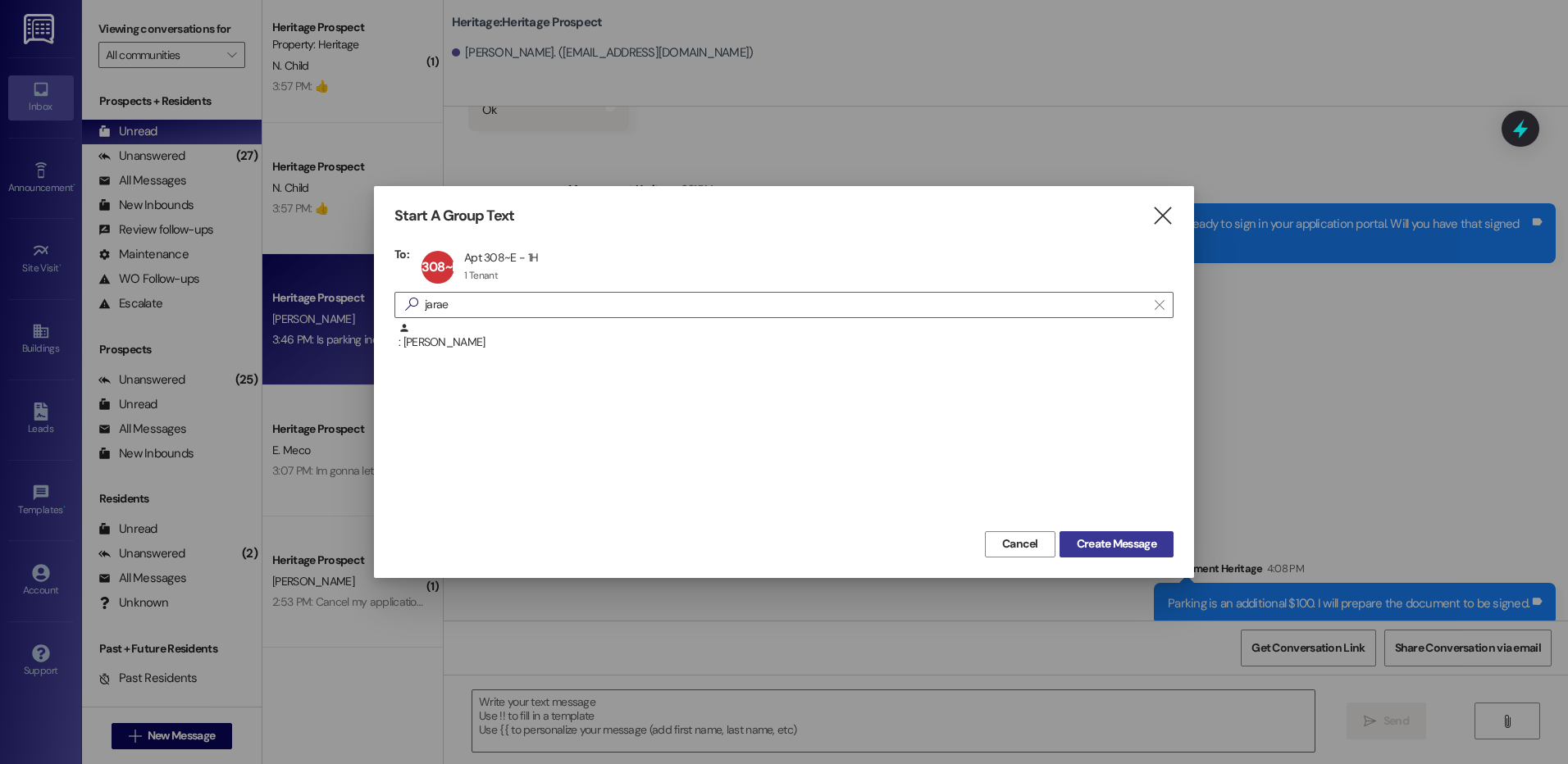
click at [1109, 543] on span "Create Message" at bounding box center [1116, 544] width 79 height 18
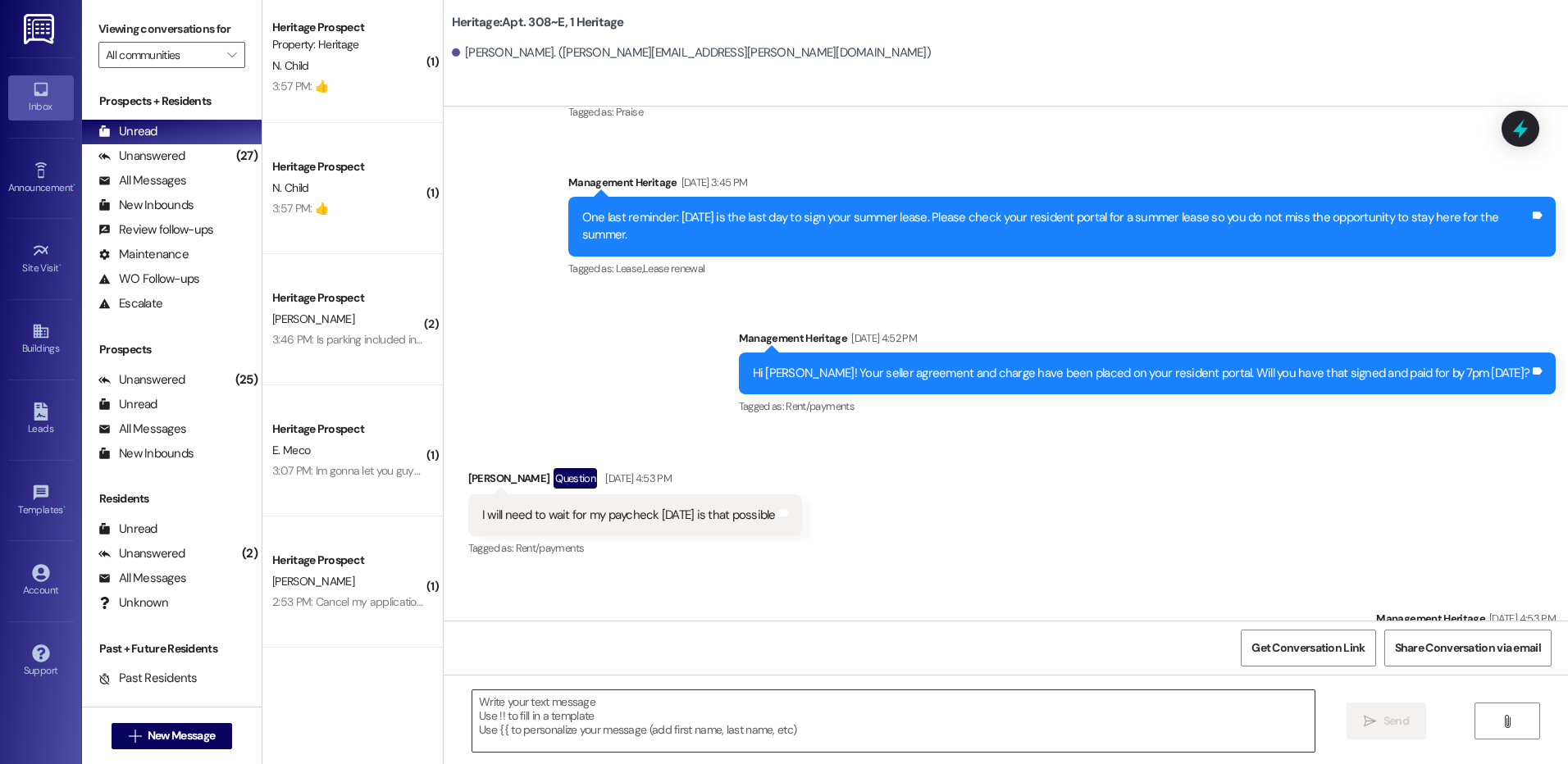
scroll to position [21182, 0]
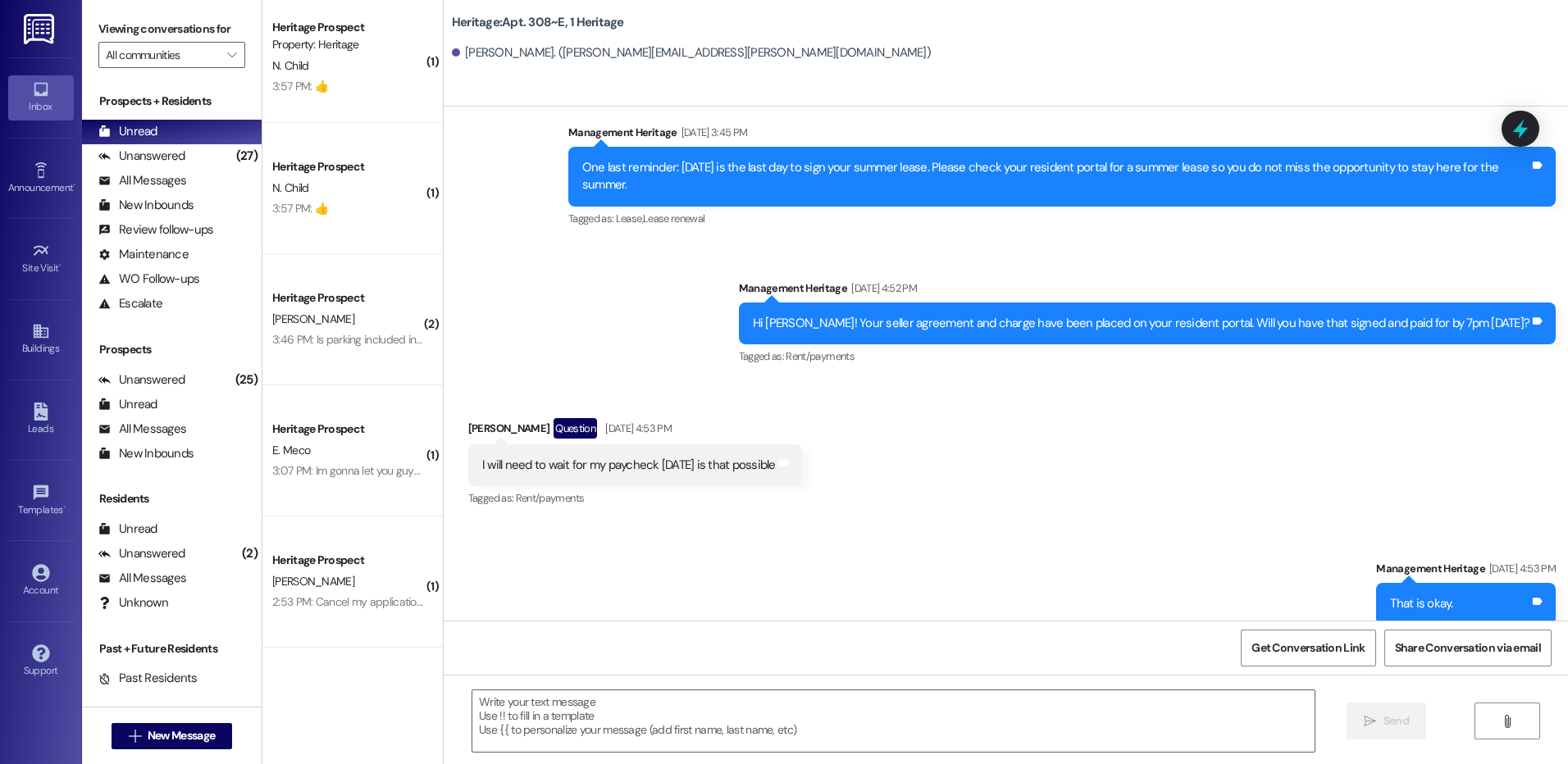
click at [618, 689] on div " Send " at bounding box center [1006, 736] width 1124 height 123
click at [611, 711] on textarea at bounding box center [893, 721] width 841 height 62
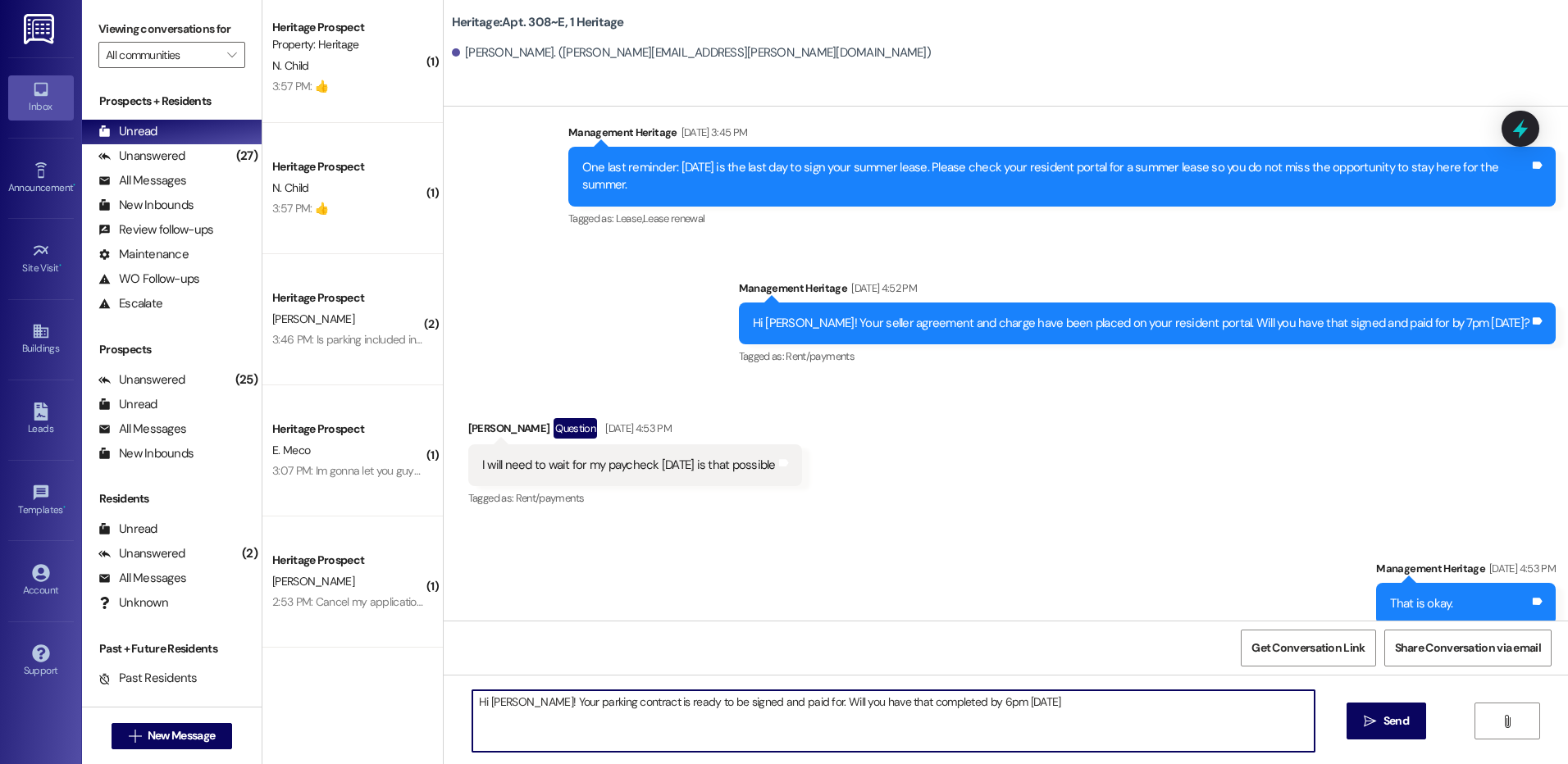
type textarea "Hi Jarae! Your parking contract is ready to be signed and paid for. Will you ha…"
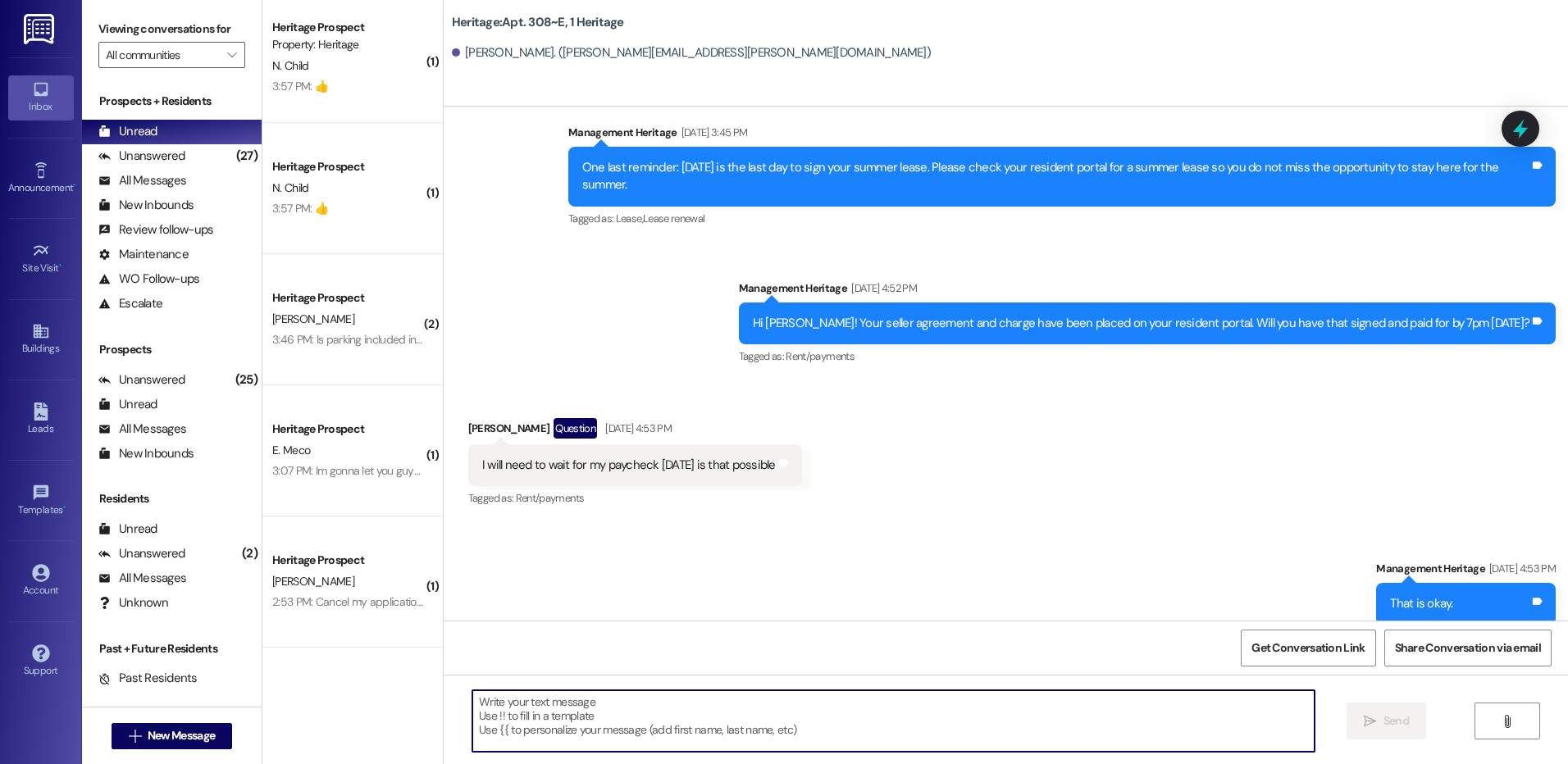
scroll to position [21066, 0]
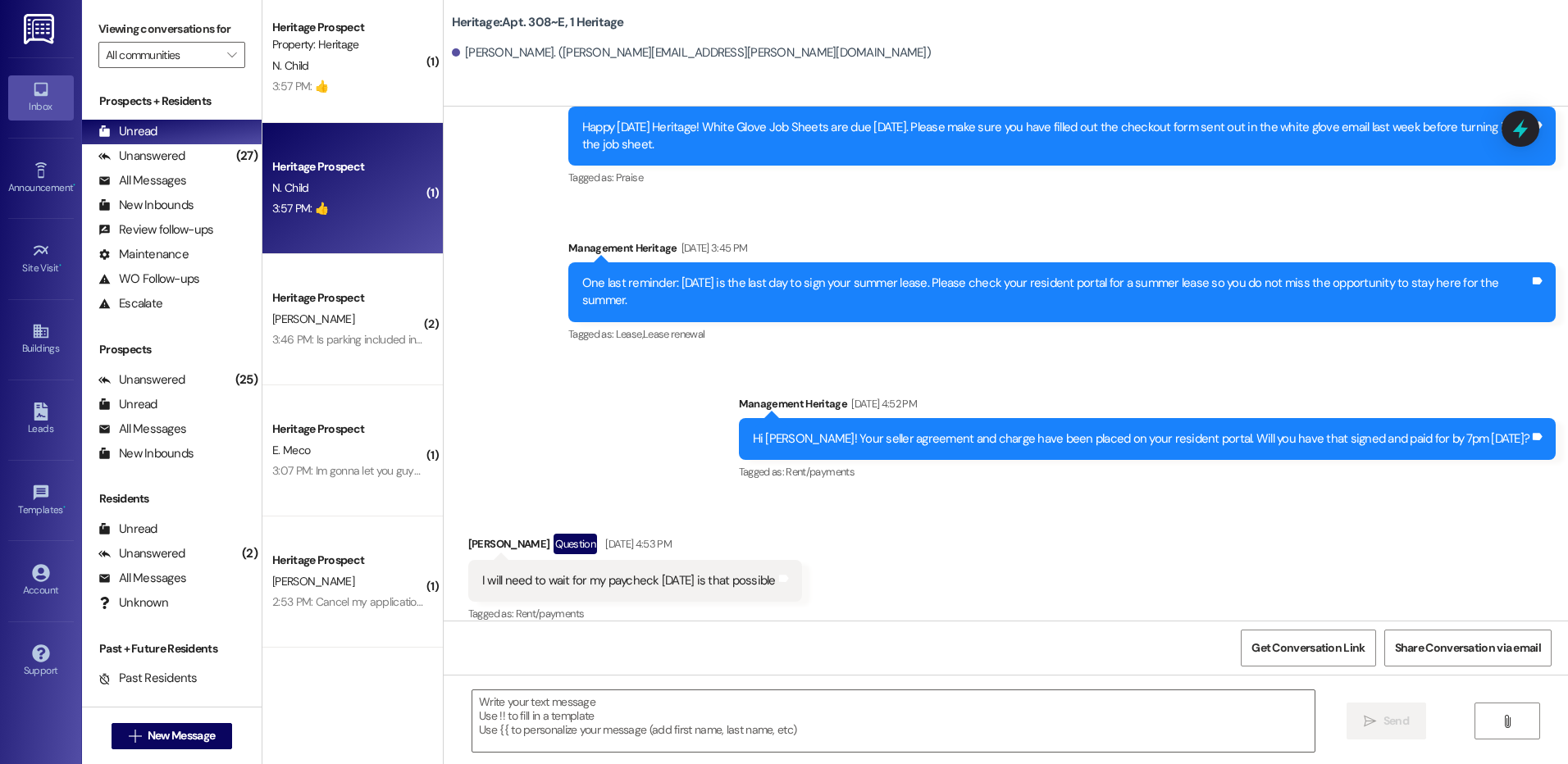
click at [338, 219] on div "3:57 PM: 👍 3:57 PM: 👍" at bounding box center [348, 209] width 155 height 21
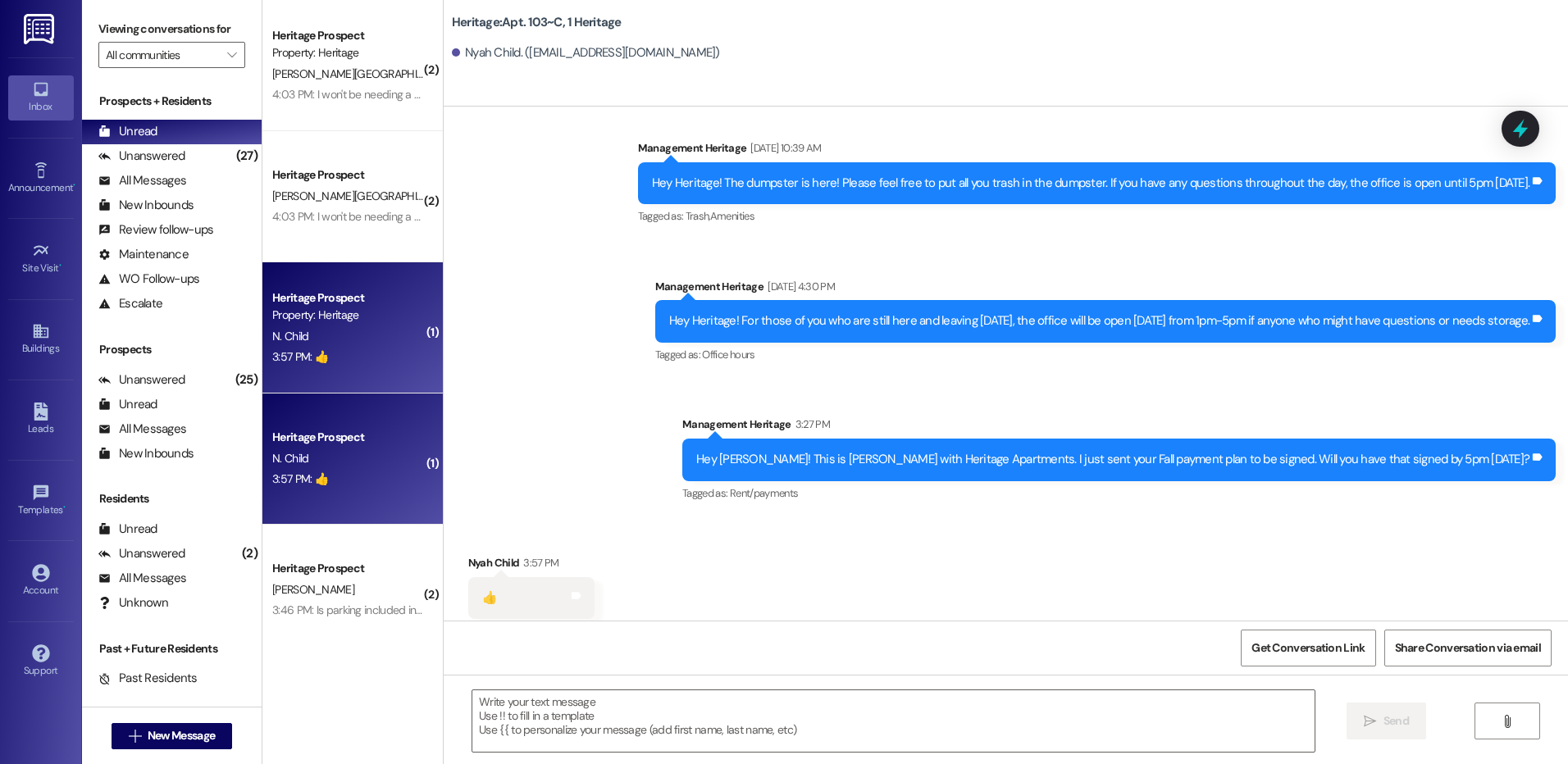
scroll to position [22474, 0]
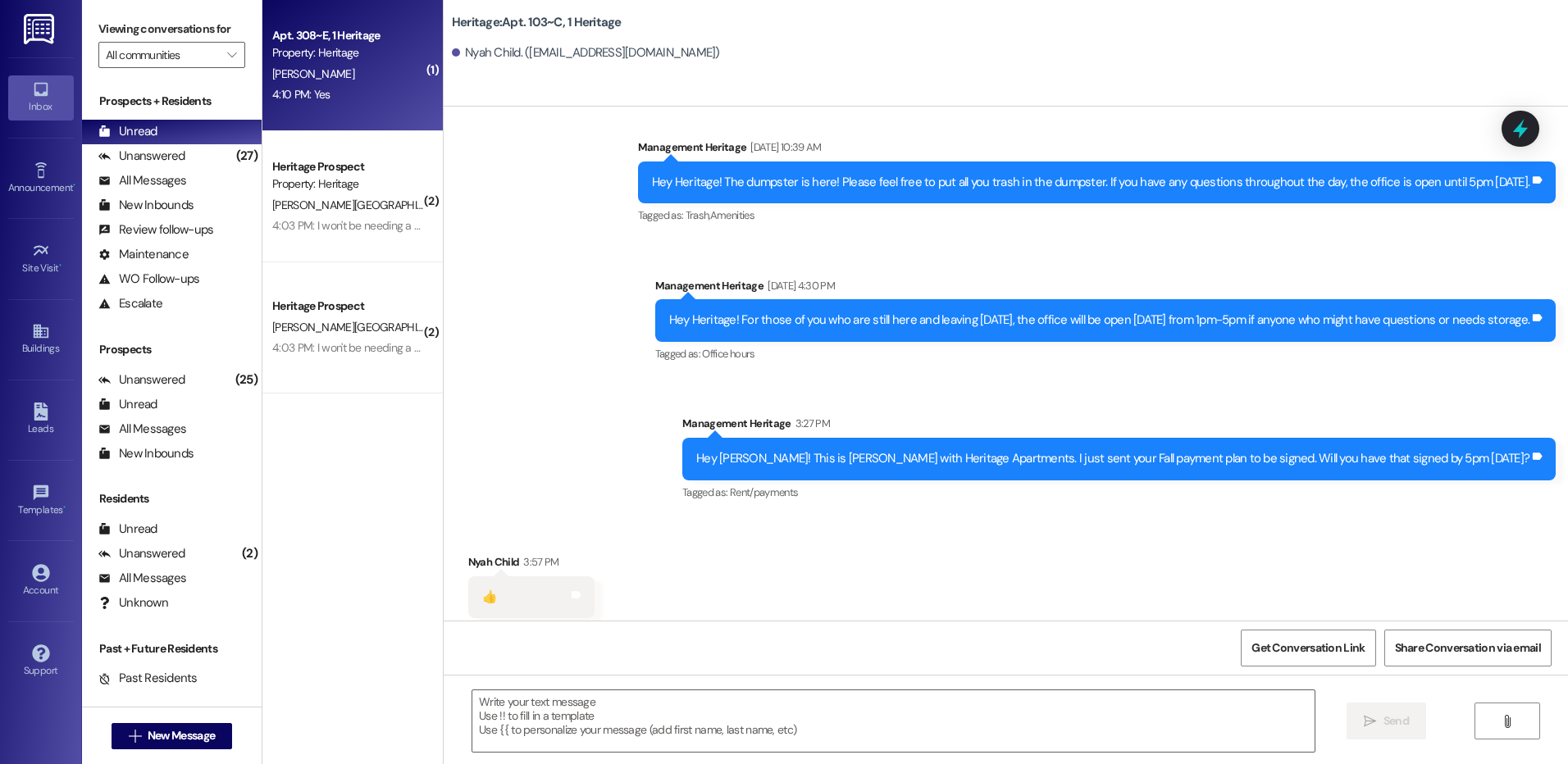
click at [347, 74] on div "J. Yates" at bounding box center [348, 74] width 155 height 21
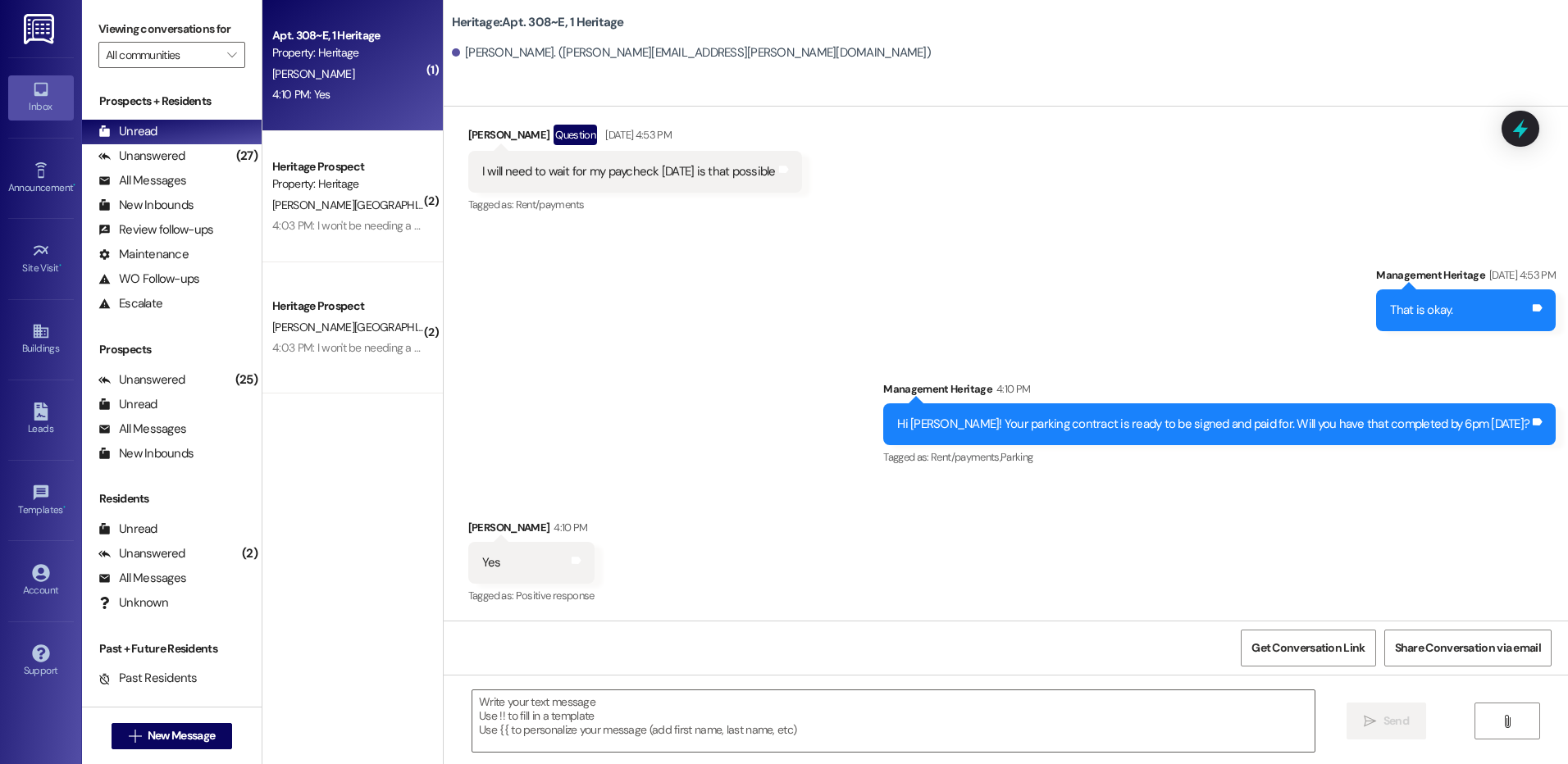
scroll to position [21458, 0]
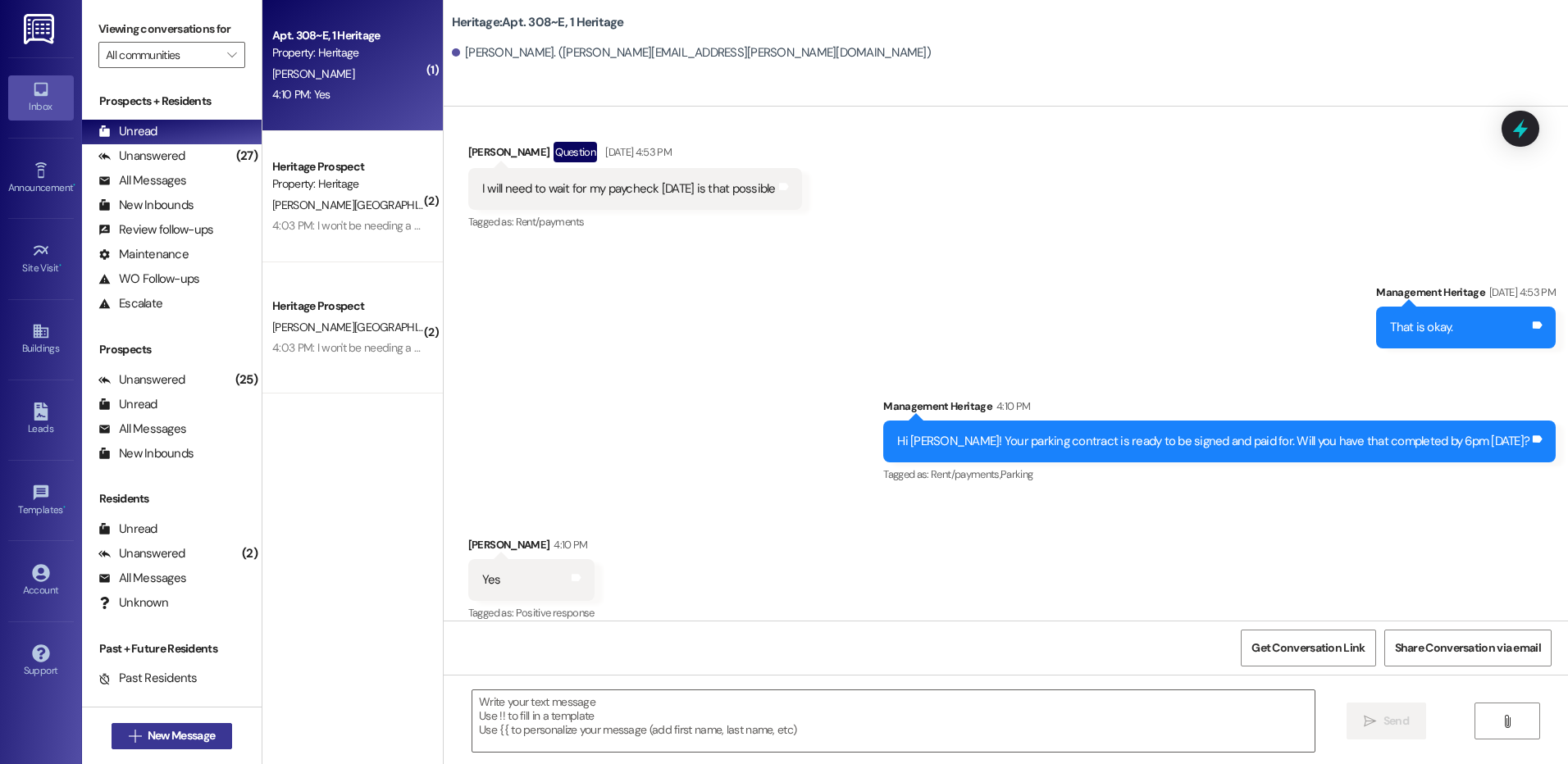
click at [202, 731] on span "New Message" at bounding box center [181, 736] width 68 height 18
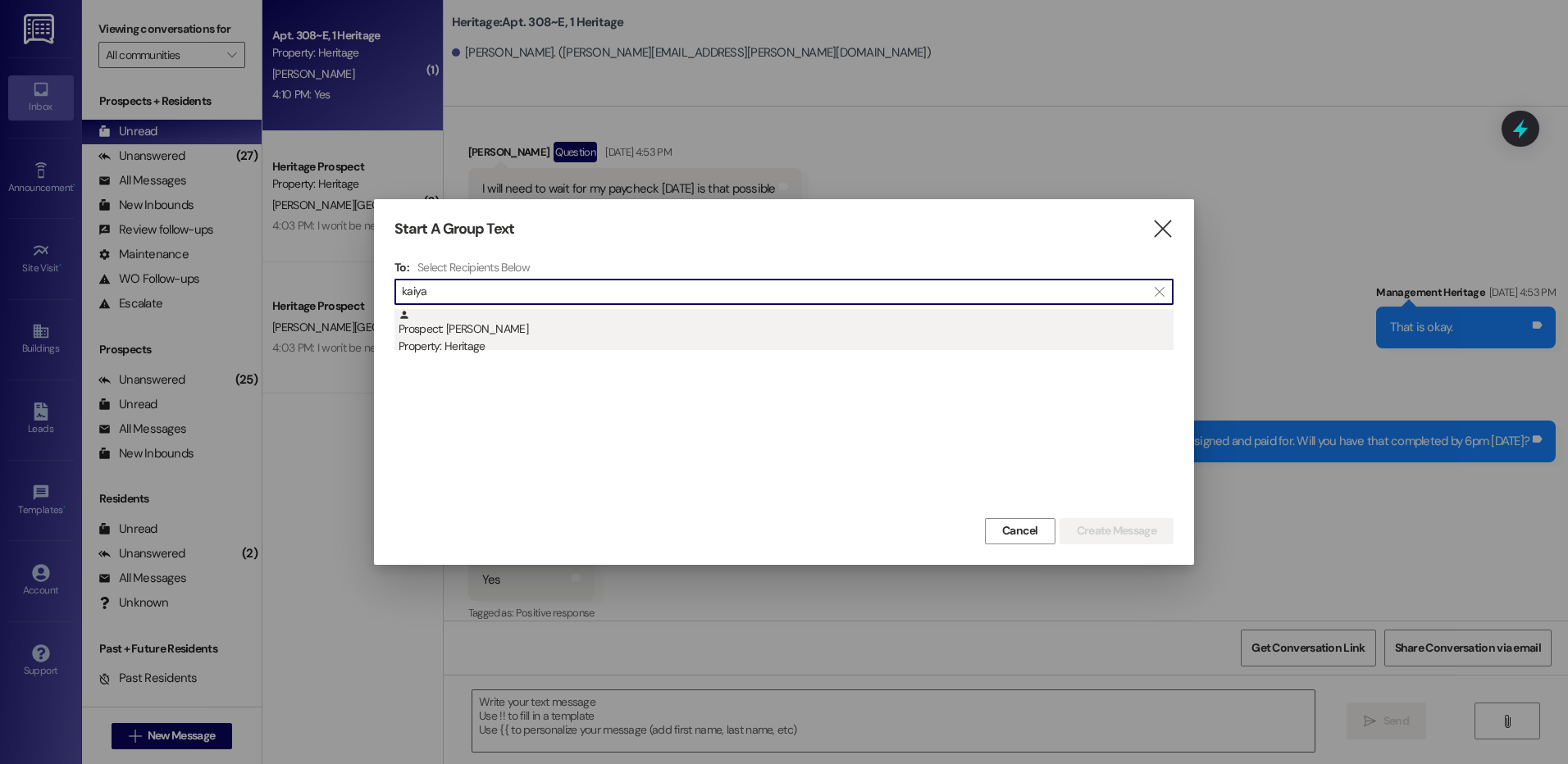
type input "kaiya"
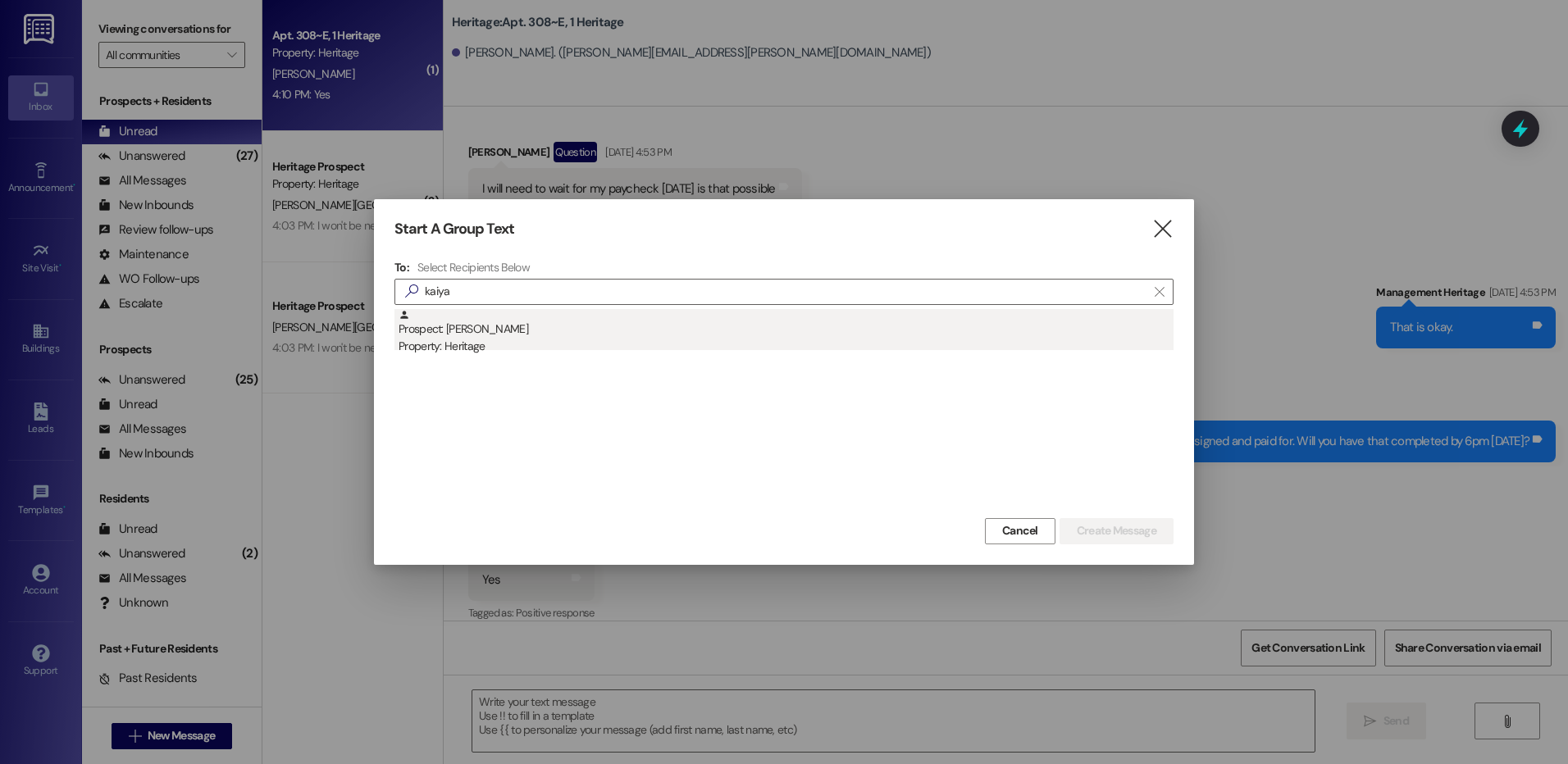
drag, startPoint x: 617, startPoint y: 334, endPoint x: 1151, endPoint y: 455, distance: 547.5
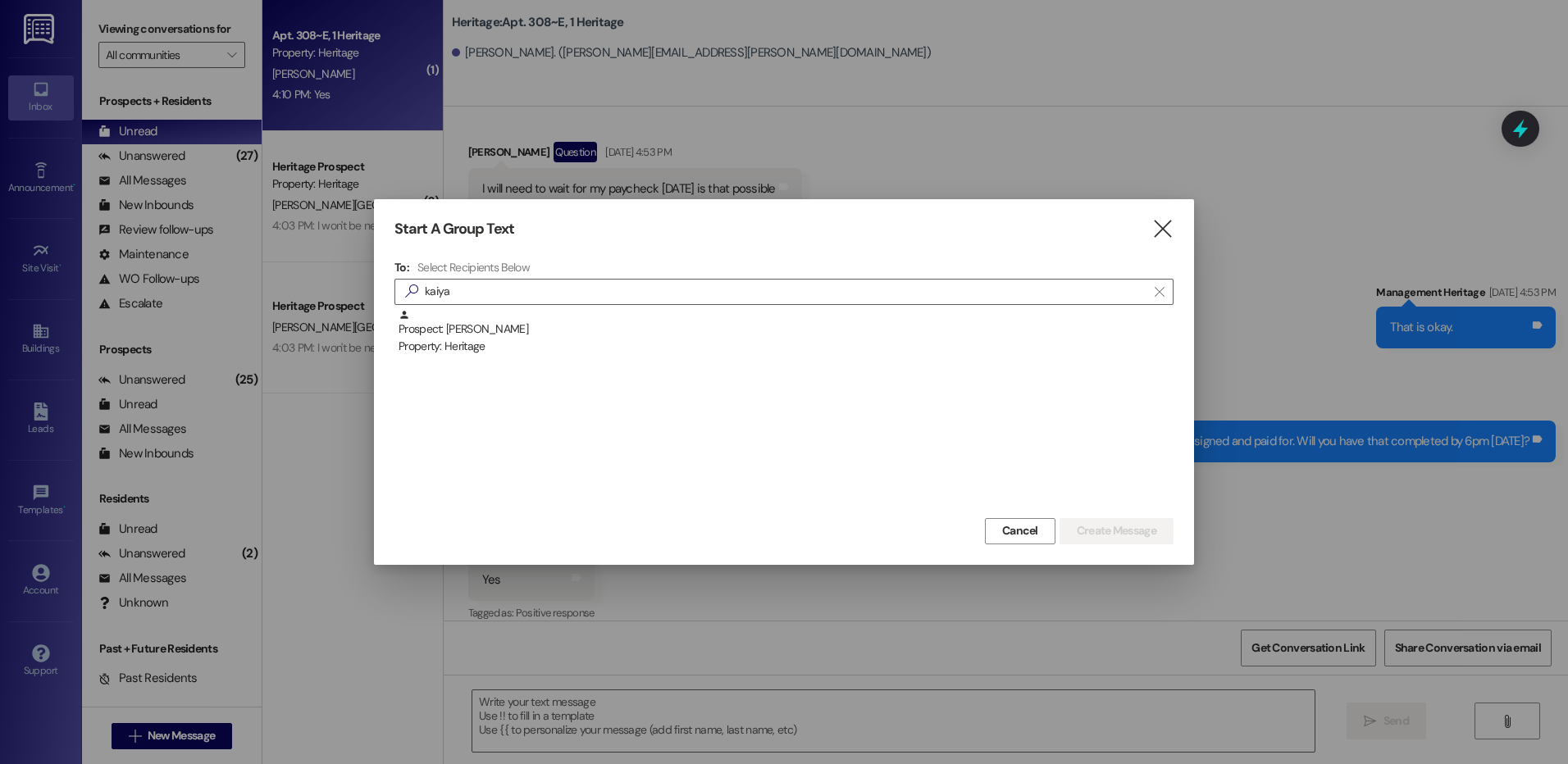
click at [618, 334] on div "Prospect: Kaiya Hodge Property: Heritage" at bounding box center [786, 332] width 775 height 47
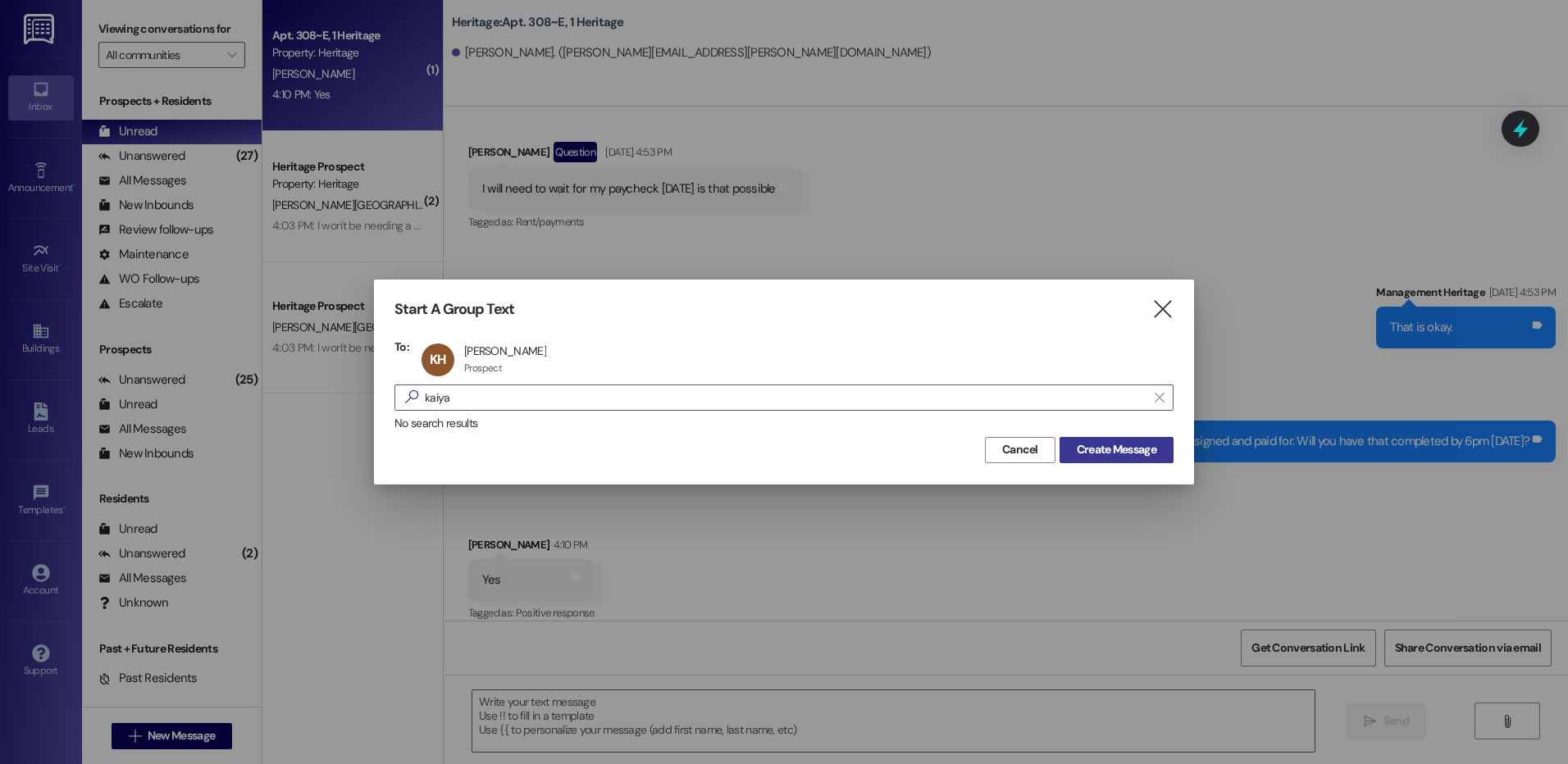
click at [1153, 459] on button "Create Message" at bounding box center [1117, 449] width 114 height 26
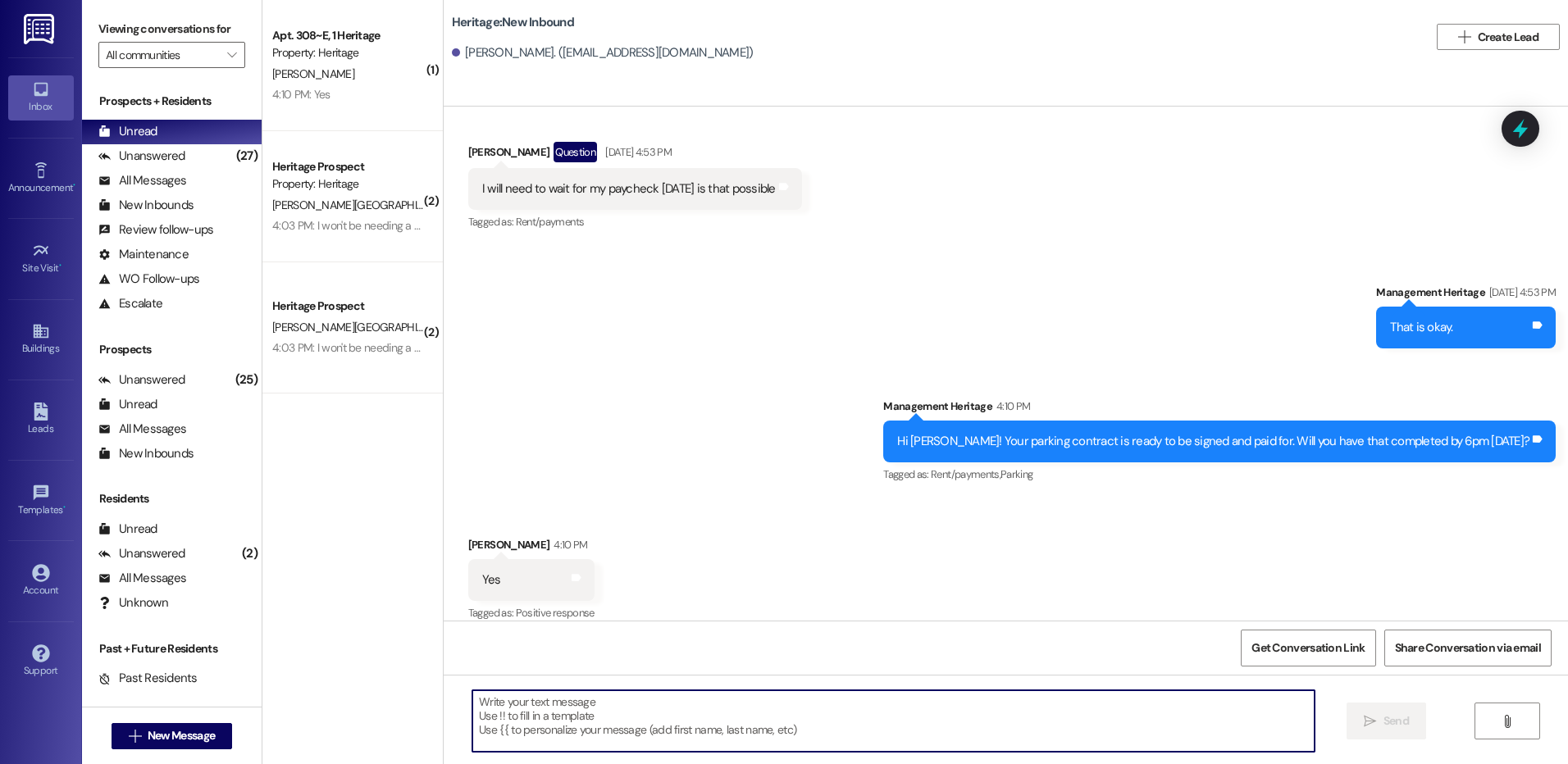
click at [611, 726] on textarea at bounding box center [893, 721] width 841 height 62
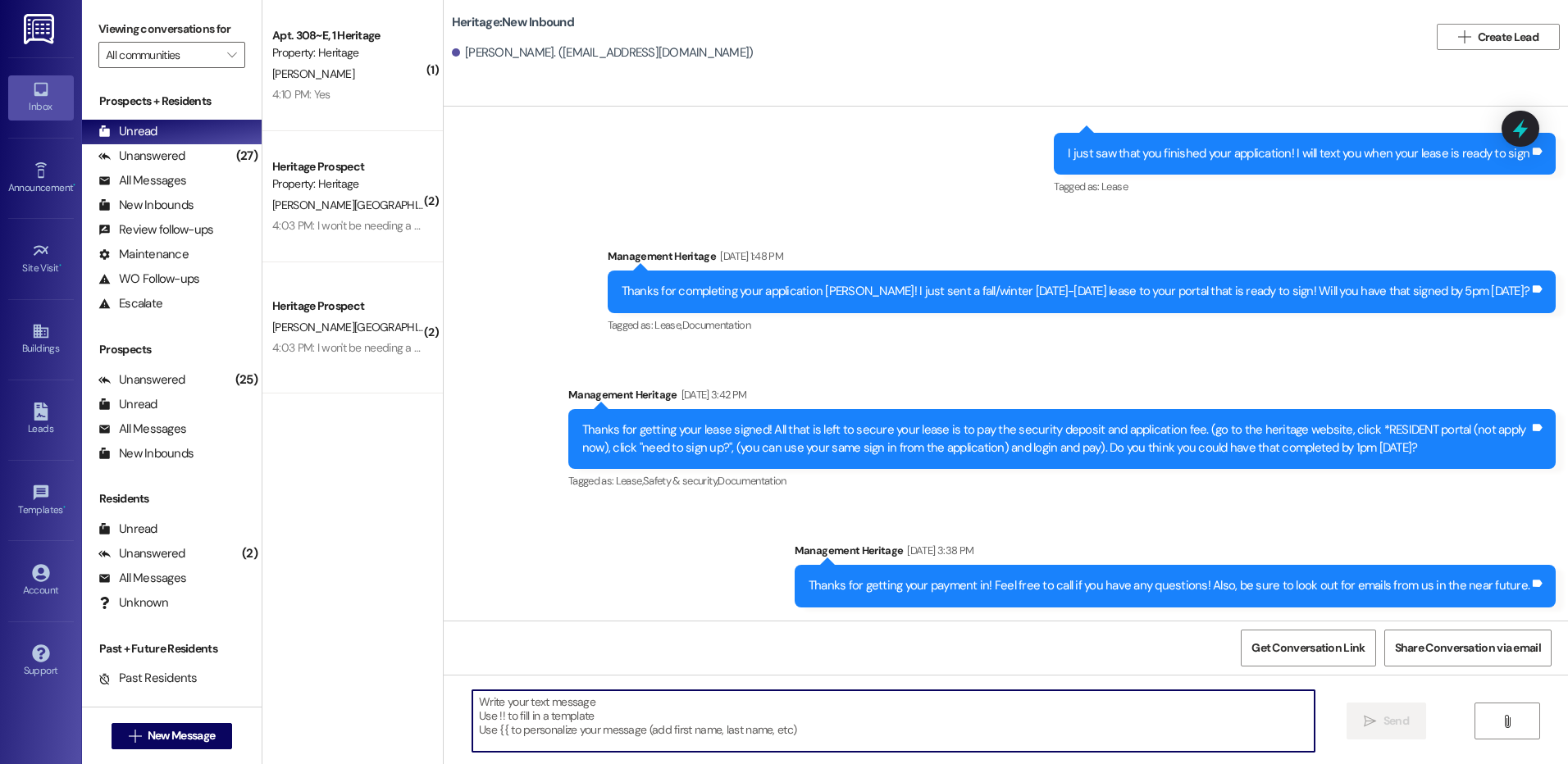
scroll to position [198, 0]
paste textarea "Hey [PERSON_NAME]! This is [PERSON_NAME] with Heritage Apartments. I just sent …"
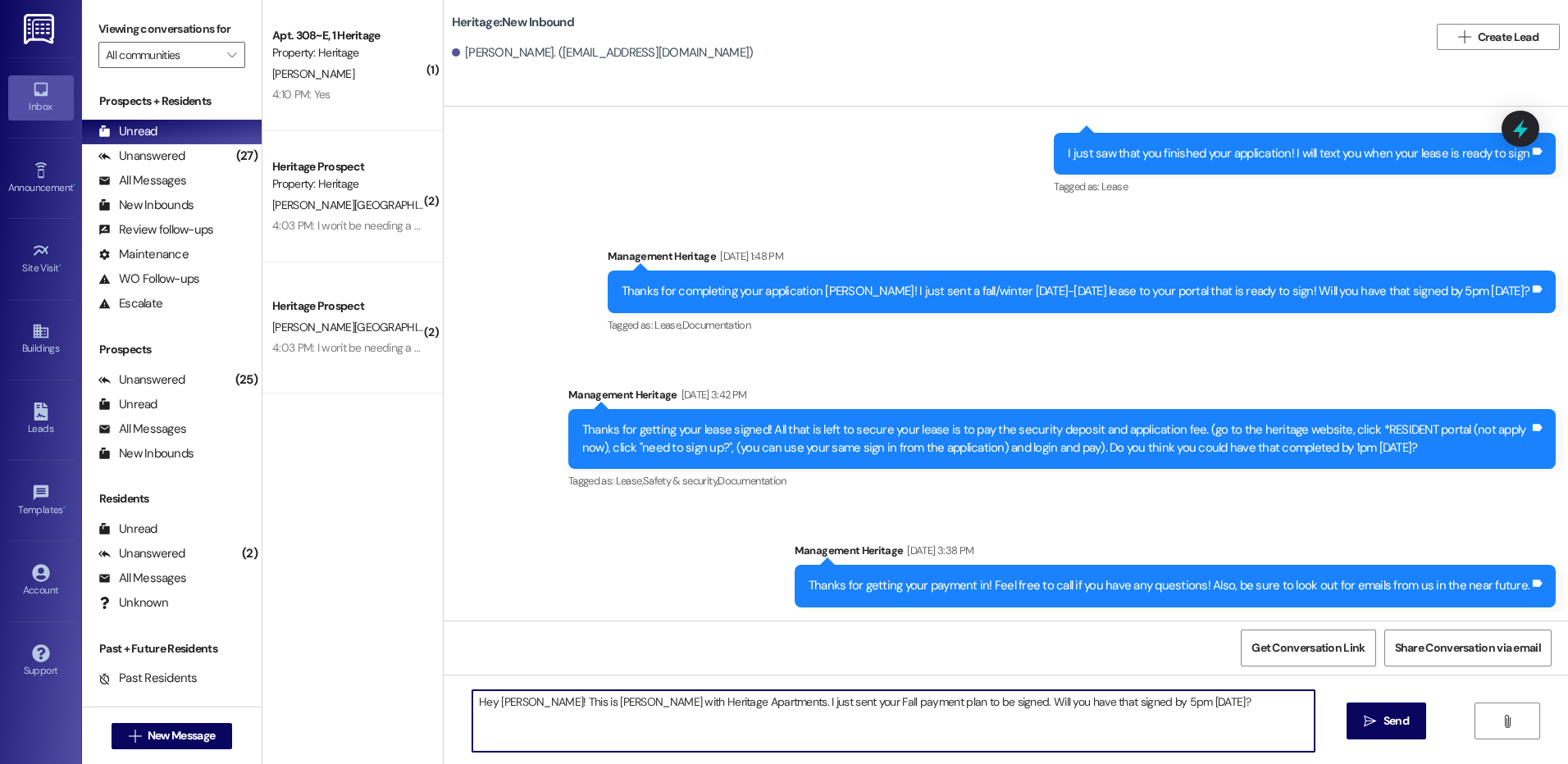
click at [497, 698] on textarea "Hey [PERSON_NAME]! This is [PERSON_NAME] with Heritage Apartments. I just sent …" at bounding box center [893, 721] width 841 height 62
click at [493, 701] on textarea "Hey Kiya! This is Paige with Heritage Apartments. I just sent your Fall payment…" at bounding box center [893, 721] width 841 height 62
click at [663, 700] on textarea "Hey Kaiya! This is Paige with Heritage Apartments. I just sent your Fall paymen…" at bounding box center [893, 721] width 841 height 62
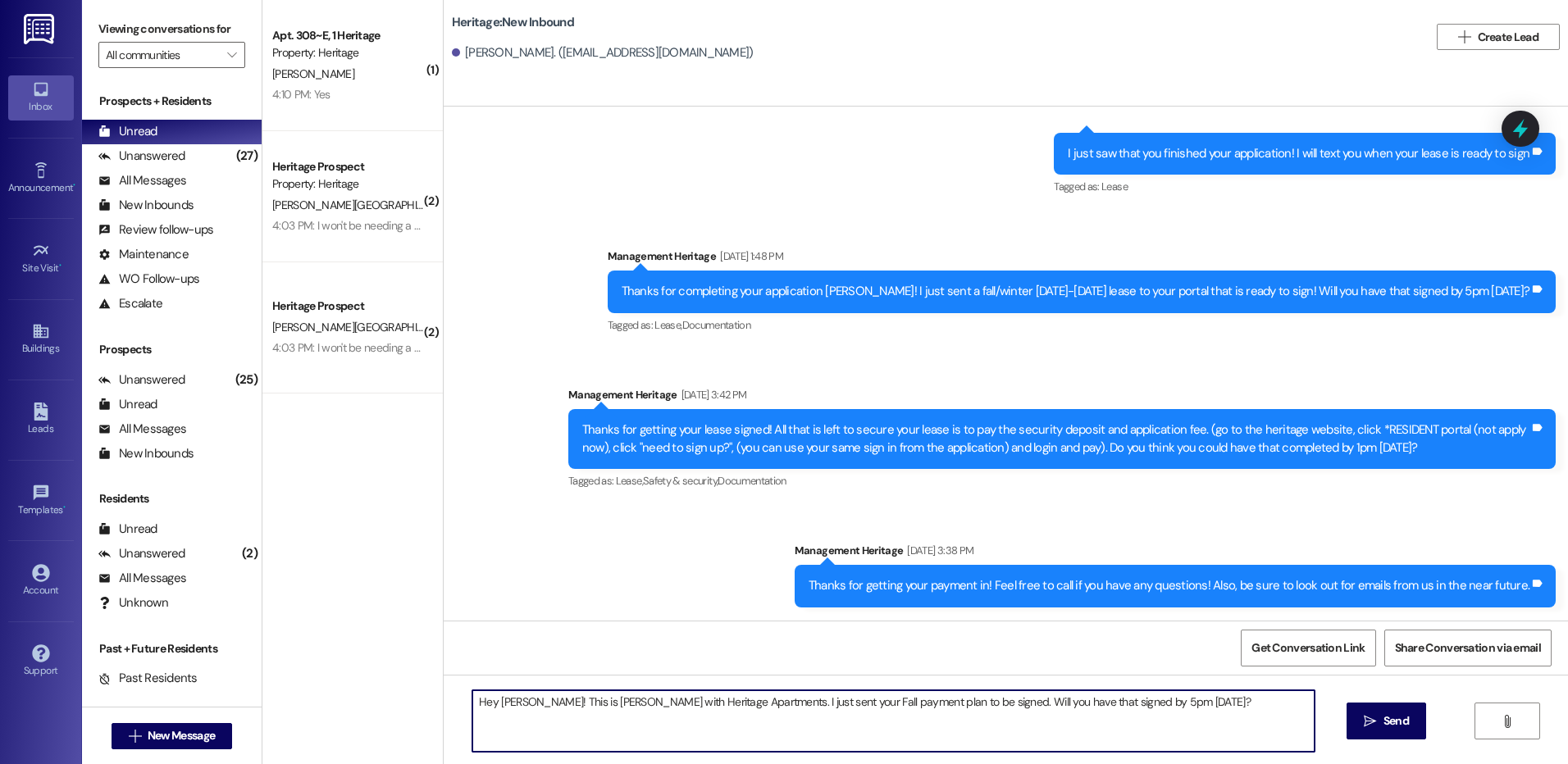
click at [663, 700] on textarea "Hey Kaiya! This is Paige with Heritage Apartments. I just sent your Fall paymen…" at bounding box center [893, 721] width 841 height 62
type textarea "Hey Kaiya! This is Paige with Heritage Apartments. I just sent your Fall paymen…"
click at [1405, 729] on span "Send" at bounding box center [1396, 721] width 25 height 18
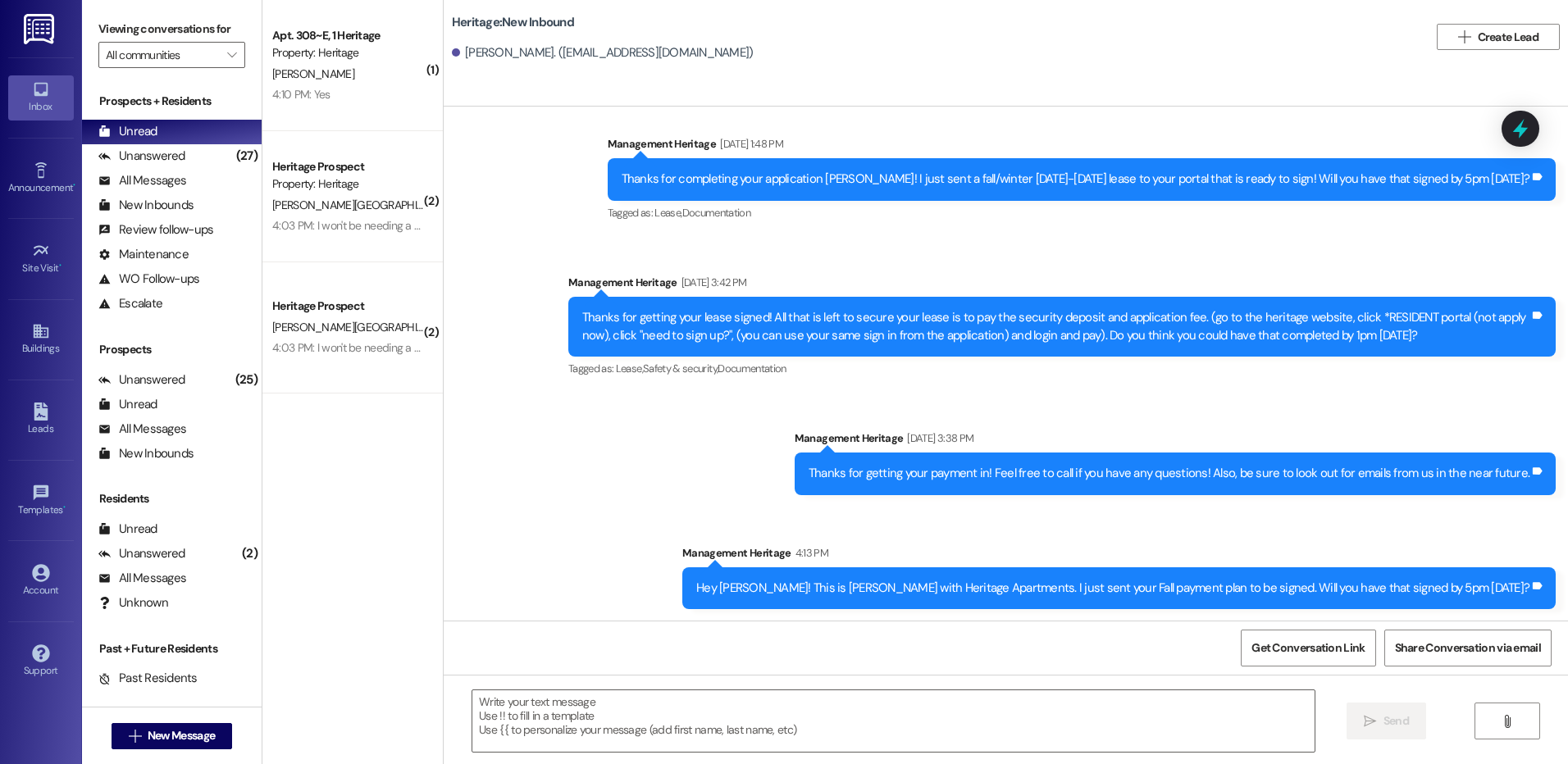
scroll to position [311, 0]
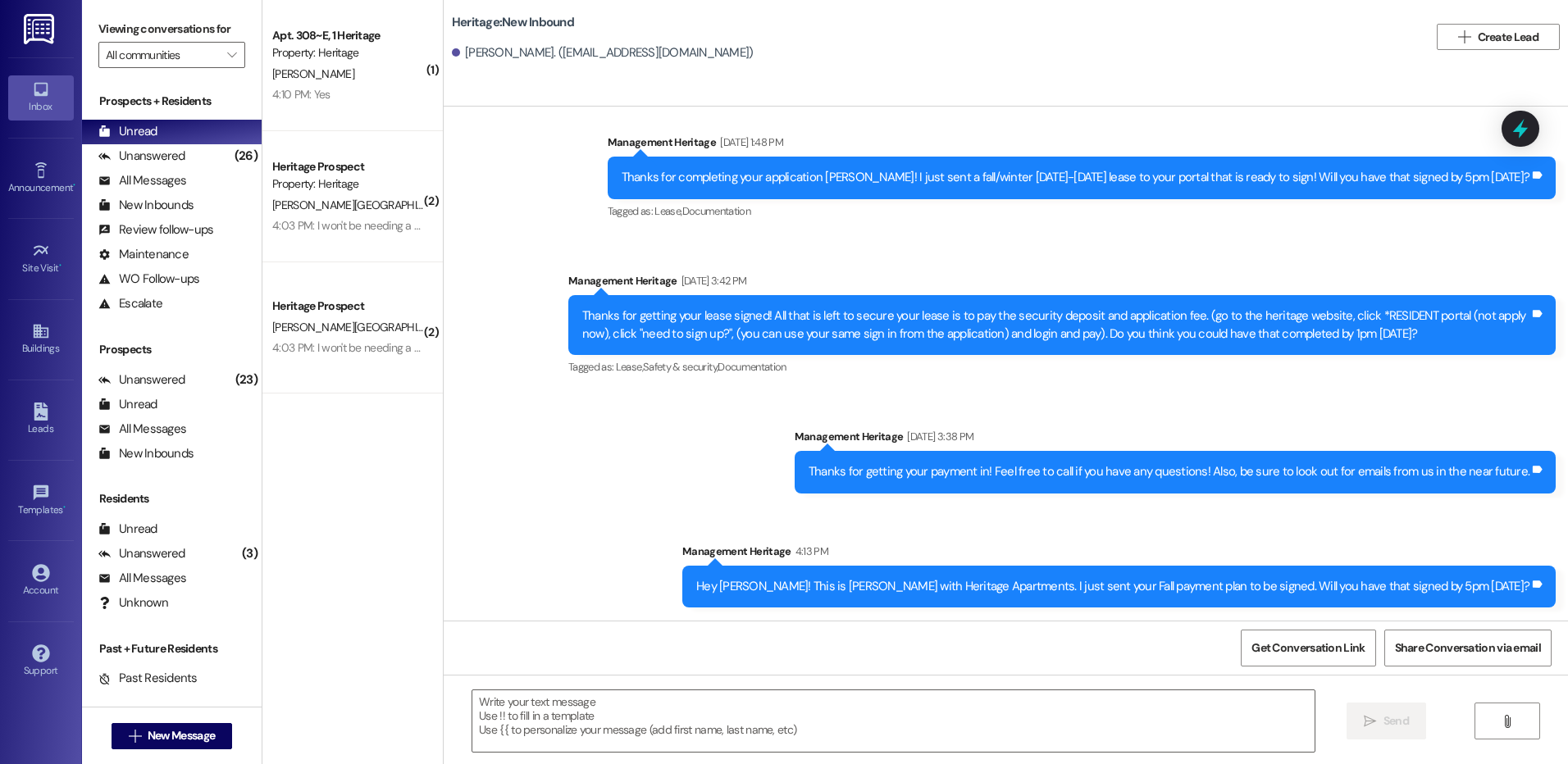
click at [204, 721] on div " New Message" at bounding box center [172, 736] width 121 height 41
click at [196, 732] on span "New Message" at bounding box center [181, 736] width 68 height 18
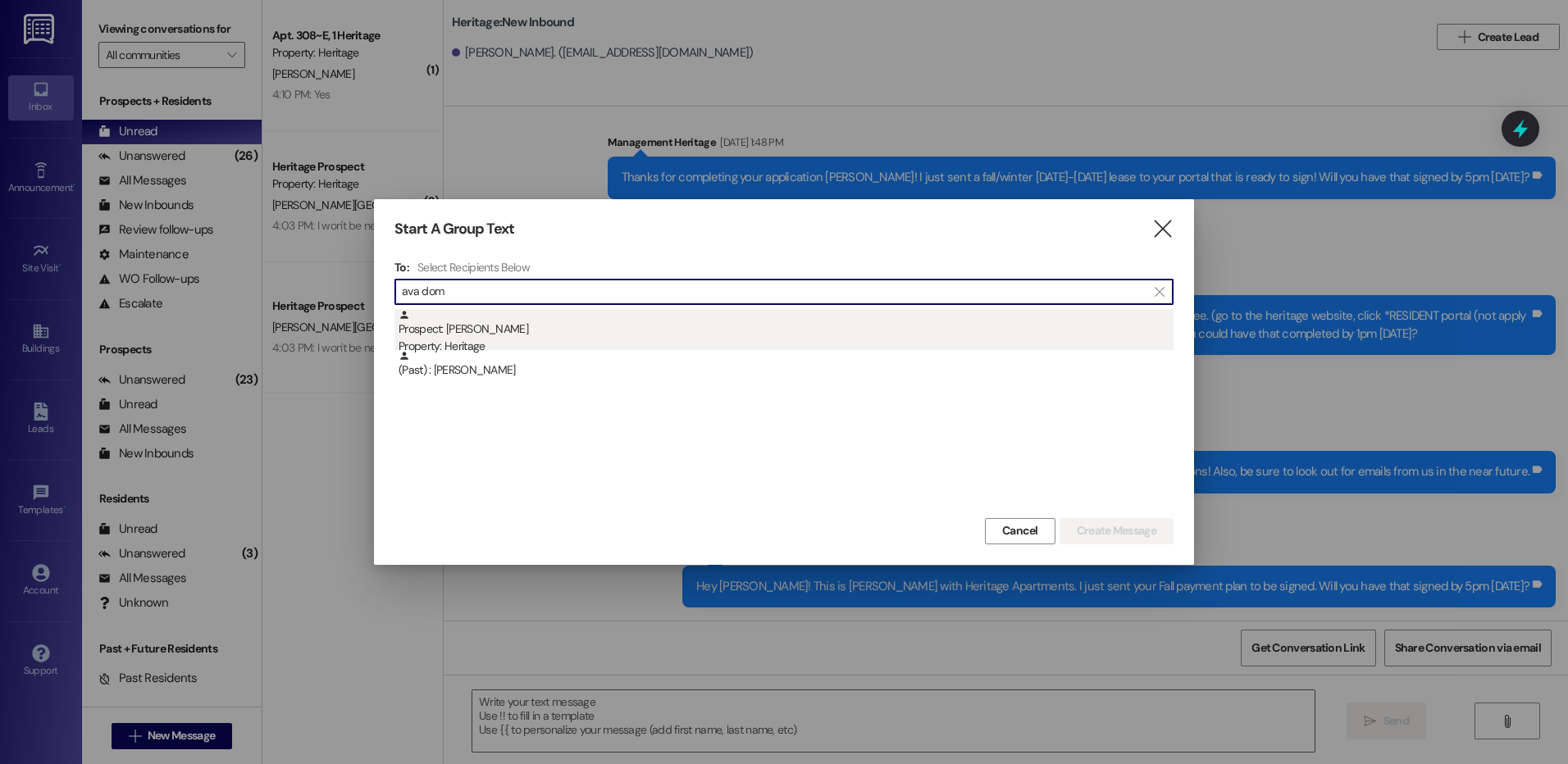
type input "ava dom"
click at [546, 337] on div "Prospect: Ava Doman Property: Heritage" at bounding box center [786, 332] width 775 height 47
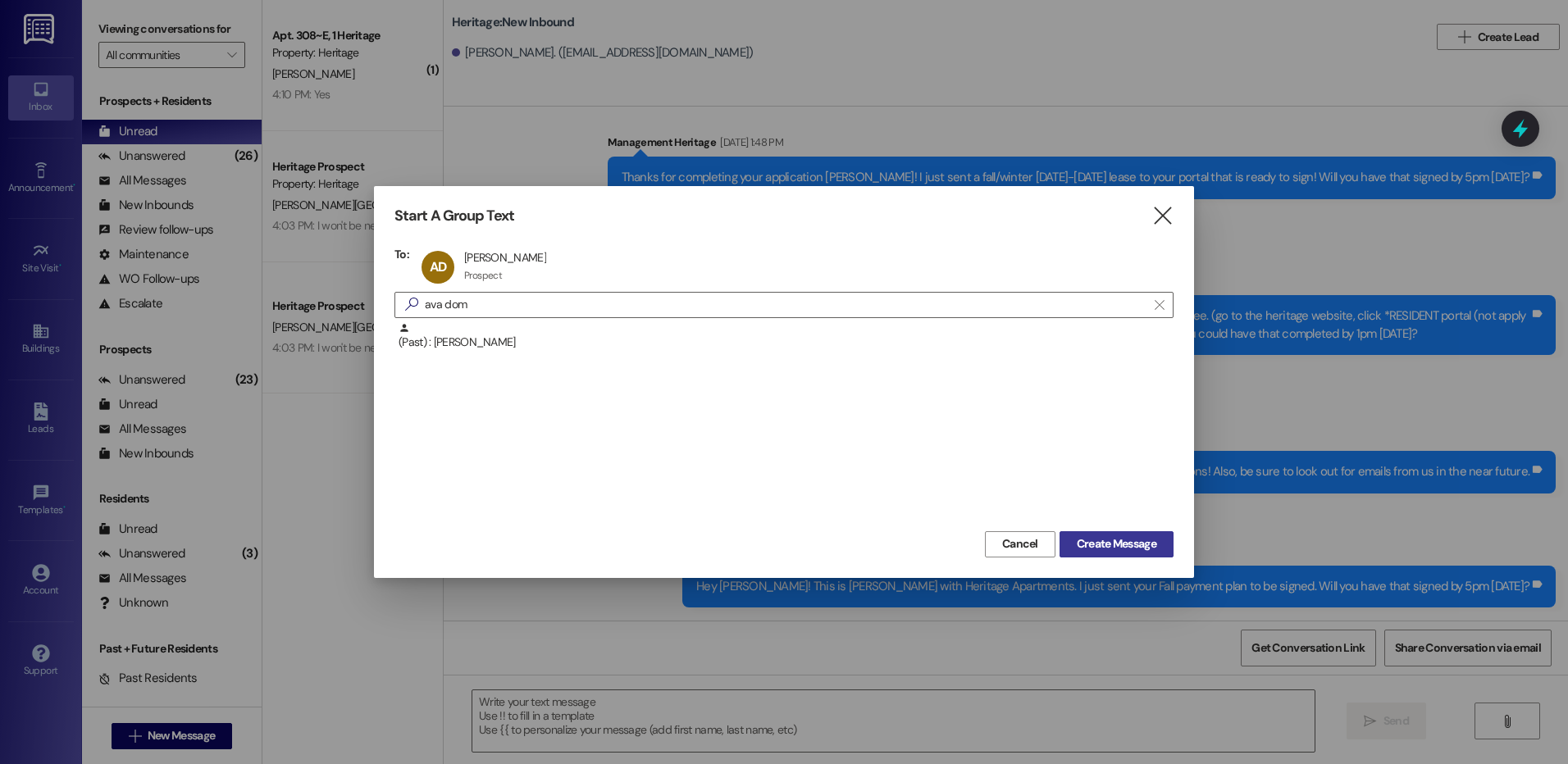
click at [1116, 541] on span "Create Message" at bounding box center [1116, 544] width 79 height 18
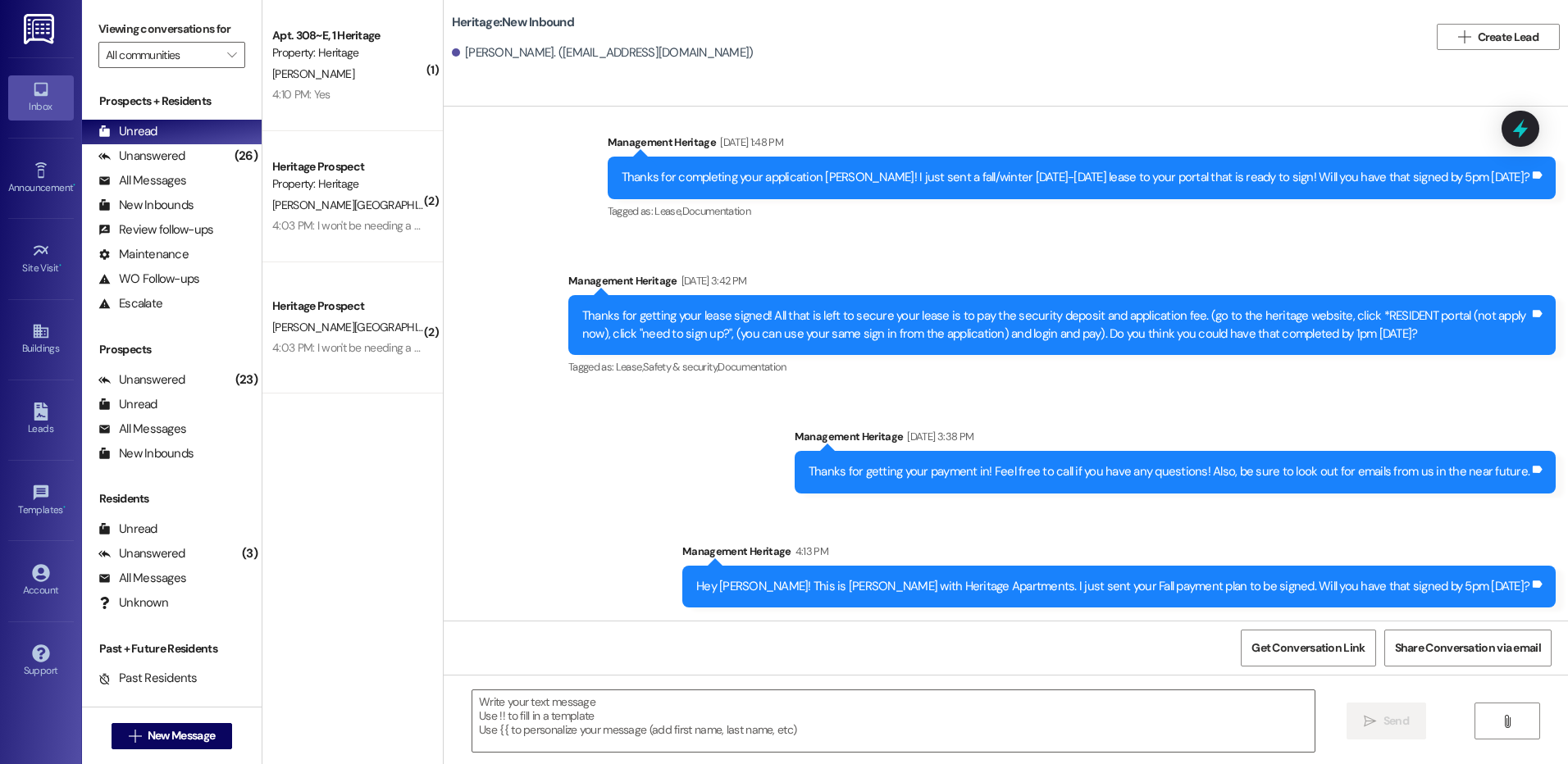
scroll to position [1, 0]
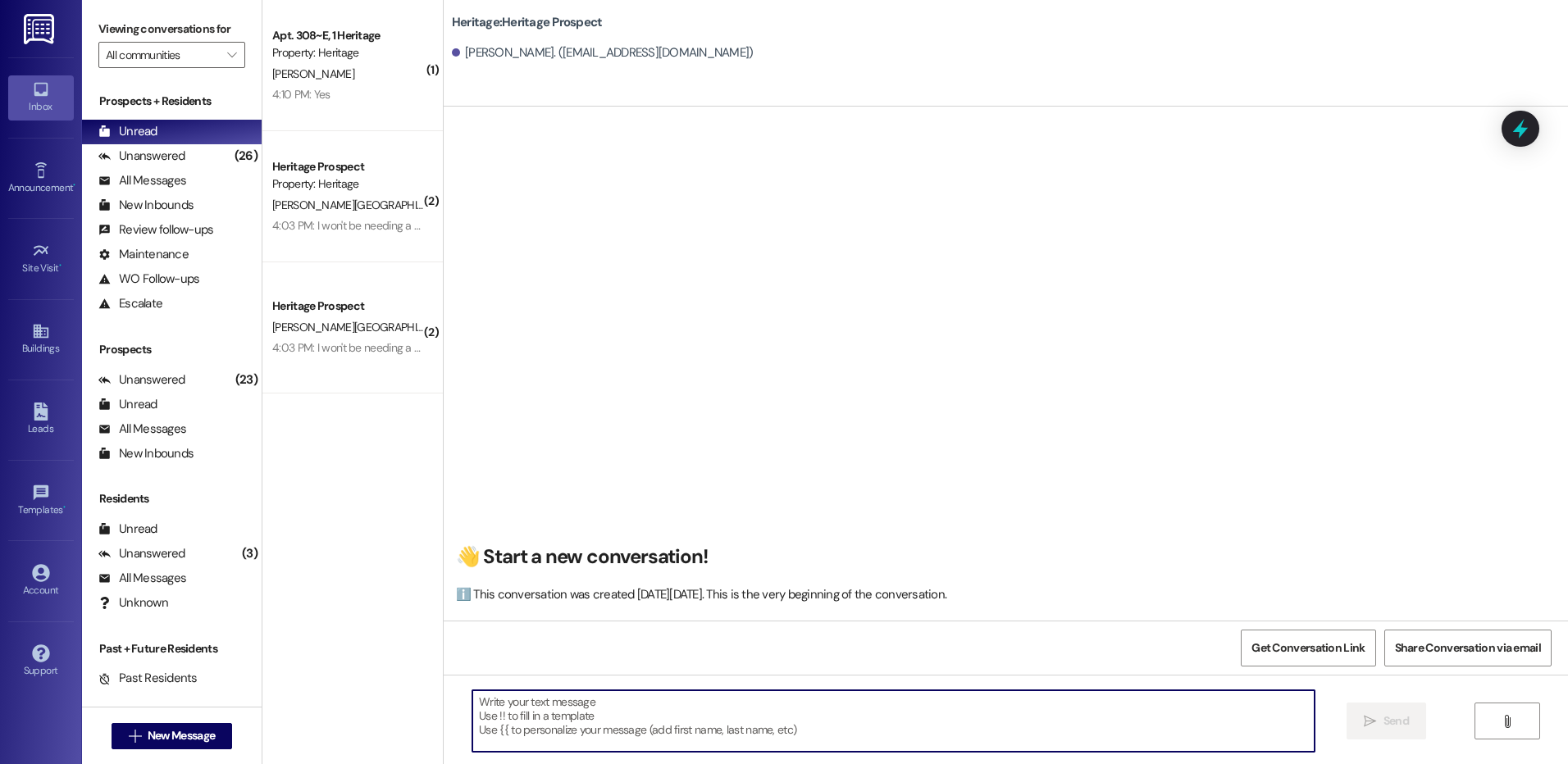
click at [553, 700] on textarea at bounding box center [893, 721] width 841 height 62
paste textarea "Hey Kaiya! This is Paige with Heritage Apartments. I just sent your Fall paymen…"
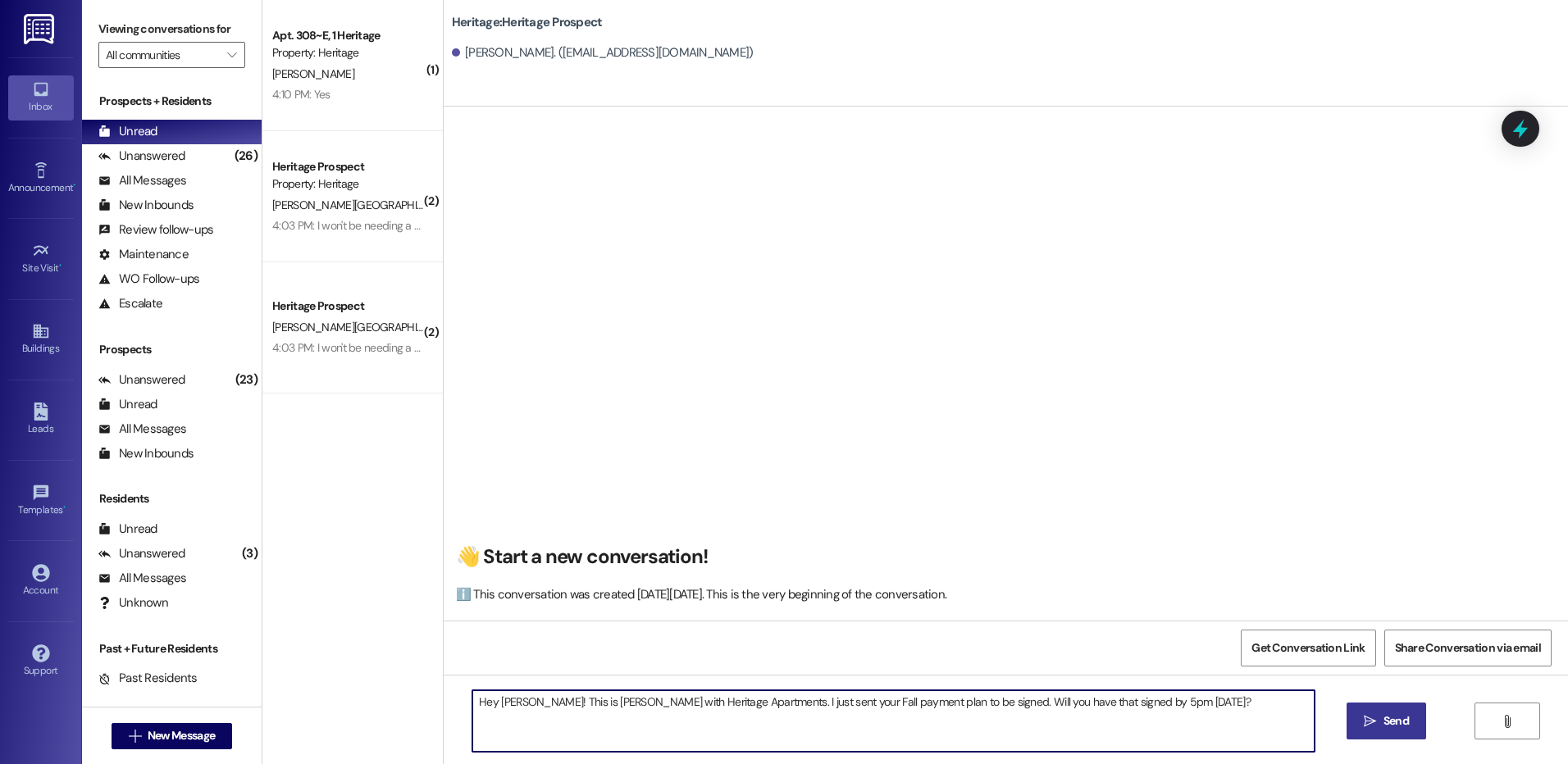
click at [502, 699] on textarea "Hey Kaiya! This is Paige with Heritage Apartments. I just sent your Fall paymen…" at bounding box center [893, 721] width 841 height 62
click at [503, 699] on textarea "Hey Ava! This is Paige with Heritage Apartments. I just sent your Fall payment …" at bounding box center [893, 721] width 841 height 62
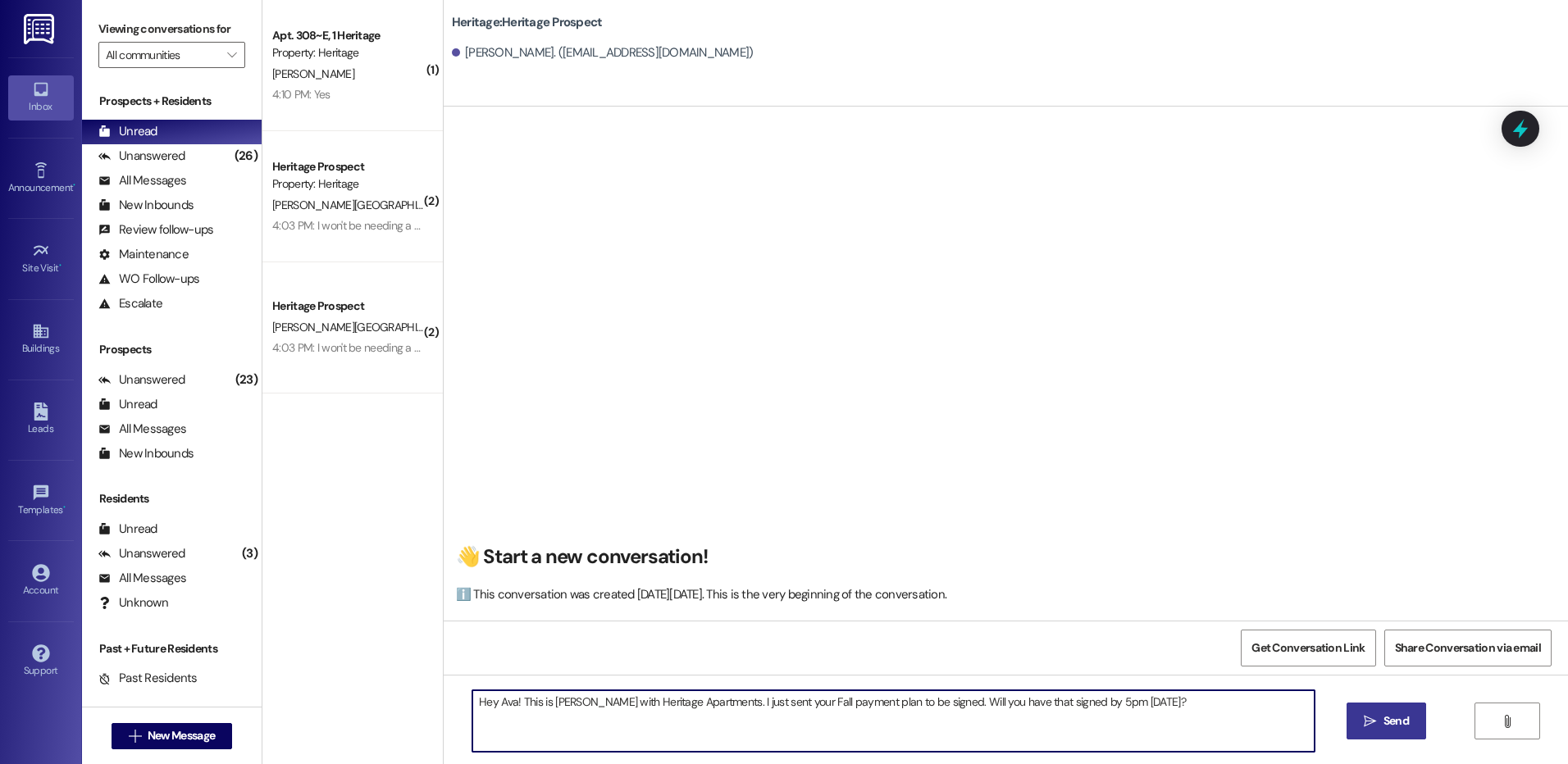
type textarea "Hey Ava! This is Paige with Heritage Apartments. I just sent your Fall payment …"
click at [1358, 713] on button " Send" at bounding box center [1386, 721] width 79 height 37
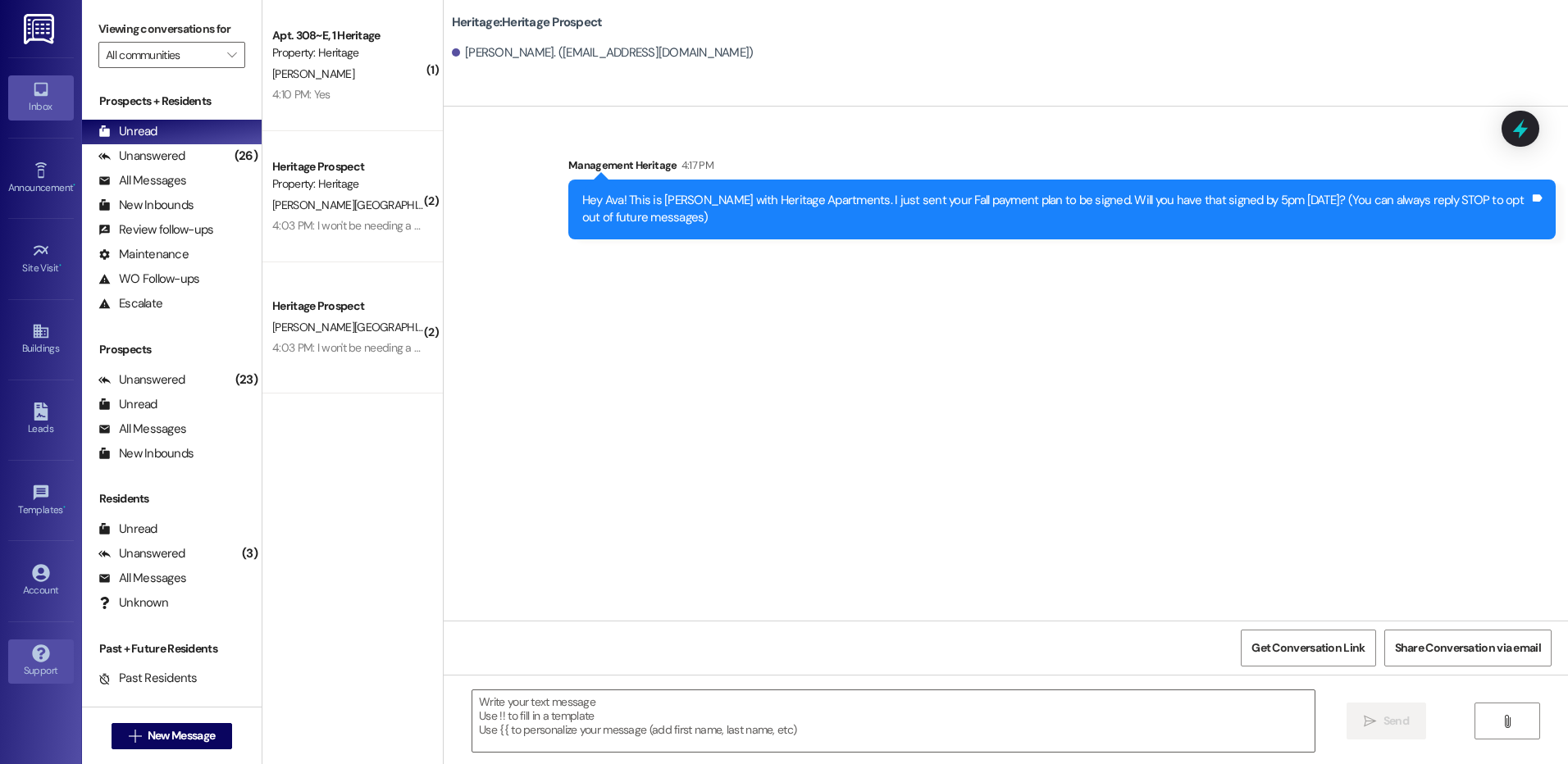
scroll to position [0, 0]
click at [162, 731] on span "New Message" at bounding box center [181, 736] width 68 height 18
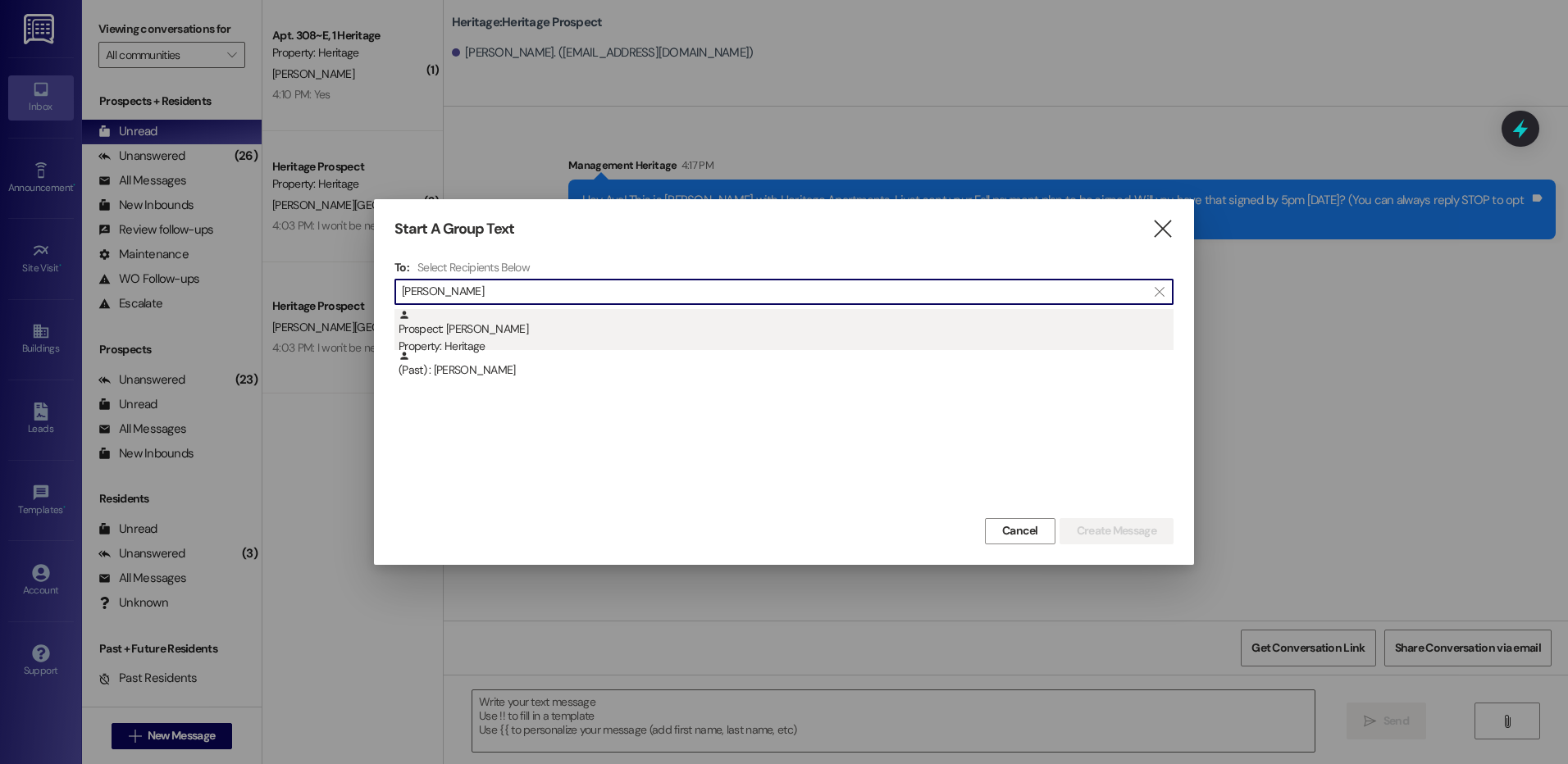
type input "gordon"
click at [574, 323] on div "Prospect: Gordon Call Property: Heritage" at bounding box center [786, 332] width 775 height 47
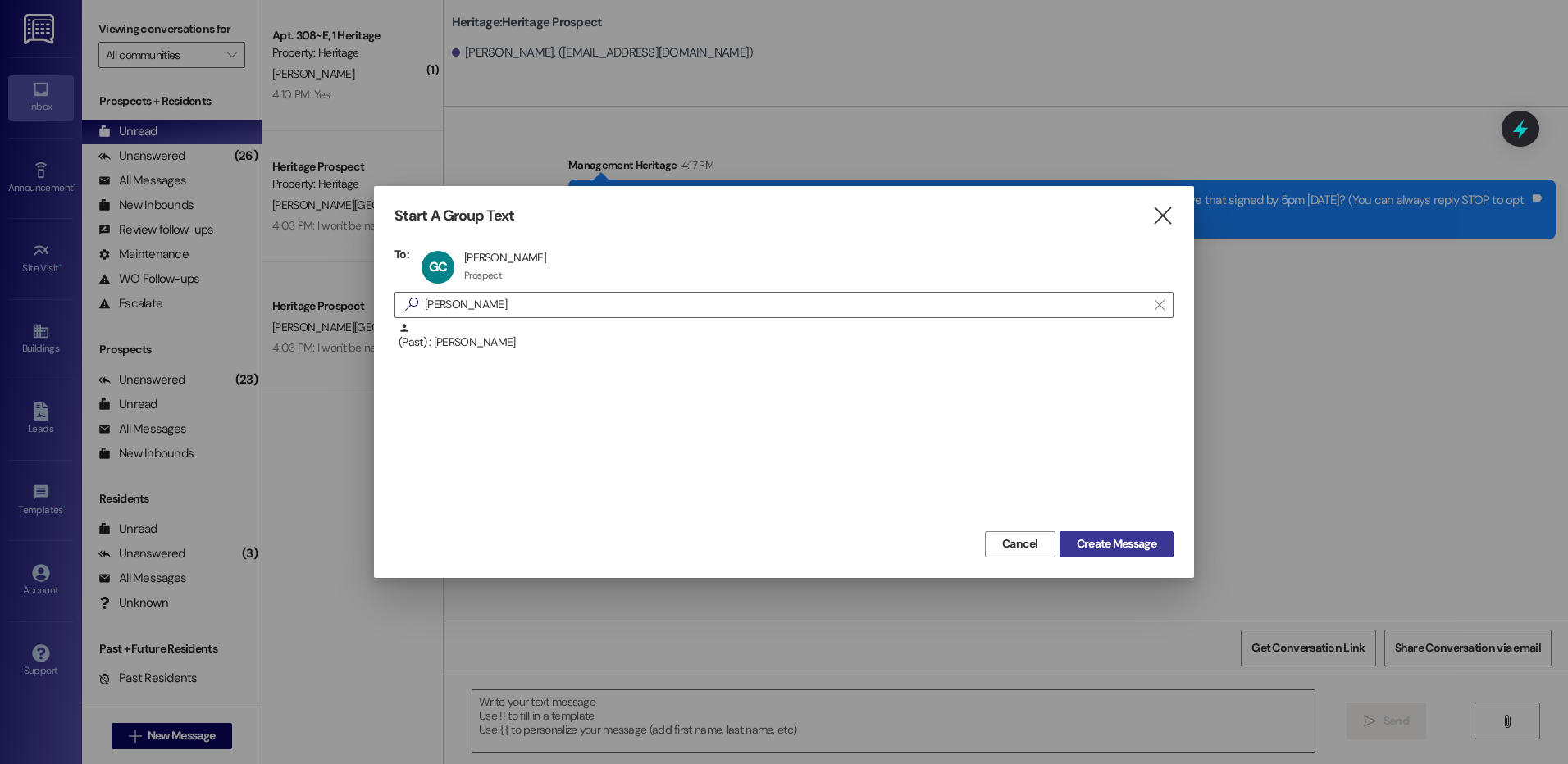
click at [1150, 549] on span "Create Message" at bounding box center [1116, 544] width 79 height 18
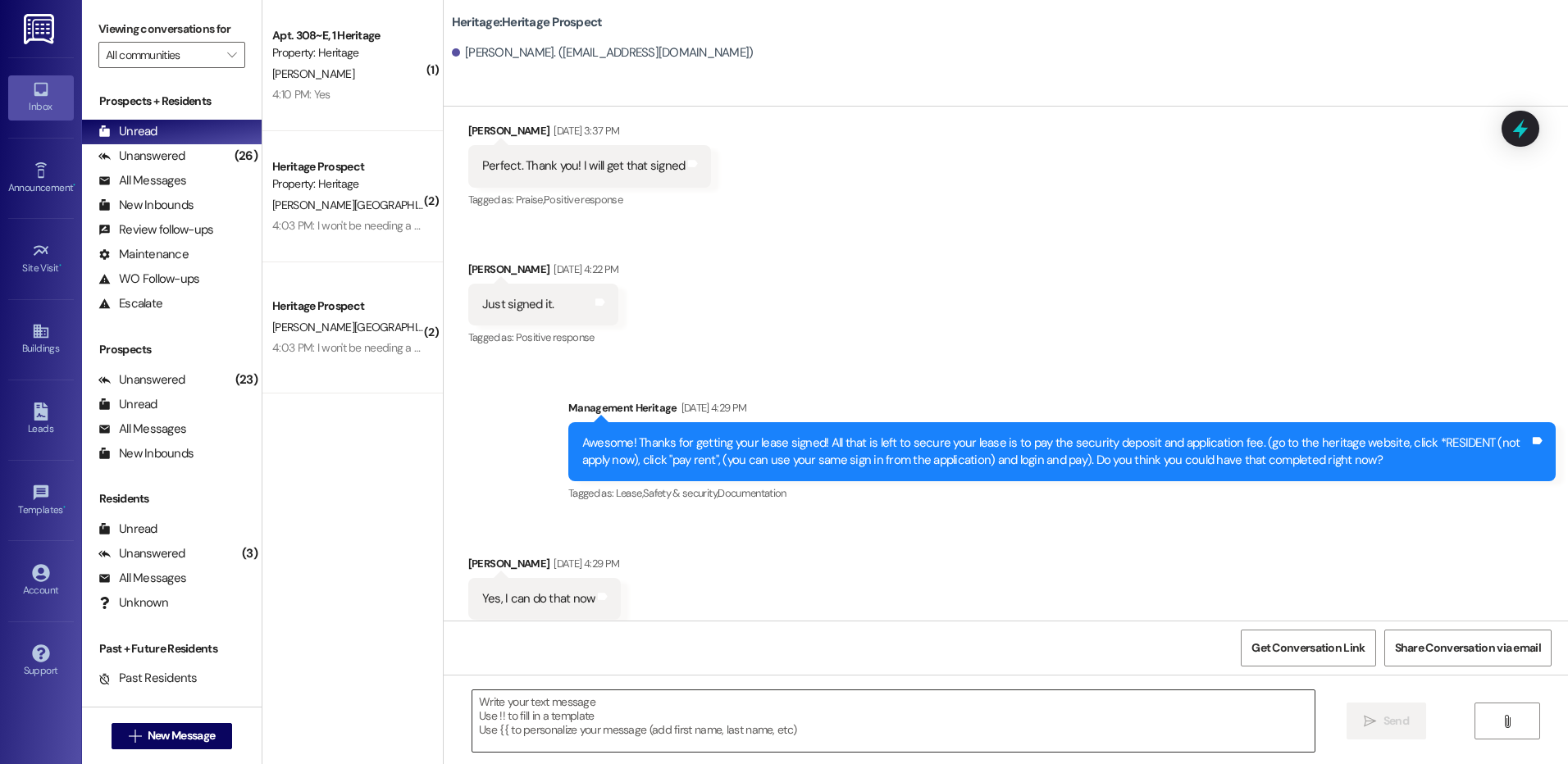
scroll to position [226, 0]
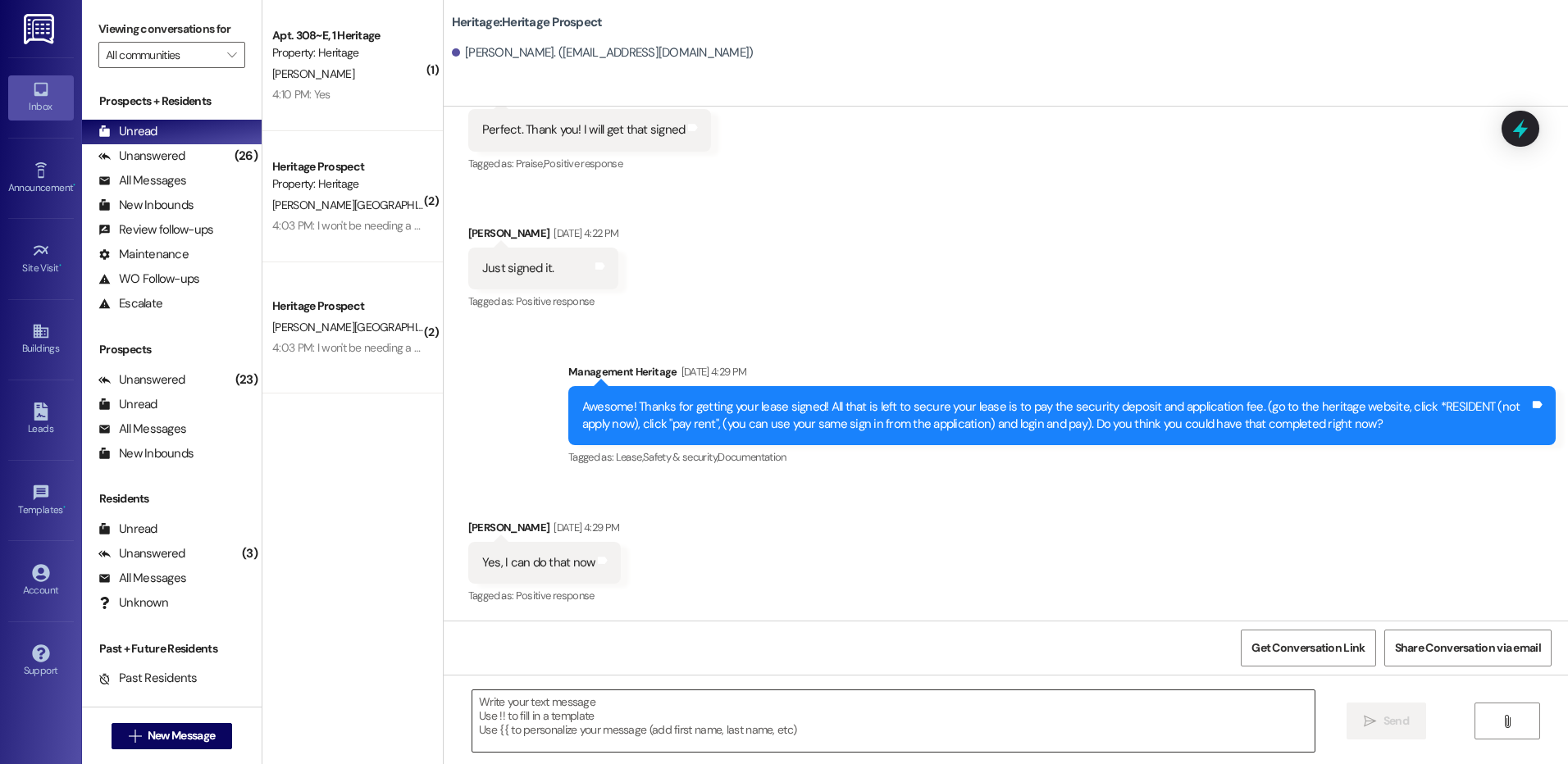
click at [596, 728] on textarea at bounding box center [893, 721] width 841 height 62
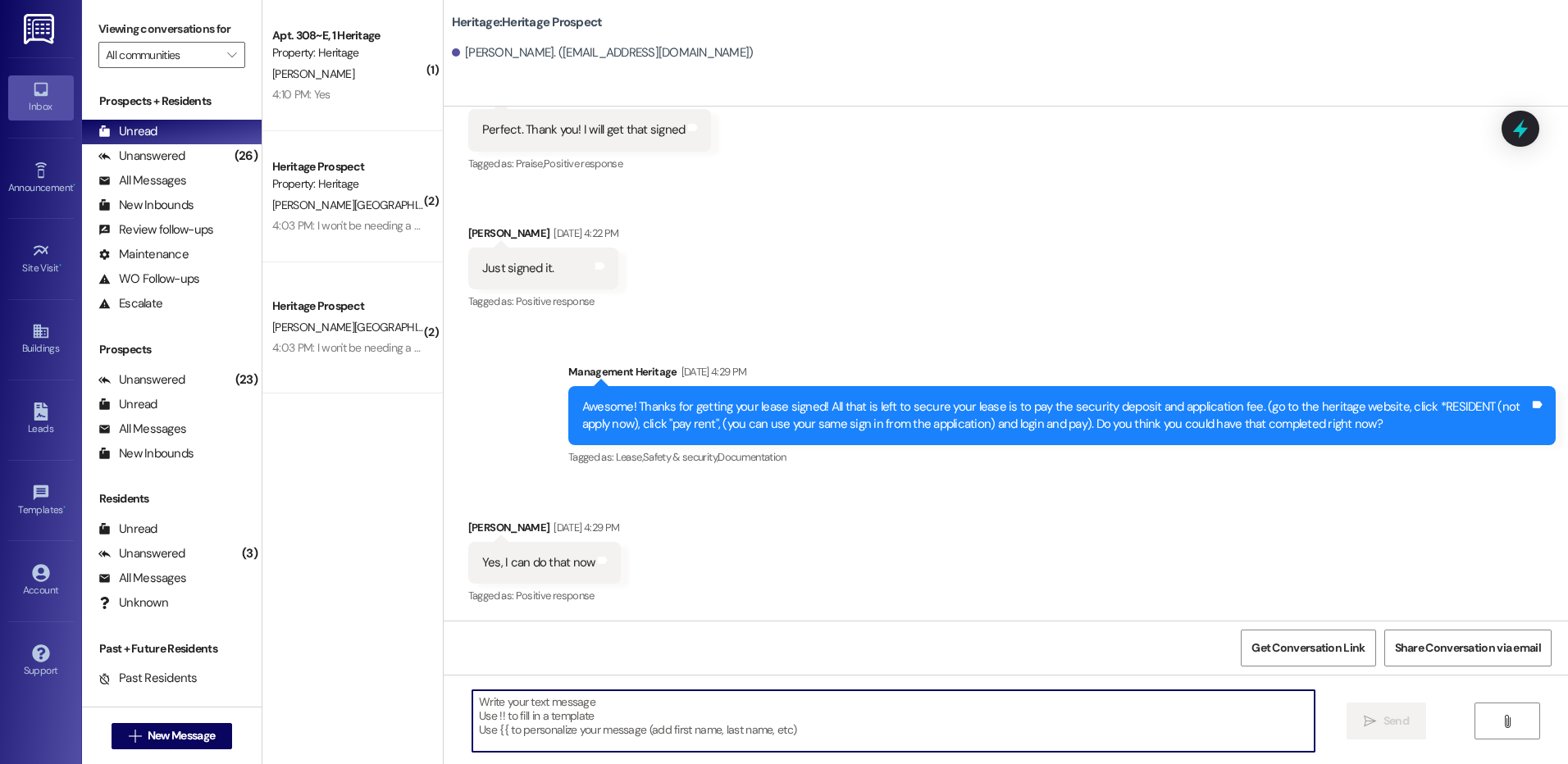
paste textarea "Hey Ava! This is Paige with Heritage Apartments. I just sent your Fall payment …"
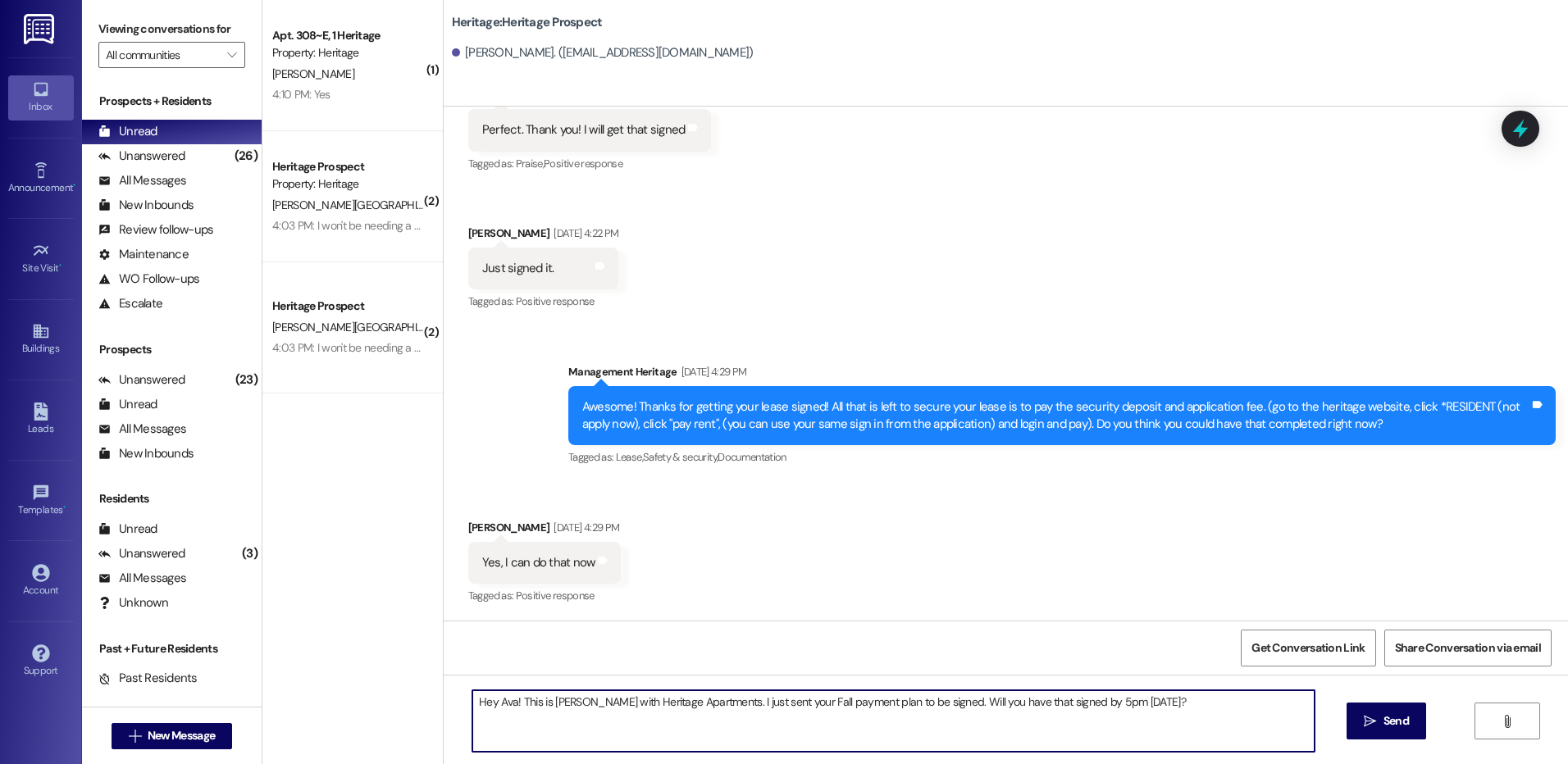
click at [495, 702] on textarea "Hey Ava! This is Paige with Heritage Apartments. I just sent your Fall payment …" at bounding box center [893, 721] width 841 height 62
click at [1077, 708] on textarea "Hey Gordon! This is Paige with Heritage Apartments. I just sent your Fall payme…" at bounding box center [893, 721] width 841 height 62
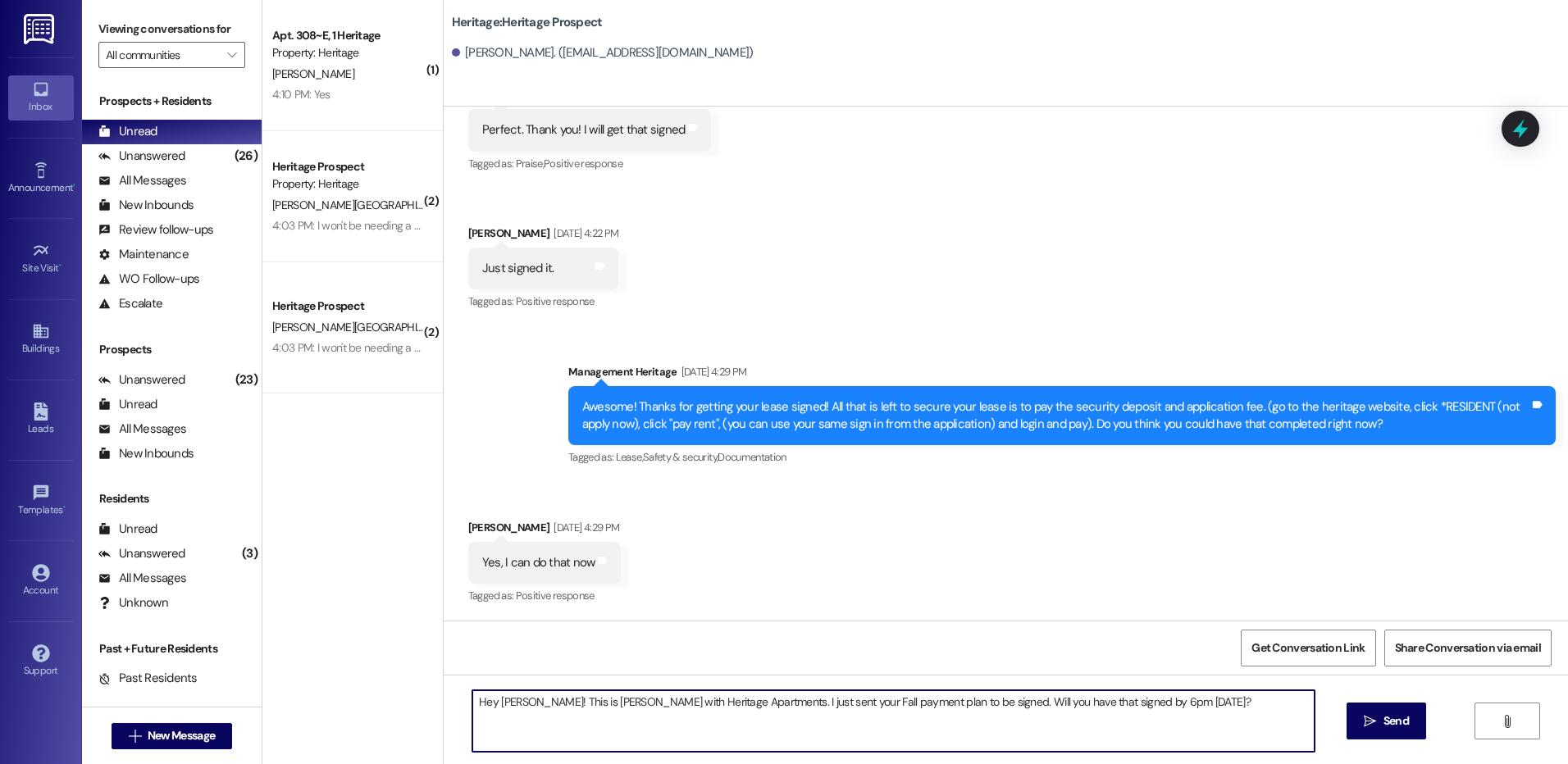
click at [1077, 708] on textarea "Hey Gordon! This is Paige with Heritage Apartments. I just sent your Fall payme…" at bounding box center [893, 721] width 841 height 62
type textarea "Hey Gordon! This is Paige with Heritage Apartments. I just sent your Fall payme…"
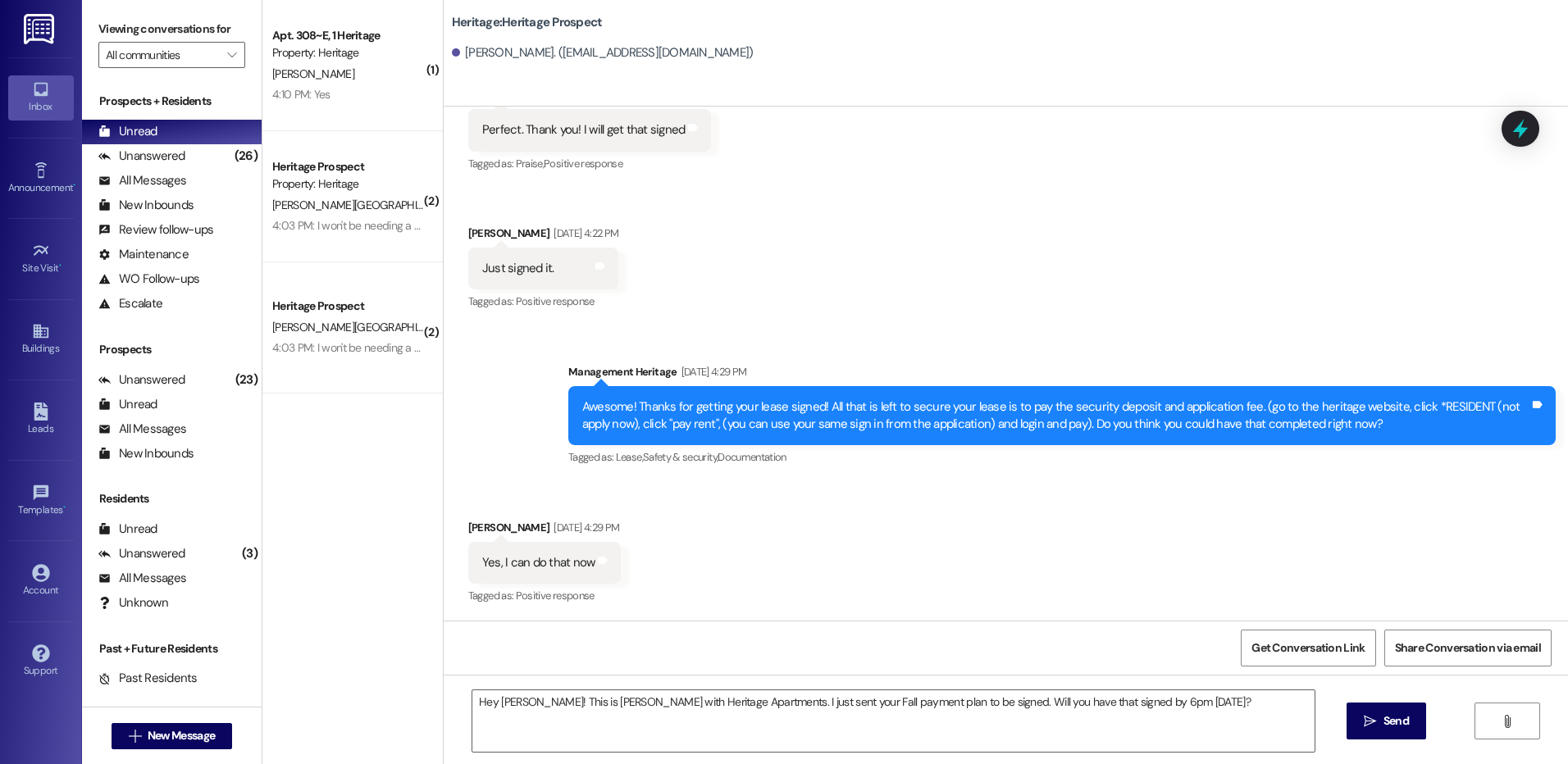
click at [1375, 723] on span " Send" at bounding box center [1387, 721] width 52 height 18
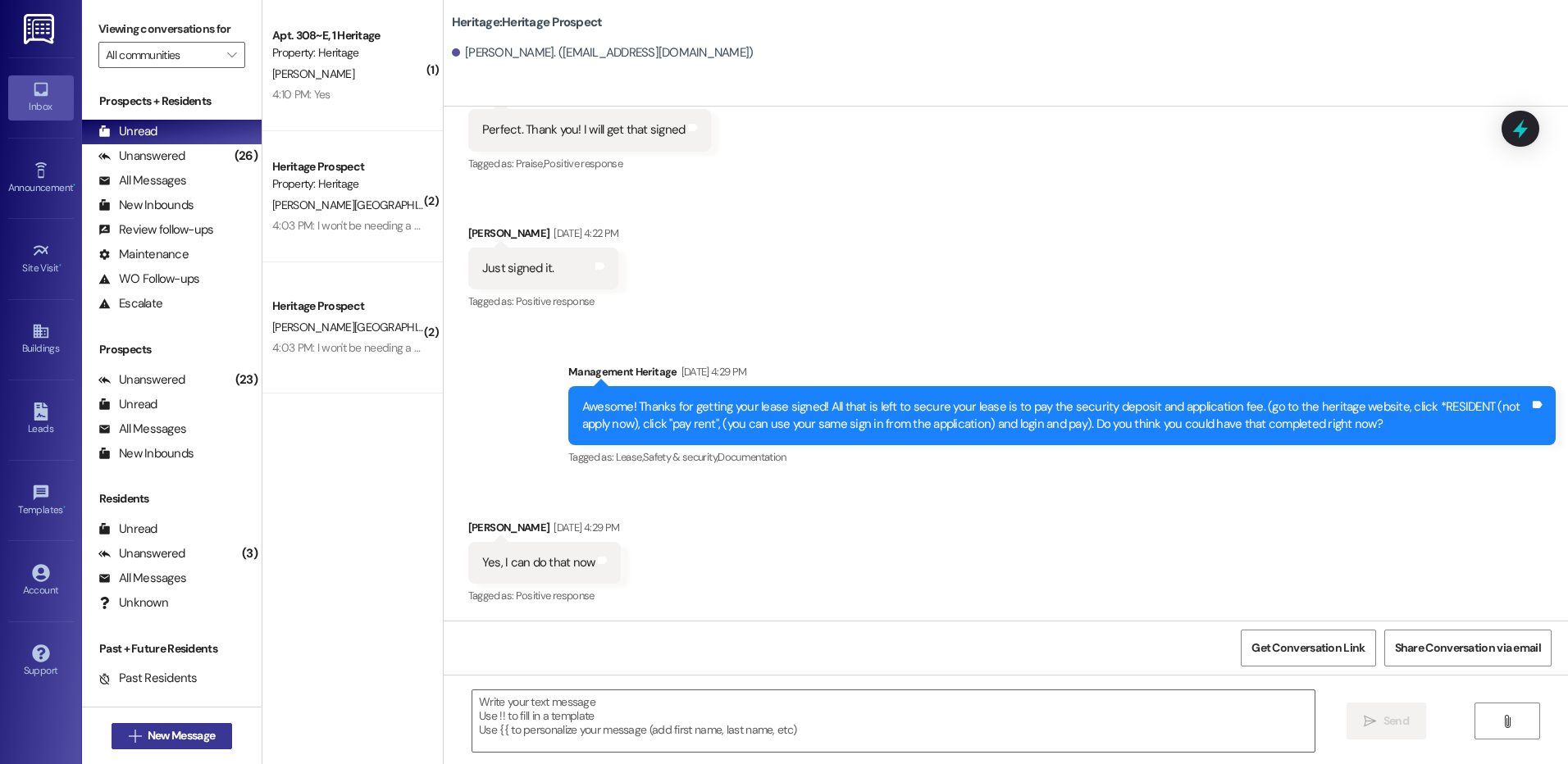
click at [197, 746] on button " New Message" at bounding box center [172, 736] width 121 height 26
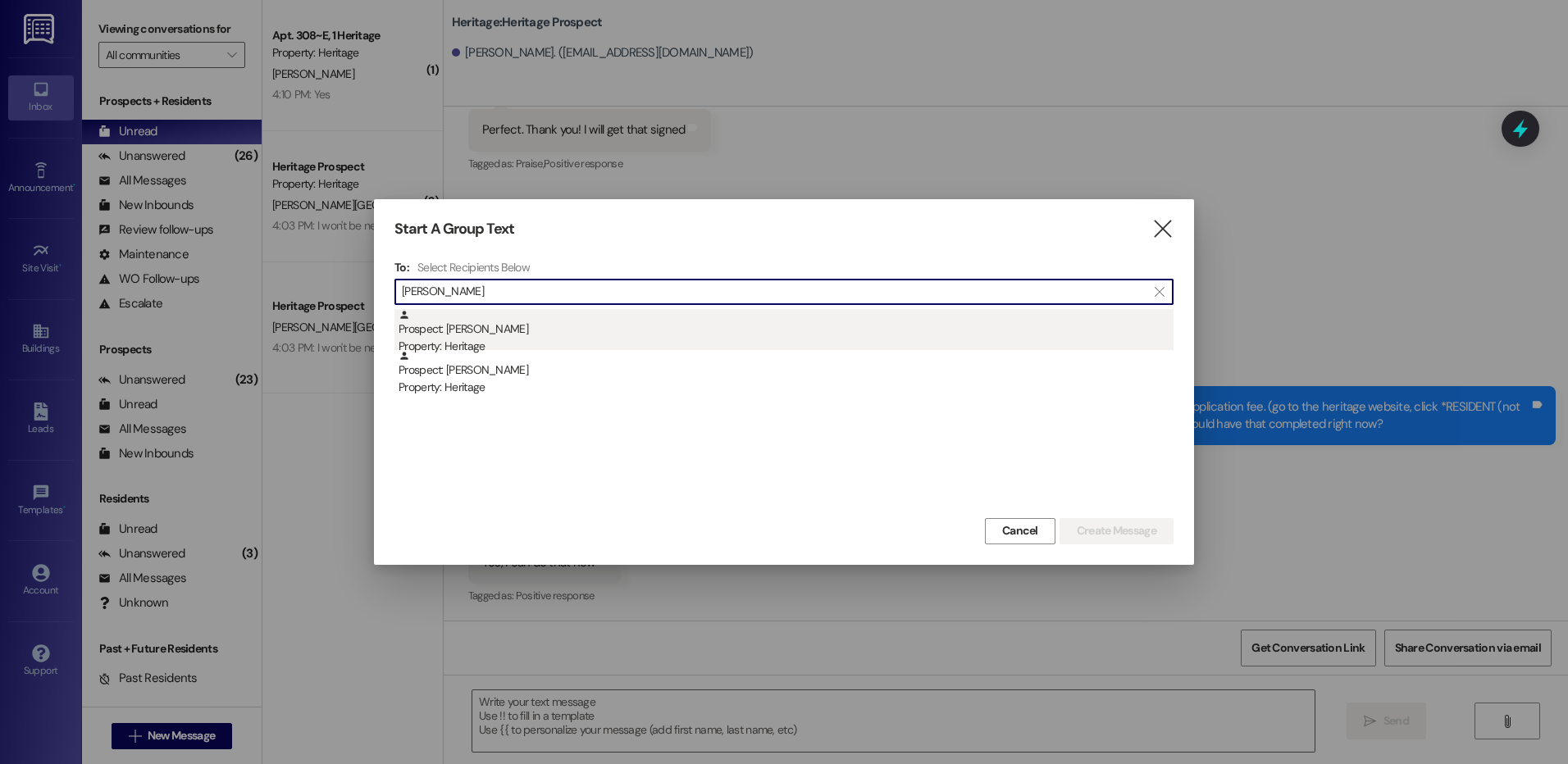
type input "miley"
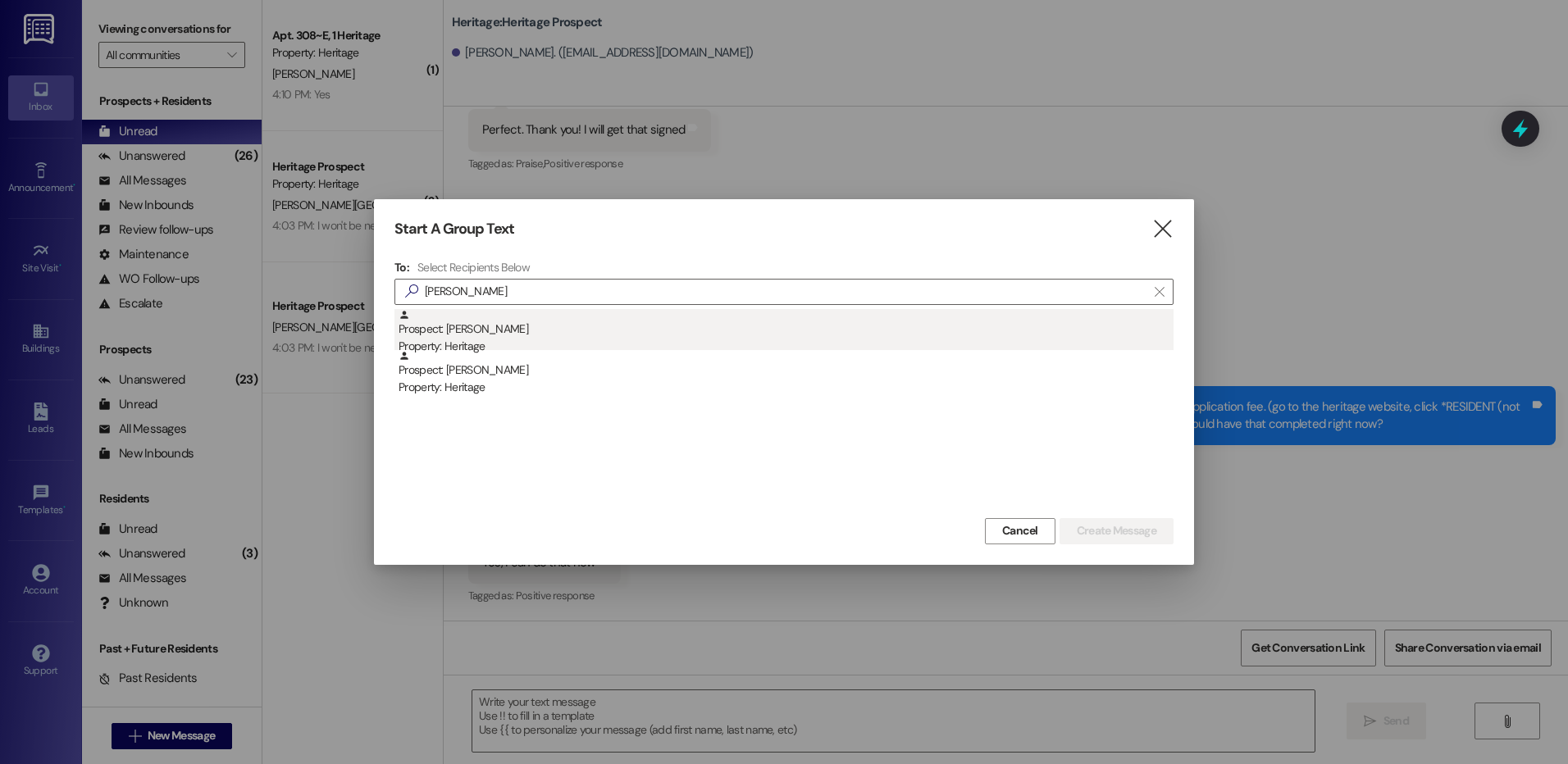
click at [508, 333] on div "Prospect: Miley Hunter Property: Heritage" at bounding box center [786, 332] width 775 height 47
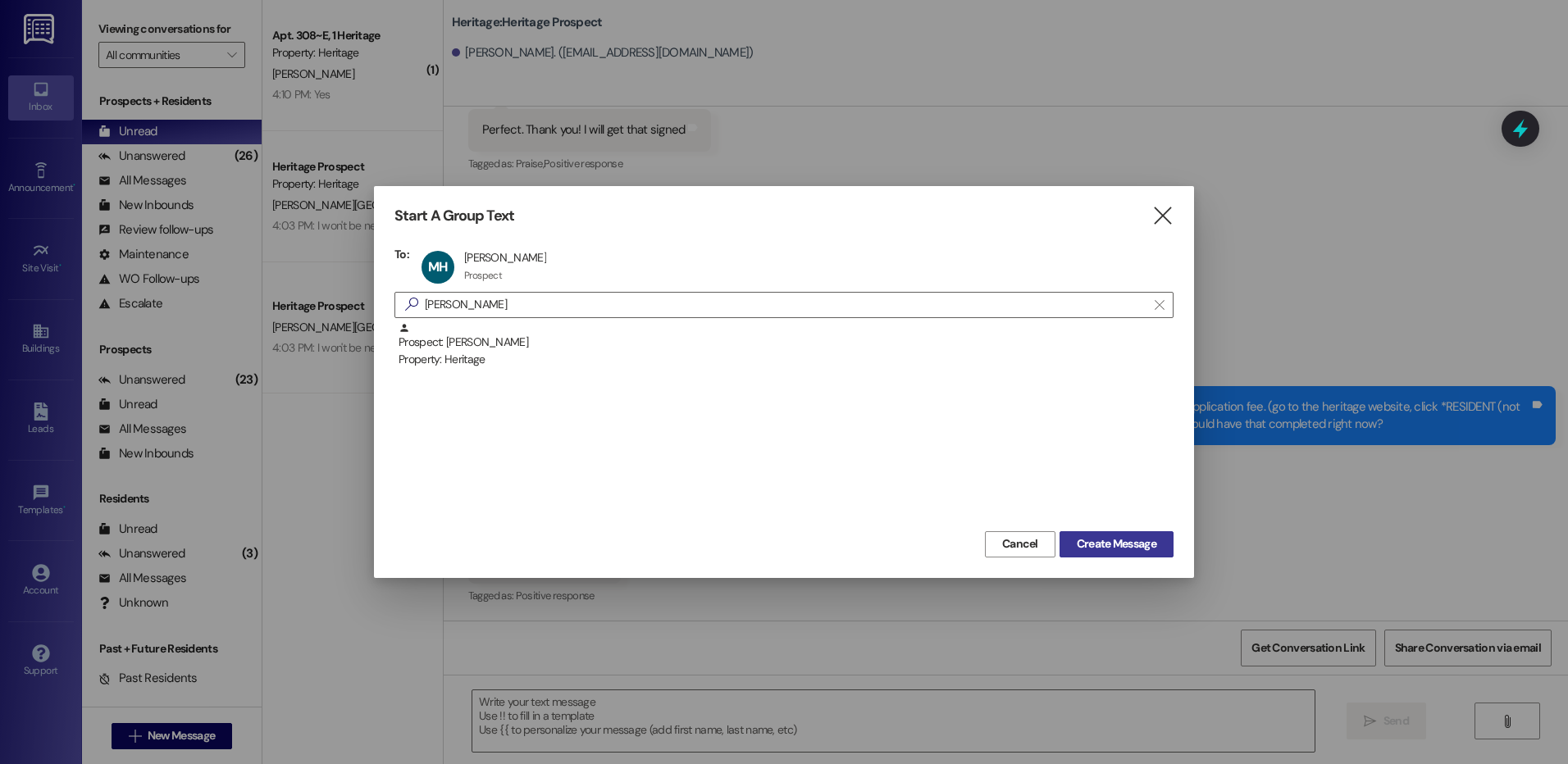
click at [1152, 555] on button "Create Message" at bounding box center [1117, 544] width 114 height 26
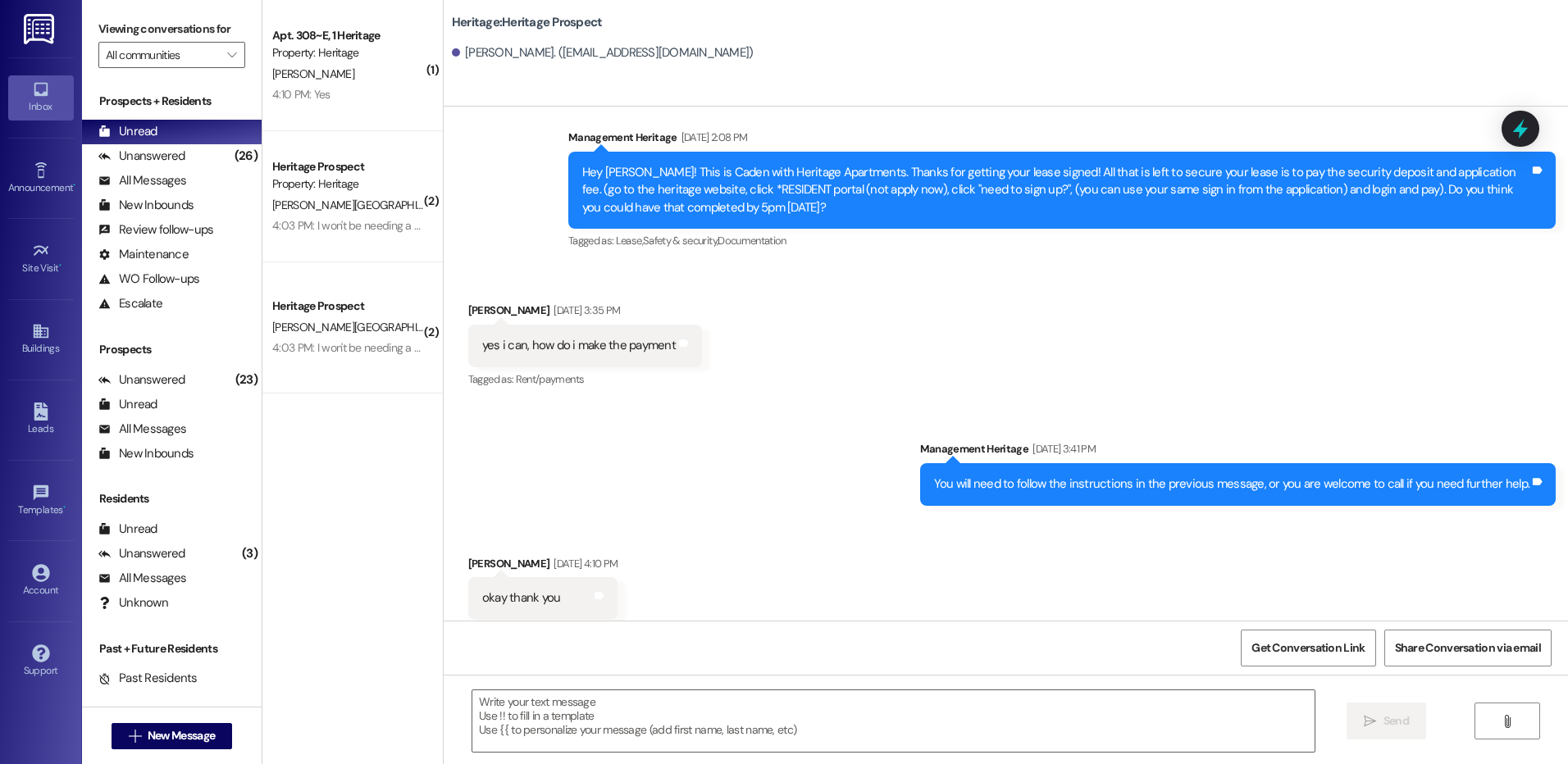
scroll to position [358, 0]
drag, startPoint x: 1180, startPoint y: 68, endPoint x: 1286, endPoint y: 67, distance: 106.0
click at [1181, 68] on div "Miley Hunter. (mmhunter777@gmail.com)" at bounding box center [1010, 53] width 1116 height 33
click at [578, 719] on textarea at bounding box center [893, 721] width 841 height 62
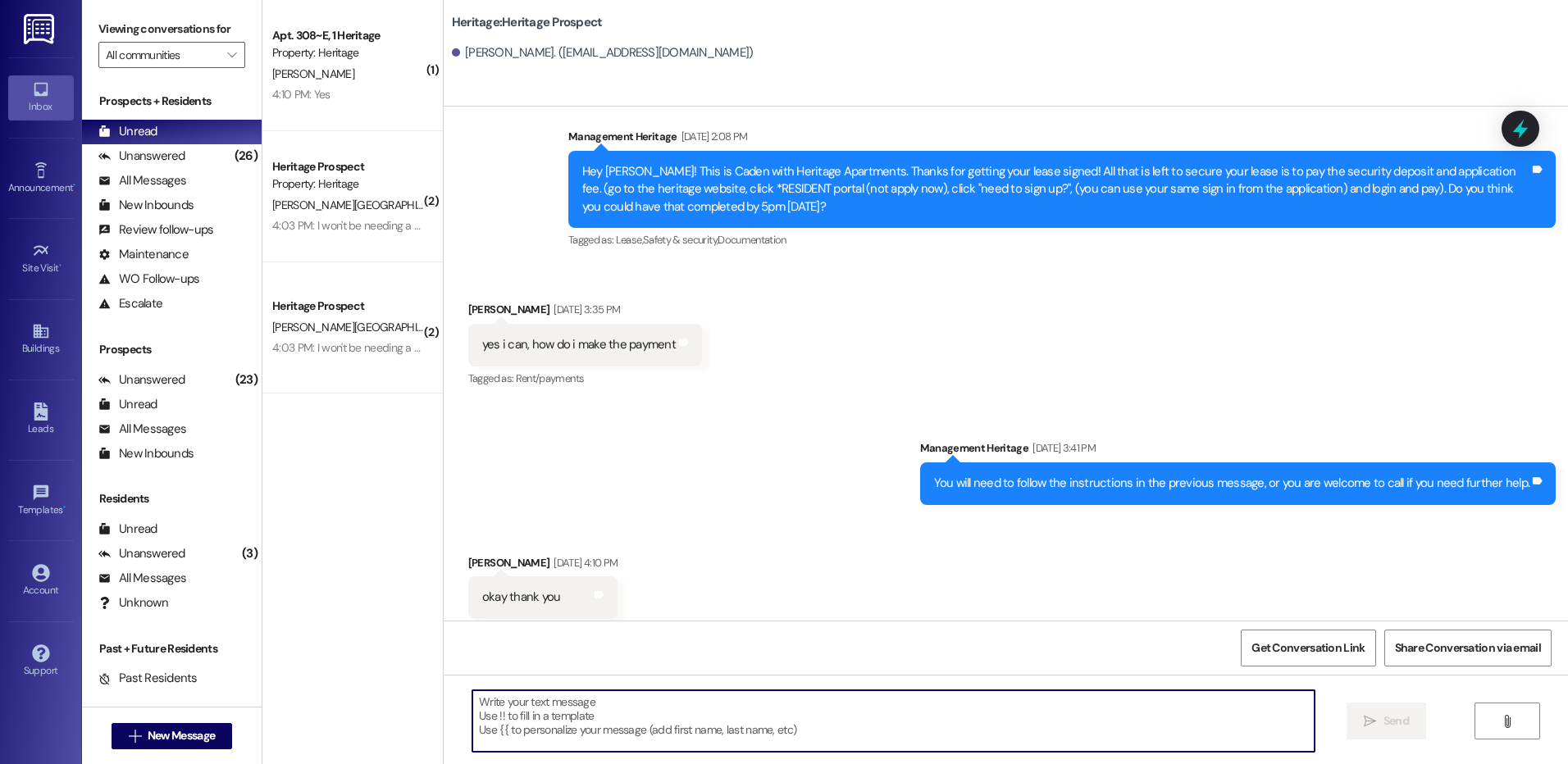
paste textarea "Hey Gordon! This is Paige with Heritage Apartments. I just sent your Fall payme…"
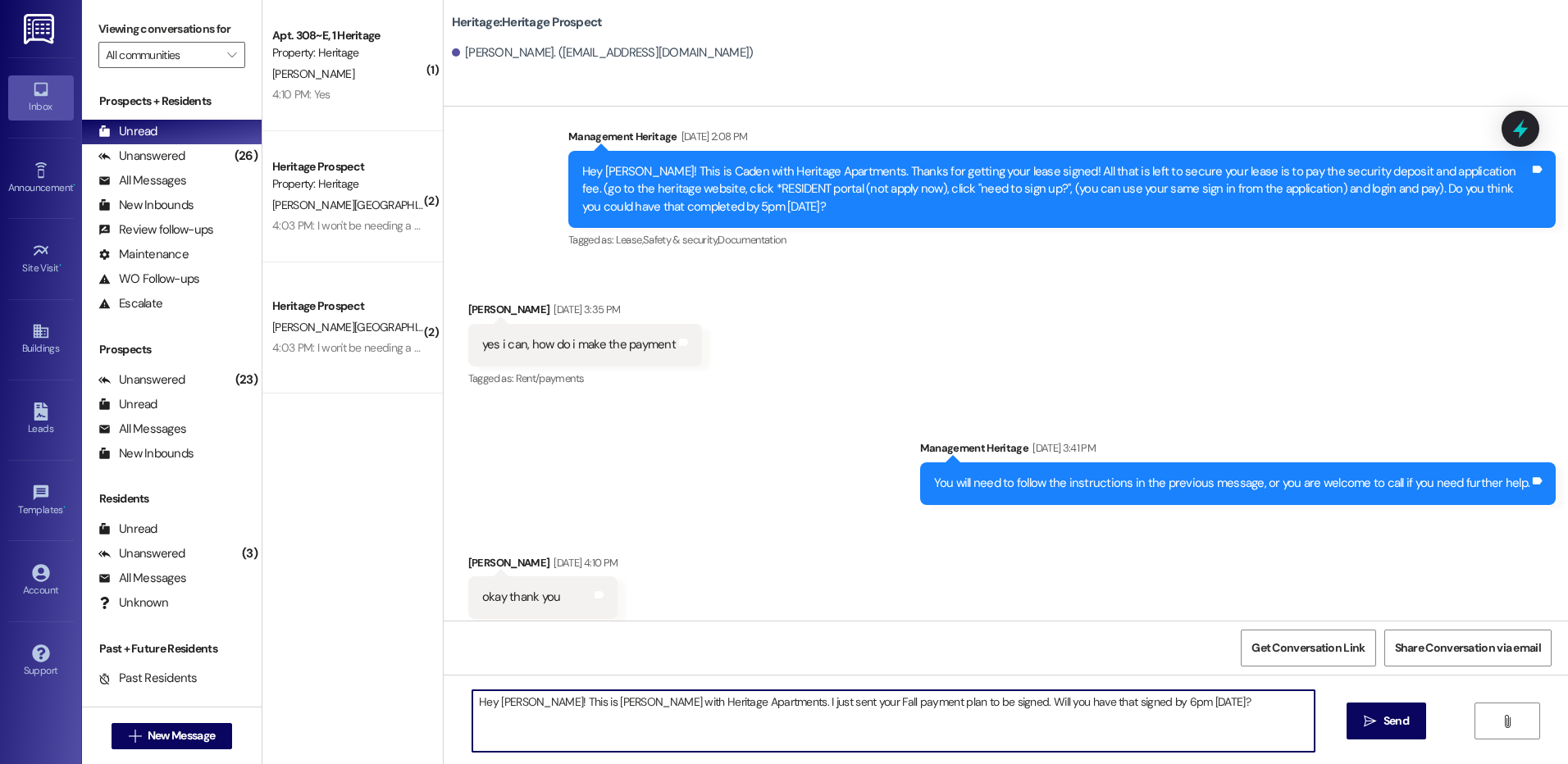
click at [511, 703] on textarea "Hey Gordon! This is Paige with Heritage Apartments. I just sent your Fall payme…" at bounding box center [893, 721] width 841 height 62
click at [510, 701] on textarea "Hey Miley! This is Paige with Heritage Apartments. I just sent your Fall paymen…" at bounding box center [893, 721] width 841 height 62
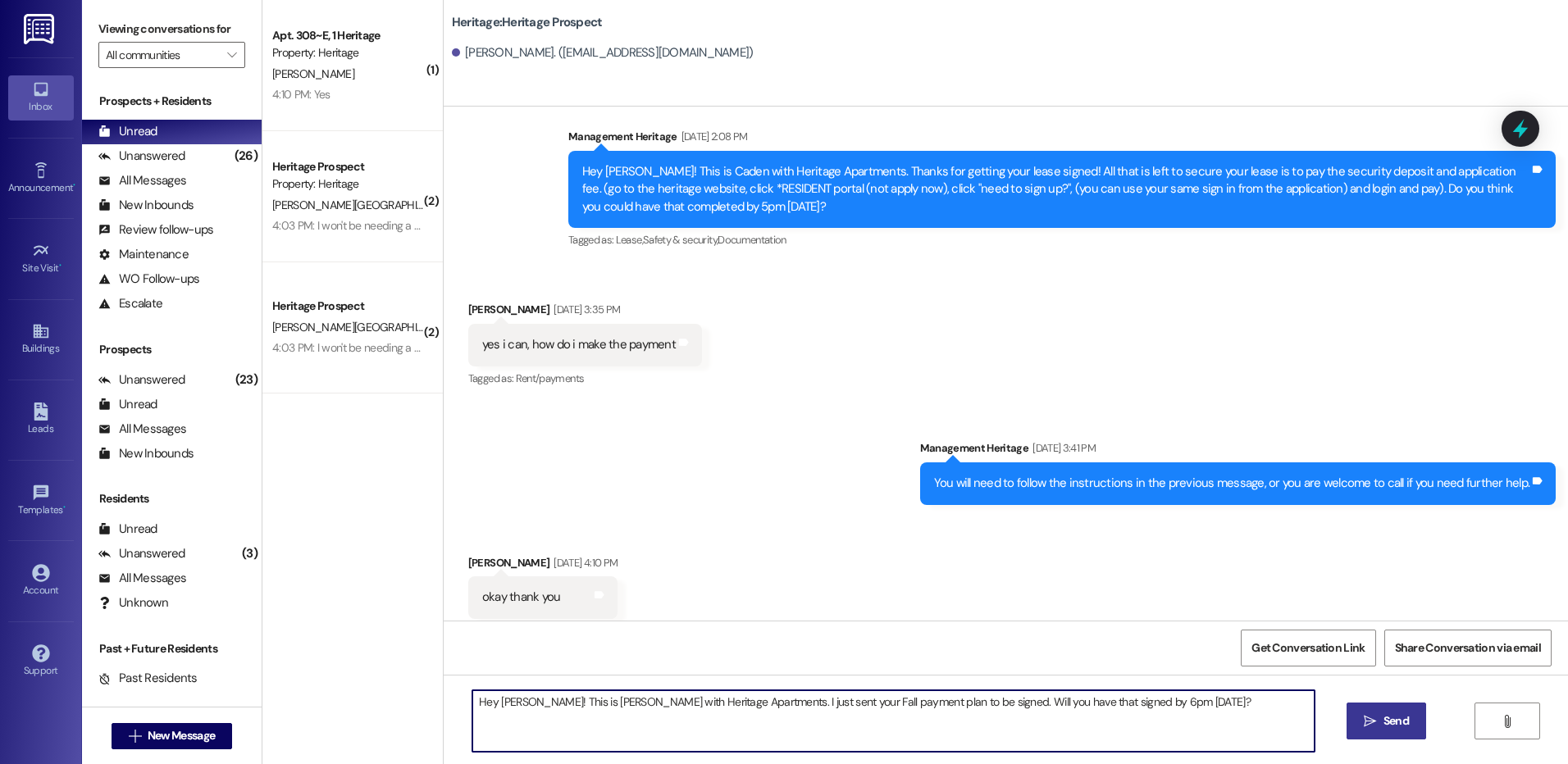
type textarea "Hey Miley! This is Paige with Heritage Apartments. I just sent your Fall paymen…"
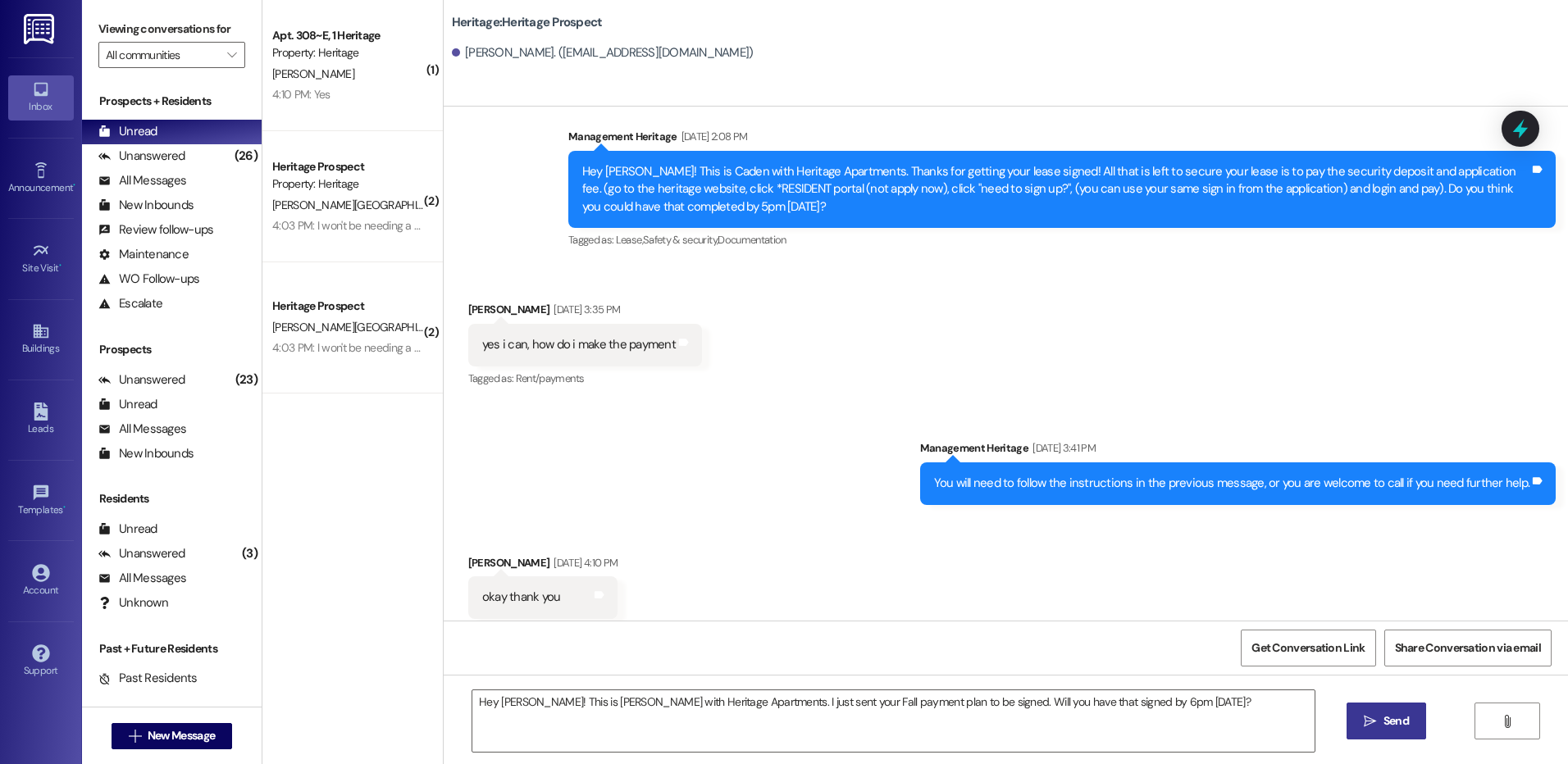
click at [1383, 720] on span "Send" at bounding box center [1396, 721] width 25 height 18
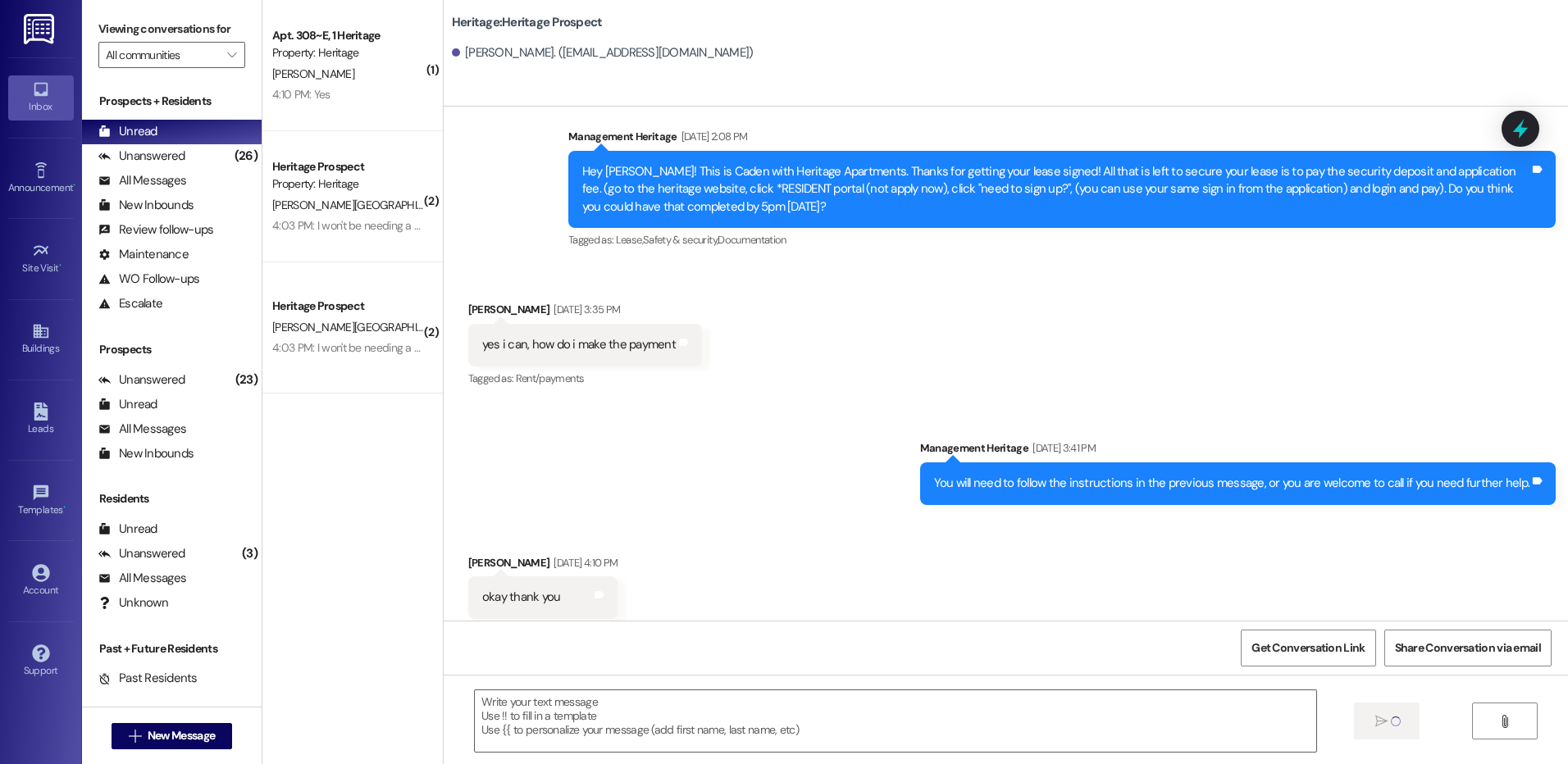
scroll to position [357, 0]
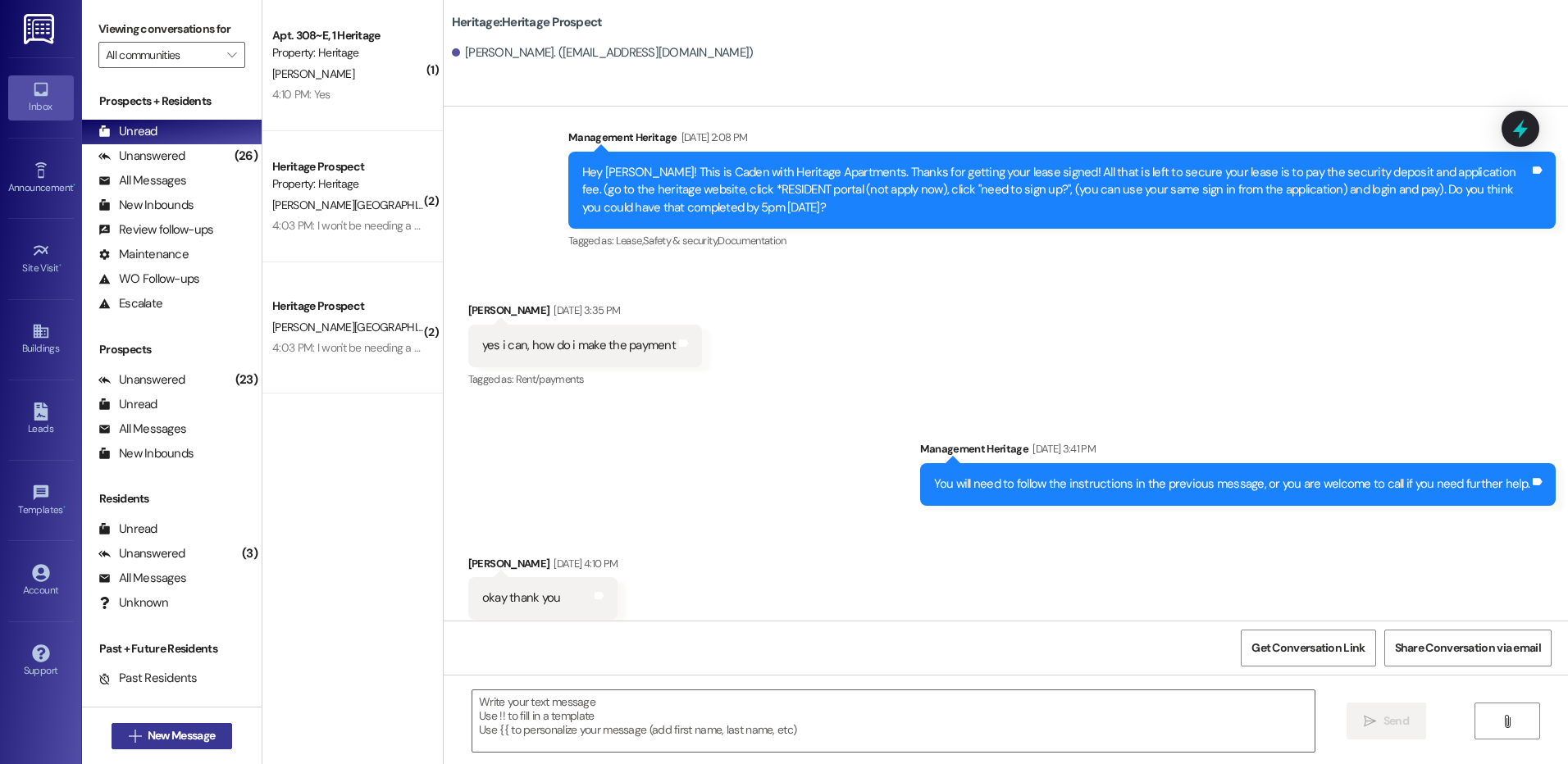
click at [192, 747] on button " New Message" at bounding box center [172, 736] width 121 height 26
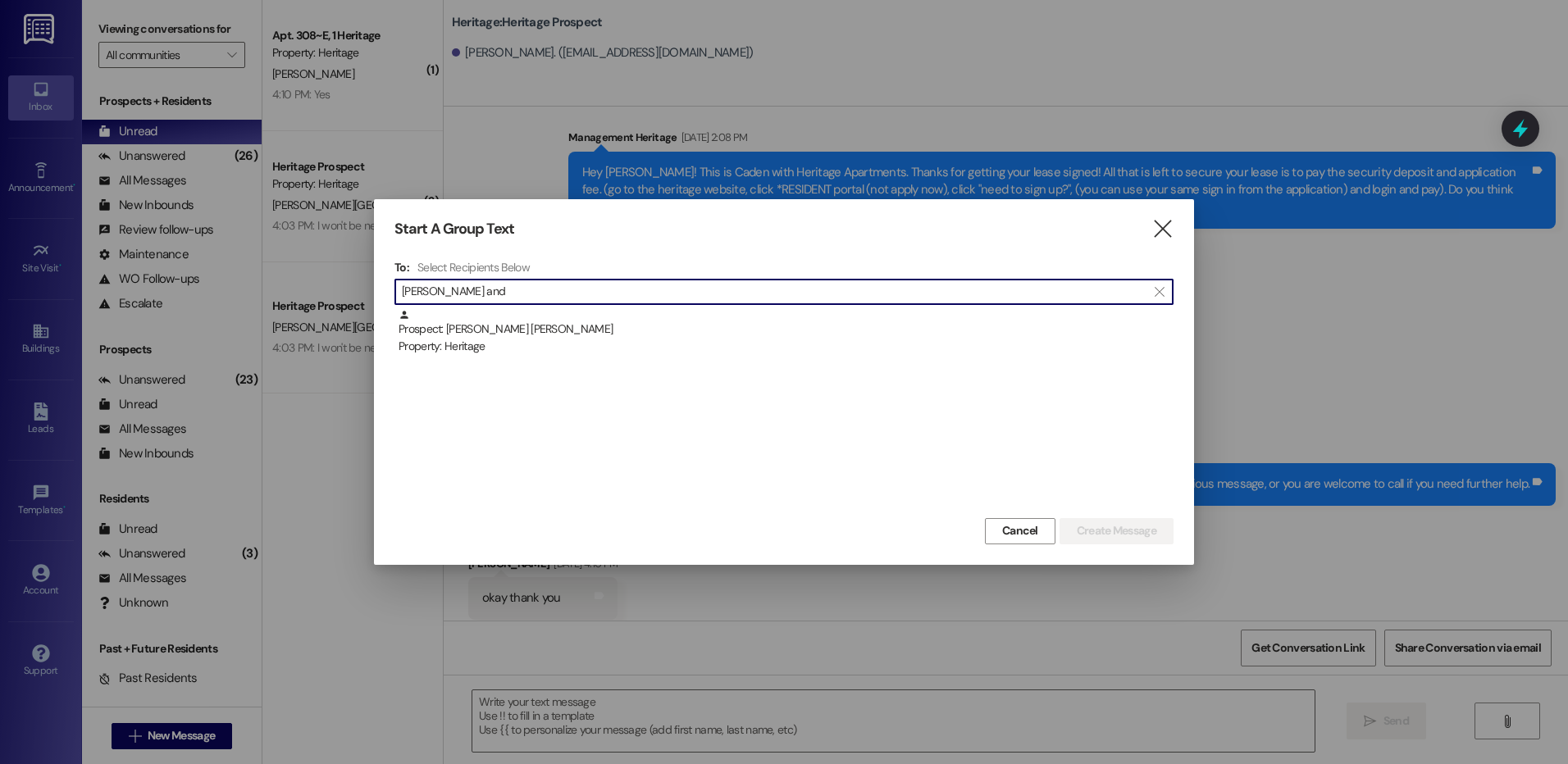
type input "jackson and"
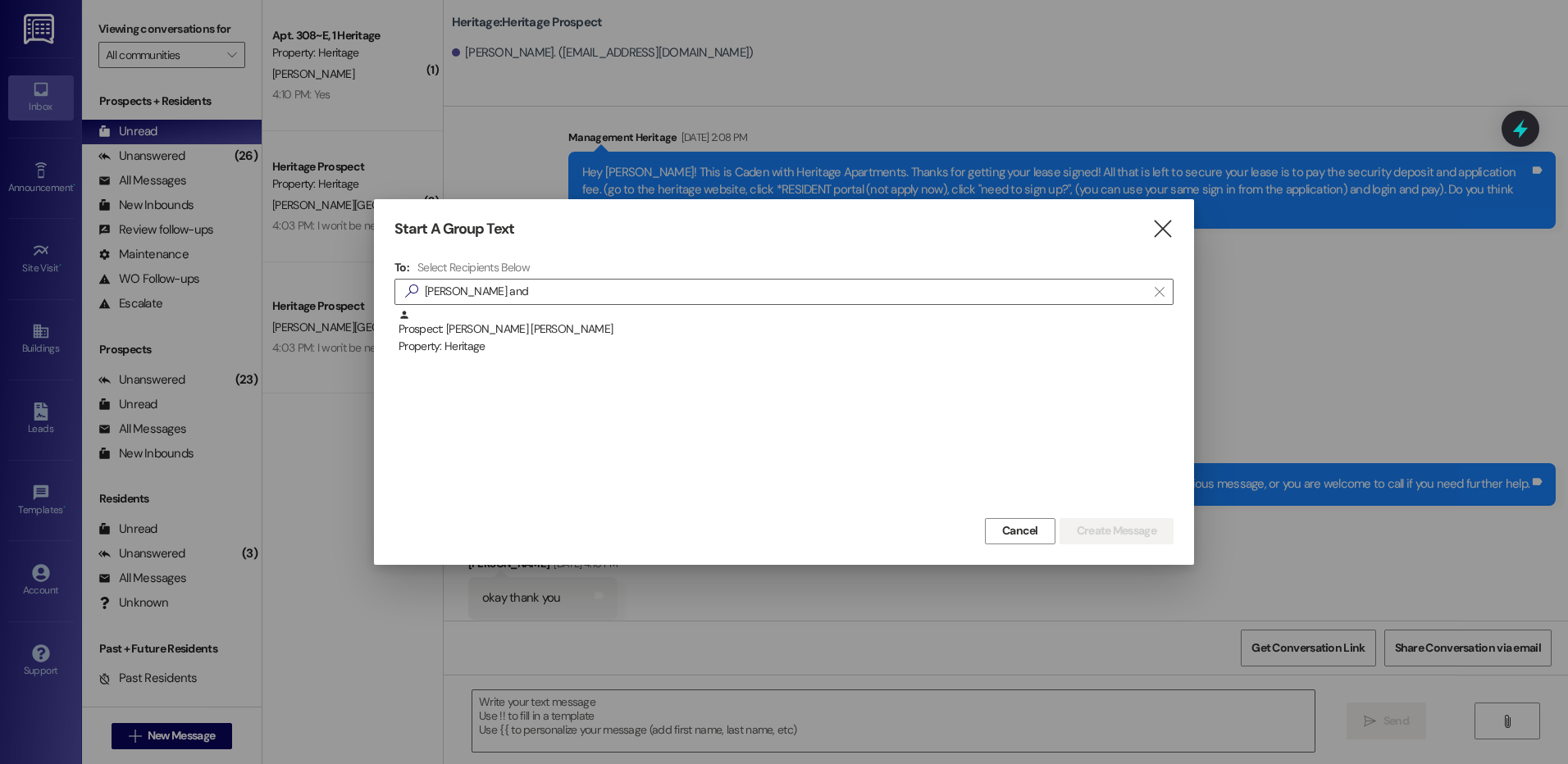
click at [583, 306] on div "To: Select Recipients Below  jackson and  Prospect: Jackson Anderson Property…" at bounding box center [784, 387] width 779 height 254
drag, startPoint x: 584, startPoint y: 336, endPoint x: 642, endPoint y: 353, distance: 60.4
click at [584, 337] on div "Prospect: Jackson Anderson Property: Heritage" at bounding box center [786, 332] width 775 height 47
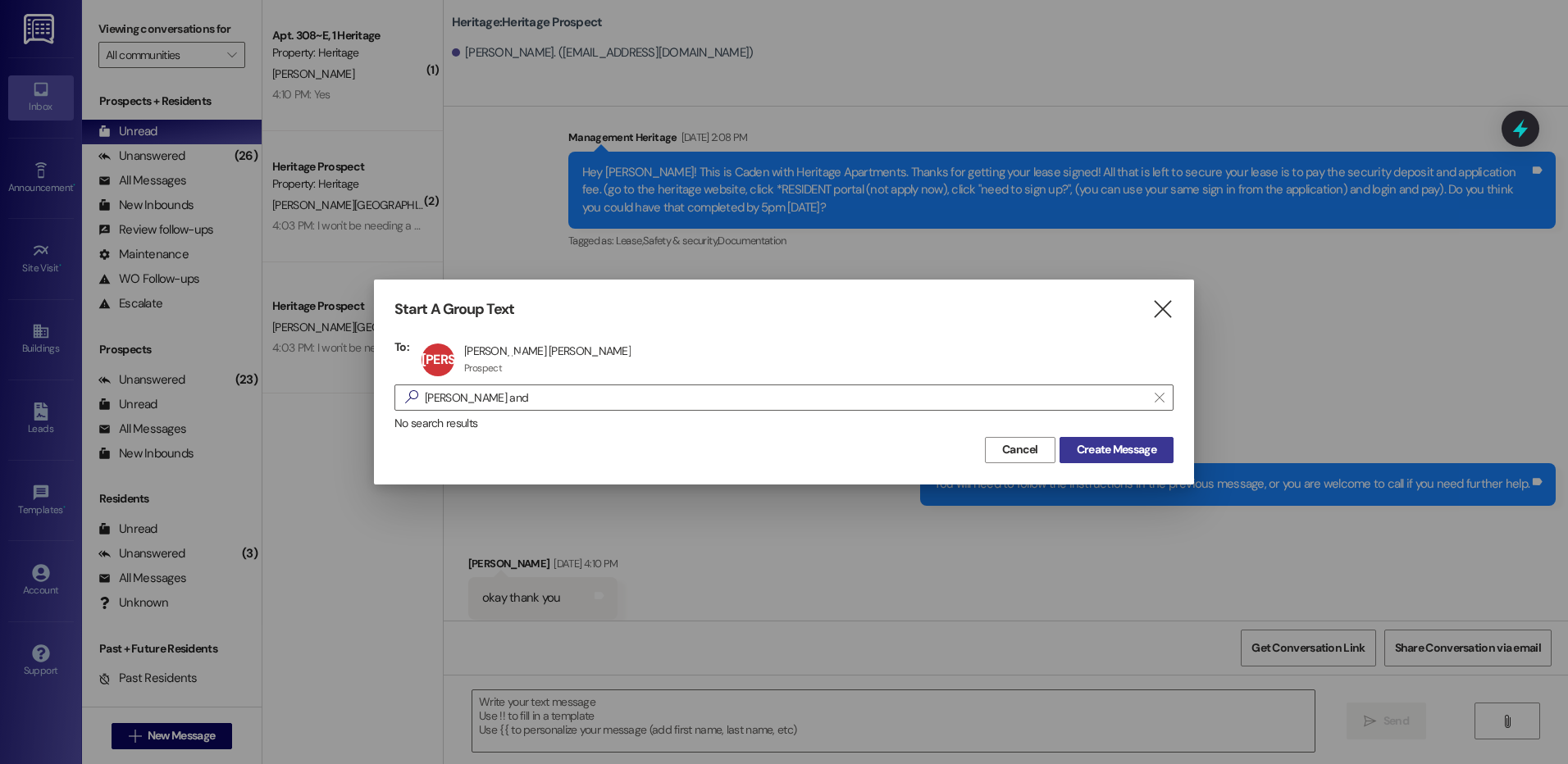
click at [1081, 445] on span "Create Message" at bounding box center [1116, 449] width 79 height 18
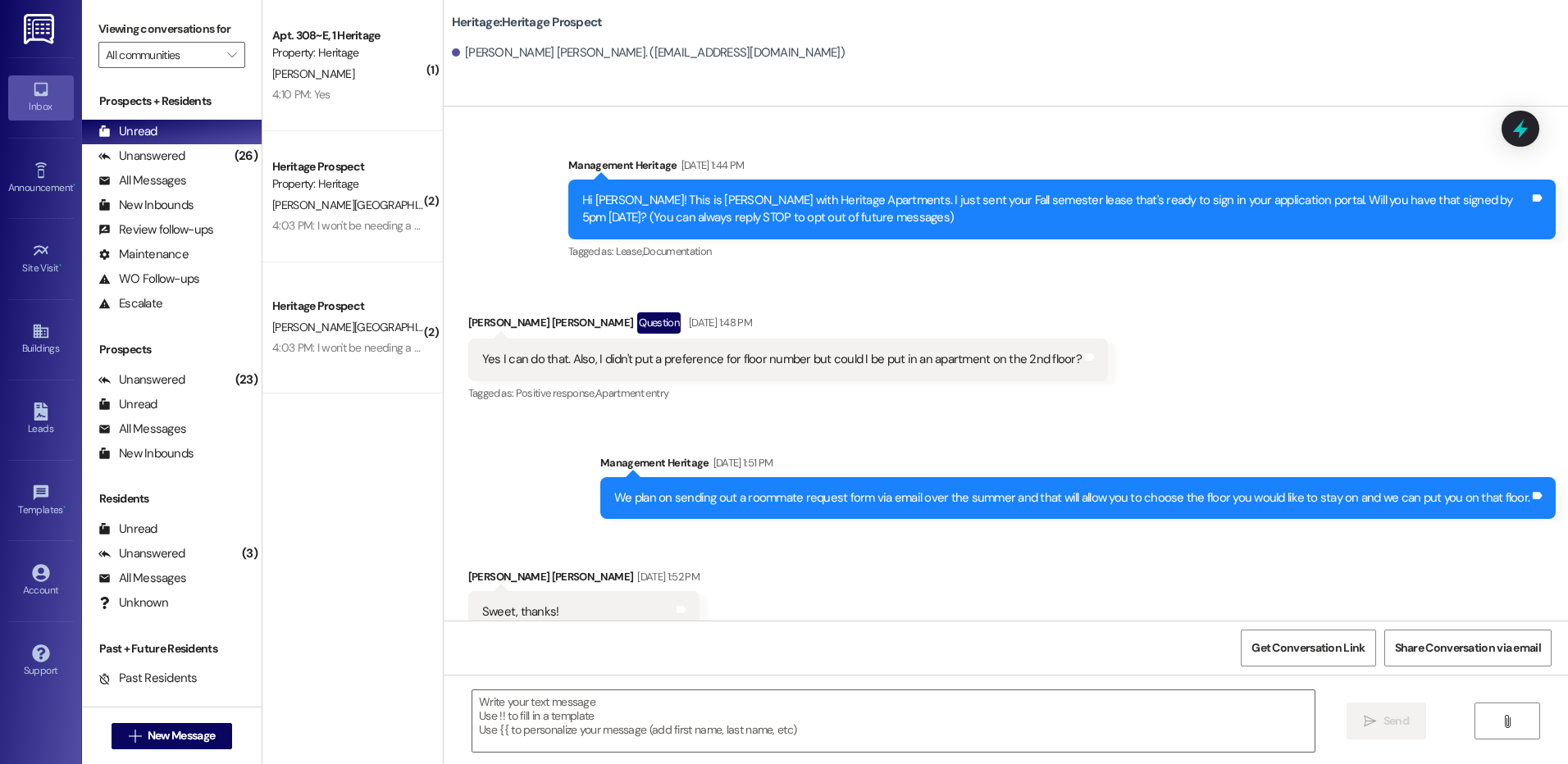
scroll to position [49, 0]
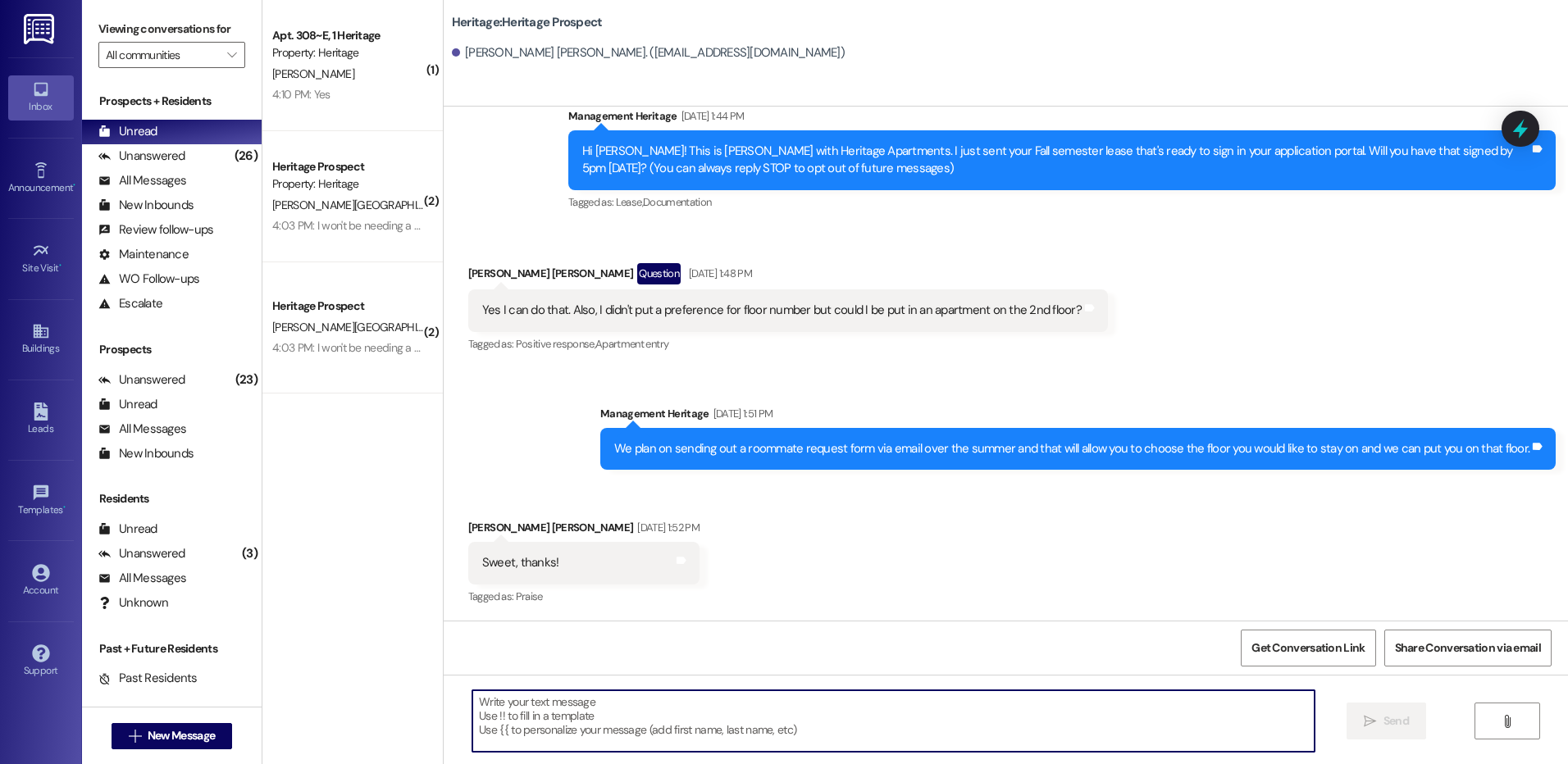
click at [533, 723] on textarea at bounding box center [893, 721] width 841 height 62
paste textarea "Hey Miley! This is Paige with Heritage Apartments. I just sent your Fall paymen…"
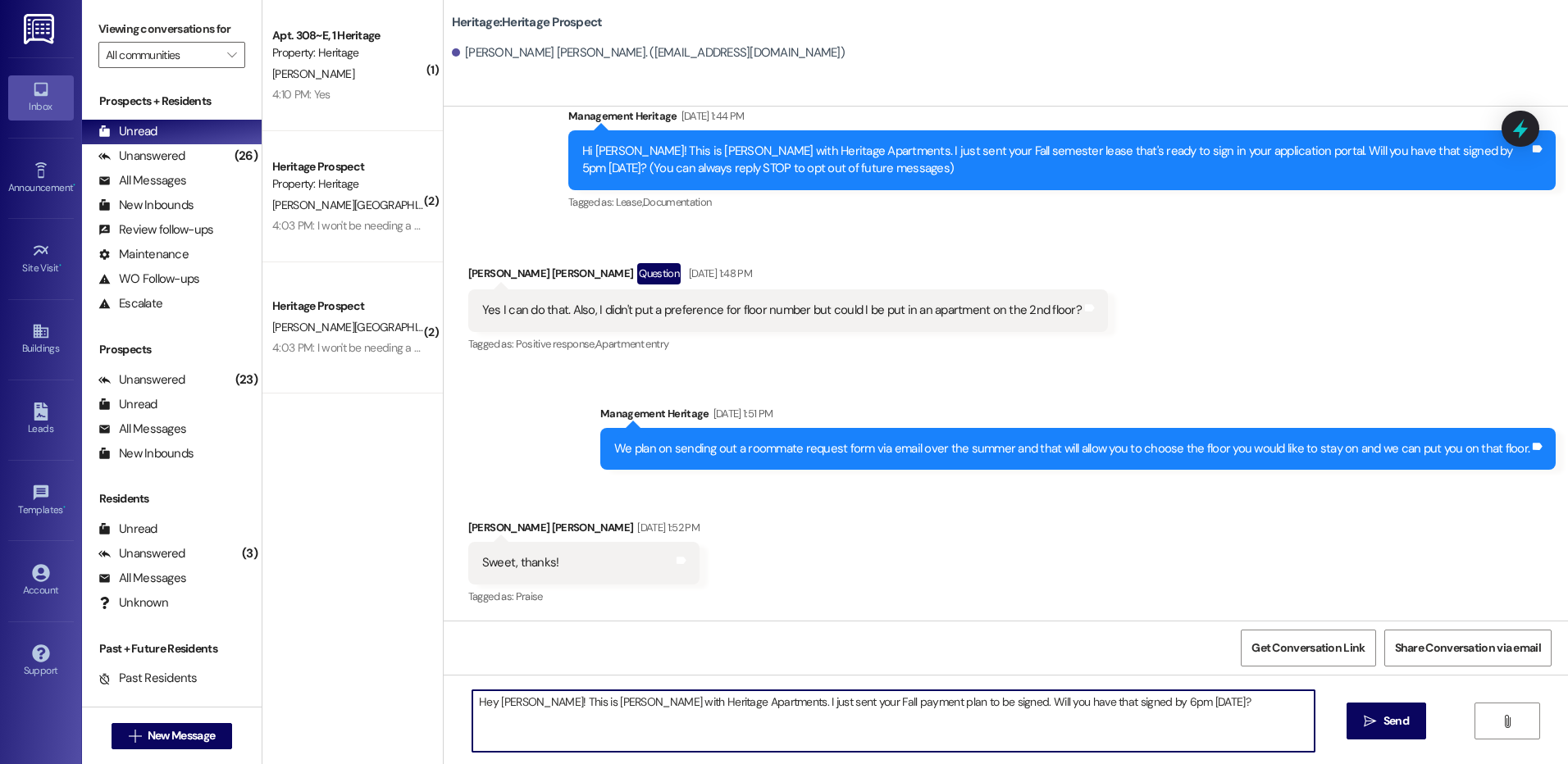
click at [498, 708] on textarea "Hey Miley! This is Paige with Heritage Apartments. I just sent your Fall paymen…" at bounding box center [893, 721] width 841 height 62
click at [498, 708] on textarea "Hey Jackson! This is Paige with Heritage Apartments. I just sent your Fall paym…" at bounding box center [893, 721] width 841 height 62
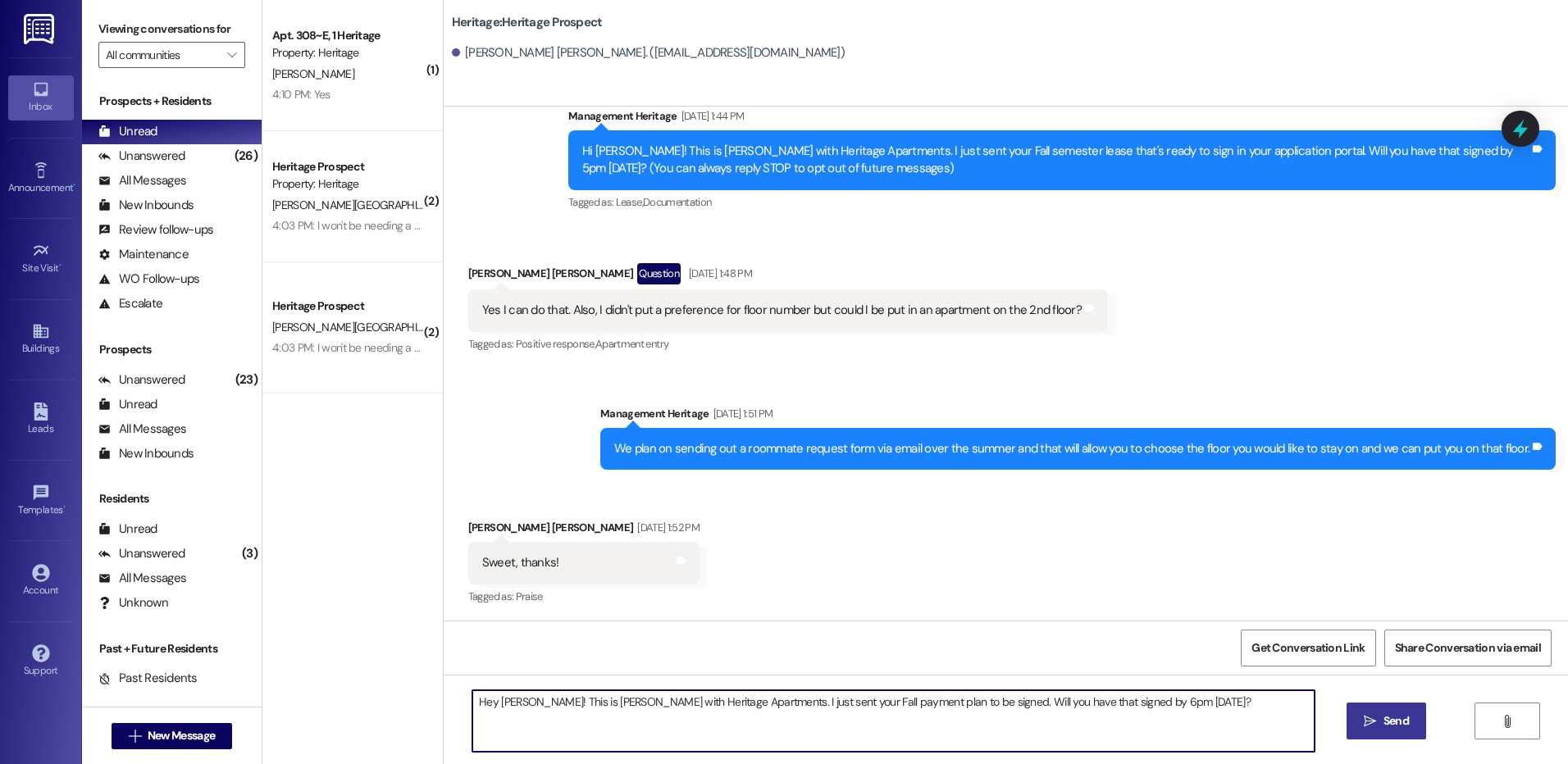
type textarea "Hey Jackson! This is Paige with Heritage Apartments. I just sent your Fall paym…"
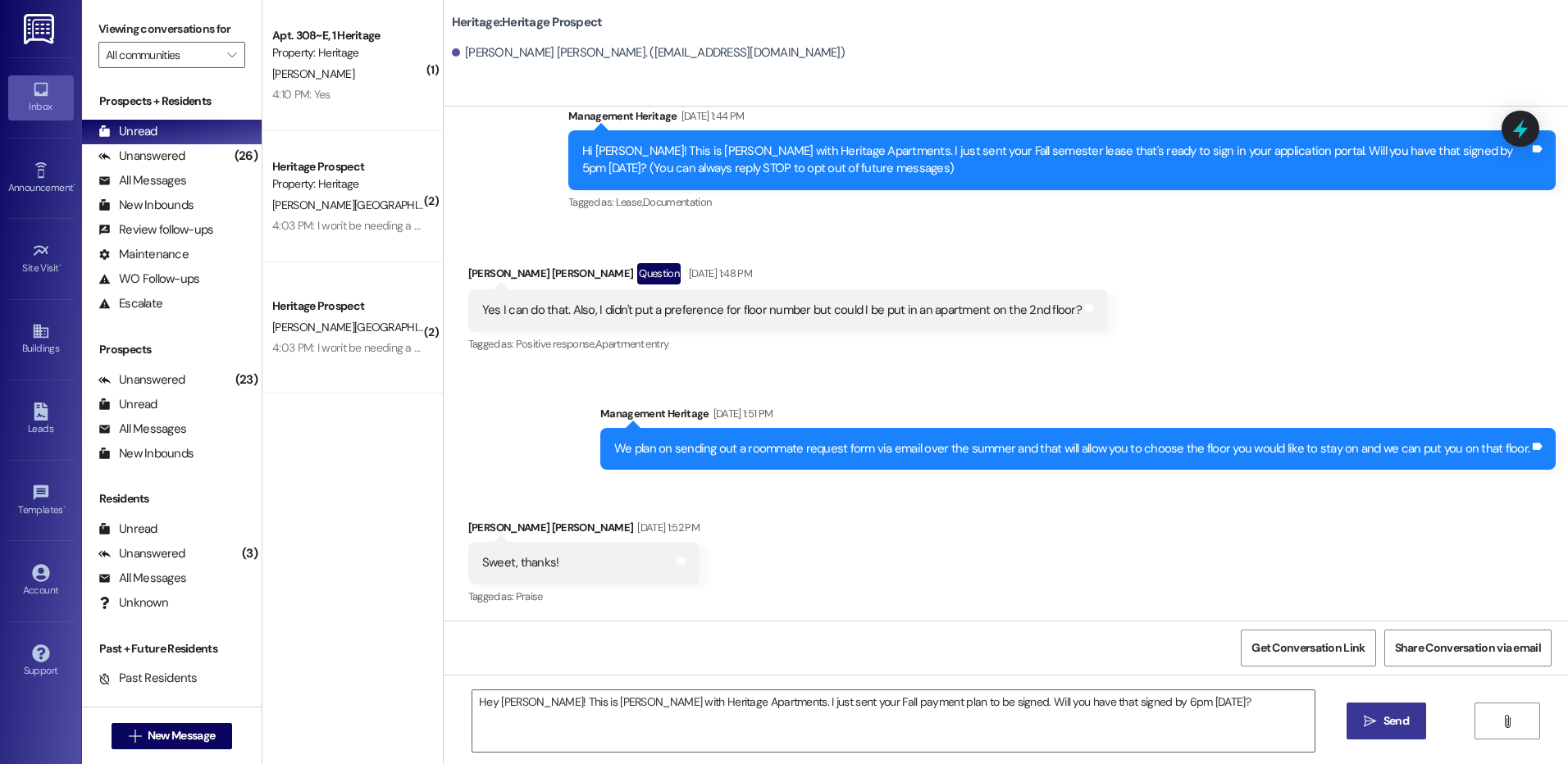
click at [1415, 730] on button " Send" at bounding box center [1386, 721] width 79 height 37
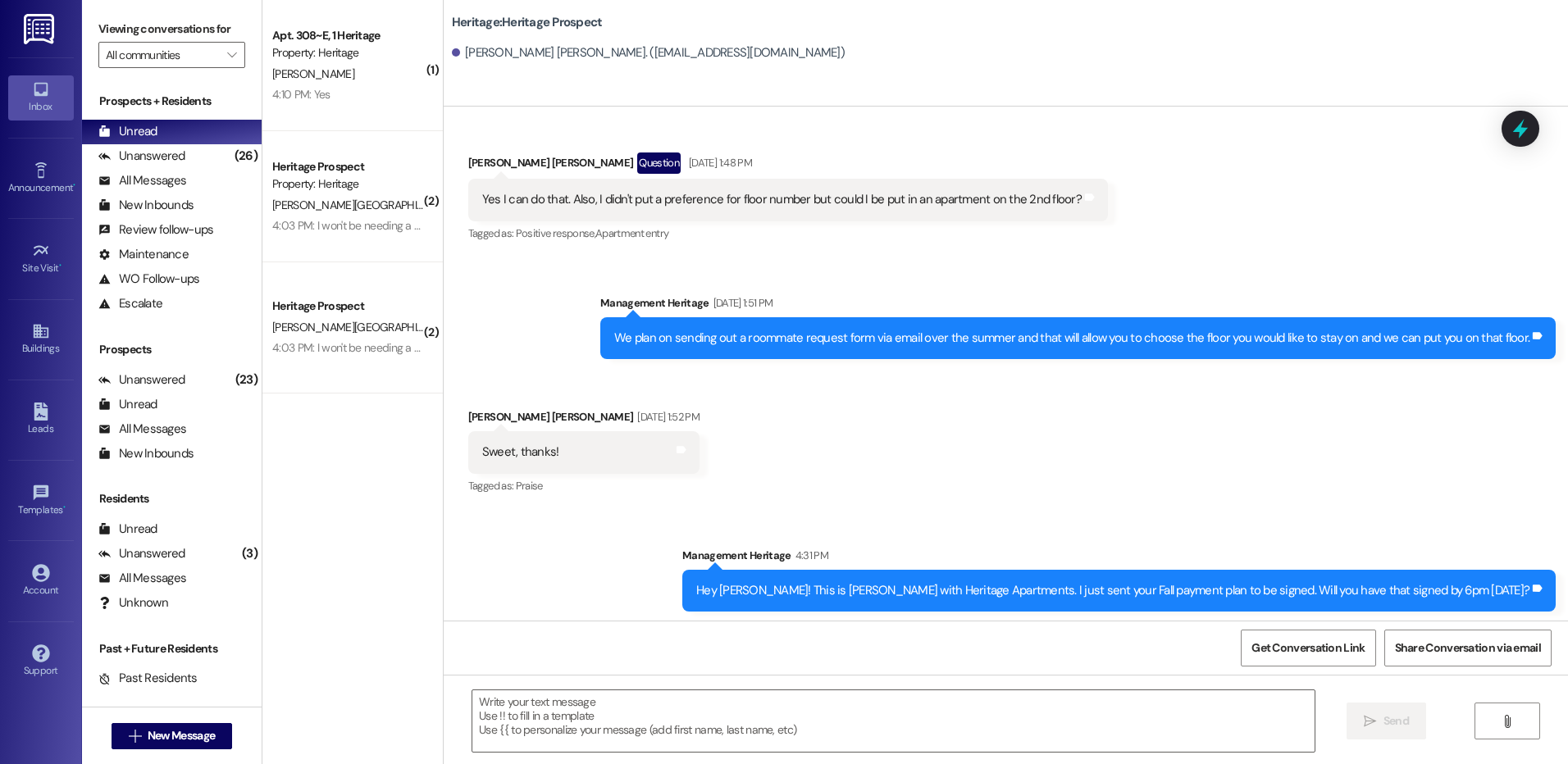
scroll to position [164, 0]
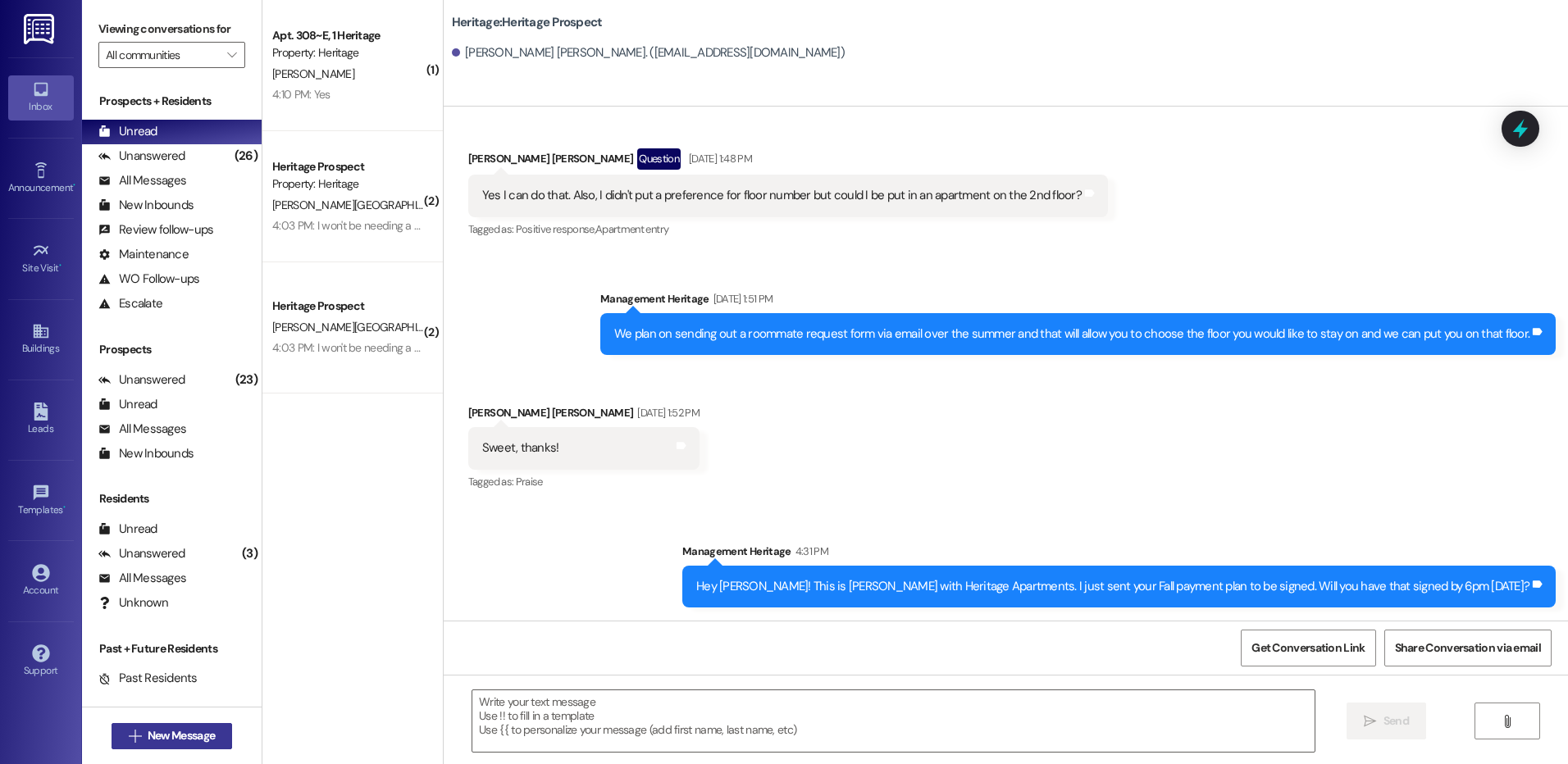
click at [156, 736] on span "New Message" at bounding box center [181, 736] width 68 height 18
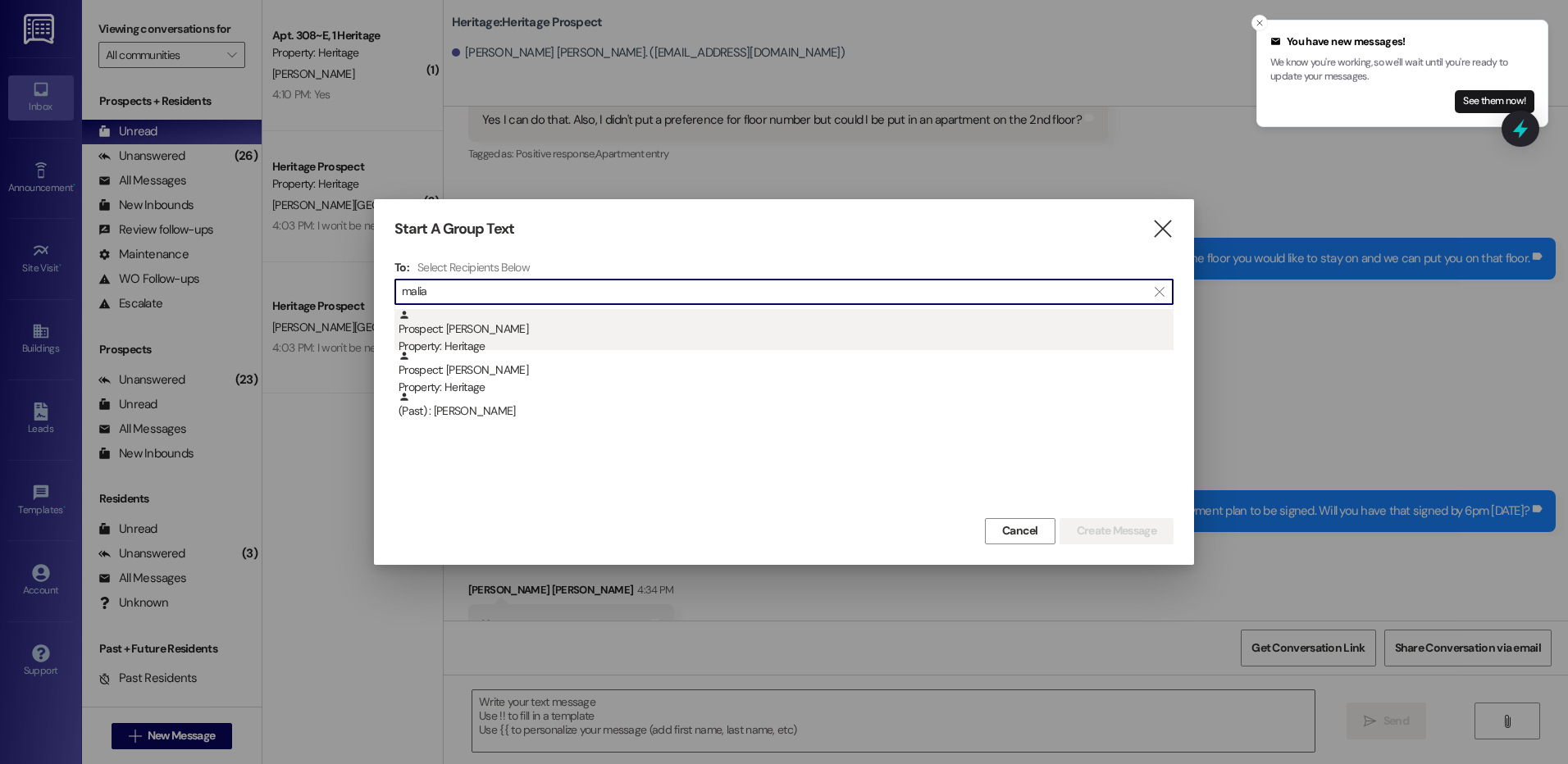
scroll to position [278, 0]
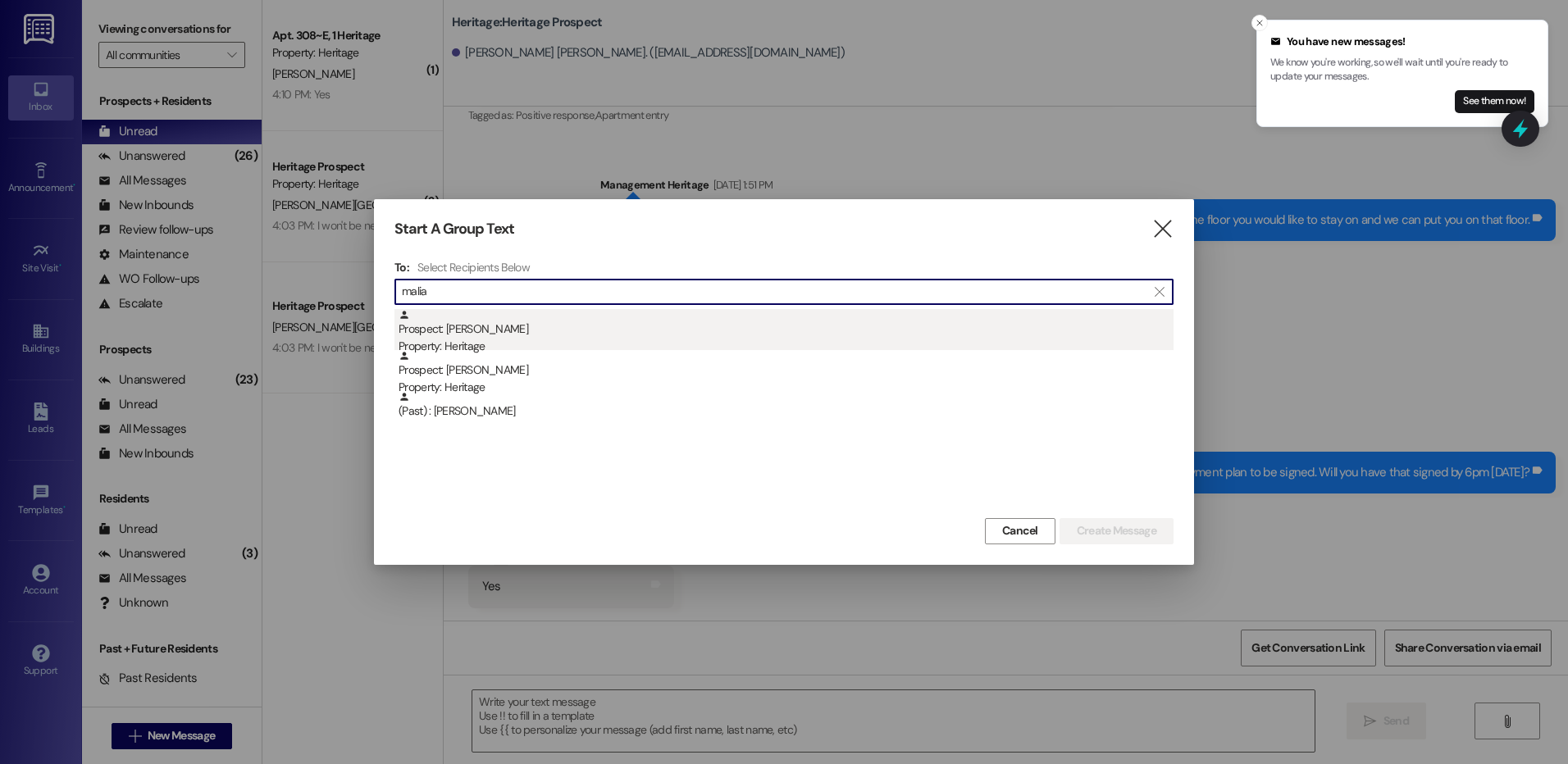
type input "malia"
click at [619, 321] on div "Prospect: Malia Ralphs Property: Heritage" at bounding box center [786, 332] width 775 height 47
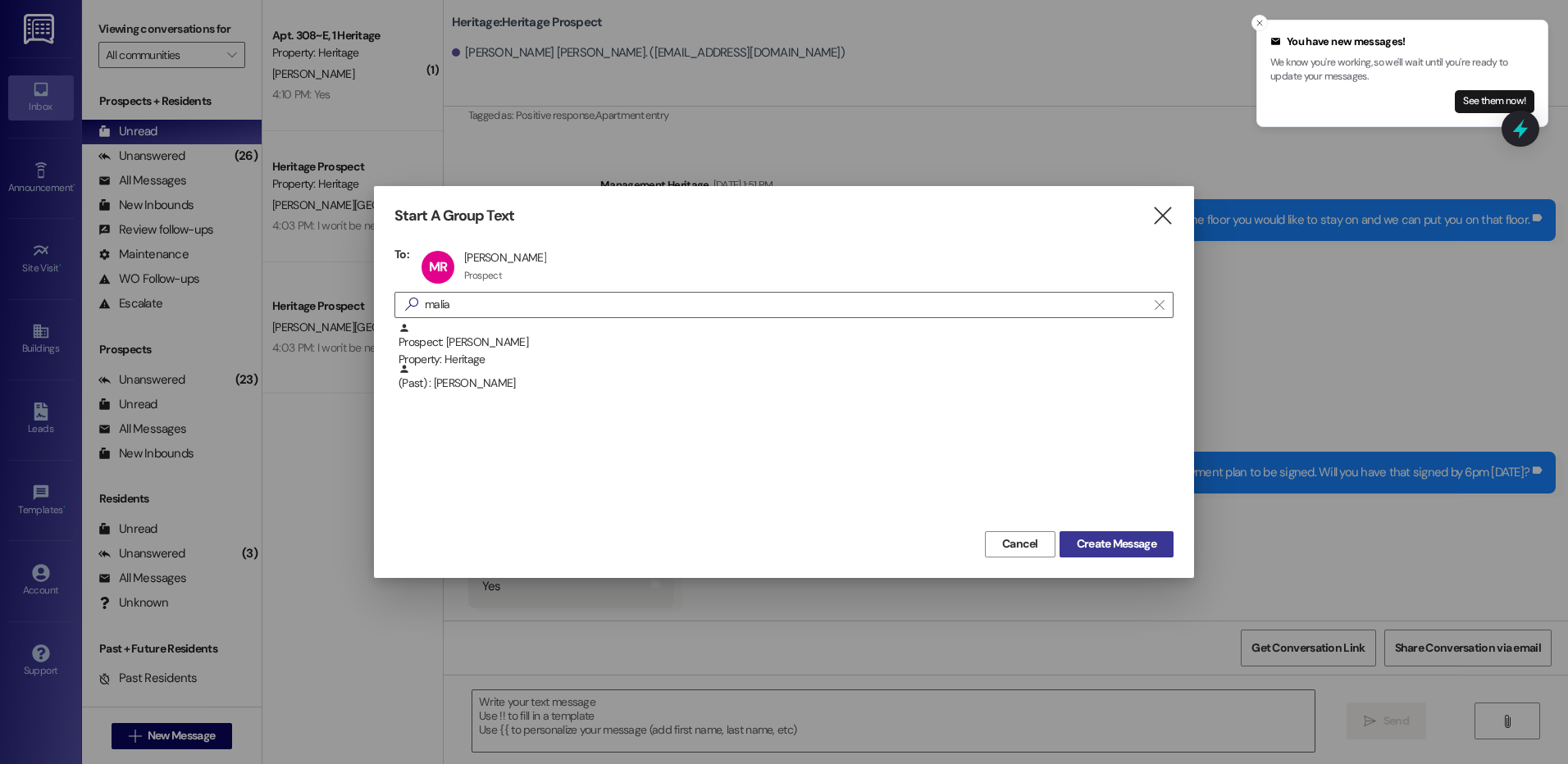
click at [1109, 535] on span "Create Message" at bounding box center [1116, 544] width 79 height 18
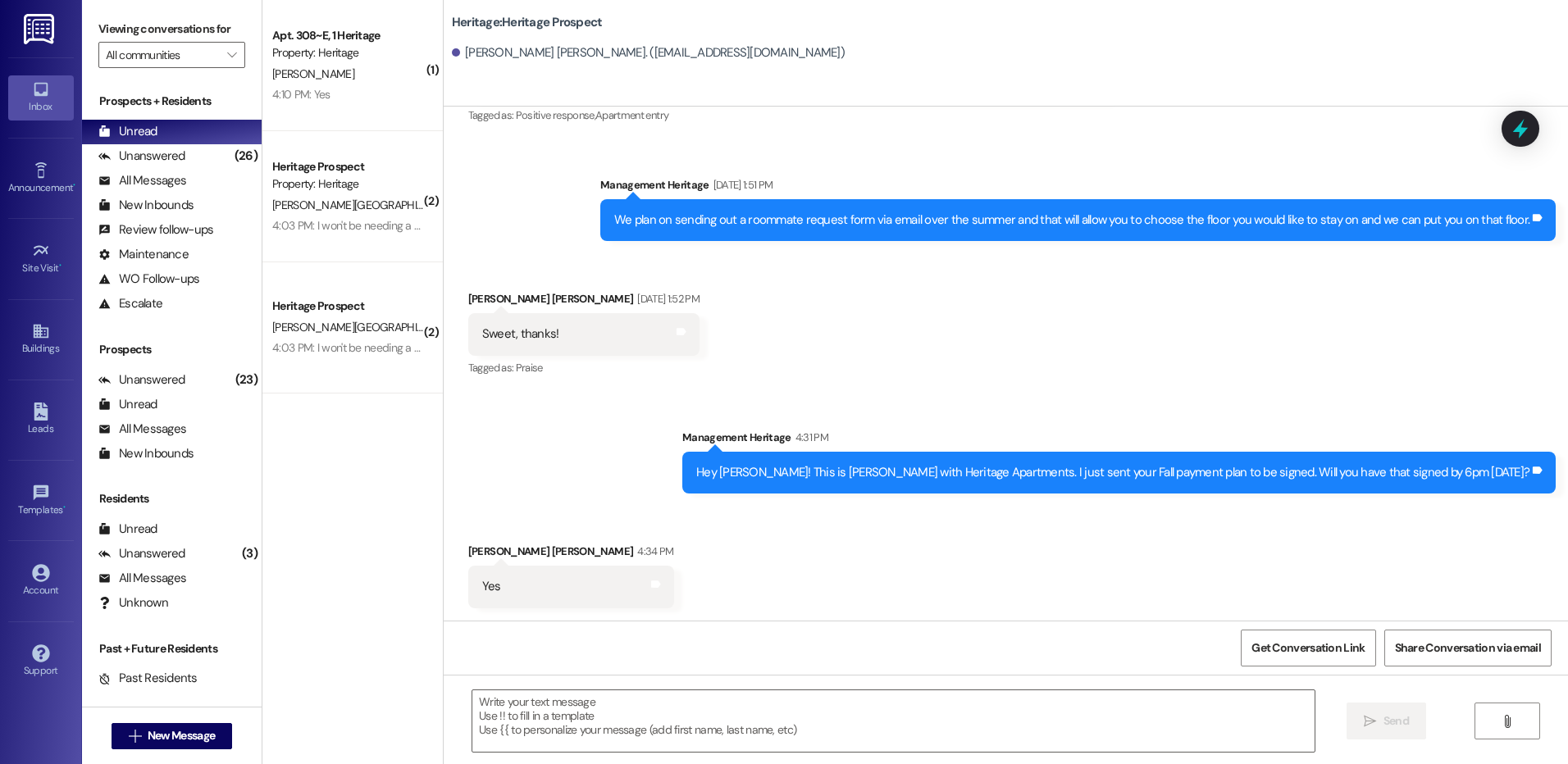
scroll to position [0, 0]
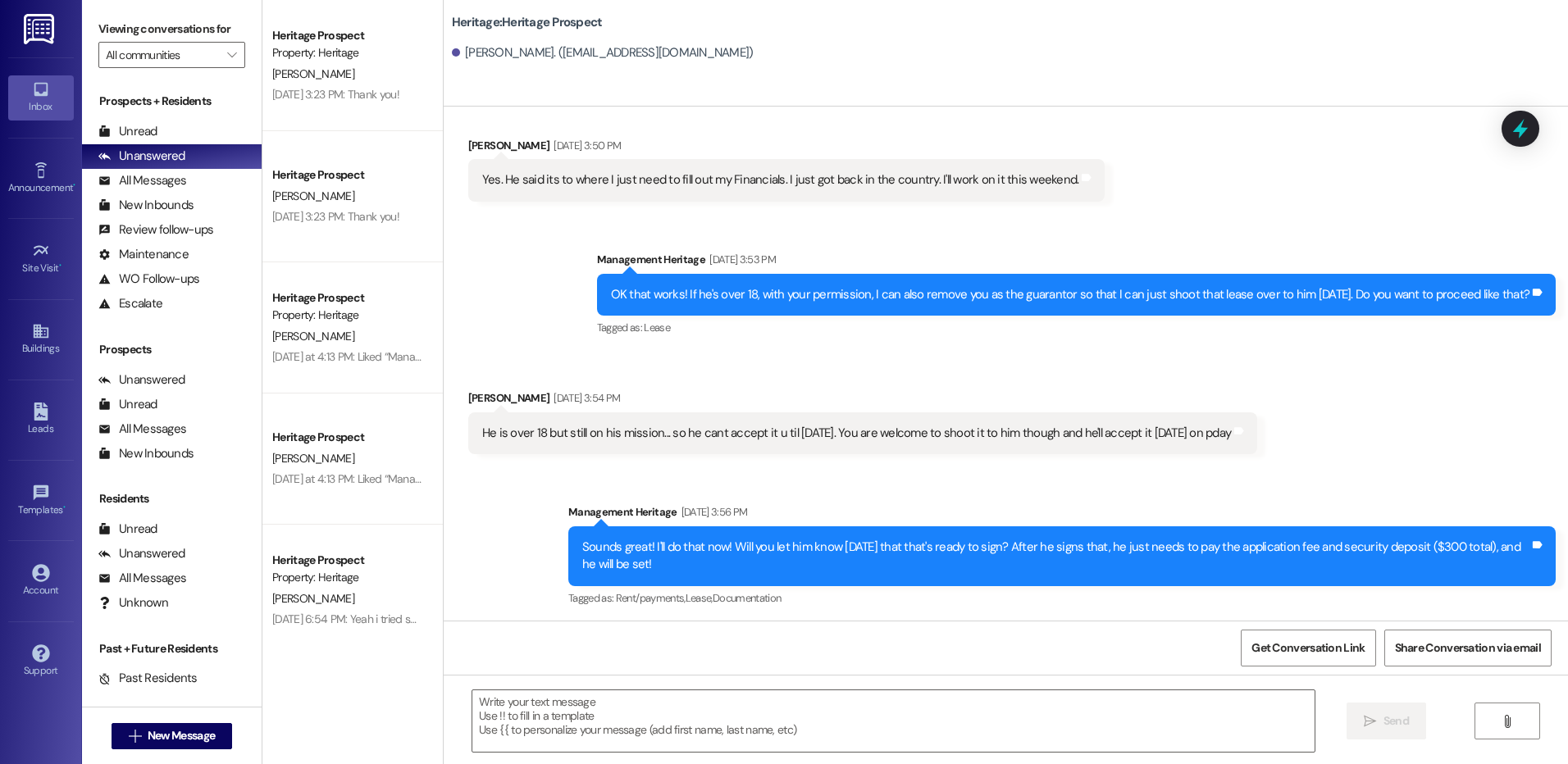
scroll to position [1324, 0]
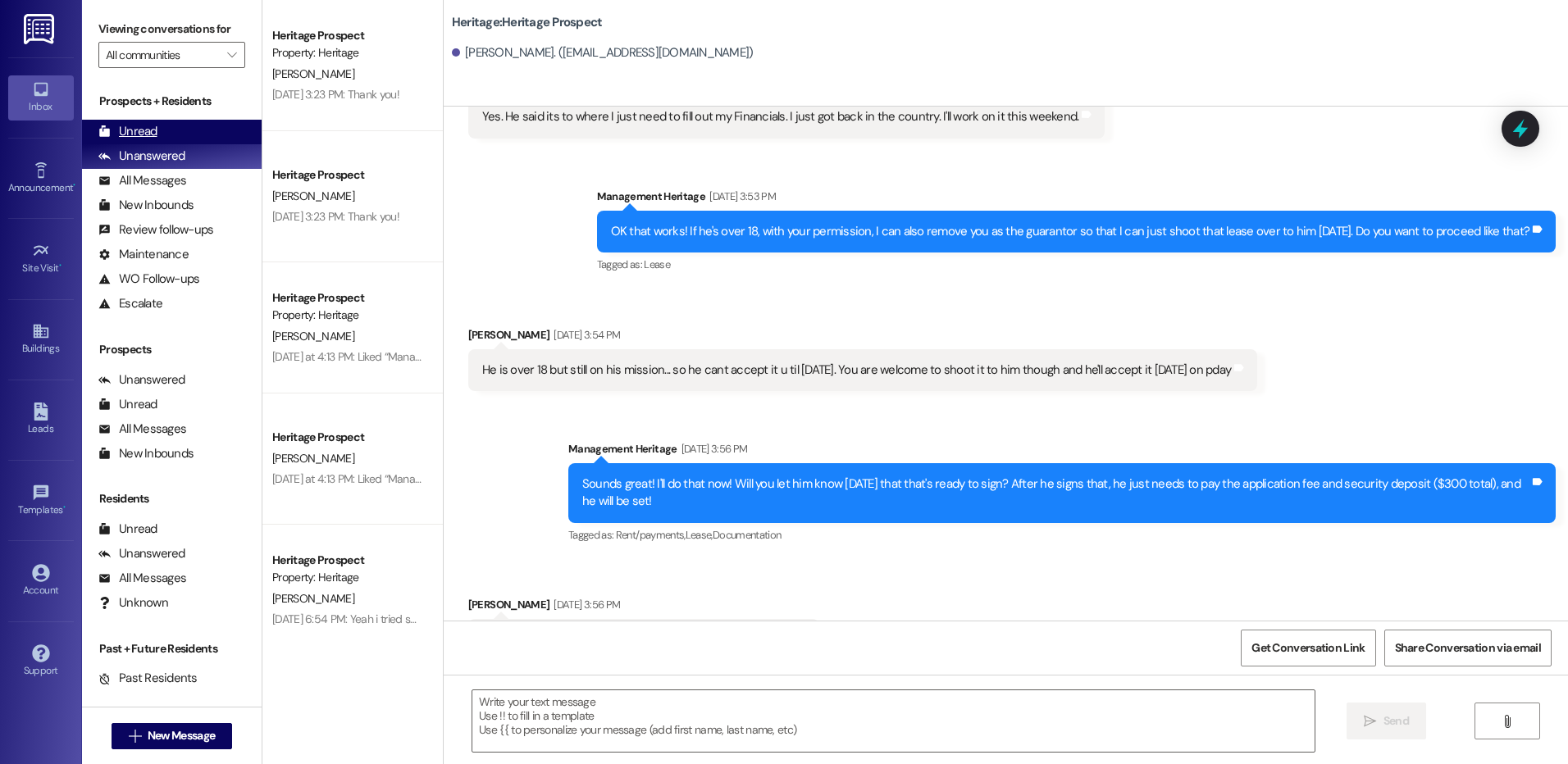
click at [197, 139] on div "Unread (0)" at bounding box center [171, 131] width 180 height 24
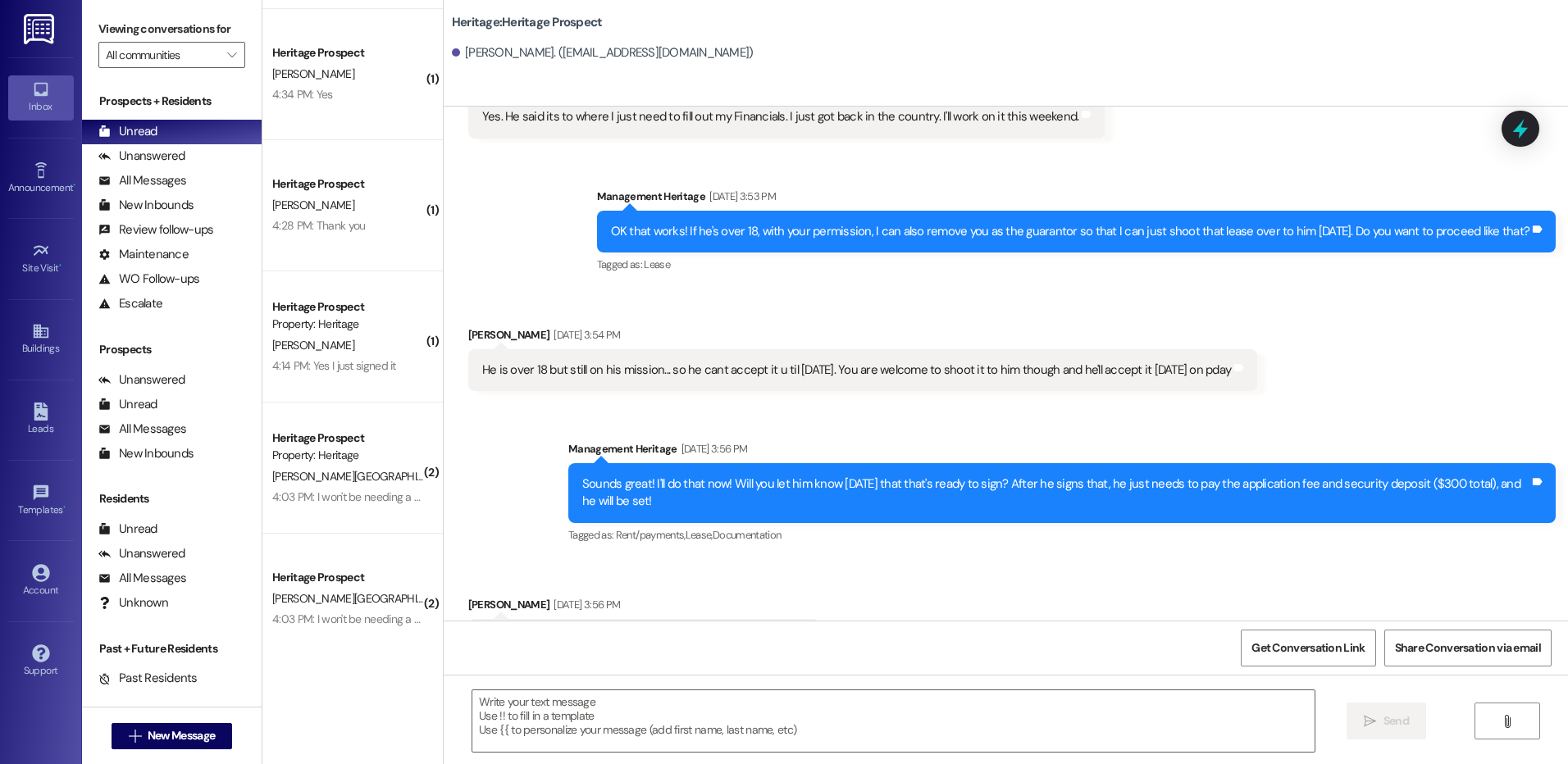
scroll to position [139, 0]
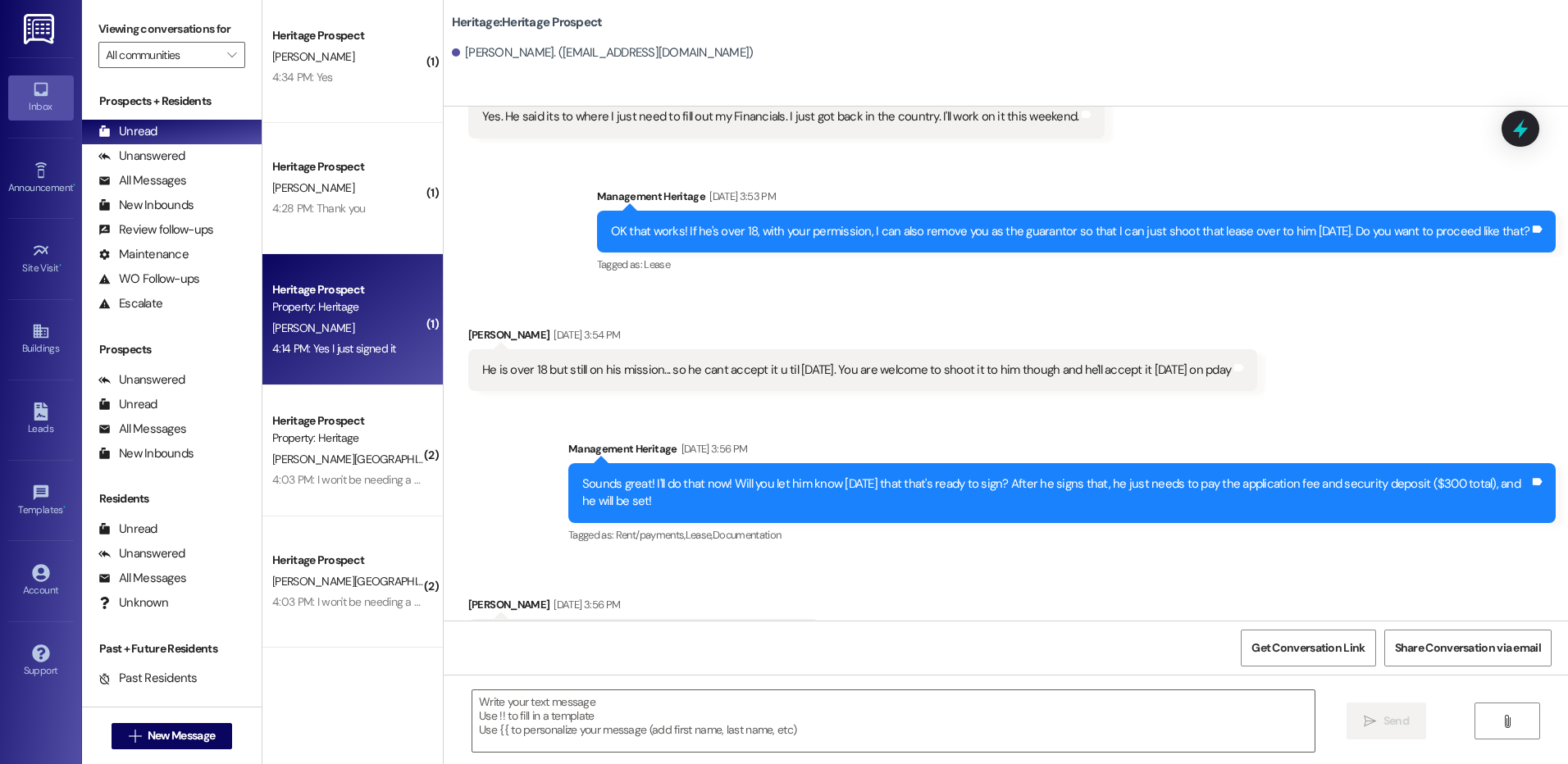
click at [389, 347] on div "4:14 PM: Yes I just signed it 4:14 PM: Yes I just signed it" at bounding box center [348, 348] width 155 height 21
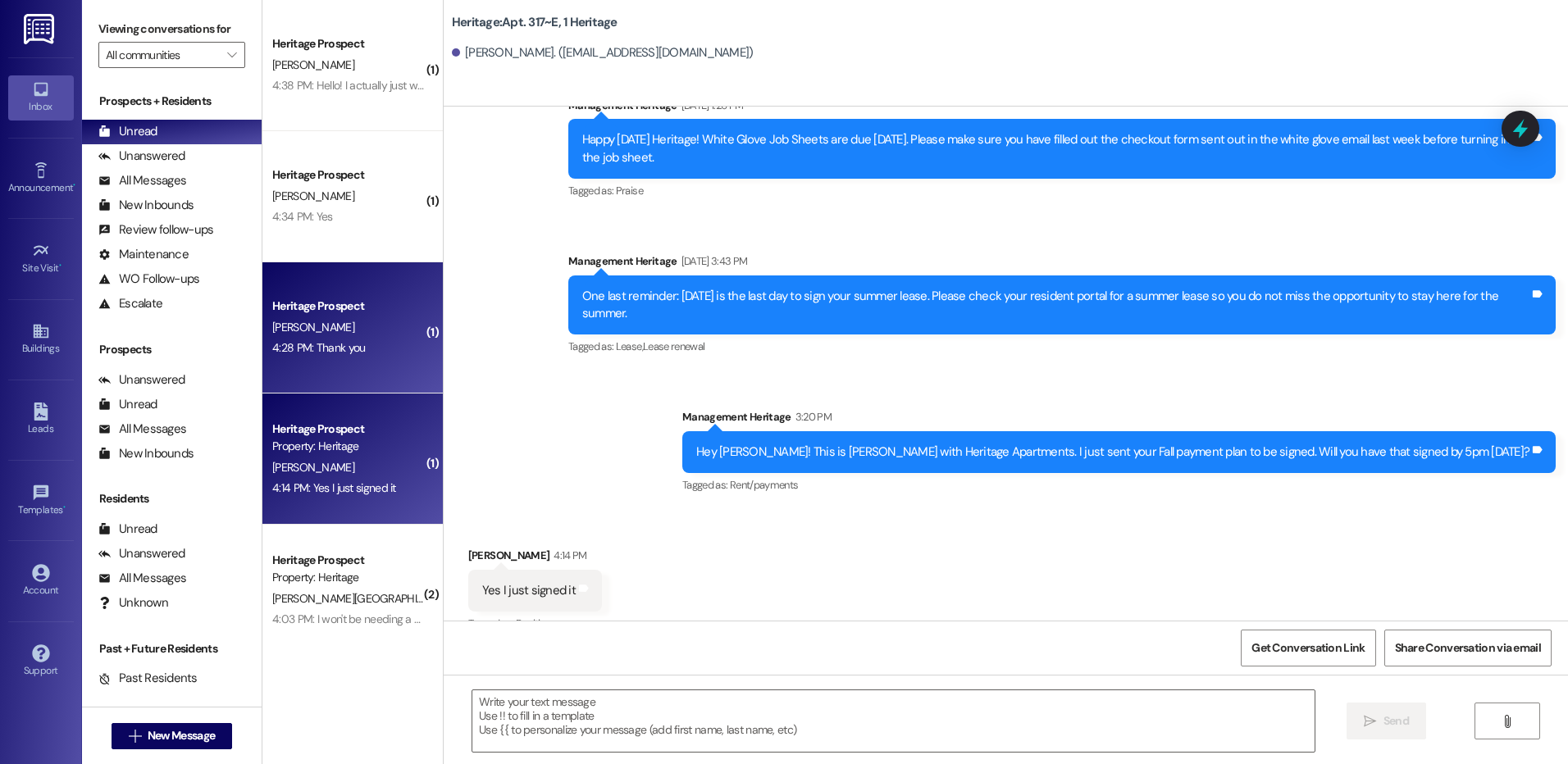
scroll to position [18602, 0]
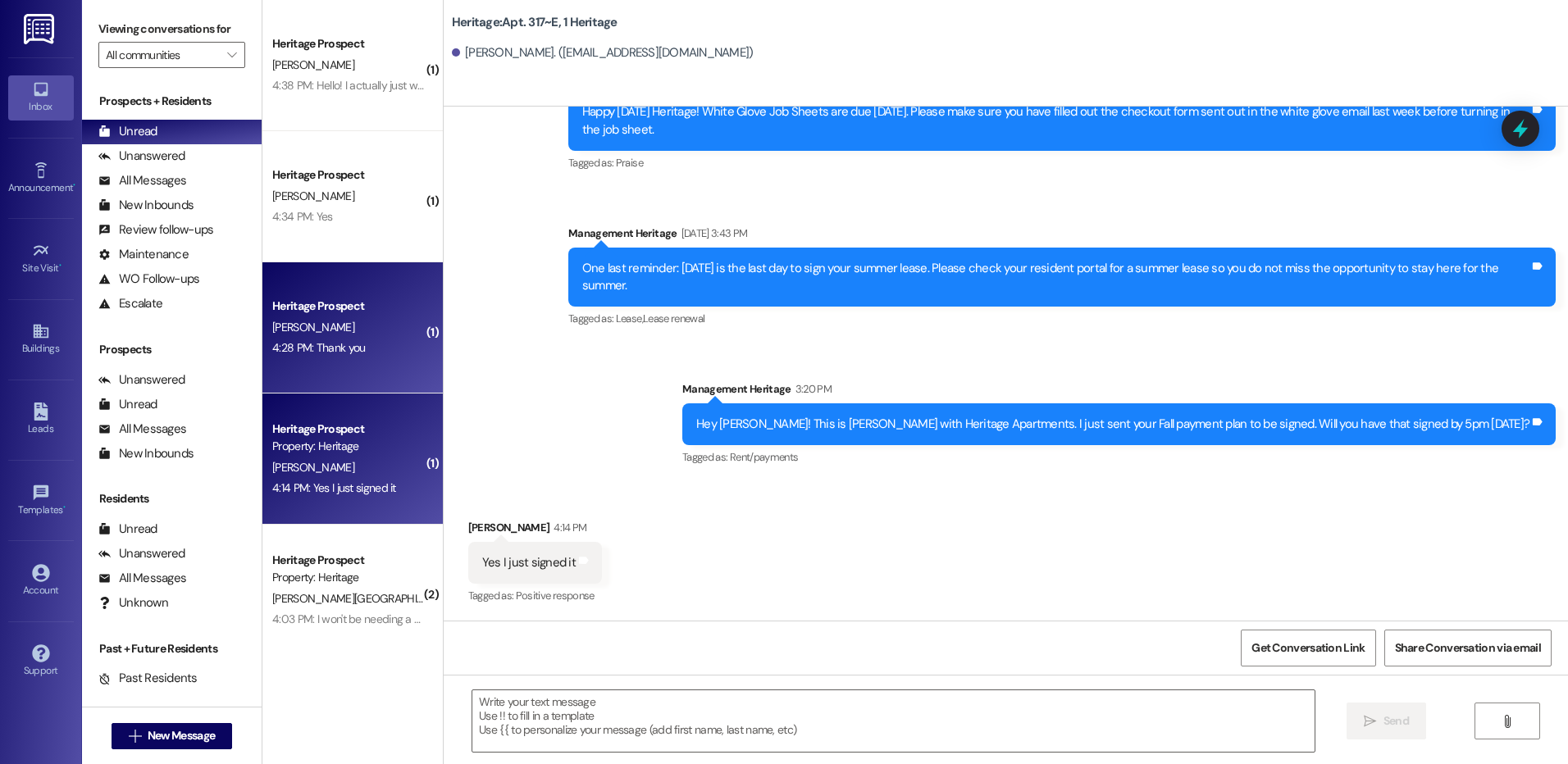
click at [339, 300] on div "Heritage Prospect" at bounding box center [348, 306] width 152 height 18
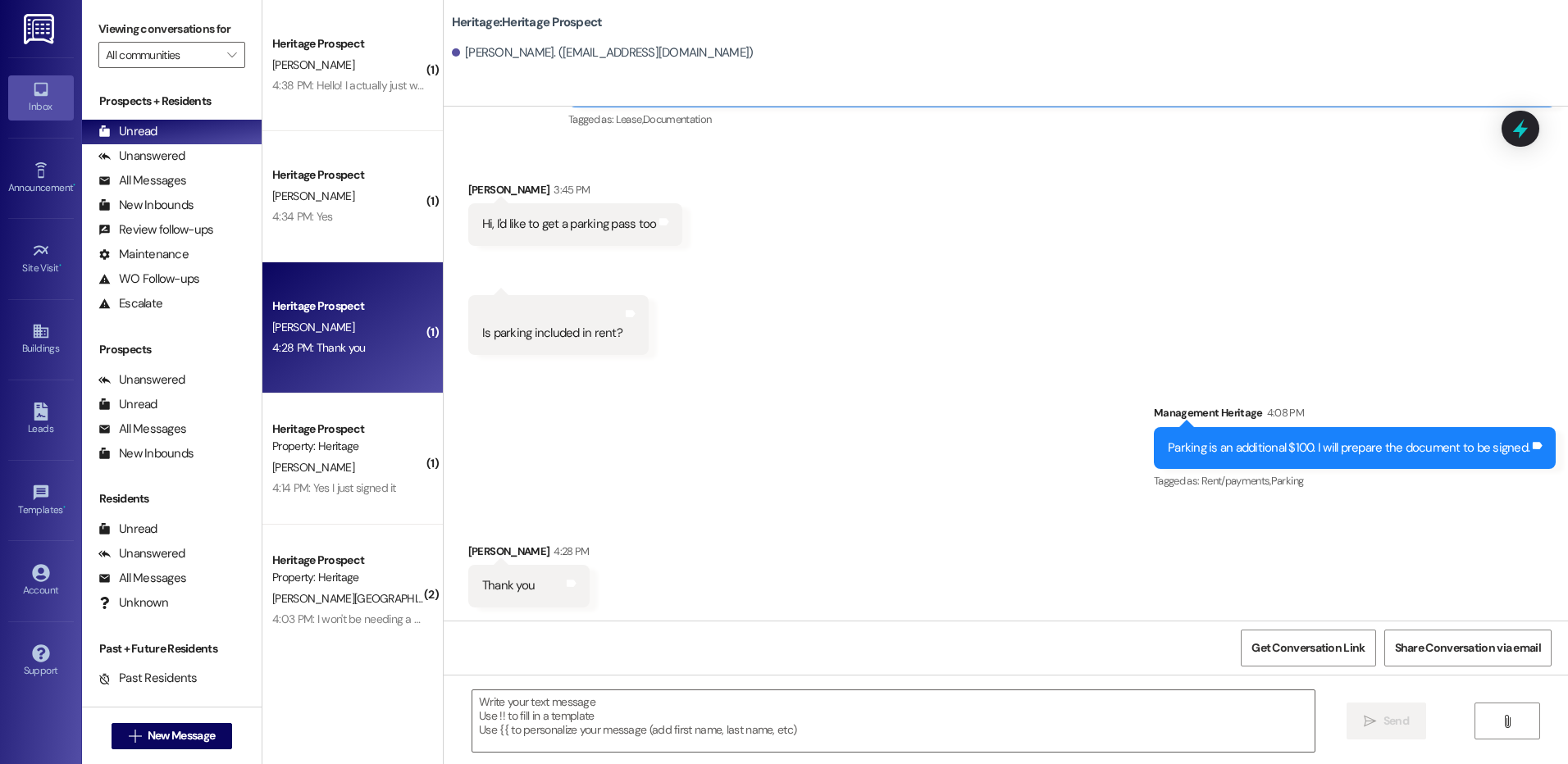
scroll to position [1052, 0]
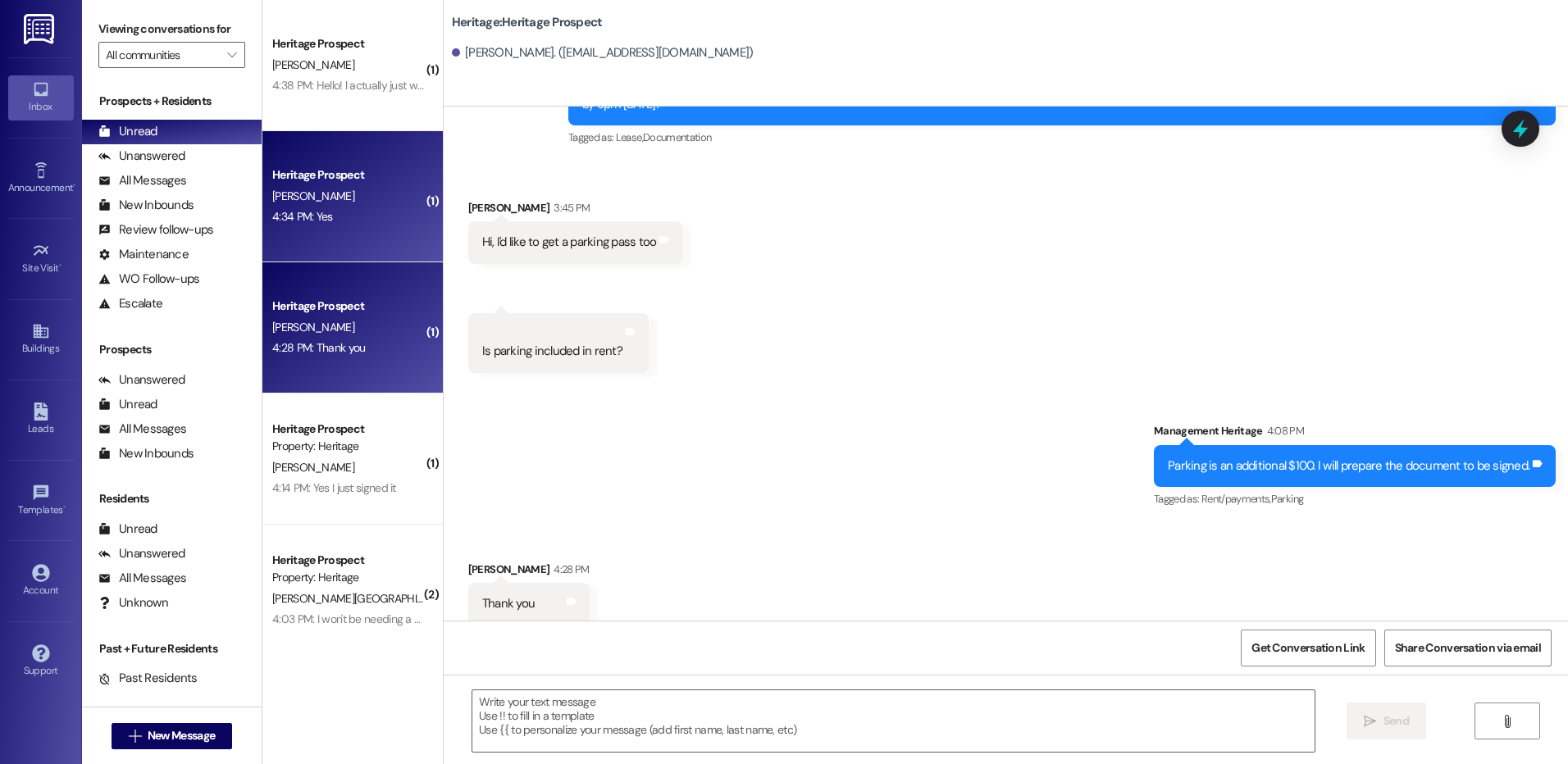
click at [363, 244] on div "Heritage Prospect [PERSON_NAME] 4:34 PM: Yes 4:34 PM: Yes" at bounding box center [353, 196] width 180 height 131
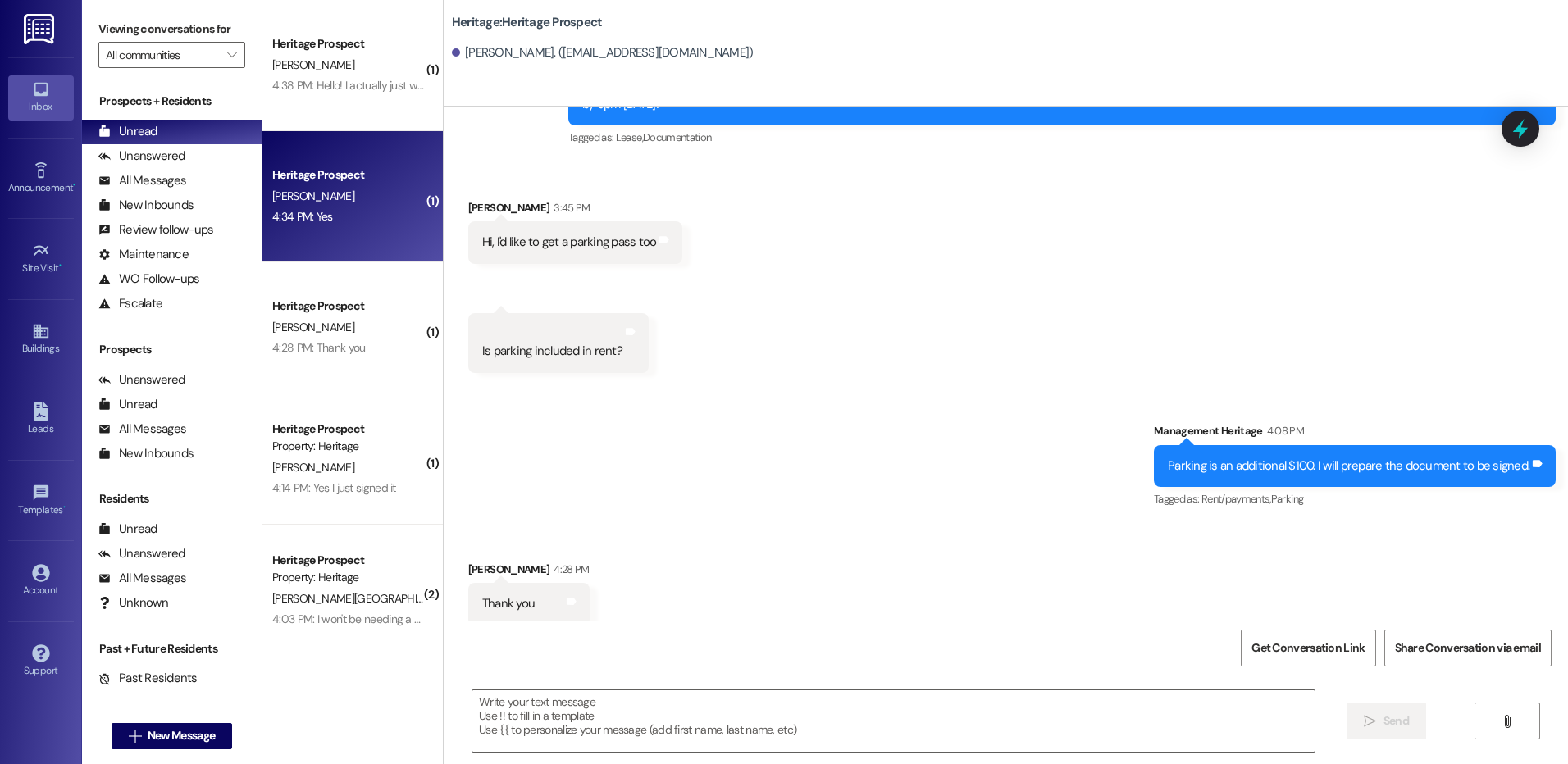
scroll to position [301, 0]
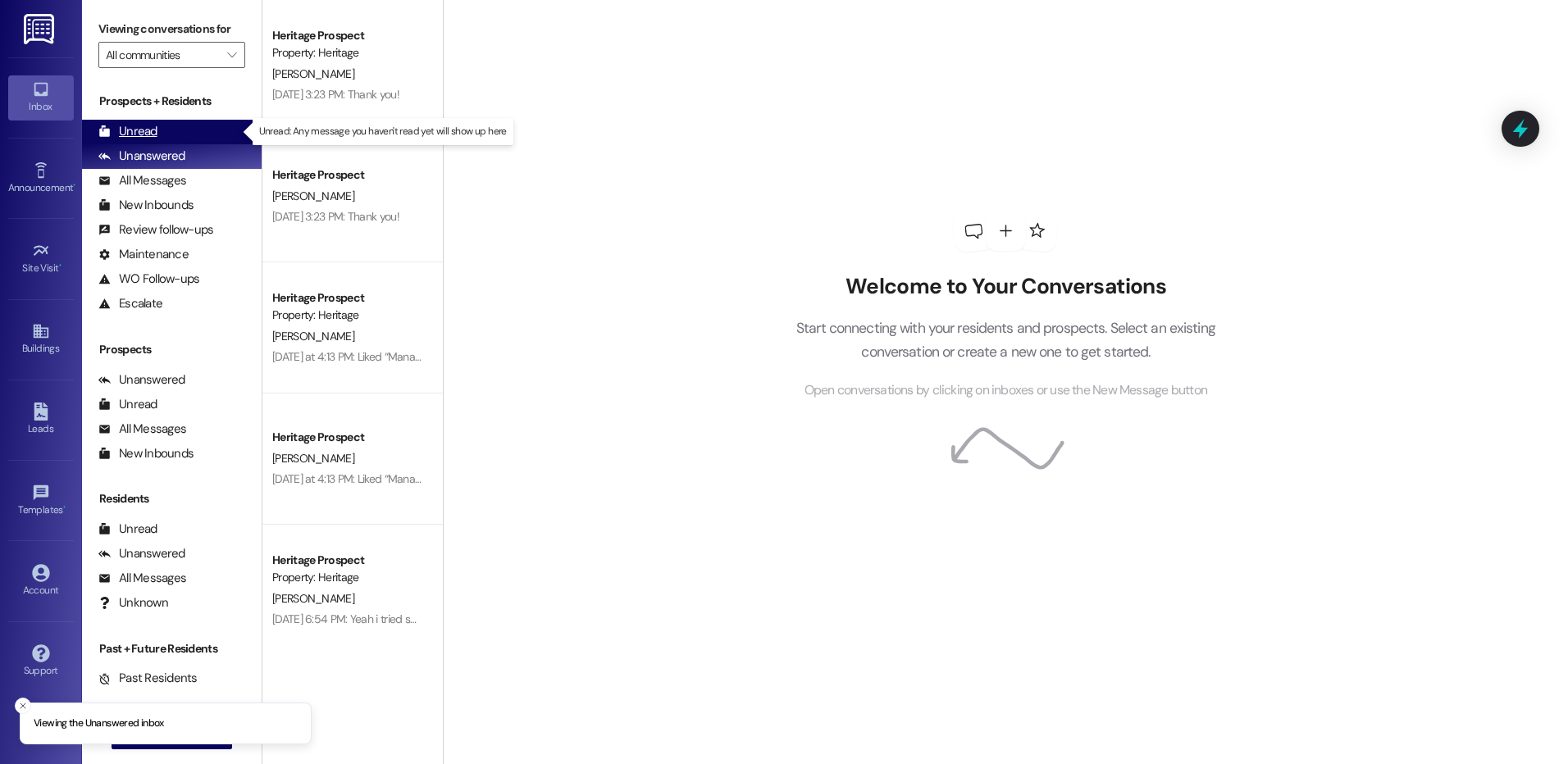
click at [225, 123] on div "Unread (0)" at bounding box center [171, 131] width 180 height 24
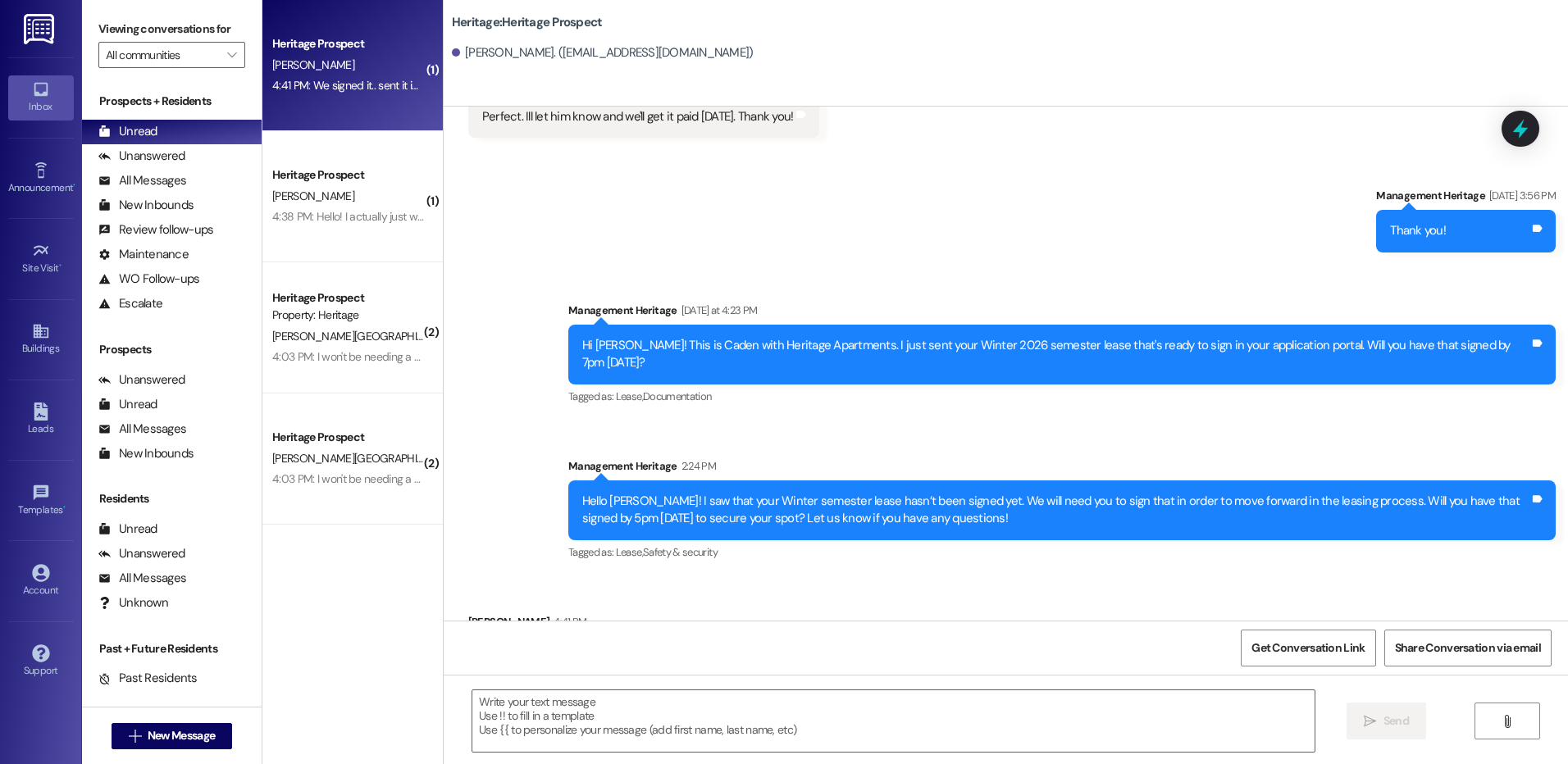
scroll to position [1848, 0]
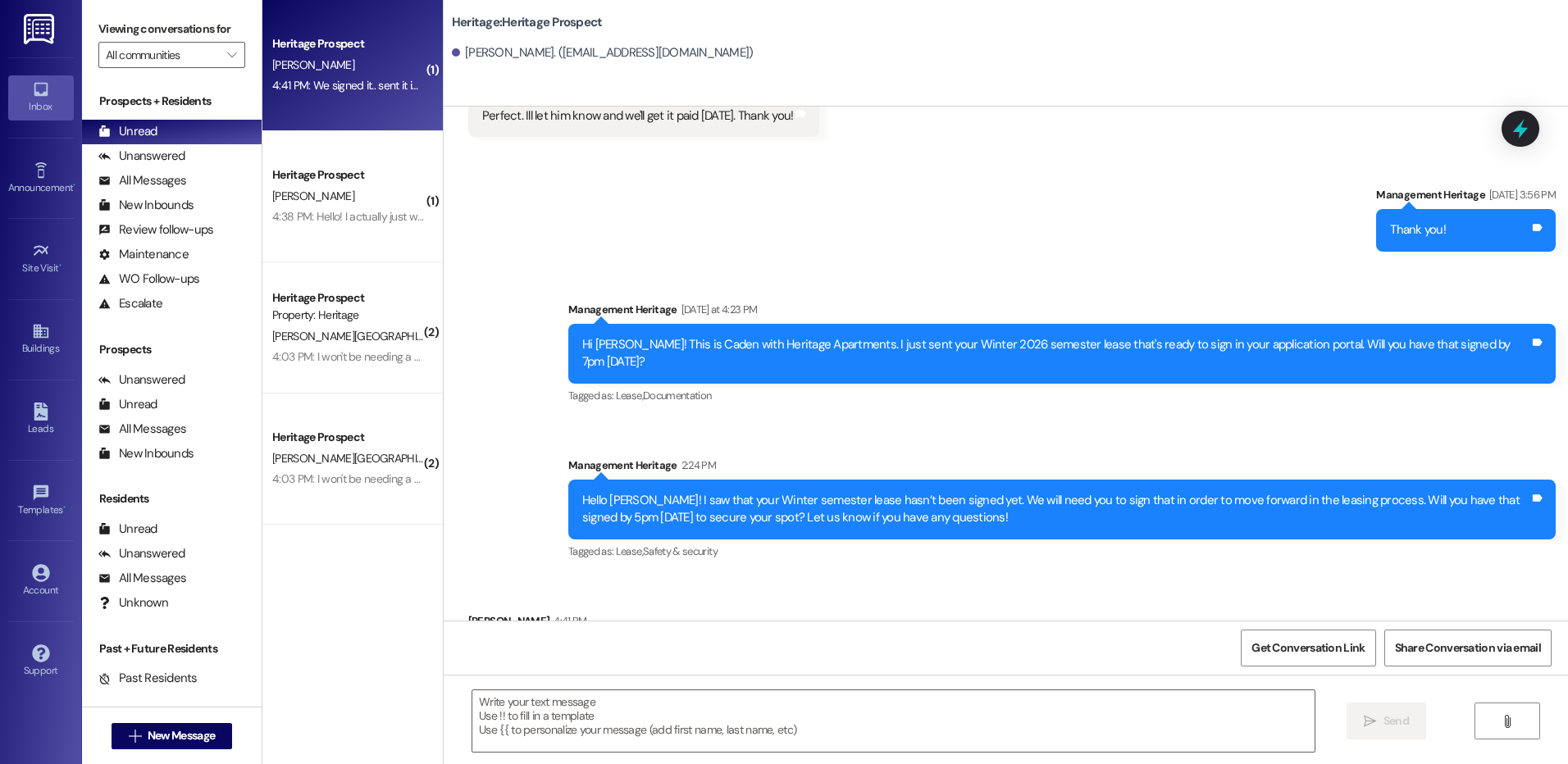
click at [672, 686] on div " Send " at bounding box center [1006, 736] width 1124 height 123
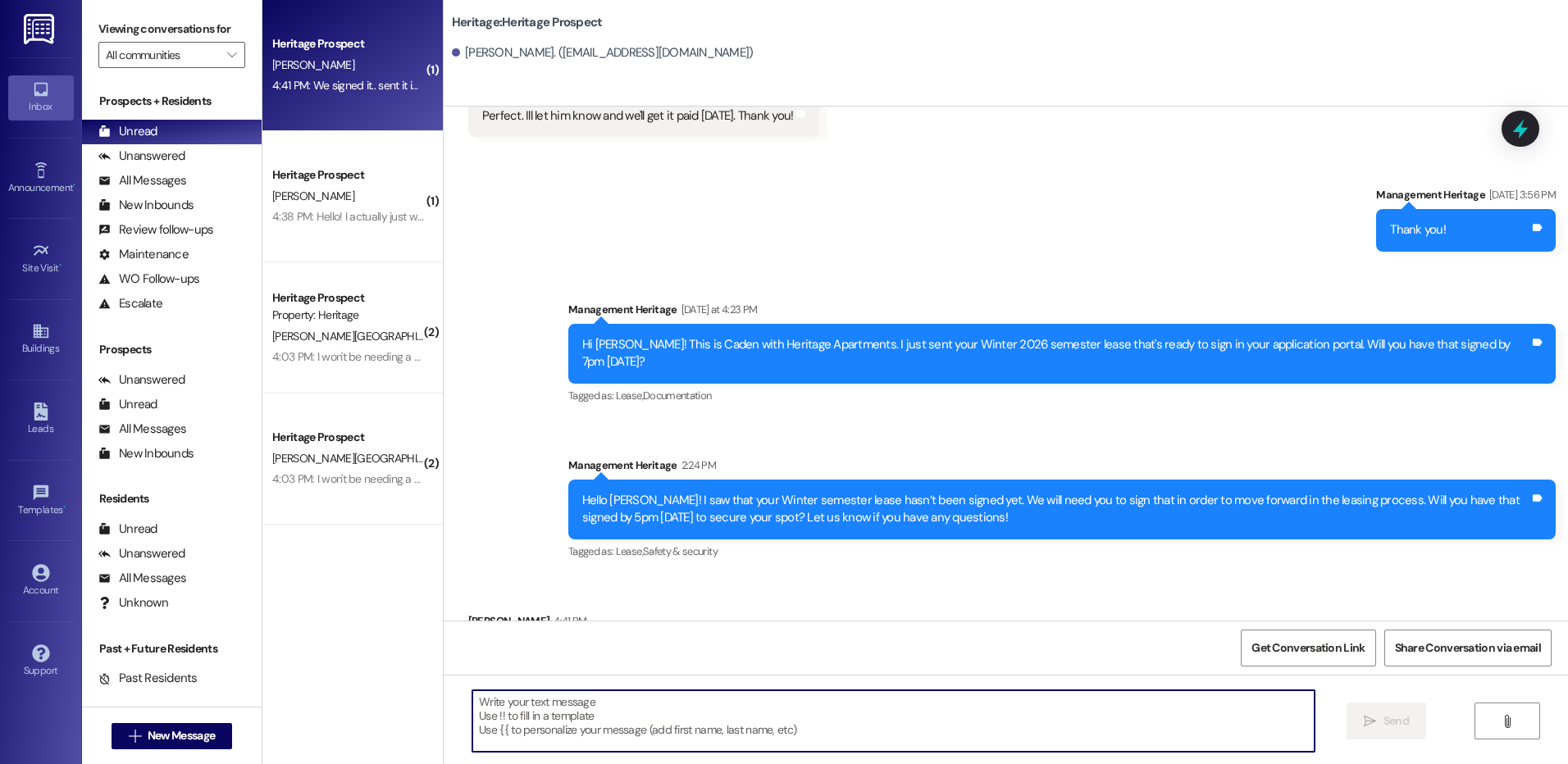
click at [676, 709] on textarea at bounding box center [893, 721] width 841 height 62
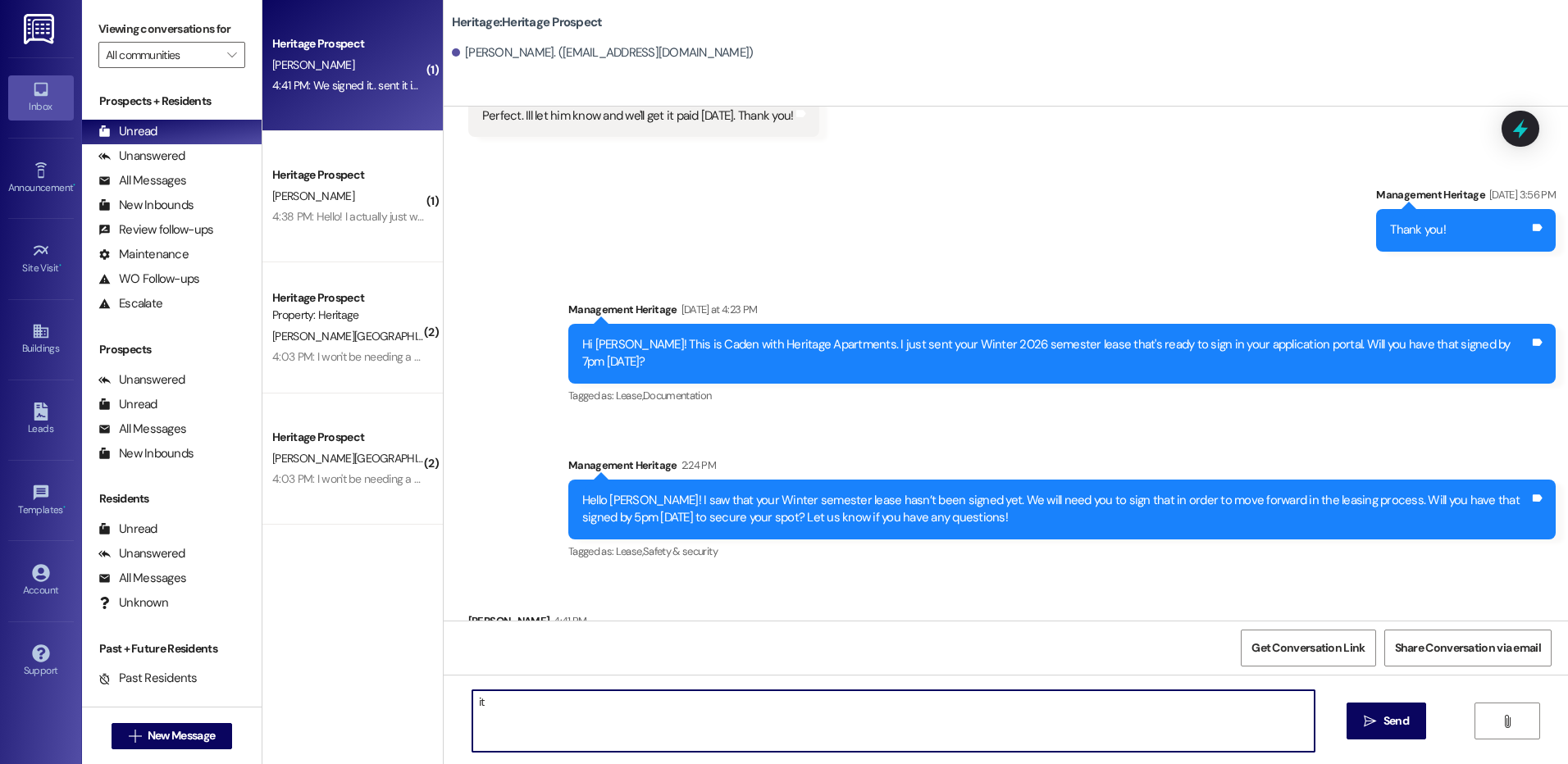
type textarea "i"
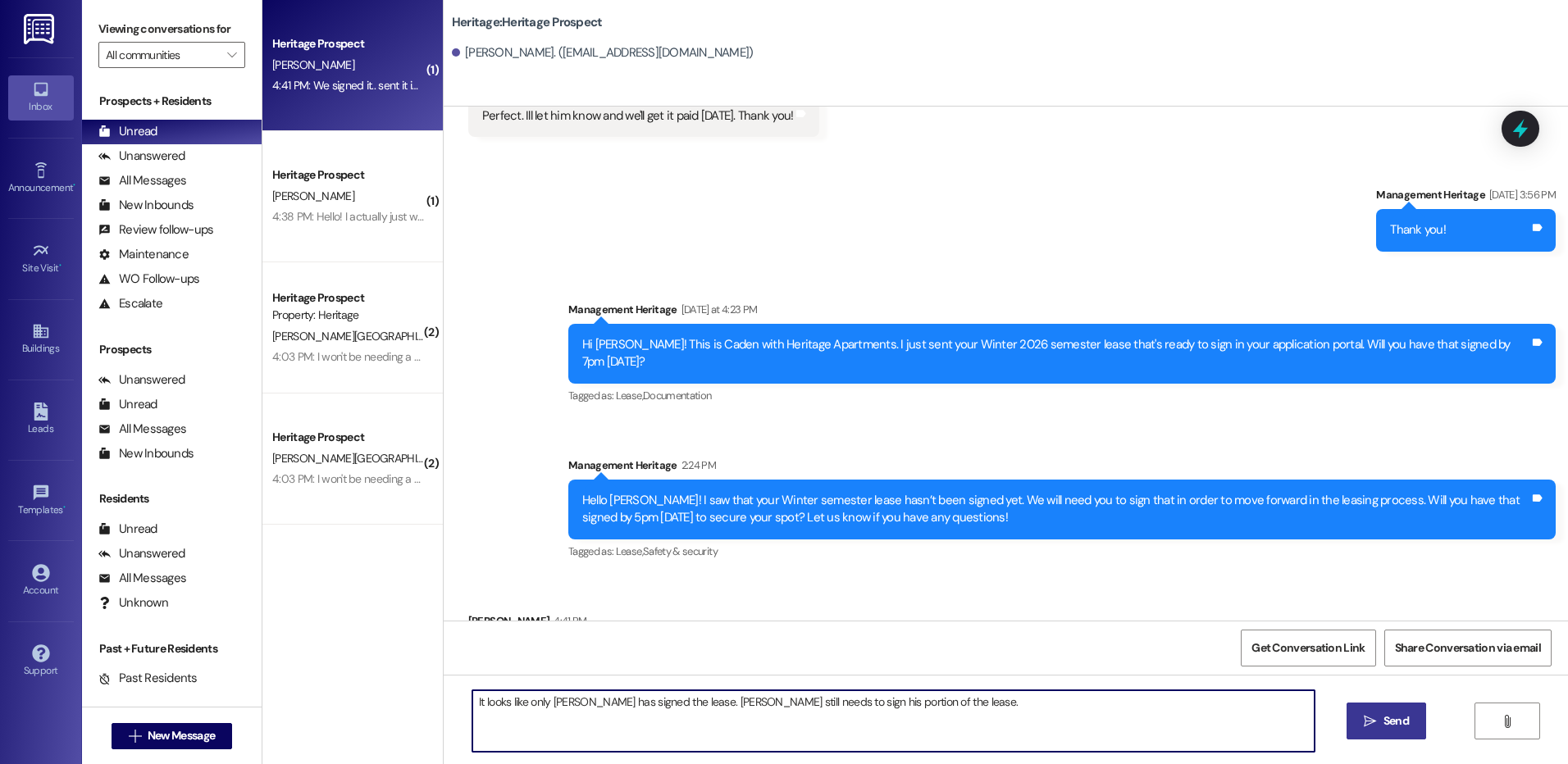
type textarea "It looks like only Travis has signed the lease. Landon still needs to sign his …"
click at [1374, 715] on icon "" at bounding box center [1370, 721] width 13 height 13
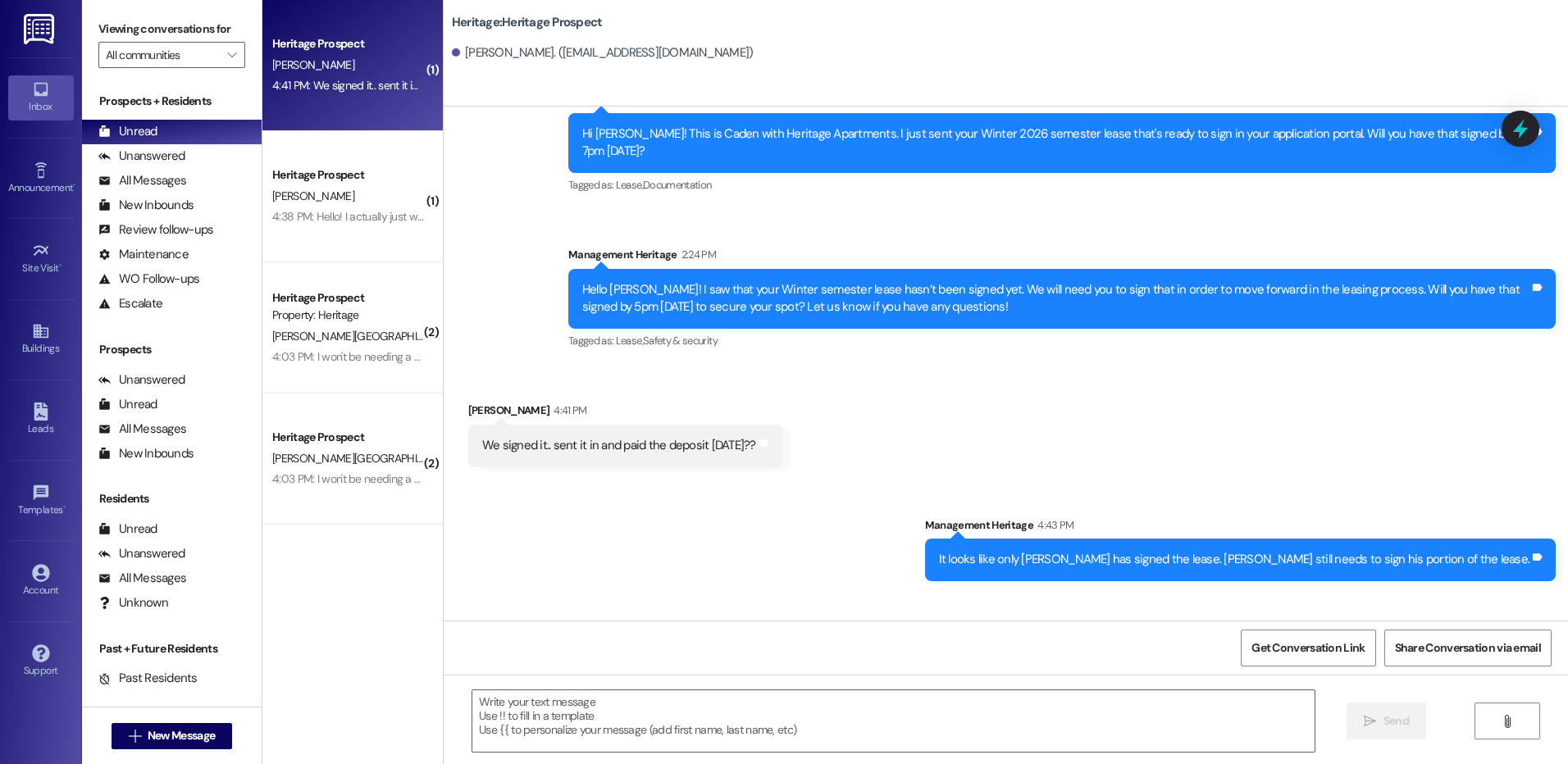
scroll to position [2076, 0]
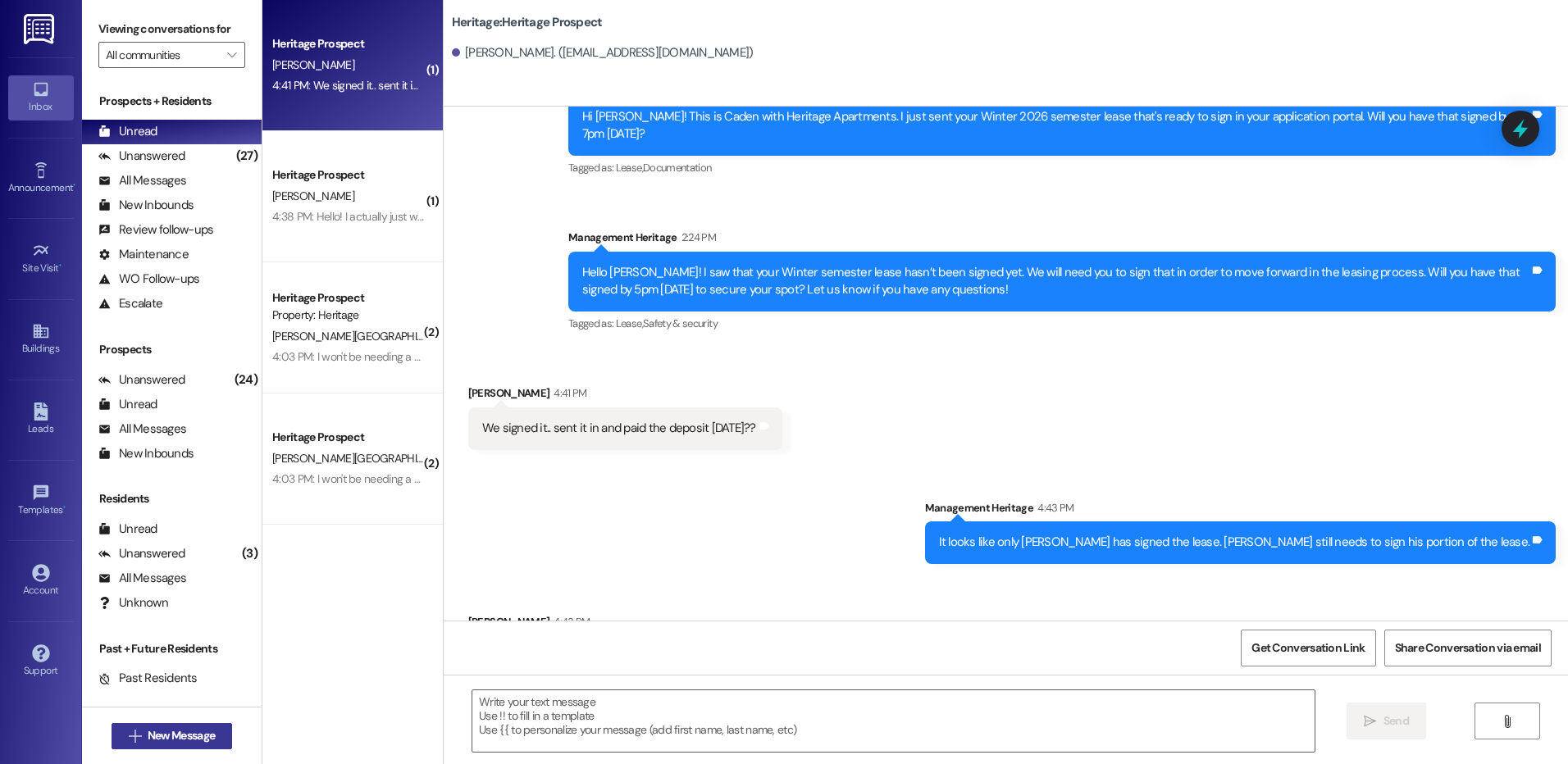
click at [160, 739] on span "New Message" at bounding box center [181, 736] width 68 height 18
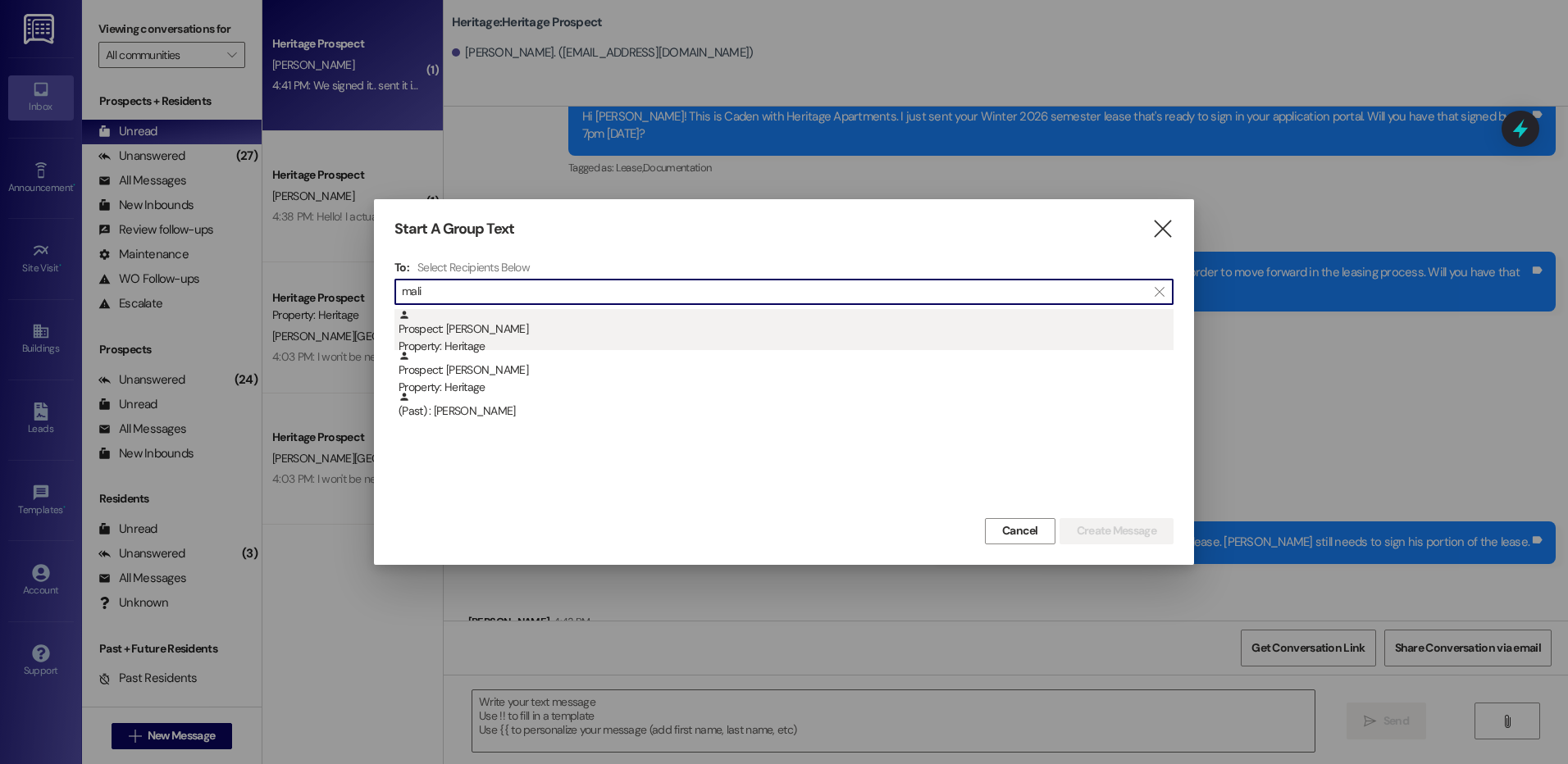
type input "mali"
click at [474, 341] on div "Property: Heritage" at bounding box center [786, 347] width 775 height 18
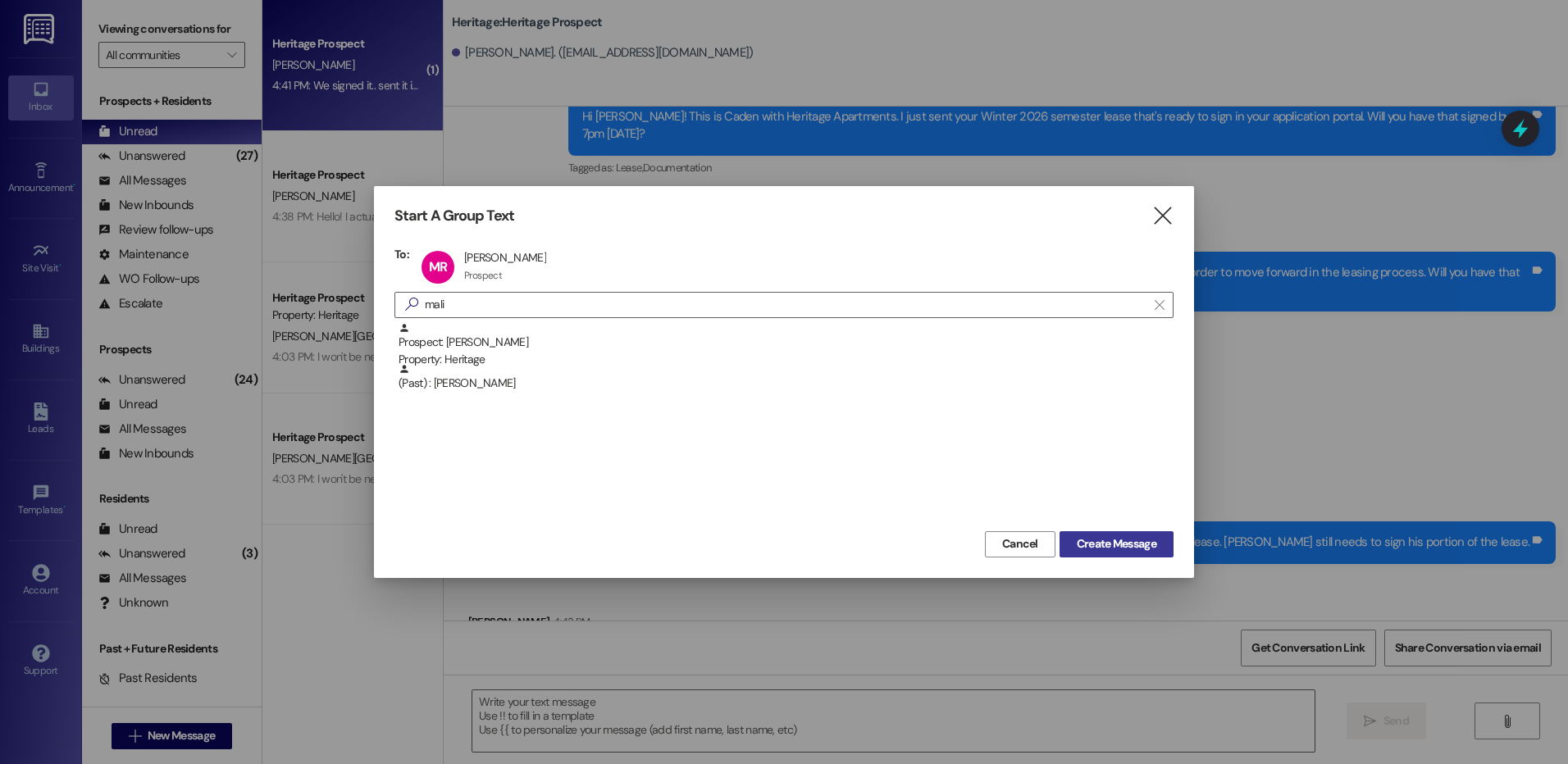
click at [1127, 549] on span "Create Message" at bounding box center [1116, 544] width 79 height 18
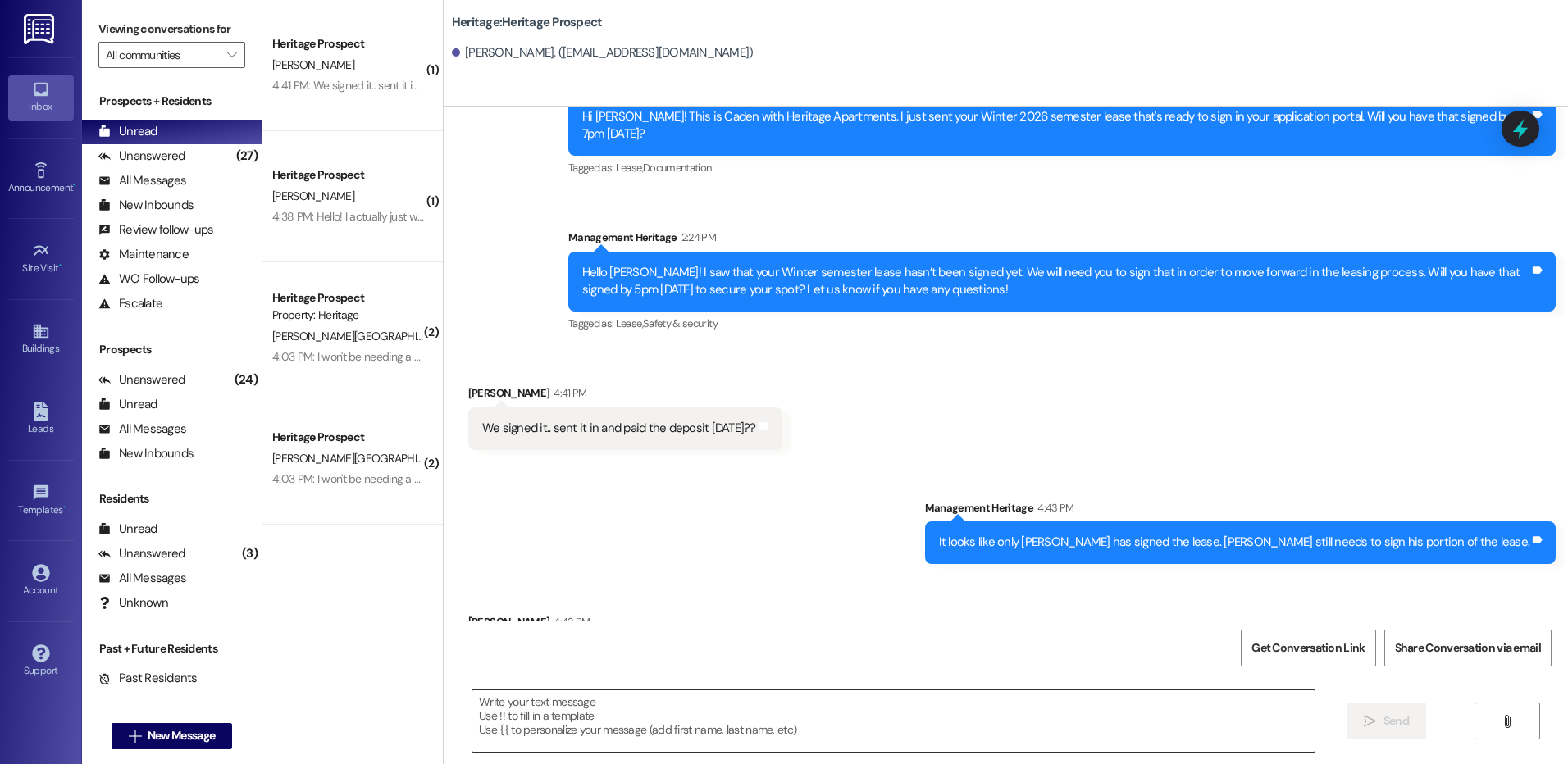
scroll to position [0, 0]
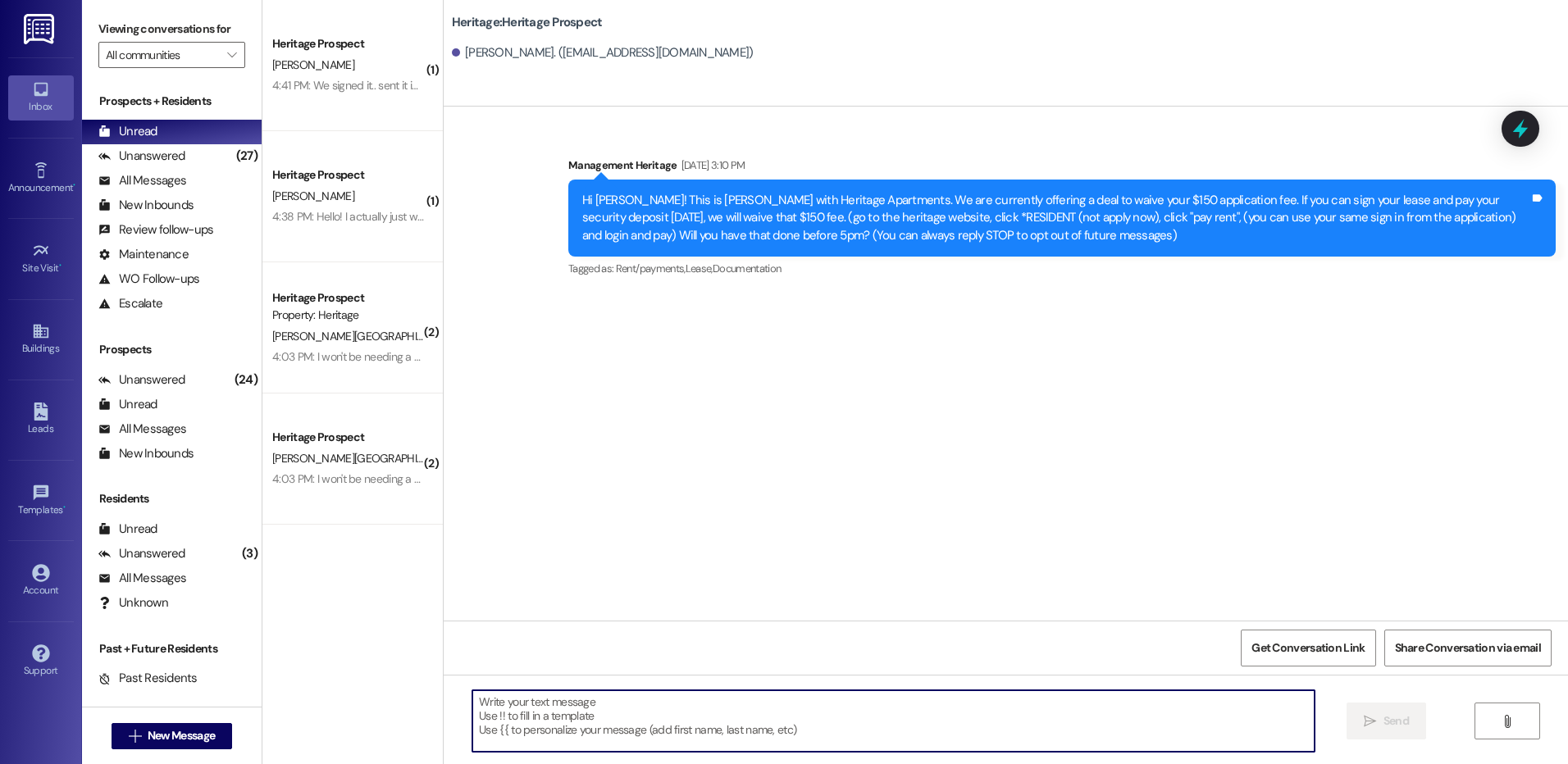
click at [738, 726] on textarea at bounding box center [893, 721] width 841 height 62
paste textarea "Hey Jackson! This is Paige with Heritage Apartments. I just sent your Fall paym…"
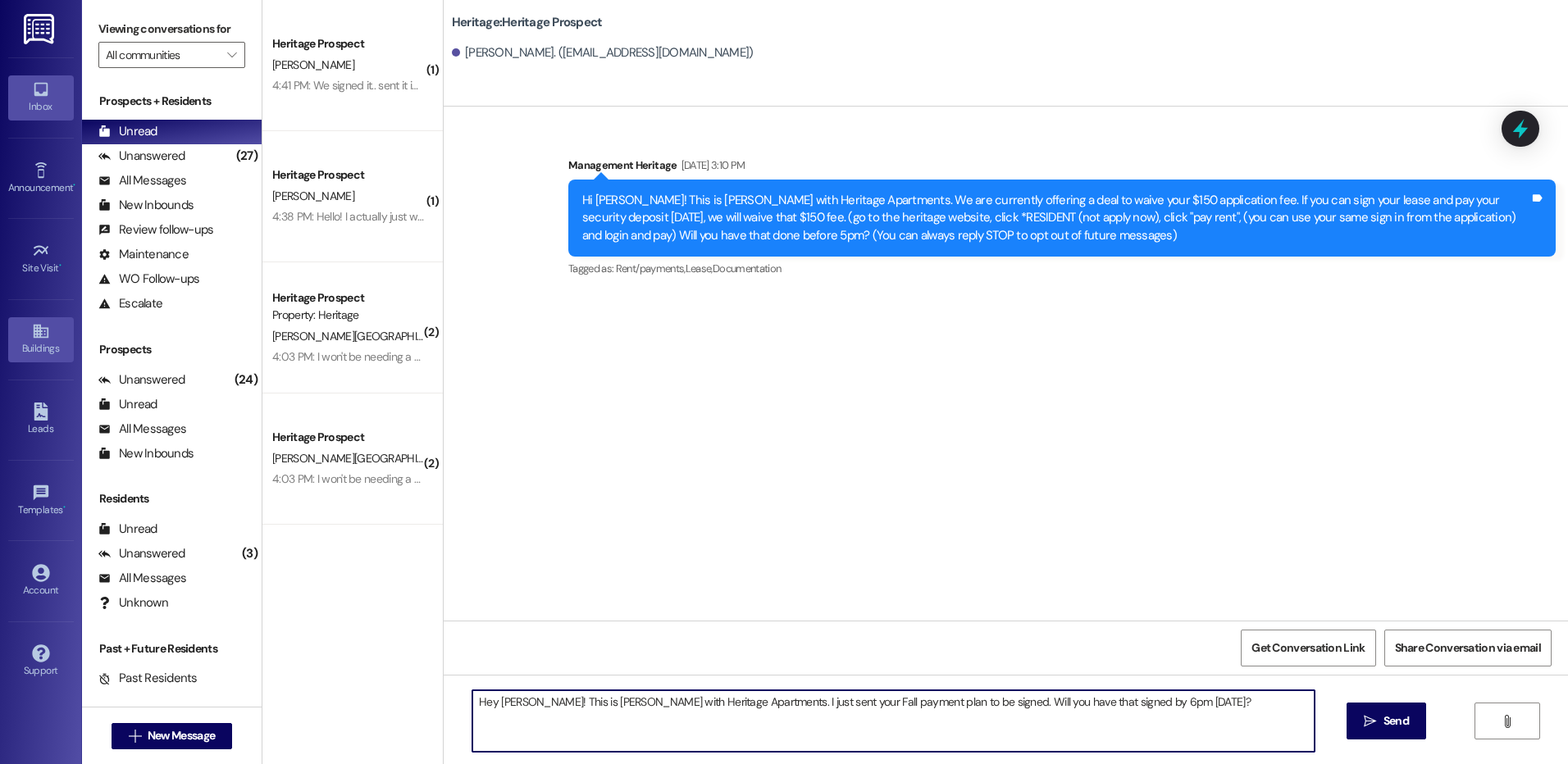
type textarea "Hey Jackson! This is Paige with Heritage Apartments. I just sent your Fall paym…"
click at [1359, 706] on button " Send" at bounding box center [1386, 721] width 79 height 37
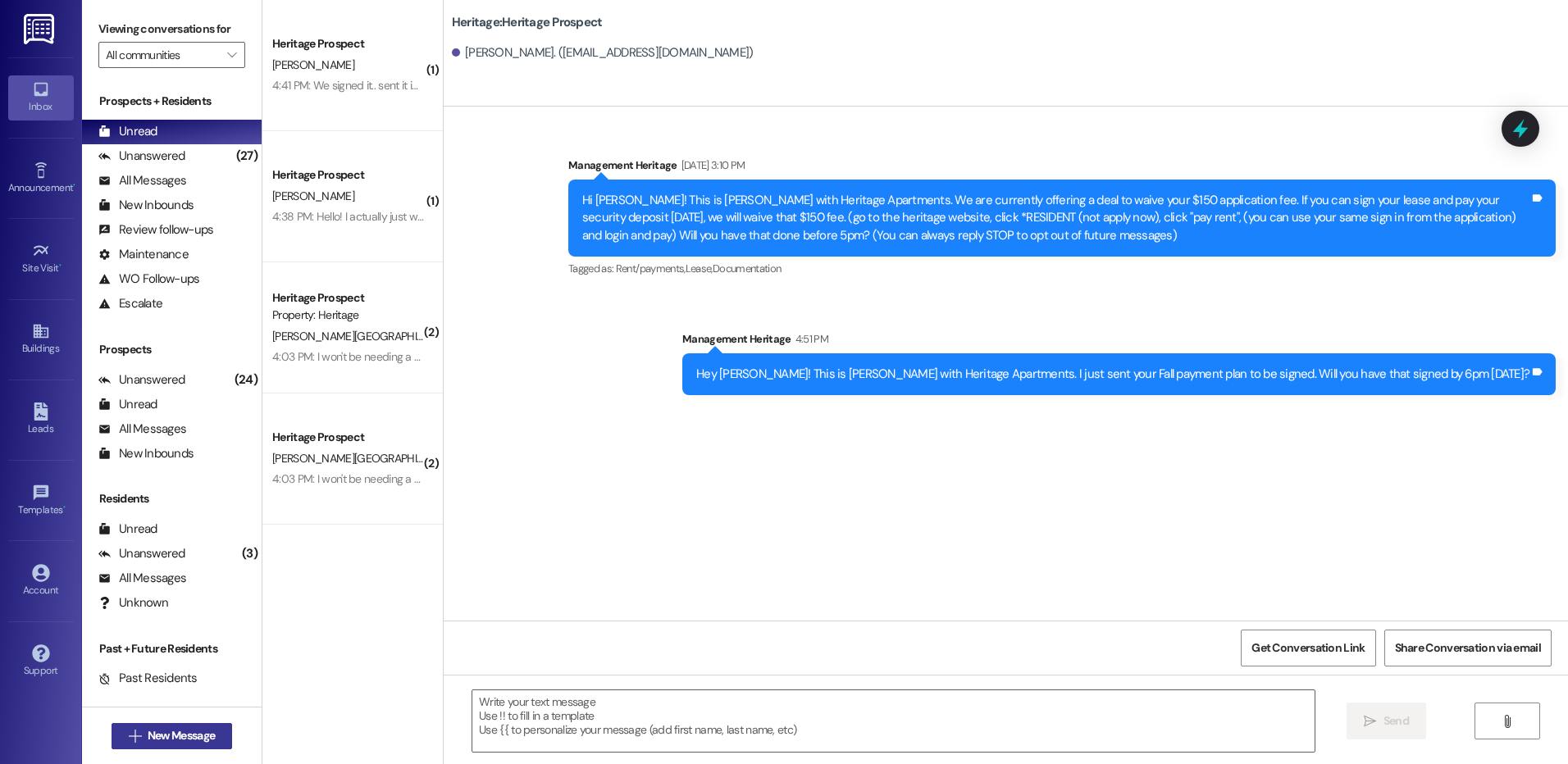
click at [151, 732] on span "New Message" at bounding box center [181, 736] width 68 height 18
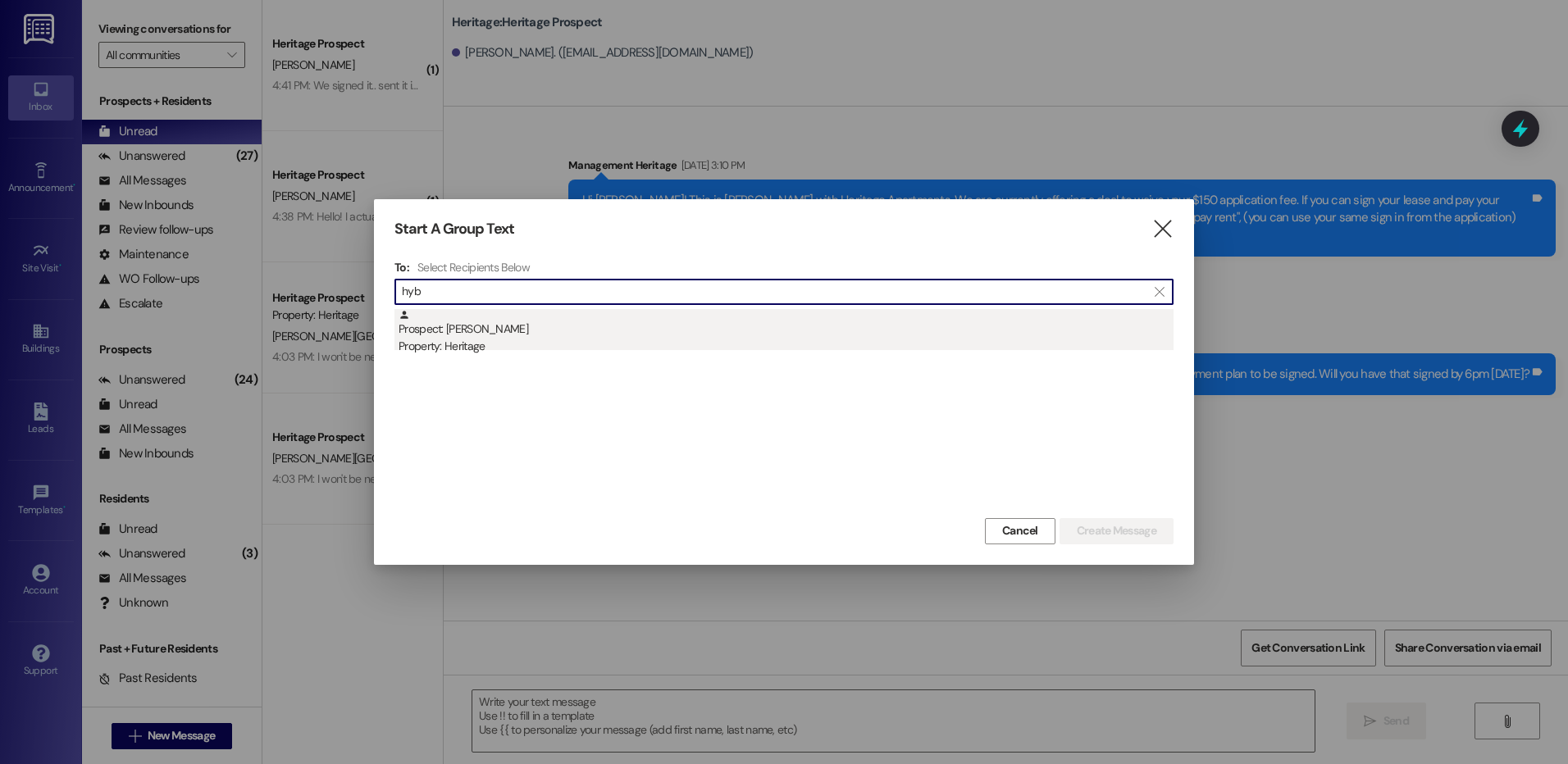
type input "hyb"
click at [607, 324] on div "Prospect: Margaret Hybiak Property: Heritage" at bounding box center [786, 332] width 775 height 47
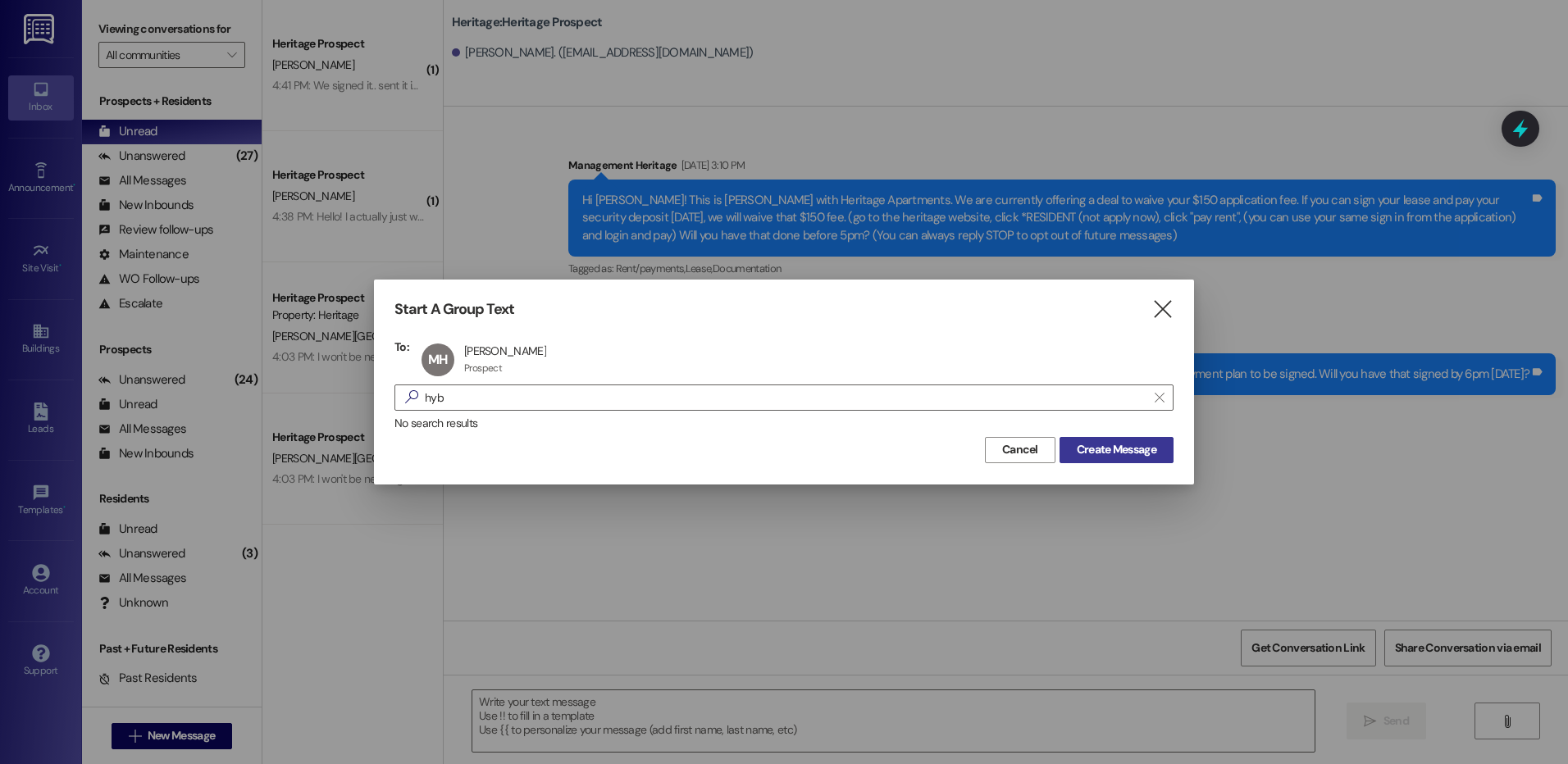
click at [1164, 461] on button "Create Message" at bounding box center [1117, 449] width 114 height 26
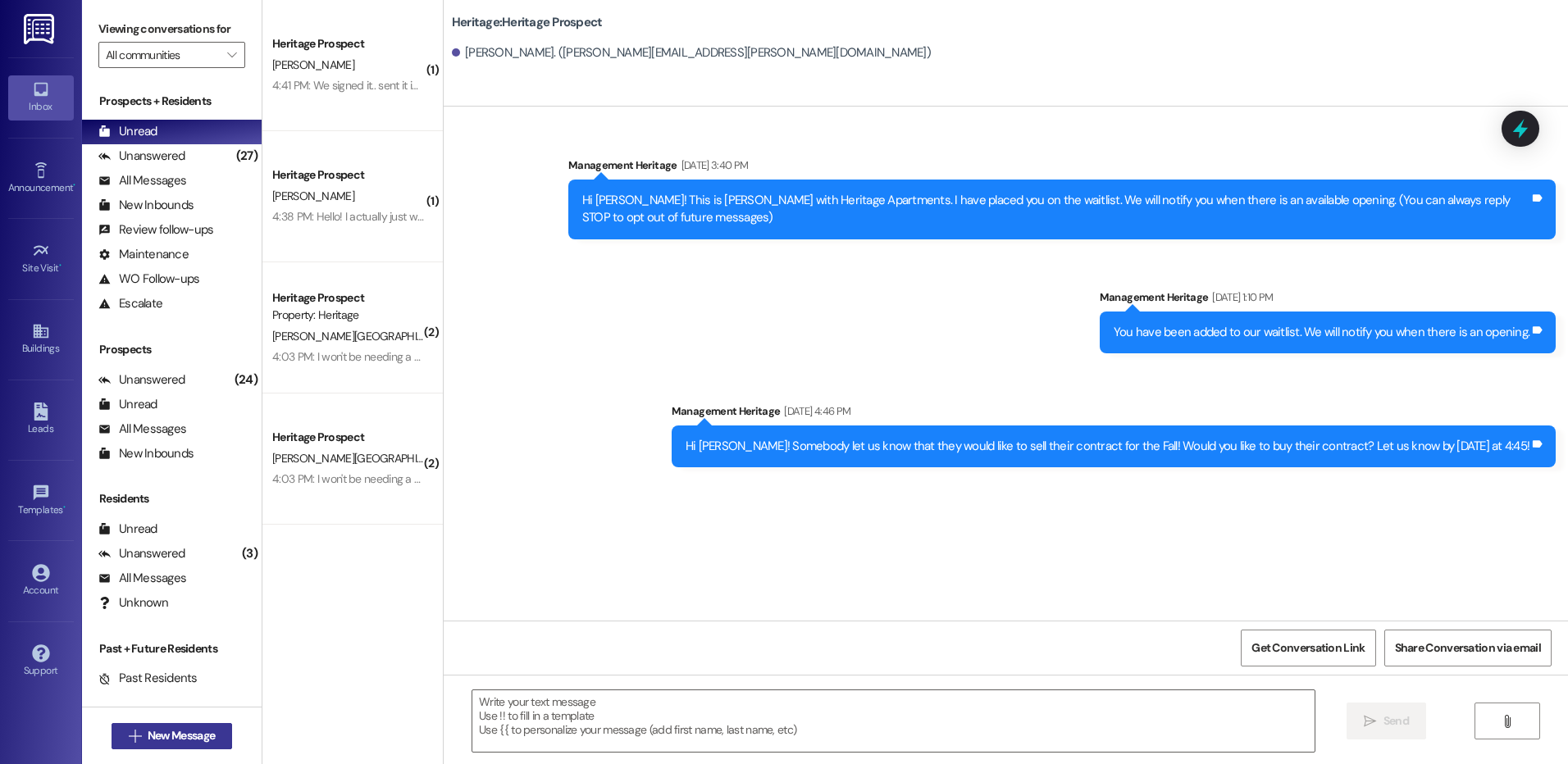
click at [203, 733] on span "New Message" at bounding box center [181, 736] width 68 height 18
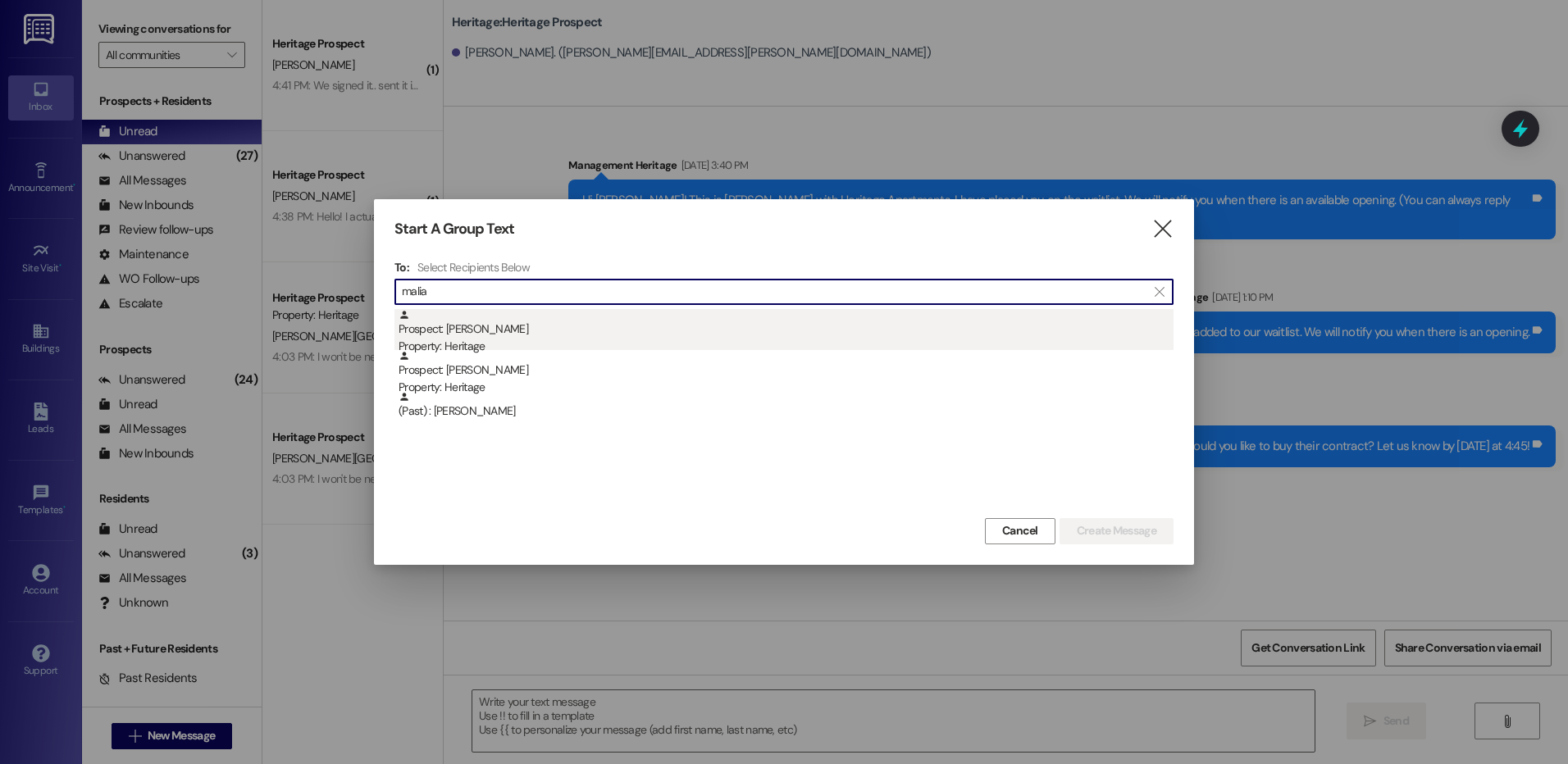
type input "malia"
click at [575, 329] on div "Prospect: Malia Ralphs Property: Heritage" at bounding box center [786, 332] width 775 height 47
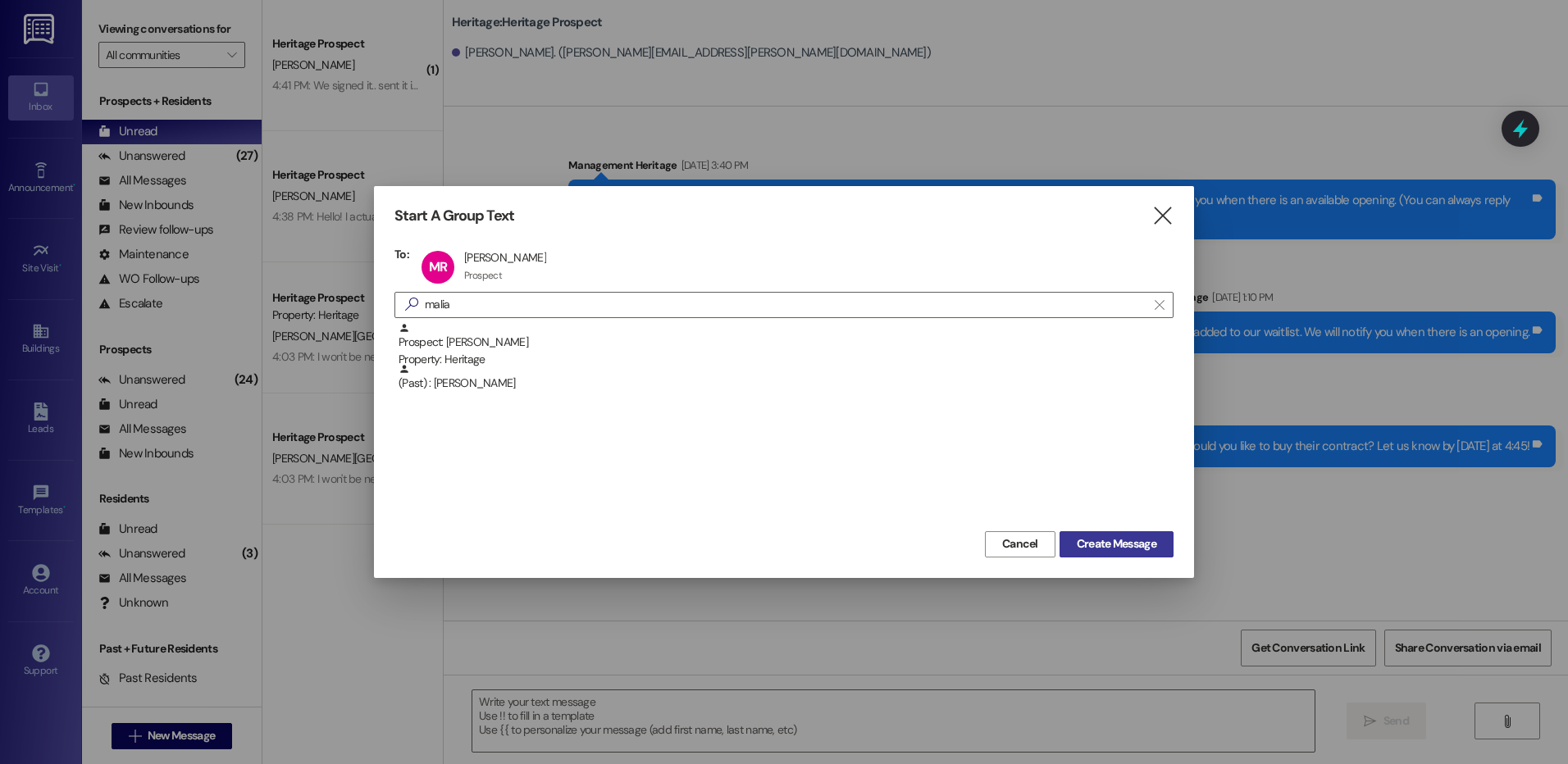
click at [1098, 550] on span "Create Message" at bounding box center [1116, 544] width 79 height 18
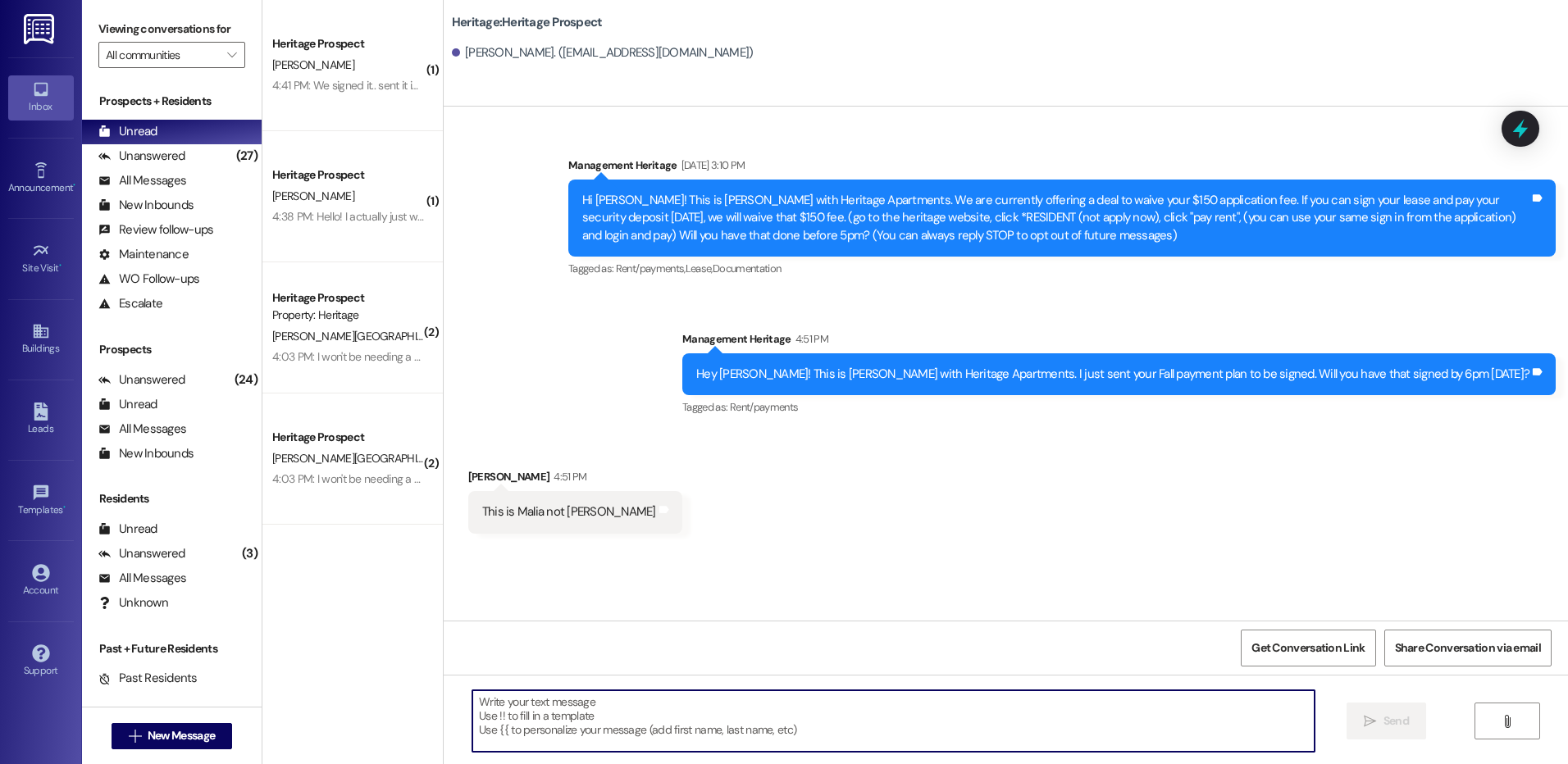
click at [582, 731] on textarea at bounding box center [893, 721] width 841 height 62
type textarea "I apologize. I meant to put your name."
click at [1383, 724] on span "Send" at bounding box center [1396, 721] width 25 height 18
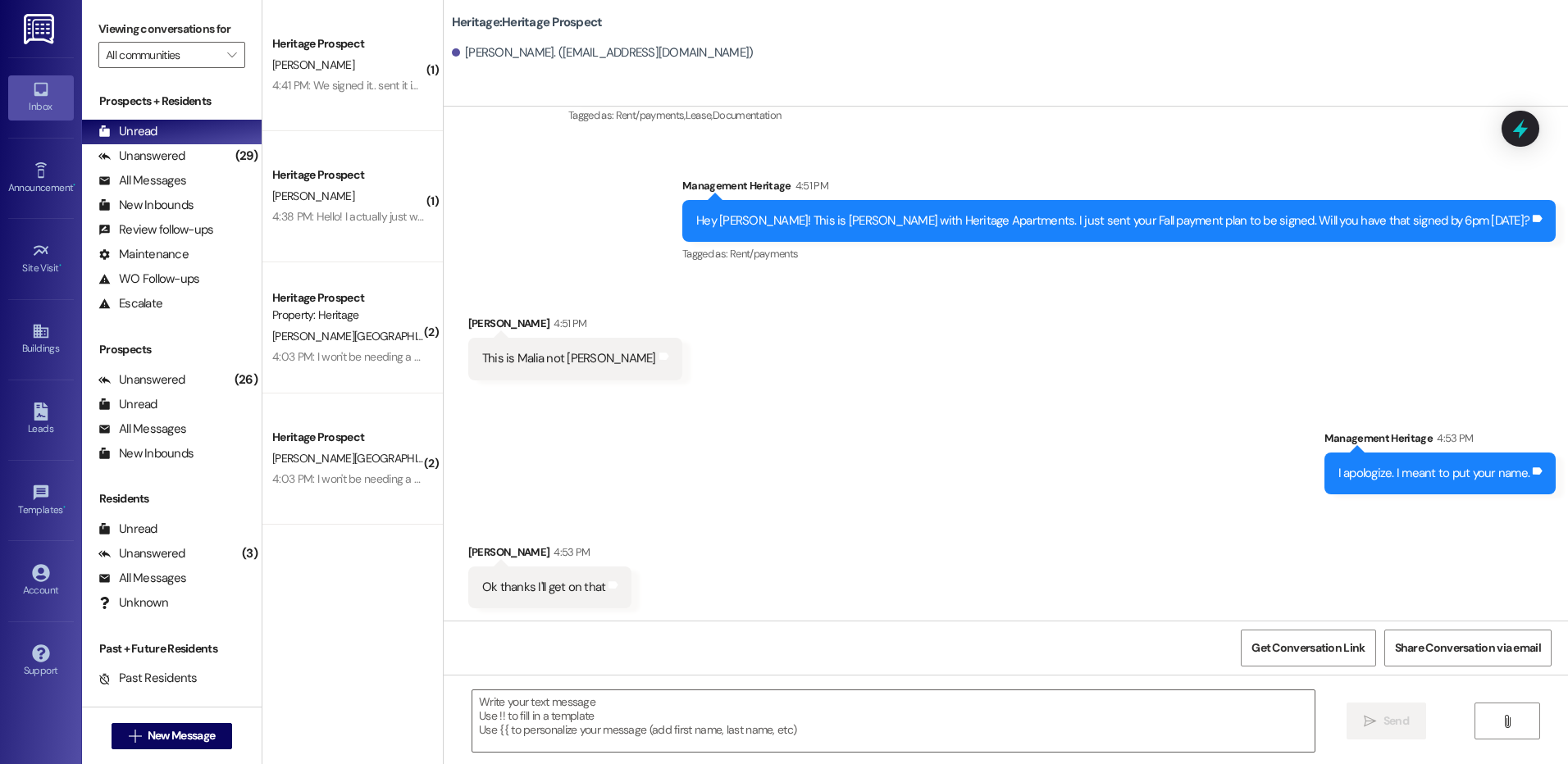
scroll to position [154, 0]
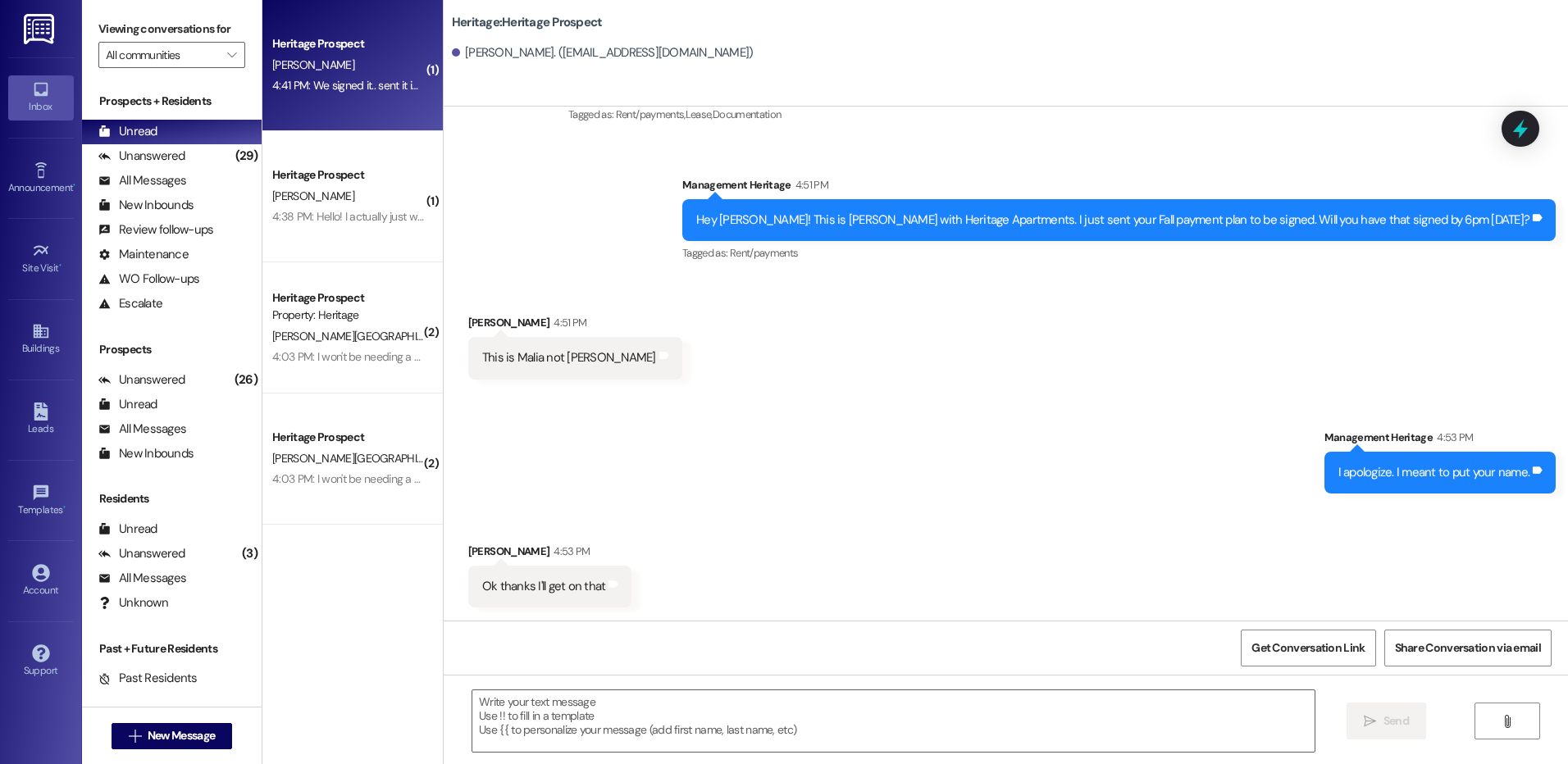
click at [328, 101] on div "Heritage Prospect L. Wies 4:41 PM: We signed it.. sent it in and paid the depos…" at bounding box center [353, 65] width 180 height 131
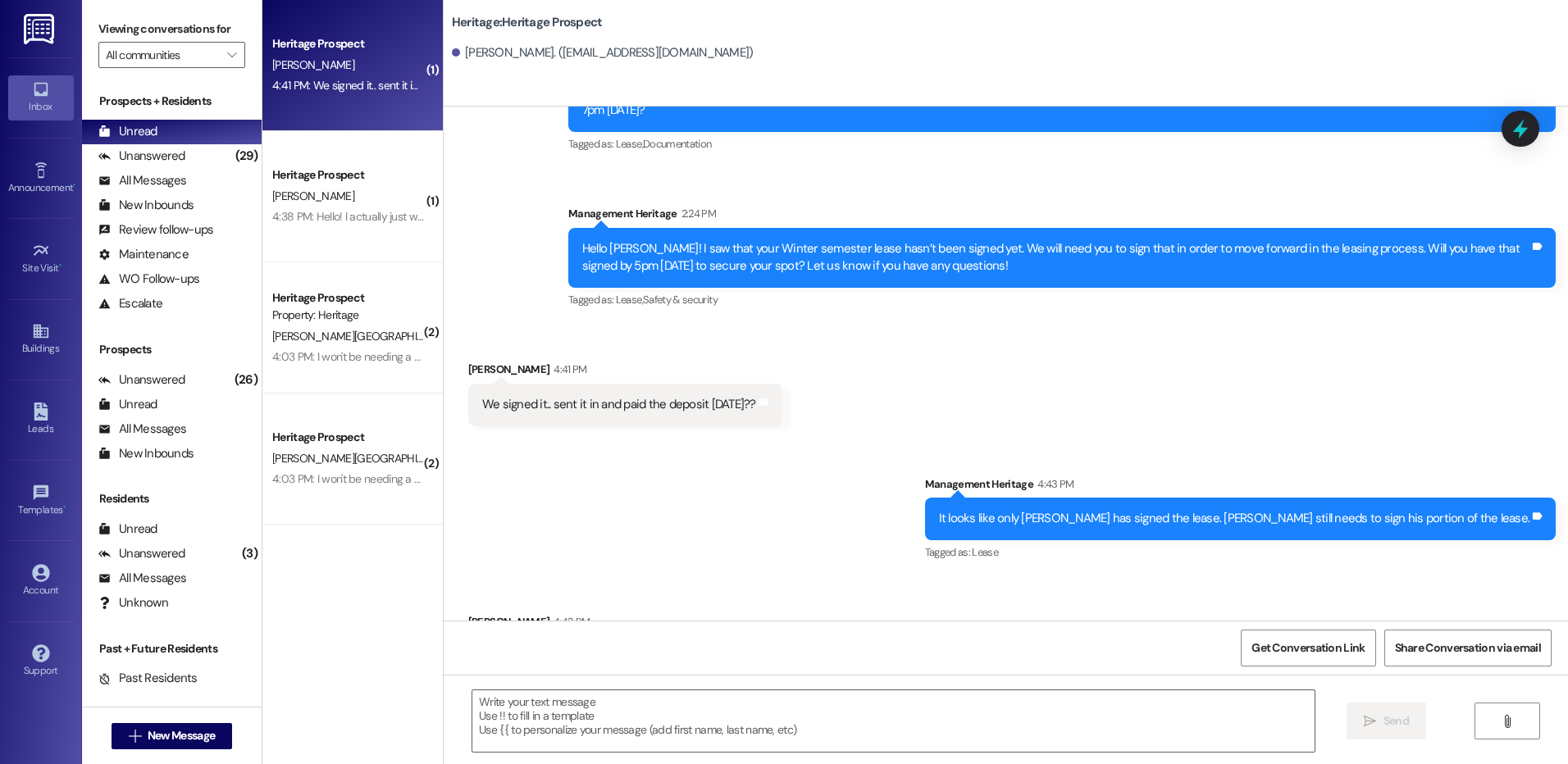
scroll to position [2100, 0]
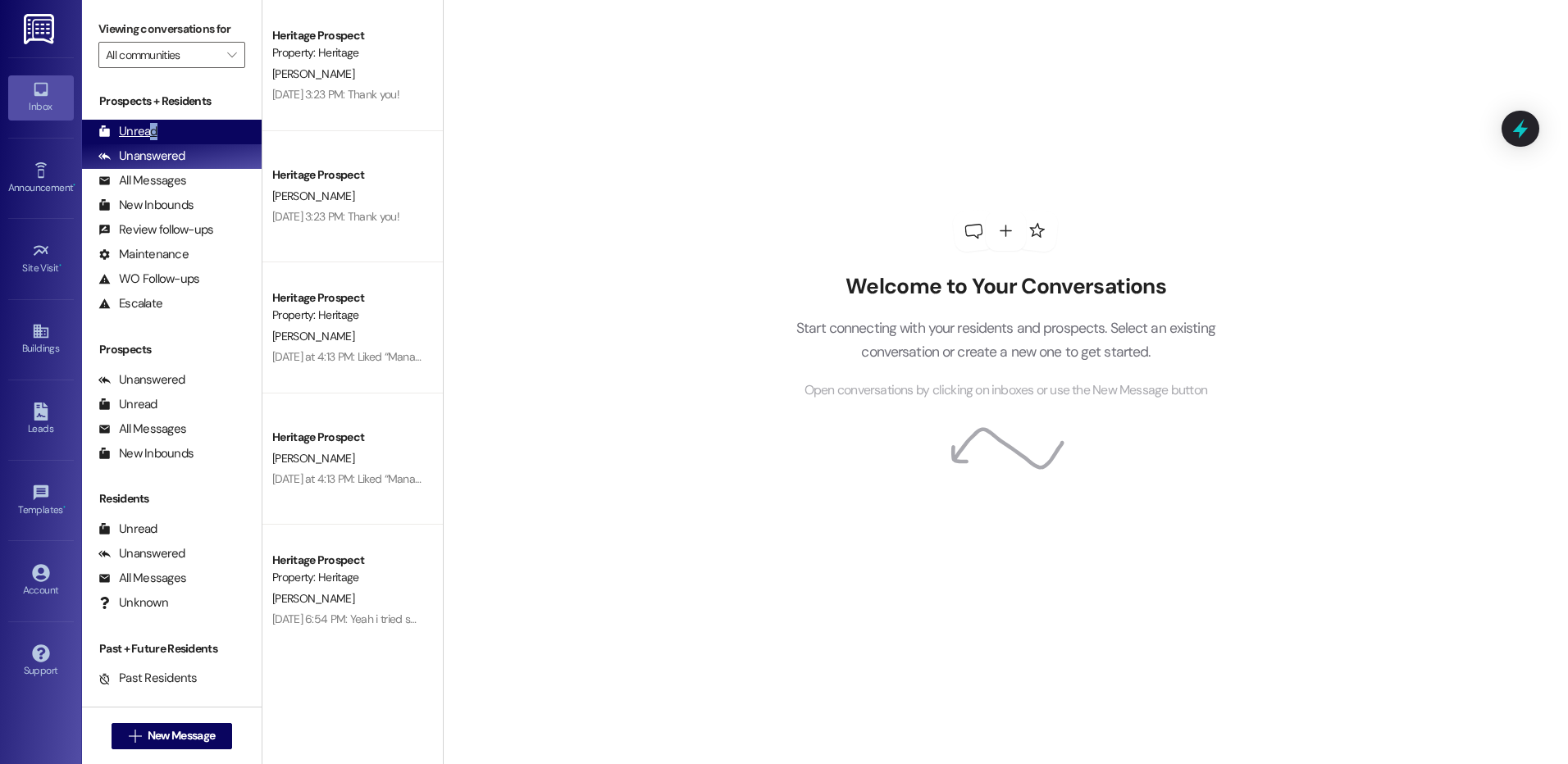
click at [152, 126] on div "Unread" at bounding box center [128, 131] width 59 height 18
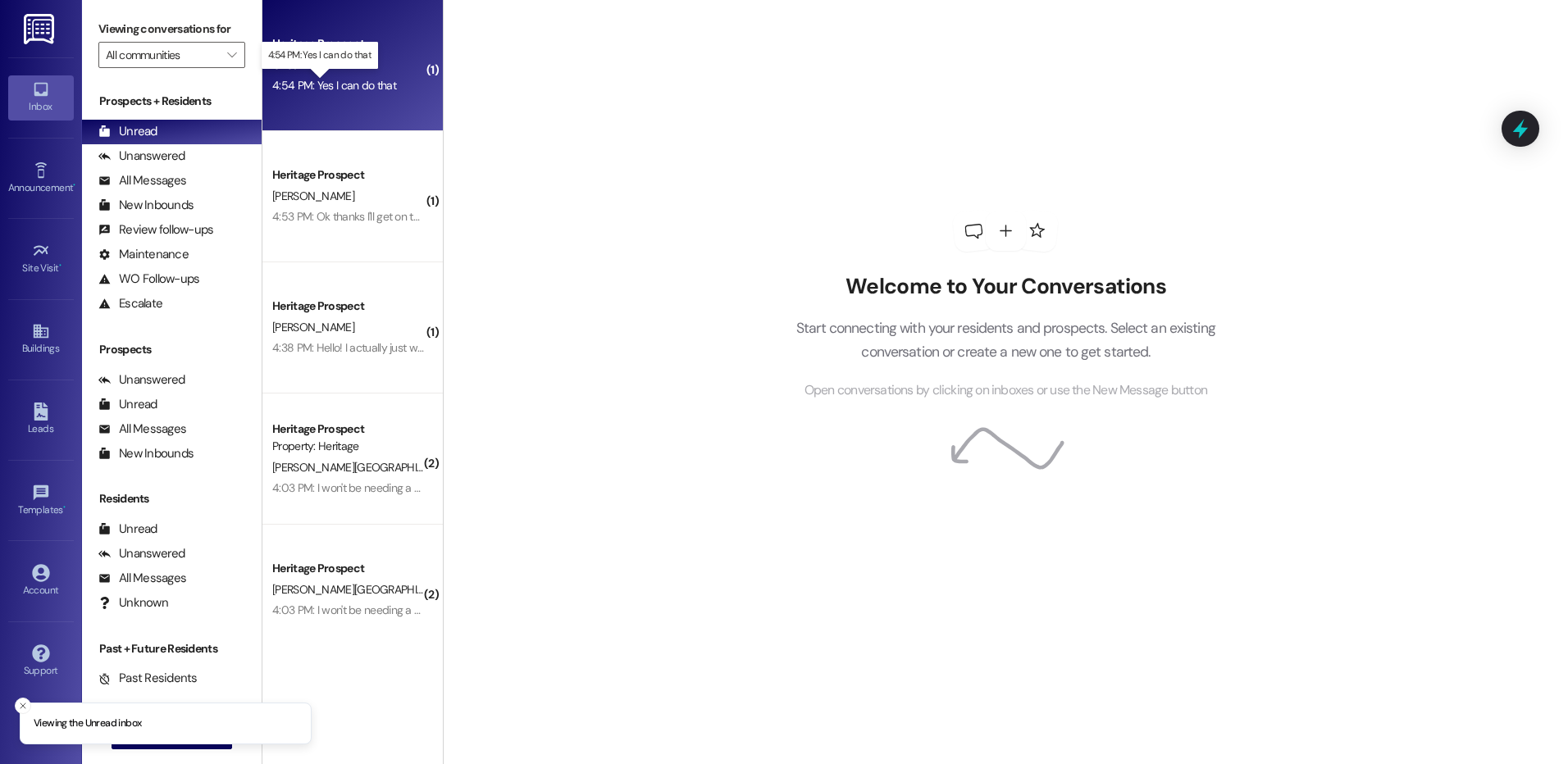
click at [343, 89] on div "4:54 PM: Yes I can do that 4:54 PM: Yes I can do that" at bounding box center [334, 85] width 124 height 15
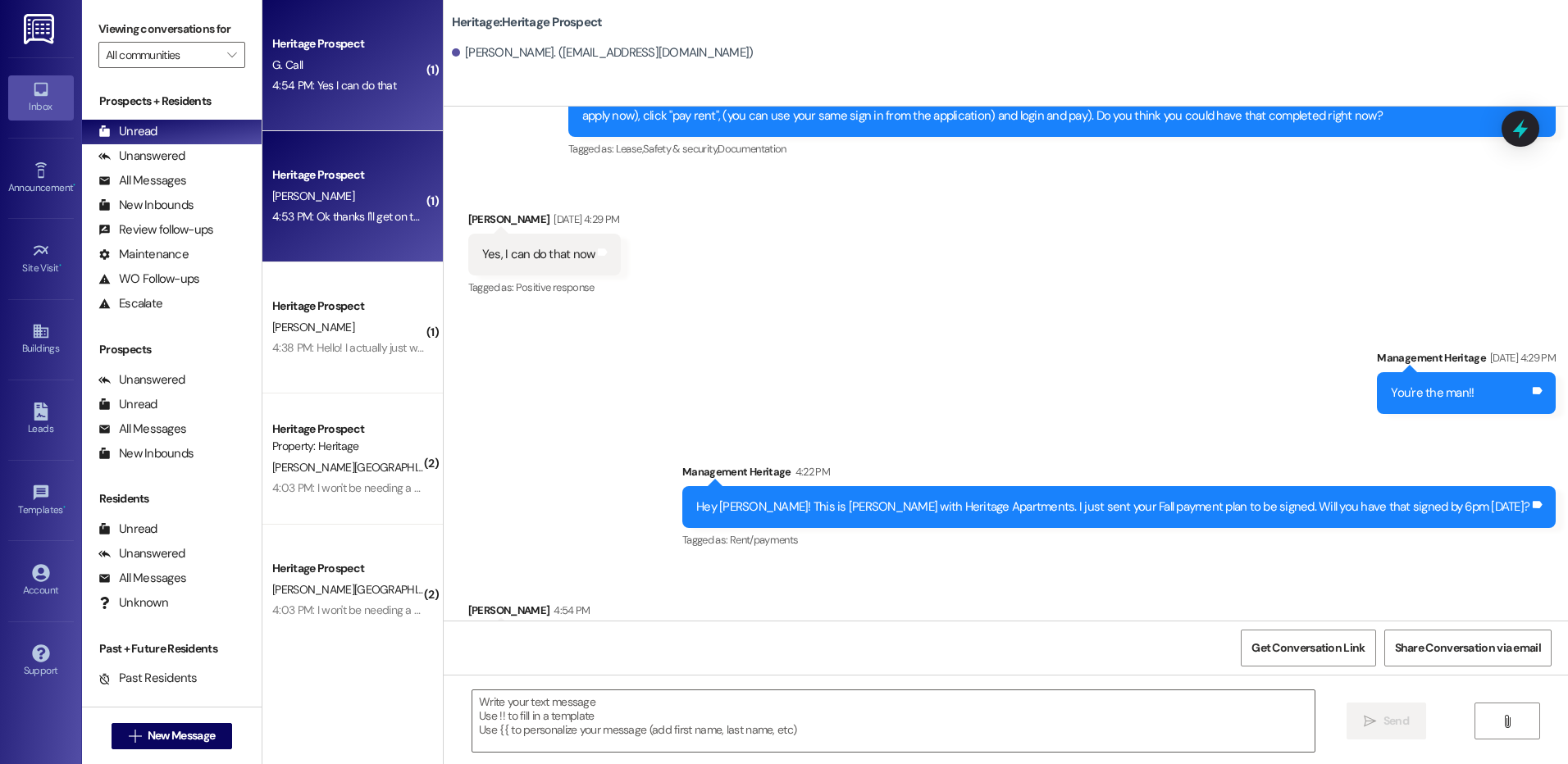
scroll to position [593, 0]
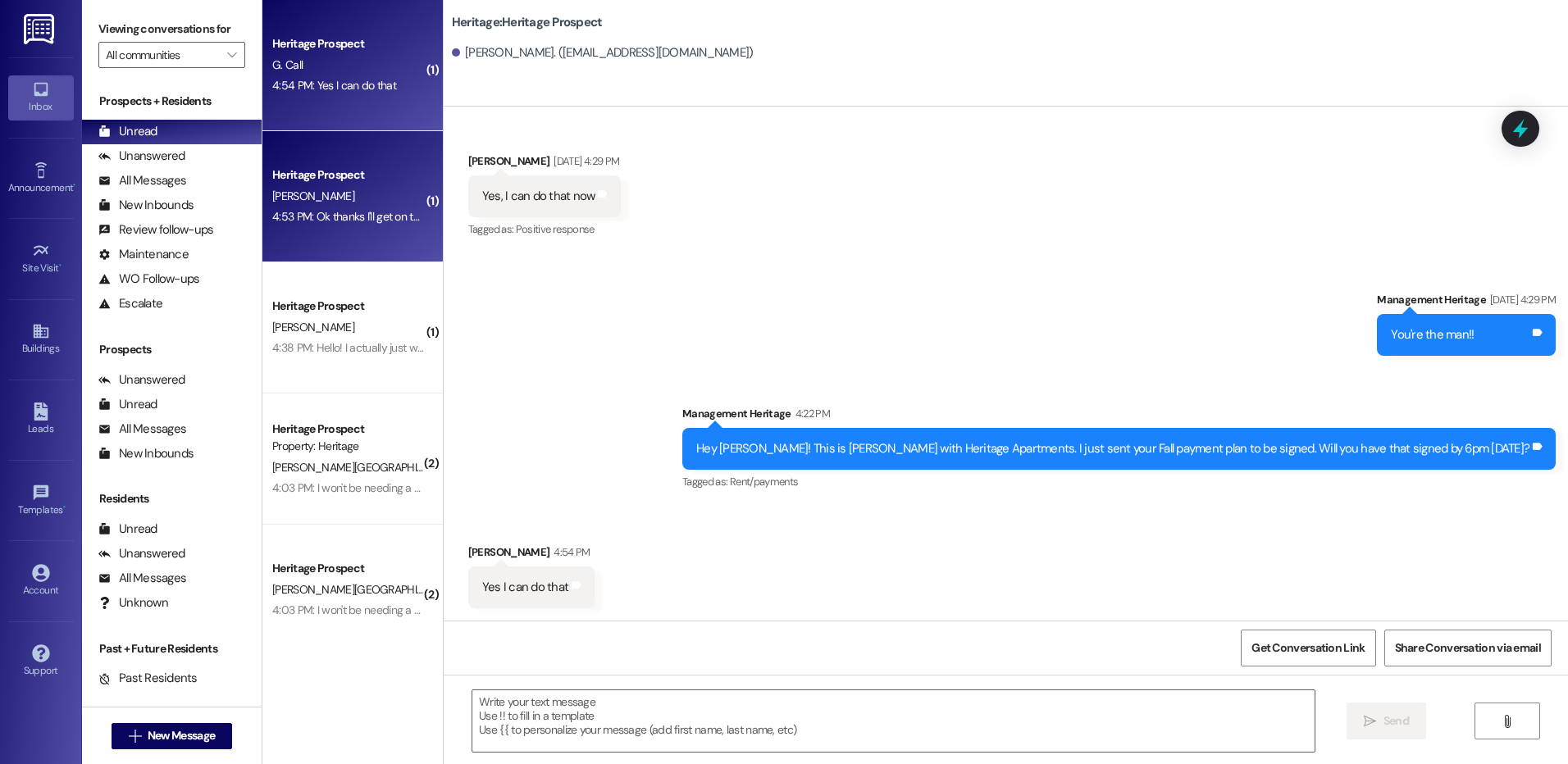
click at [379, 195] on div "[PERSON_NAME]" at bounding box center [348, 196] width 155 height 21
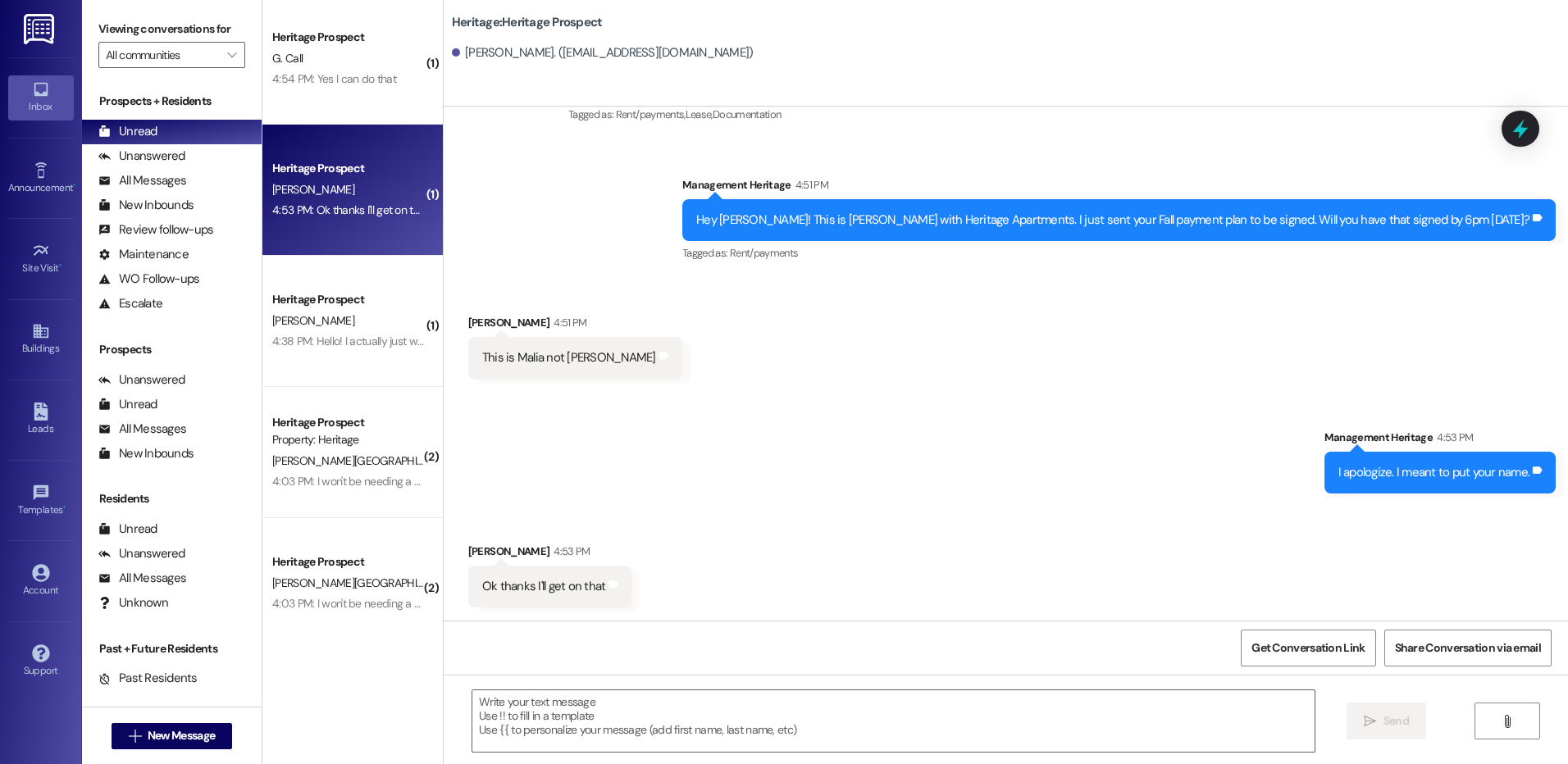
scroll to position [8, 0]
